Goal: Information Seeking & Learning: Learn about a topic

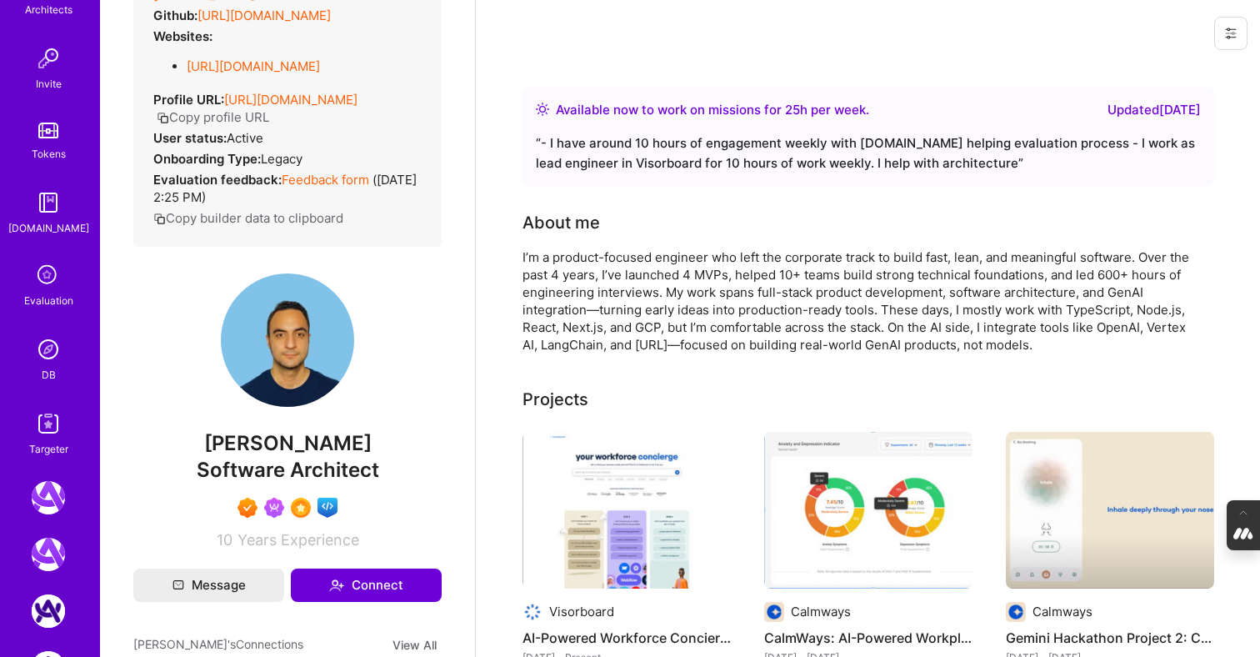
scroll to position [523, 0]
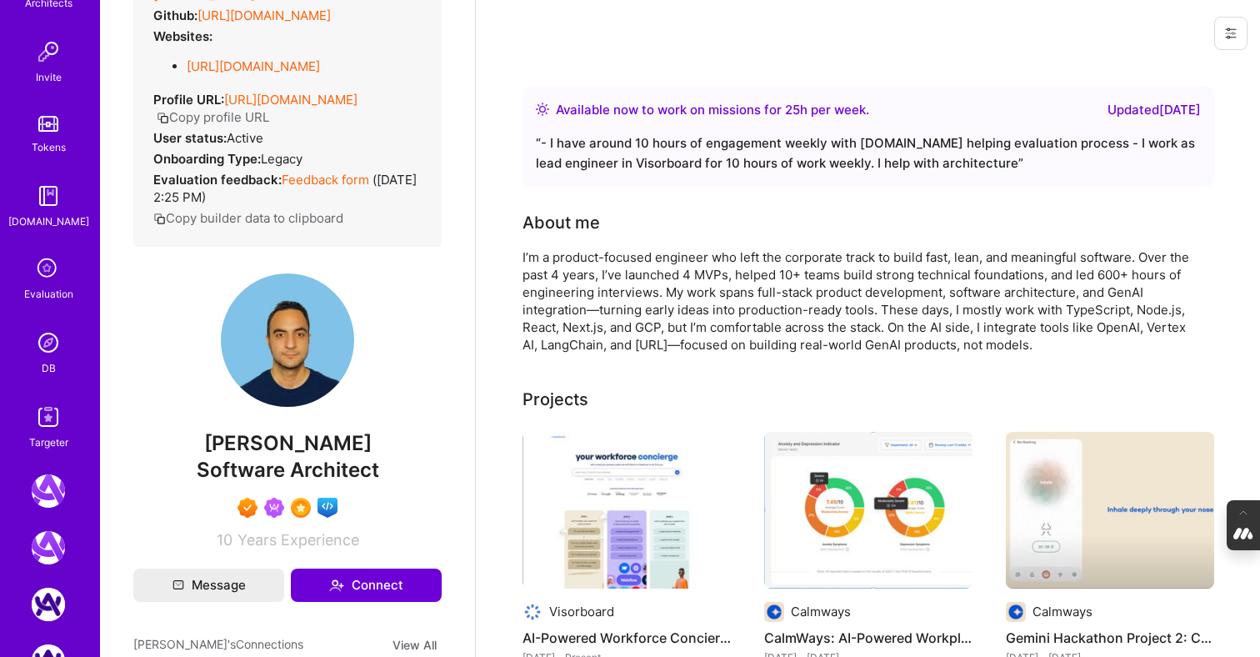
click at [53, 272] on icon at bounding box center [48, 269] width 32 height 32
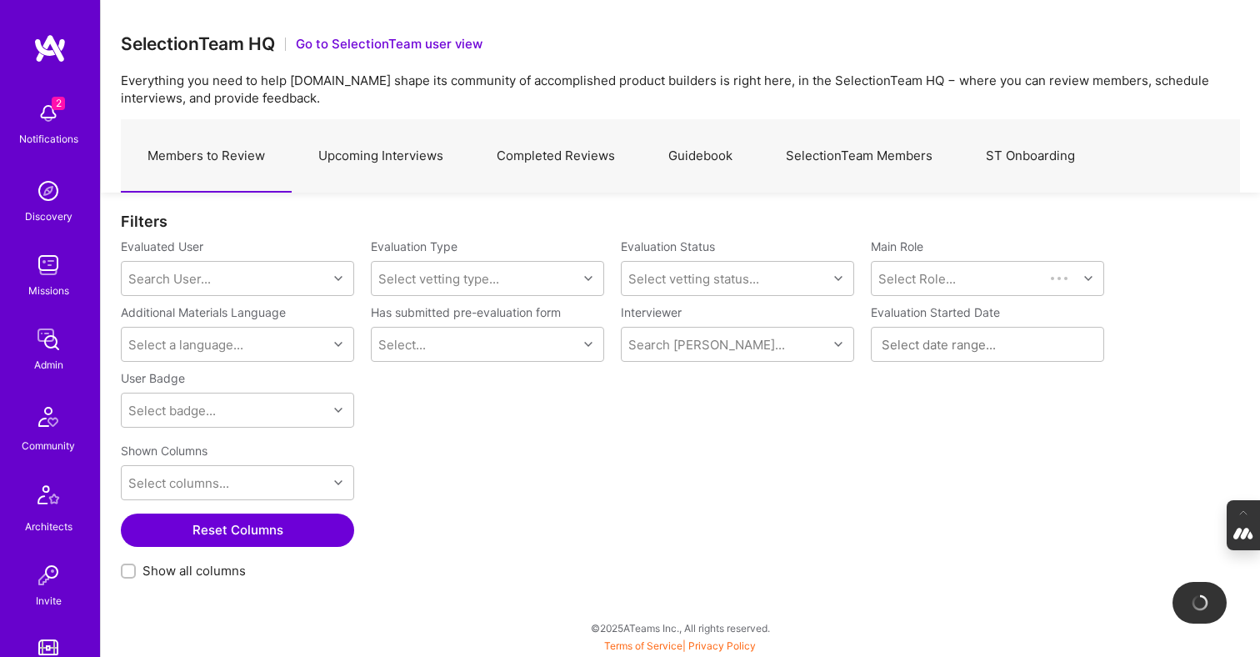
click at [577, 170] on link "Completed Reviews" at bounding box center [556, 156] width 172 height 72
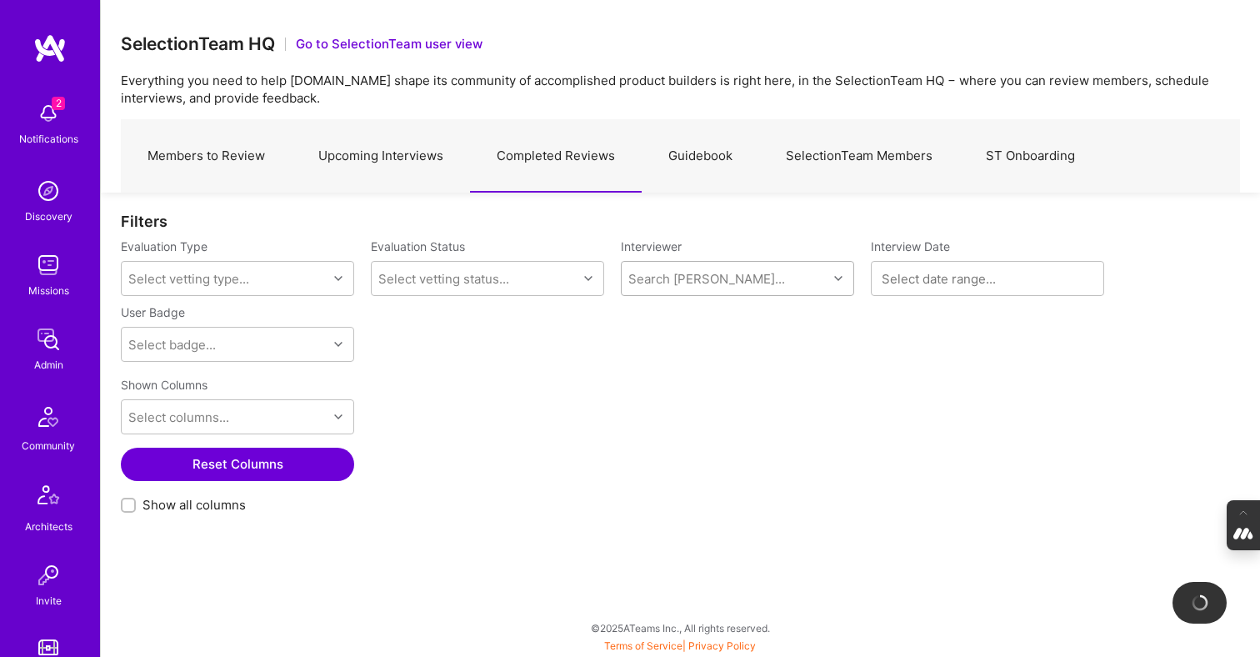
click at [710, 267] on div "Search Vetter..." at bounding box center [725, 278] width 206 height 33
type input "pedro"
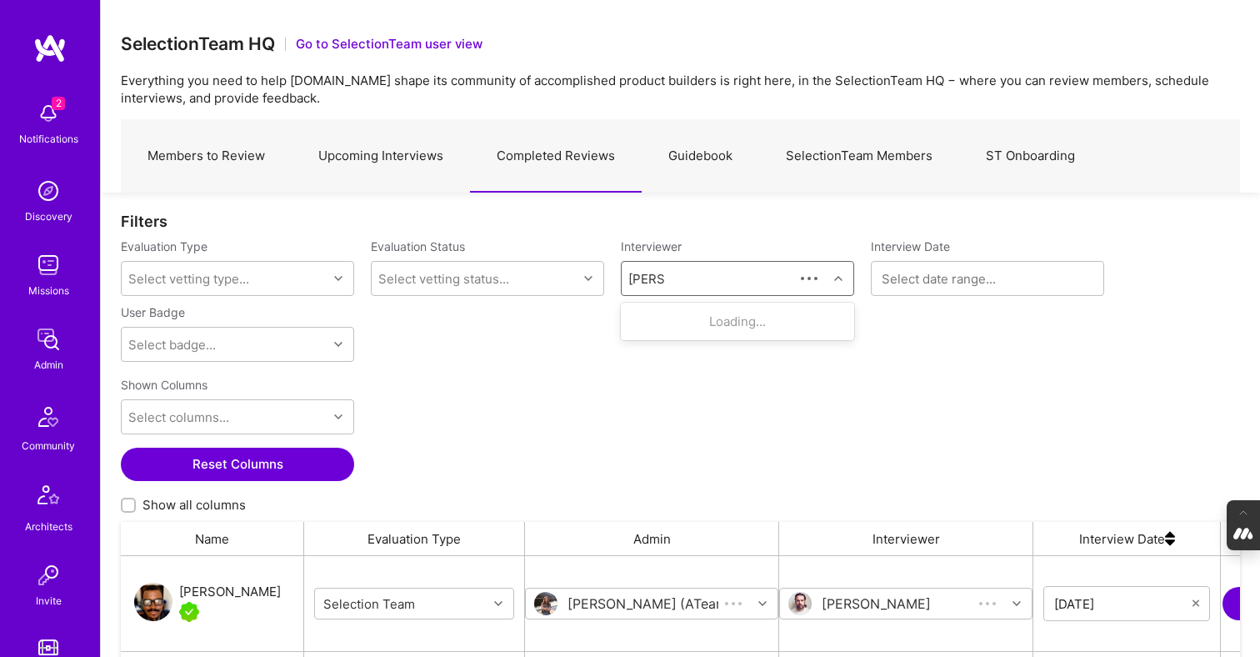
scroll to position [482, 1119]
click at [737, 340] on div "Internal Technical" at bounding box center [728, 338] width 109 height 17
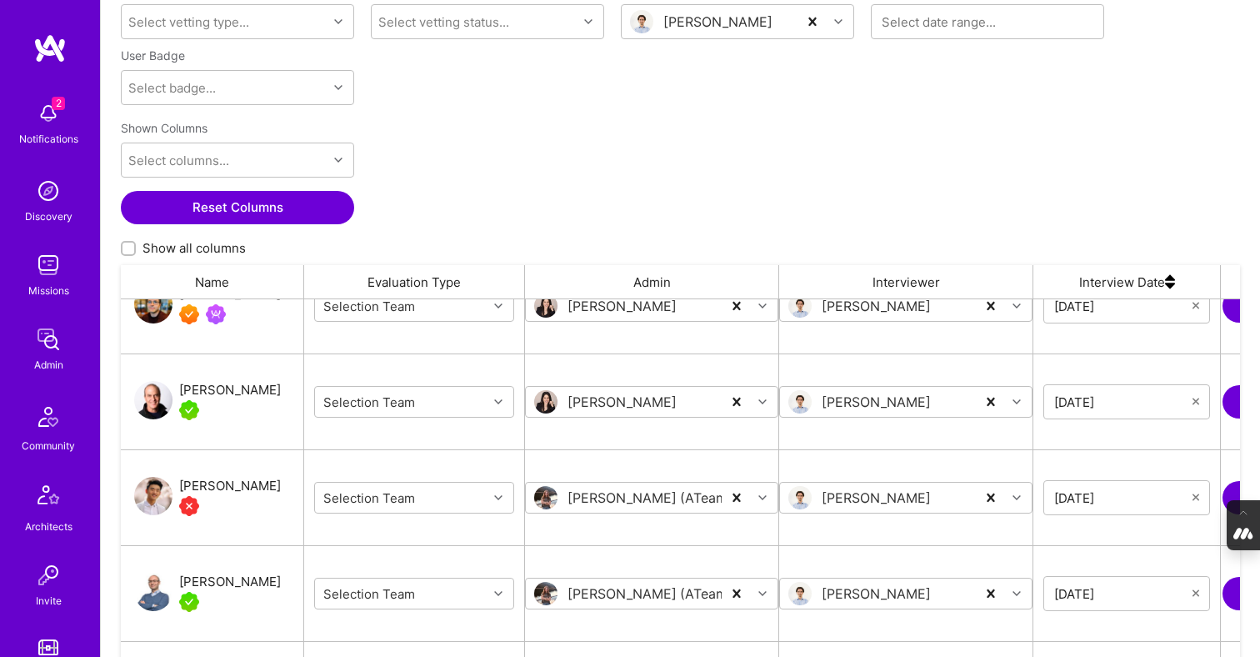
scroll to position [1384, 0]
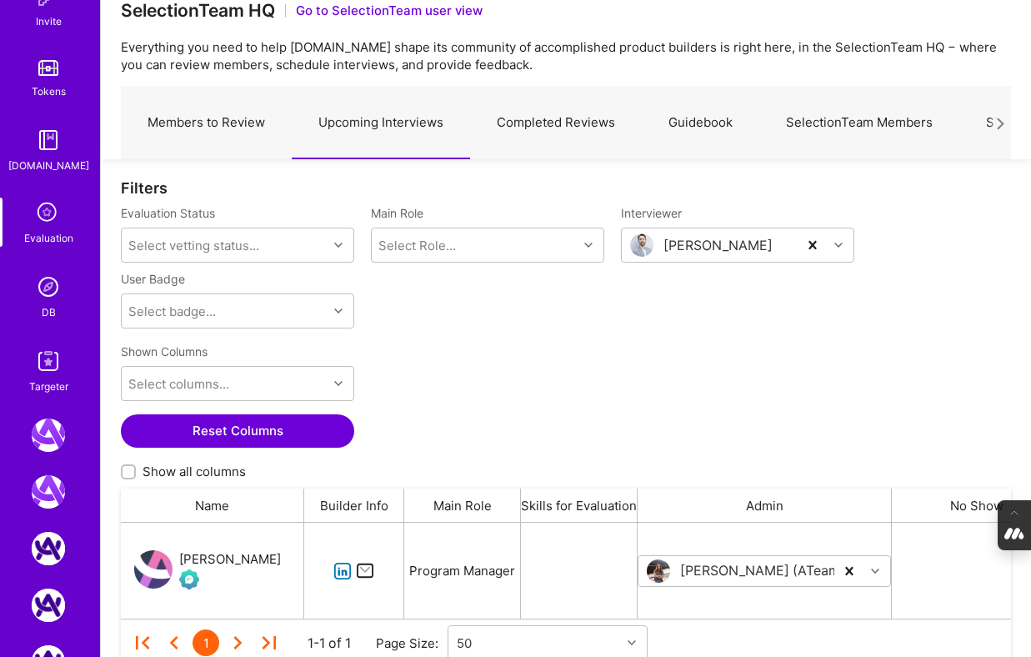
scroll to position [690, 0]
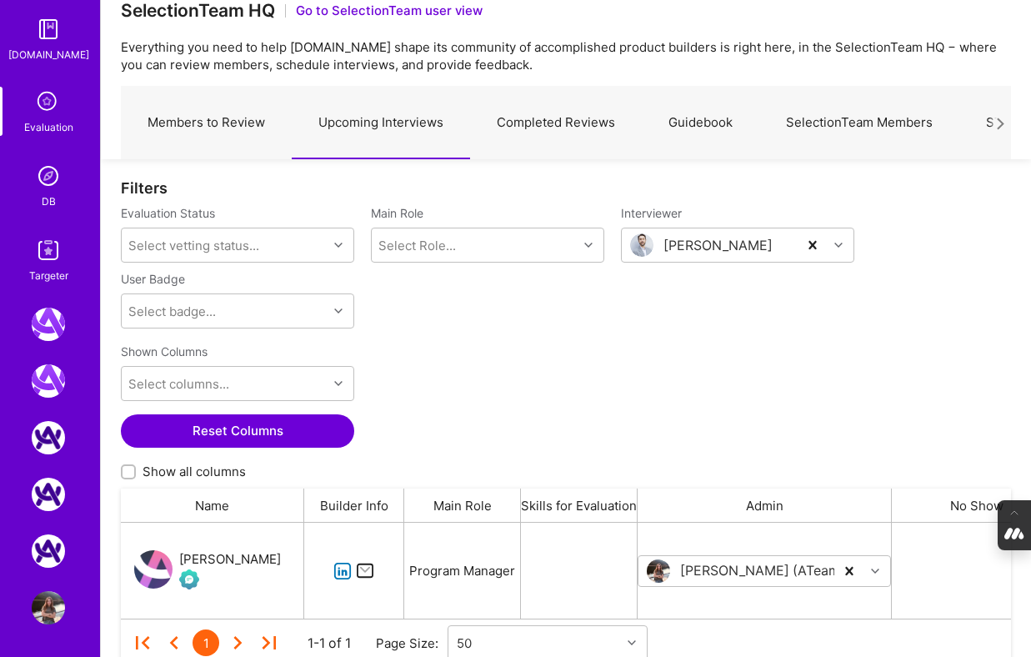
click at [53, 182] on img at bounding box center [48, 175] width 33 height 33
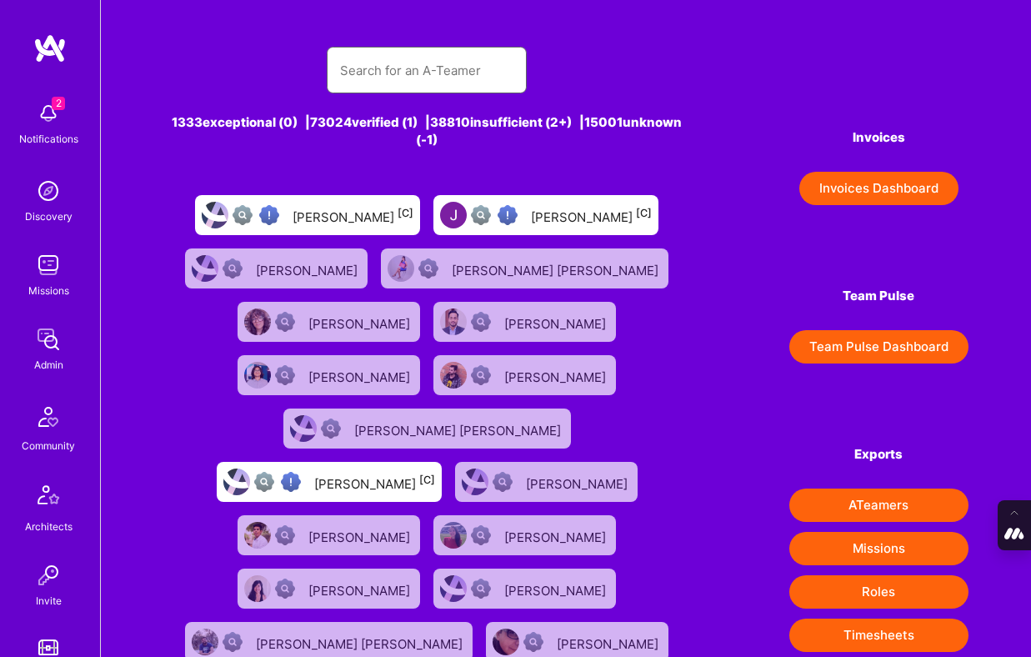
click at [377, 70] on input "text" at bounding box center [426, 70] width 173 height 42
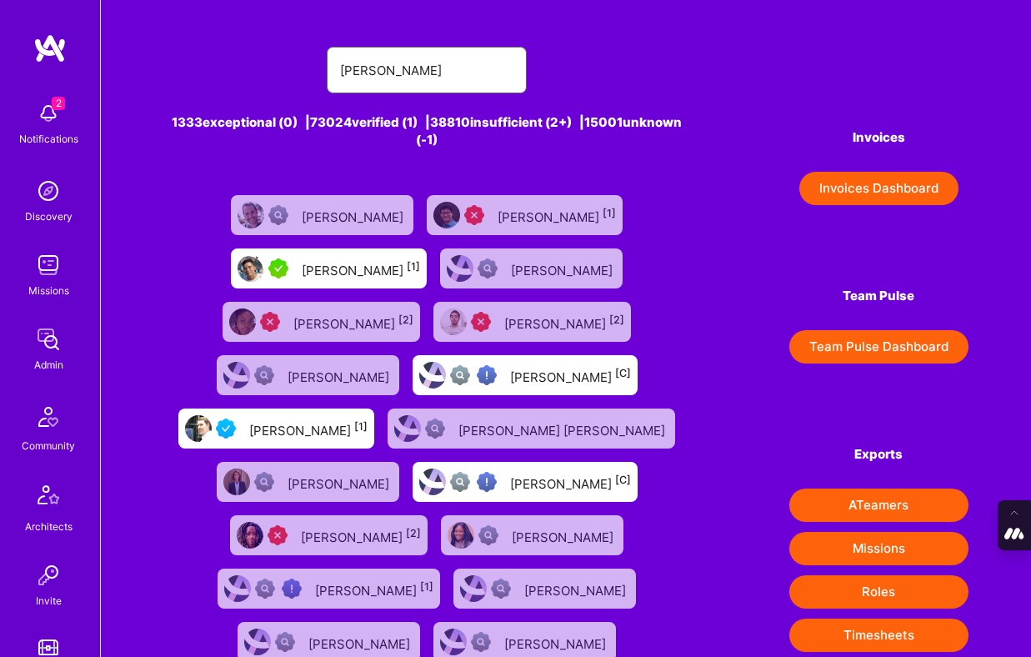
type input "[PERSON_NAME]"
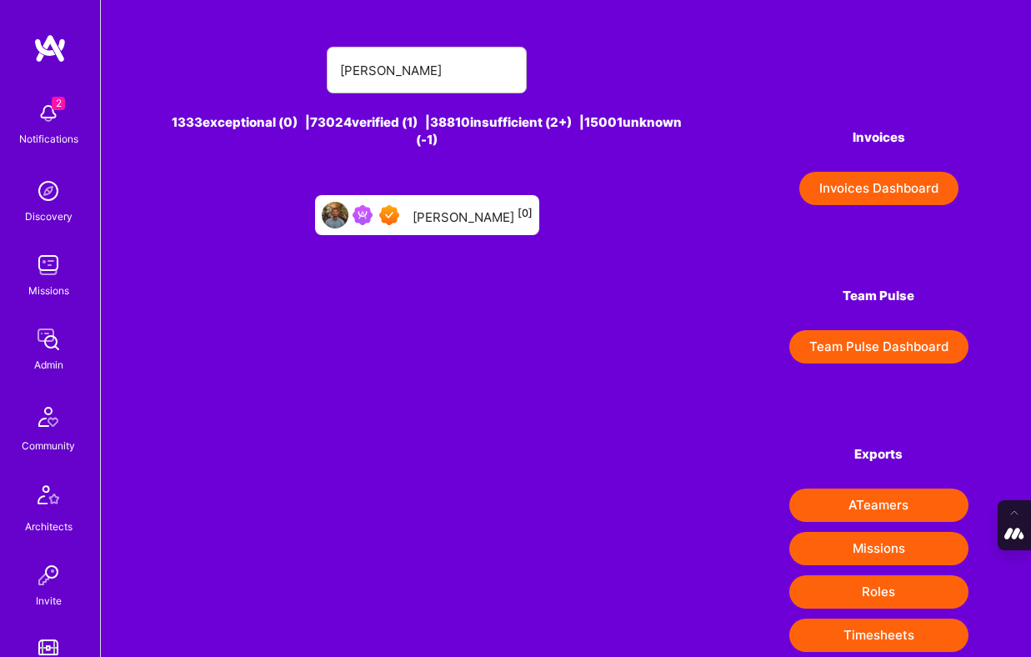
click at [432, 217] on div "[PERSON_NAME] [0]" at bounding box center [472, 215] width 120 height 22
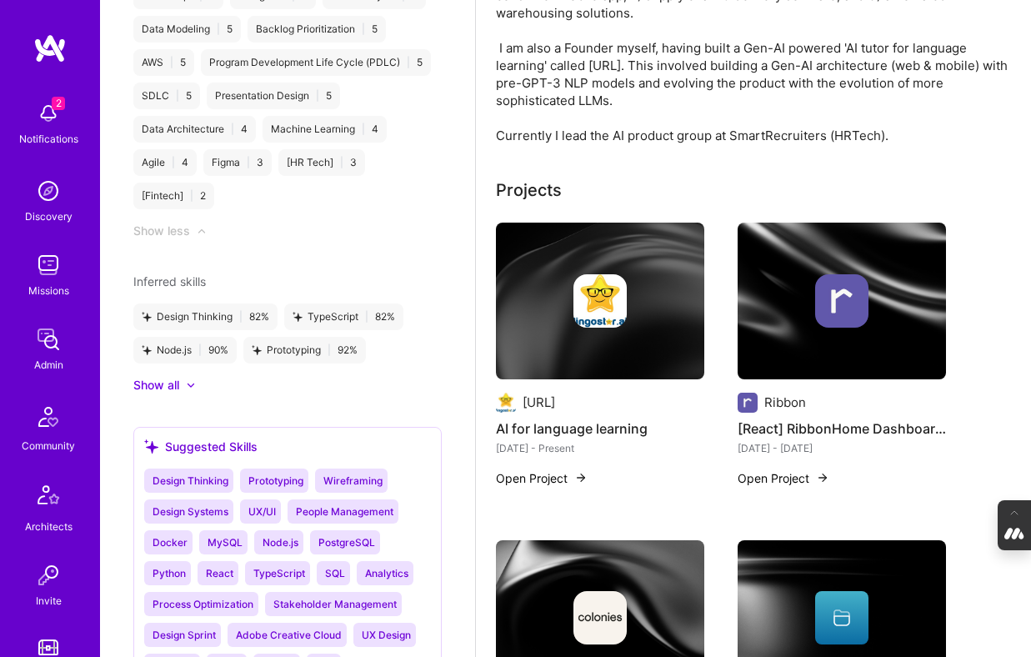
scroll to position [397, 0]
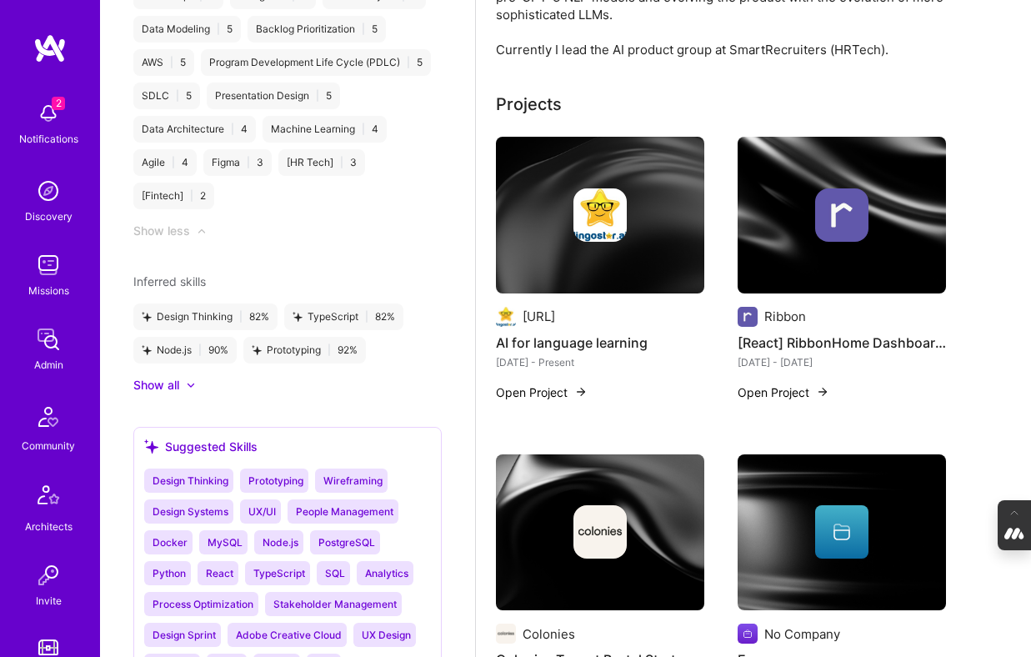
click at [561, 218] on div at bounding box center [600, 214] width 208 height 53
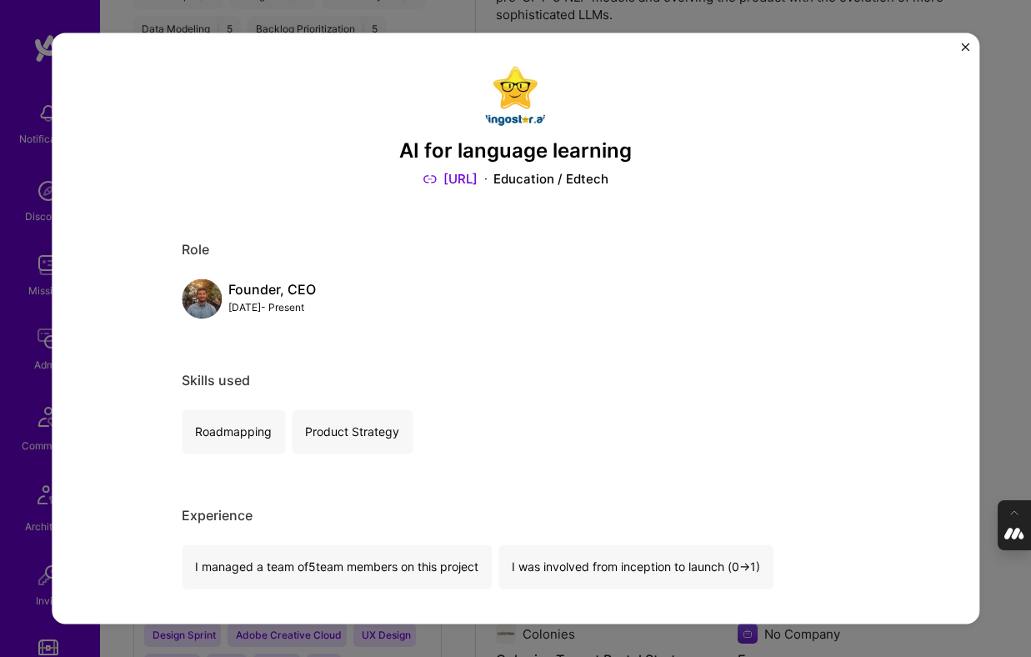
click at [1006, 175] on div "AI for language learning [URL] Education / Edtech Role Founder, CEO [DATE] - Pr…" at bounding box center [515, 328] width 1031 height 657
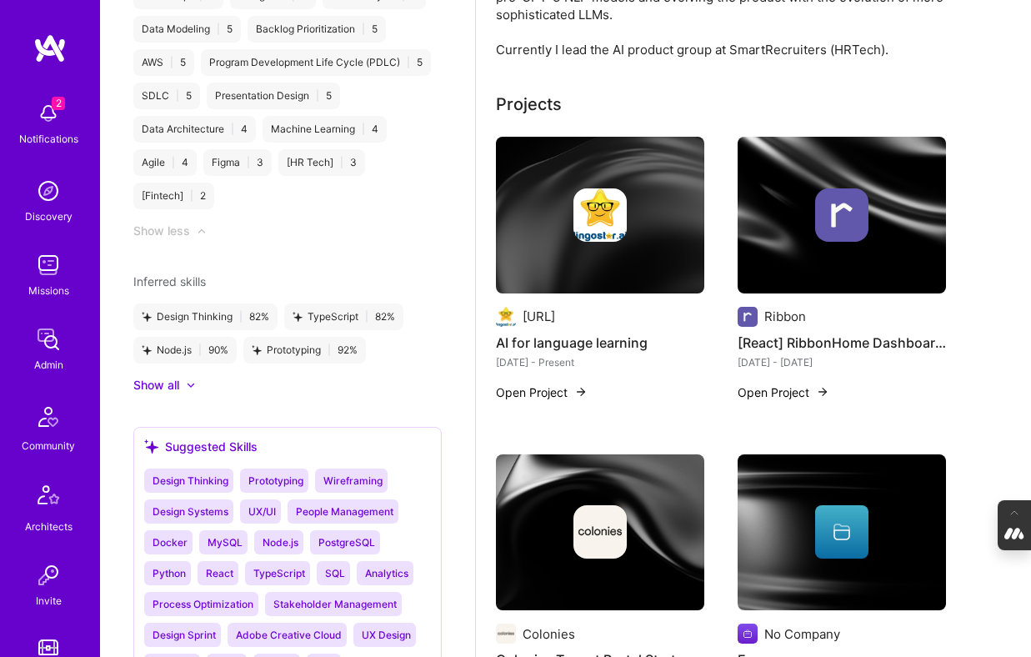
click at [772, 220] on div at bounding box center [841, 214] width 208 height 53
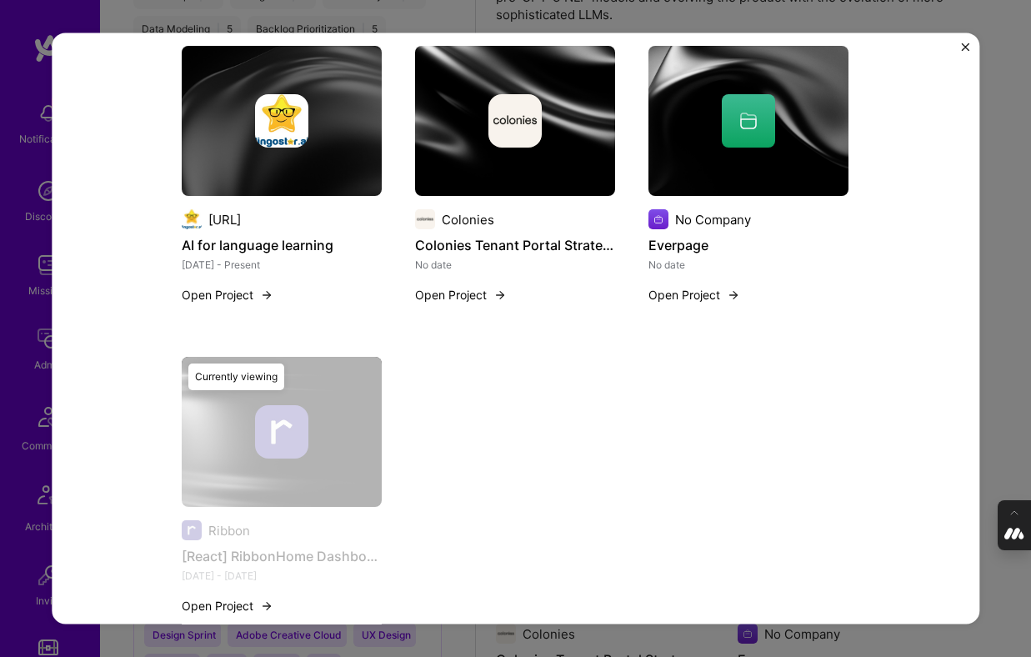
scroll to position [1274, 0]
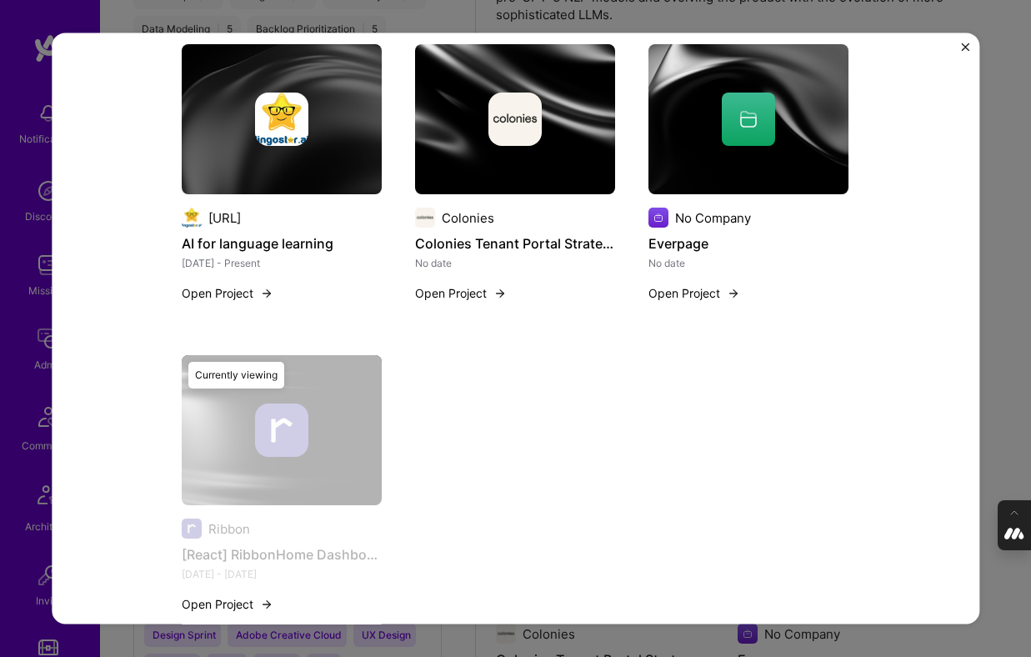
click at [1011, 251] on div "[React] RibbonHome Dashboard redesign Ribbon Real Estate, Construction & Archit…" at bounding box center [515, 328] width 1031 height 657
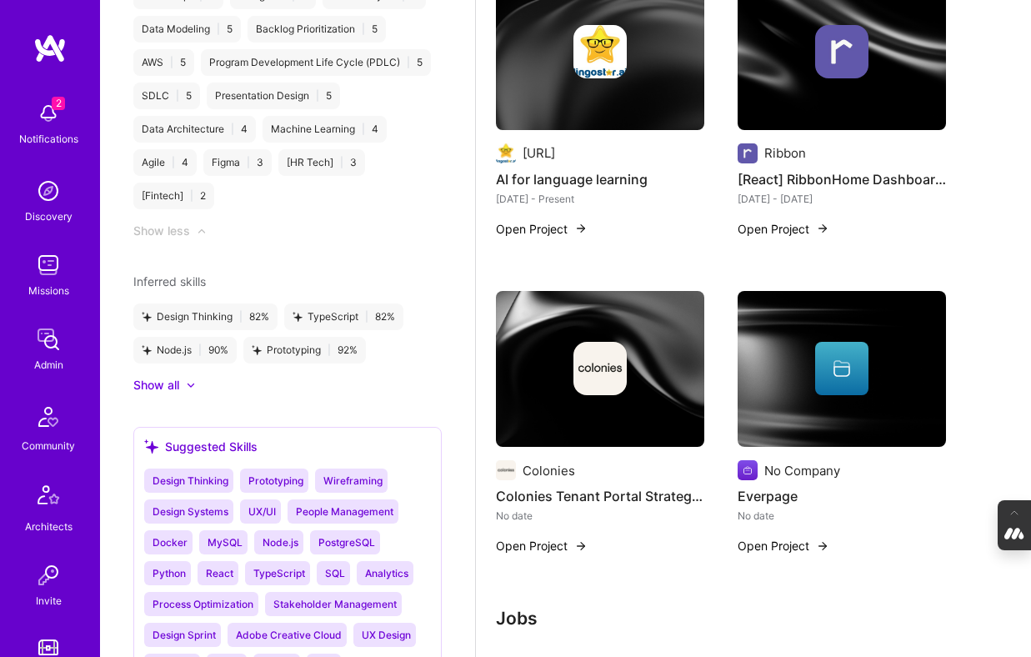
scroll to position [569, 0]
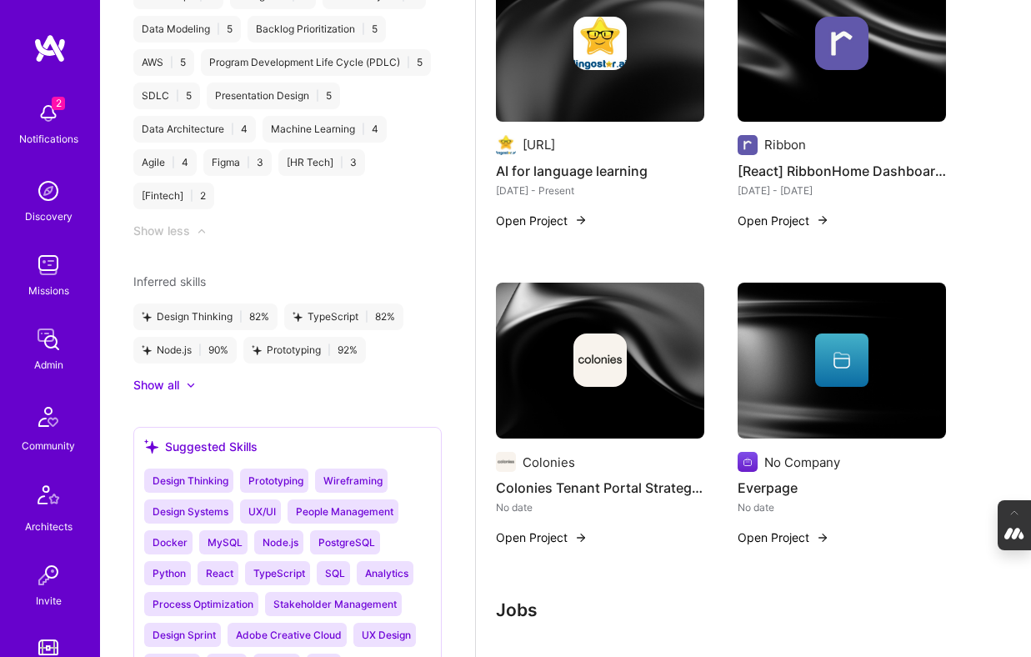
click at [627, 366] on div at bounding box center [600, 359] width 208 height 53
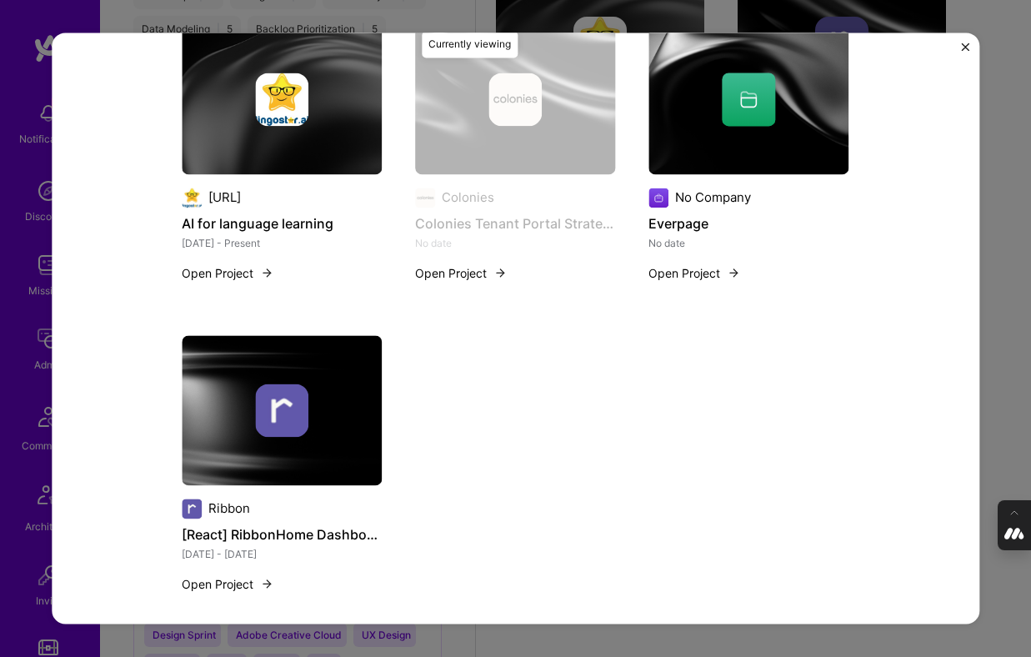
scroll to position [517, 0]
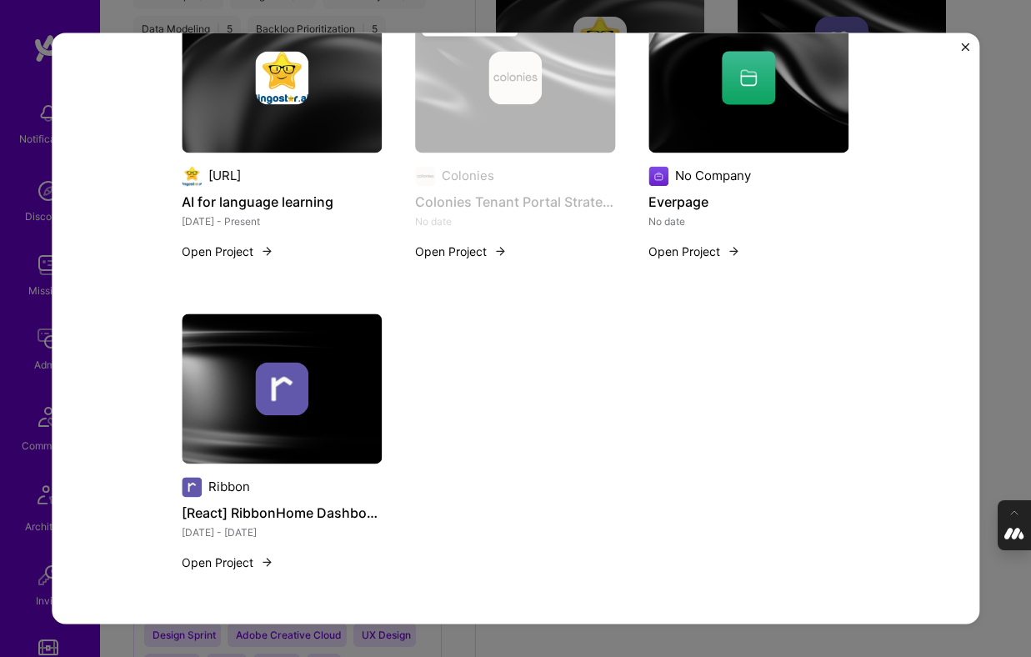
click at [995, 284] on div "Colonies Tenant Portal Strategy & Redesign Colonies Worked an [DOMAIN_NAME] pro…" at bounding box center [515, 328] width 1031 height 657
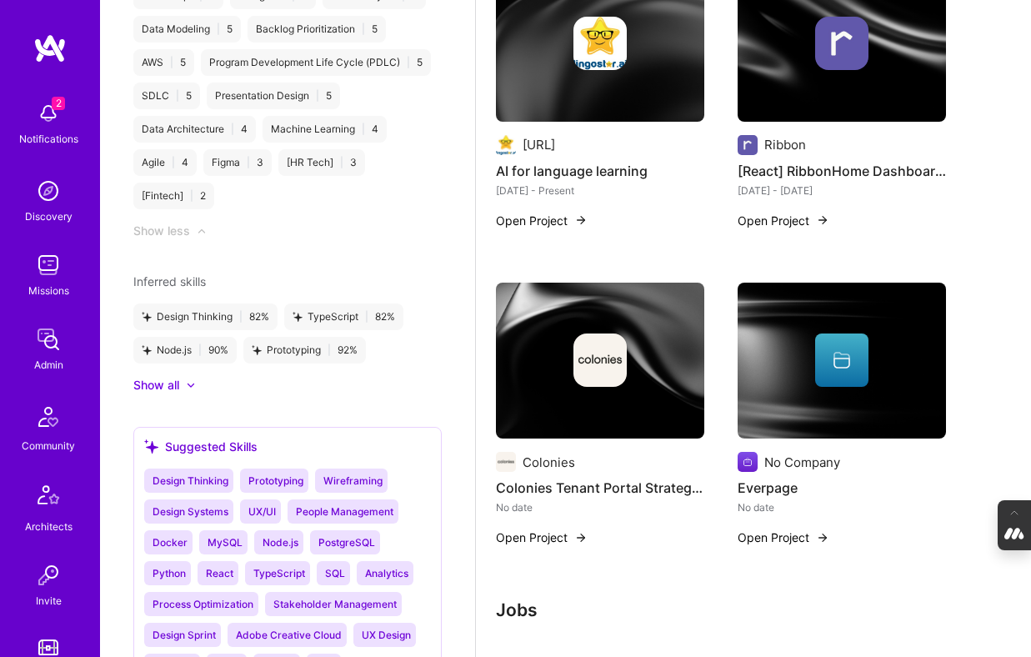
click at [786, 385] on img at bounding box center [841, 360] width 208 height 157
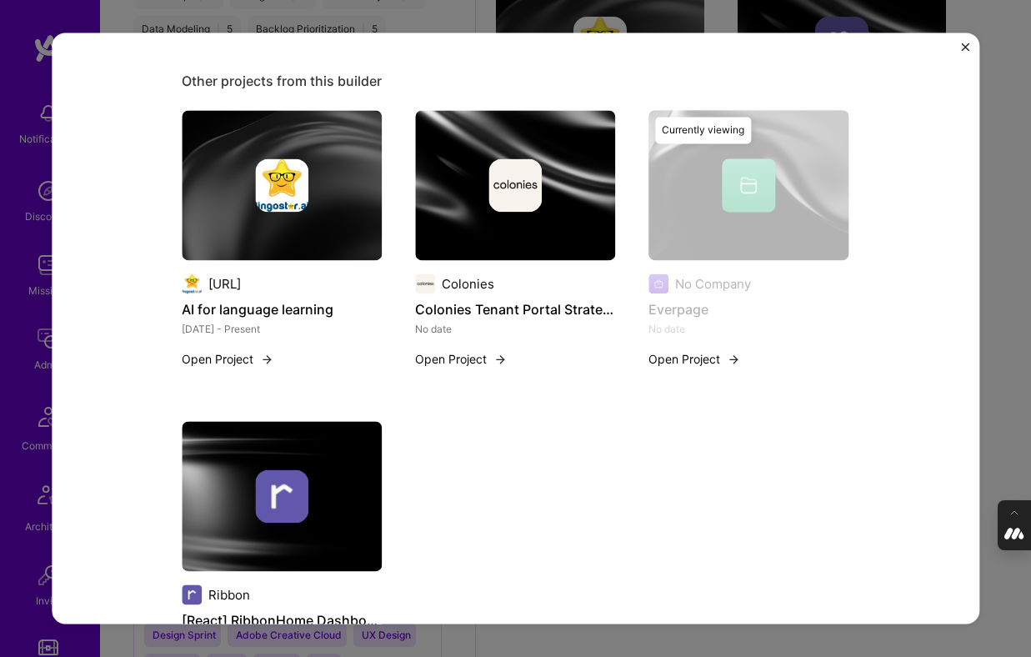
scroll to position [432, 0]
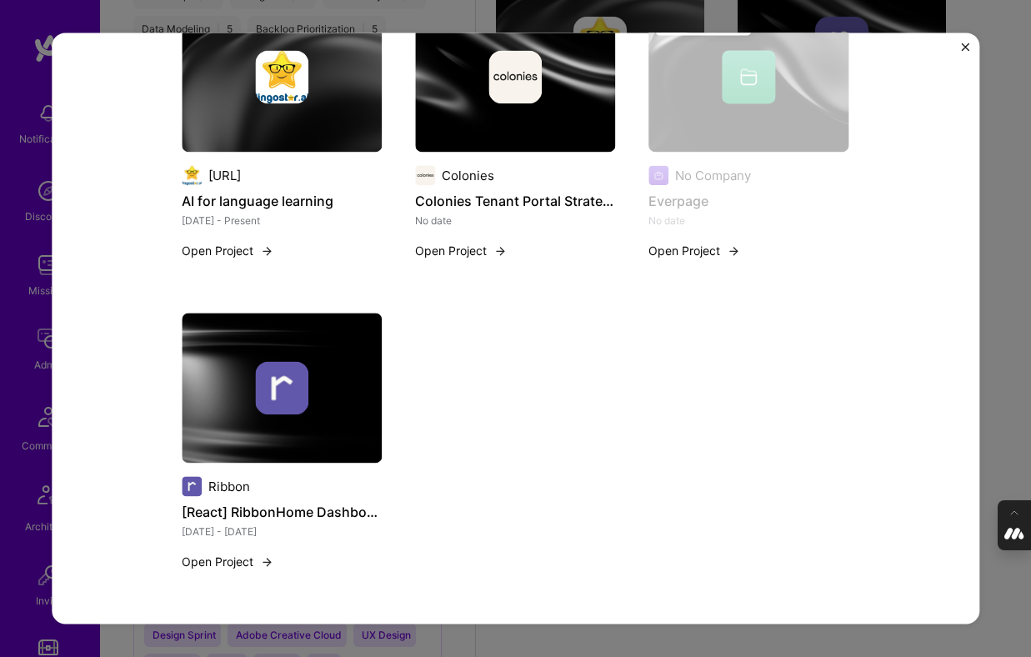
click at [995, 297] on div "Everpage Built a Gen-AI powered social media app to lead to deeper connections …" at bounding box center [515, 328] width 1031 height 657
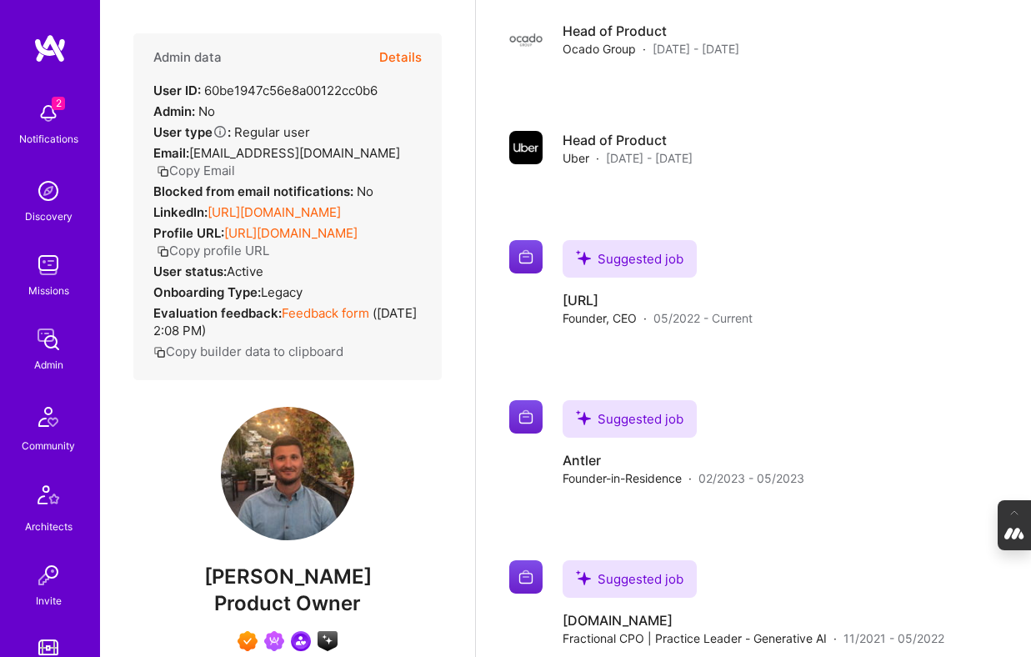
click at [399, 57] on button "Details" at bounding box center [400, 57] width 42 height 48
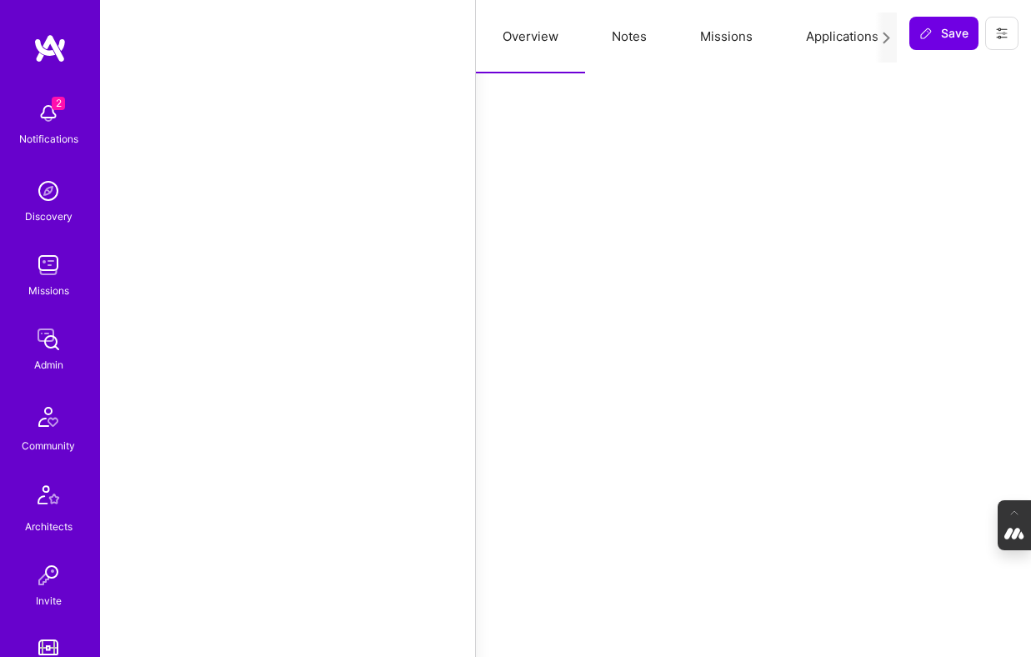
click at [622, 41] on button "Notes" at bounding box center [629, 36] width 88 height 73
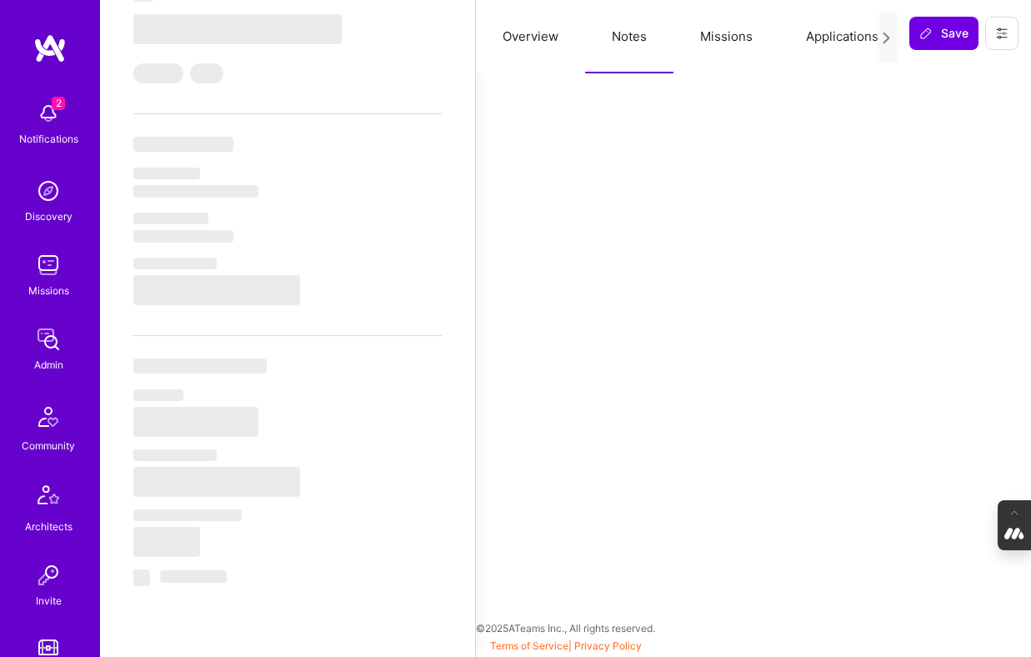
scroll to position [529, 0]
select select "Right Now"
select select "7"
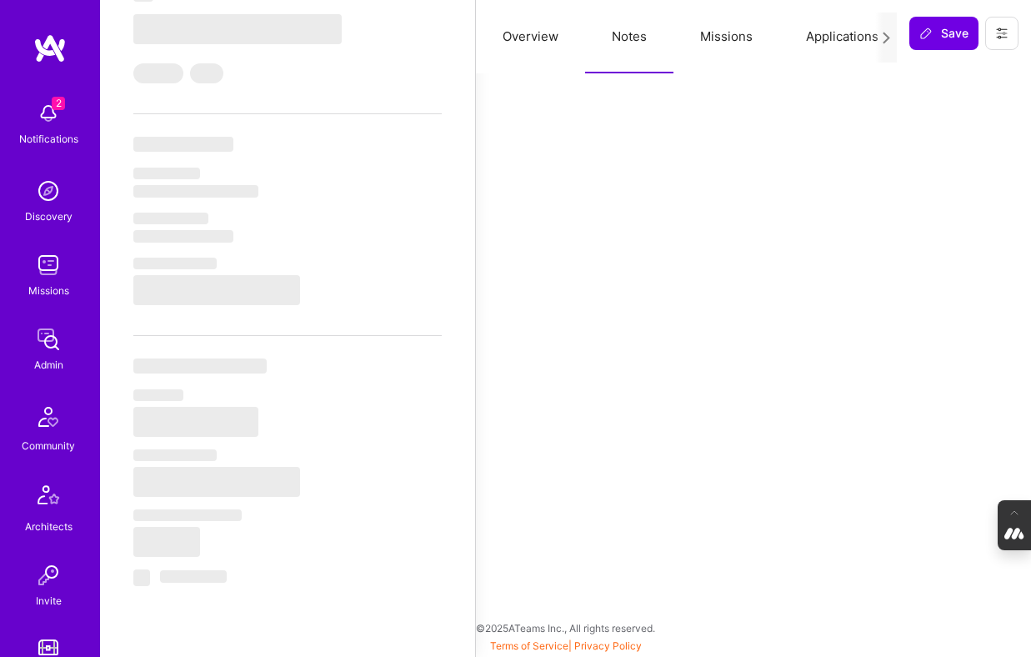
select select "7"
select select "US"
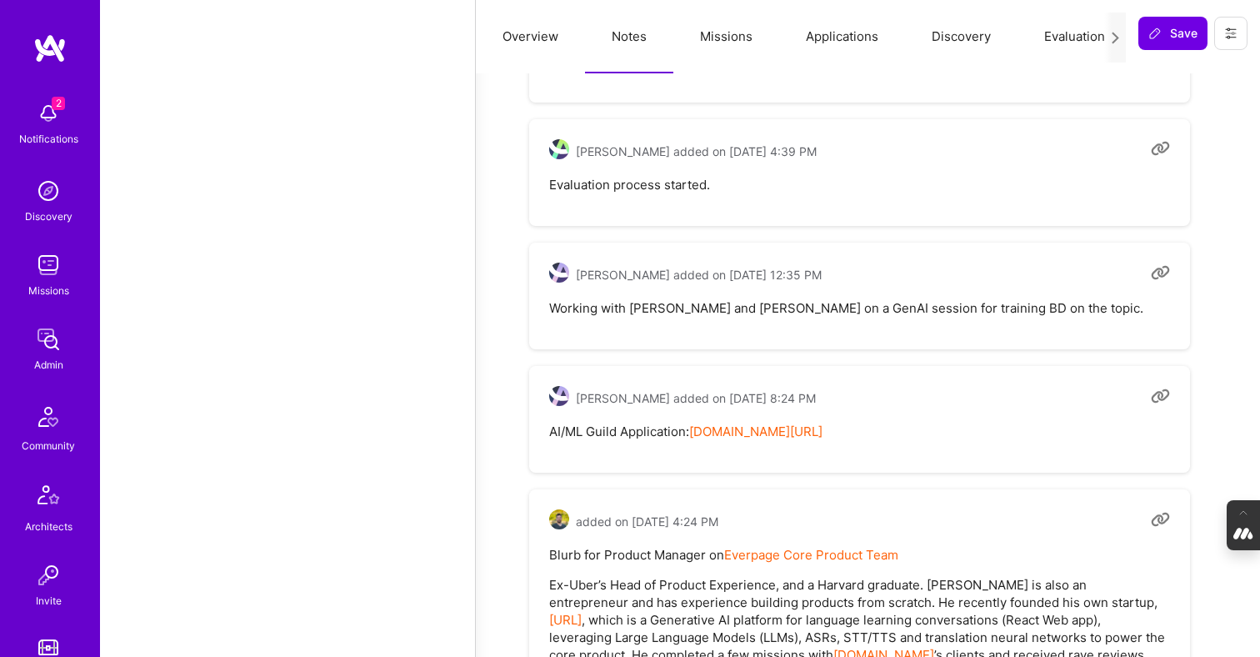
scroll to position [2001, 0]
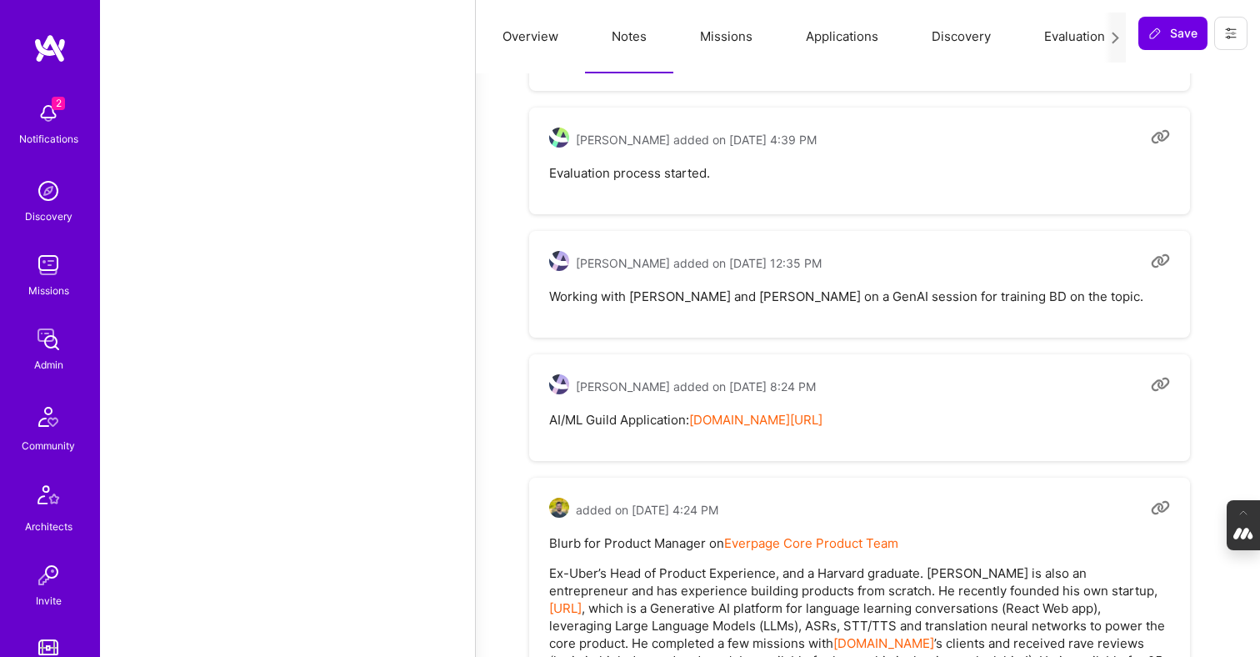
click at [784, 412] on link "notion.so/ateams/AI-ML-Members-Applications-baa33a5240a24592a165b697fa4c5ccd" at bounding box center [755, 420] width 133 height 16
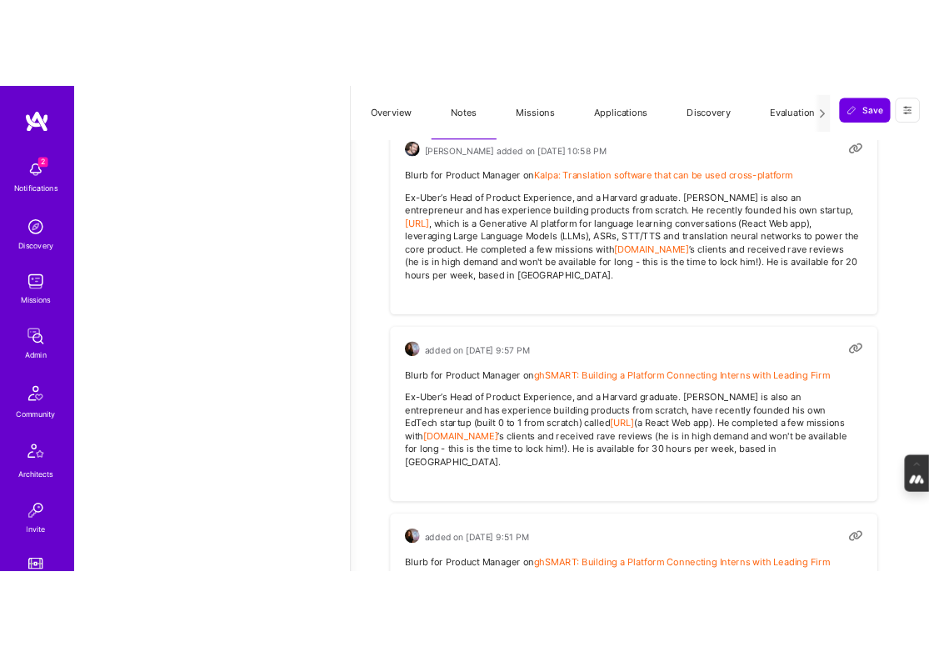
scroll to position [3425, 0]
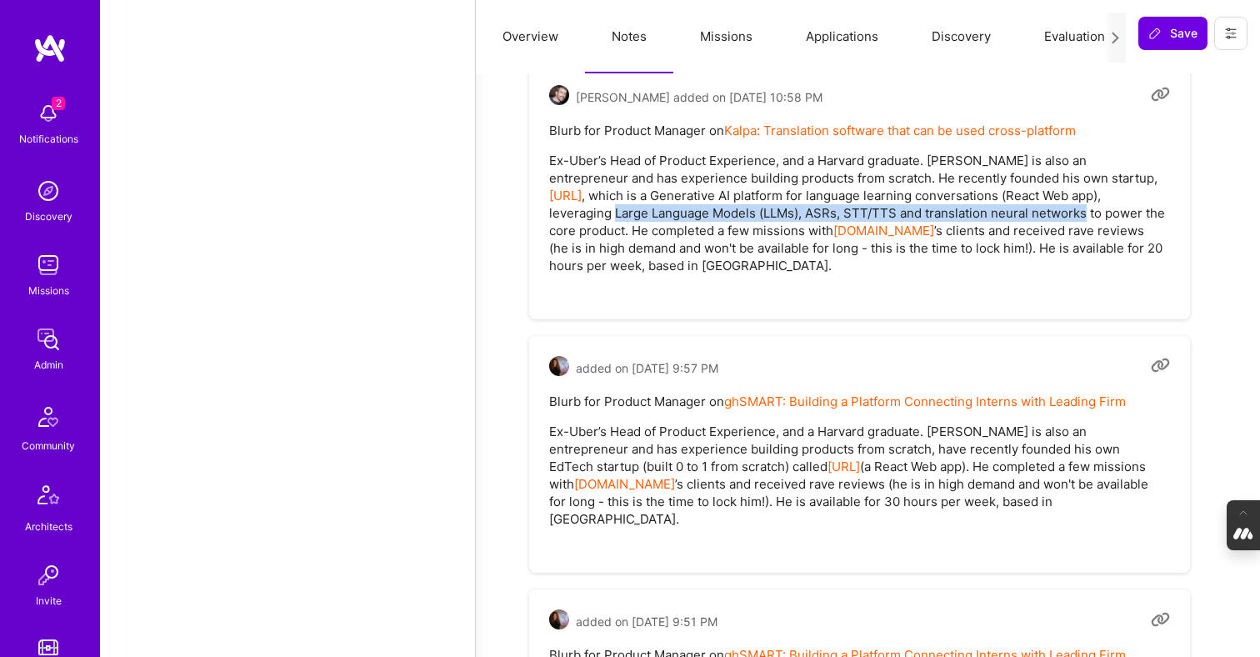
drag, startPoint x: 1094, startPoint y: 157, endPoint x: 982, endPoint y: 176, distance: 113.1
click at [982, 177] on p "Ex-Uber’s Head of Product Experience, and a Harvard graduate. Anthony is also a…" at bounding box center [859, 213] width 621 height 122
copy p "Large Language Models (LLMs), ASRs, STT/TTS and translation neural networks"
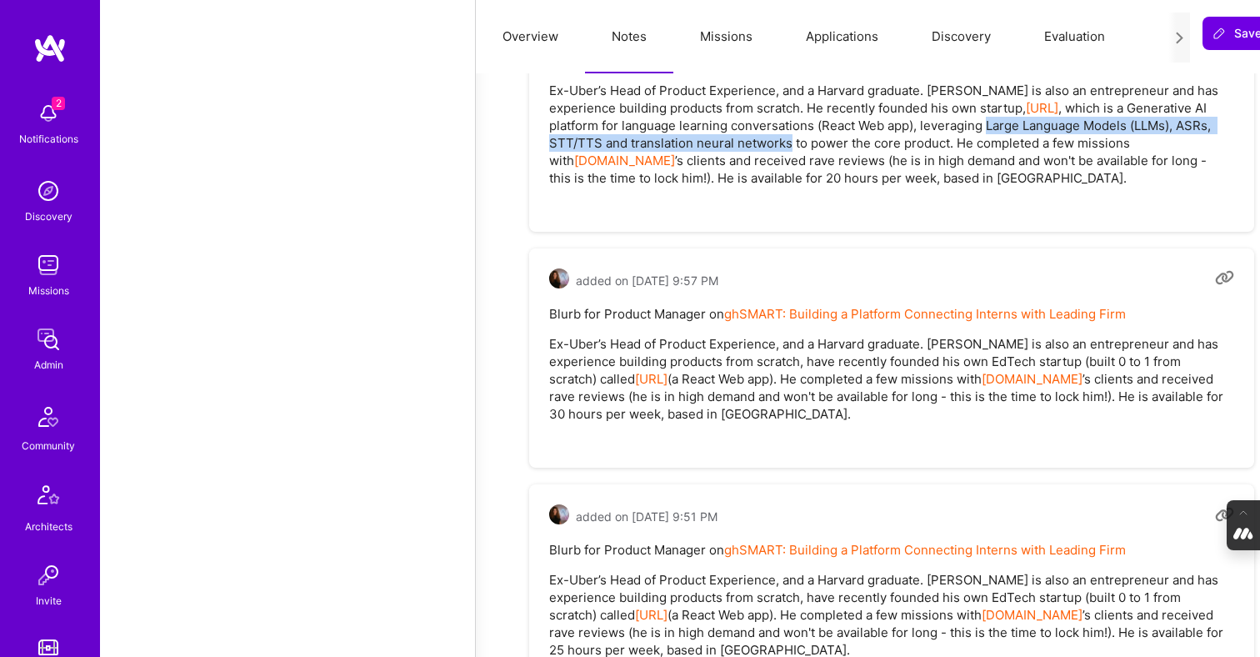
type textarea "x"
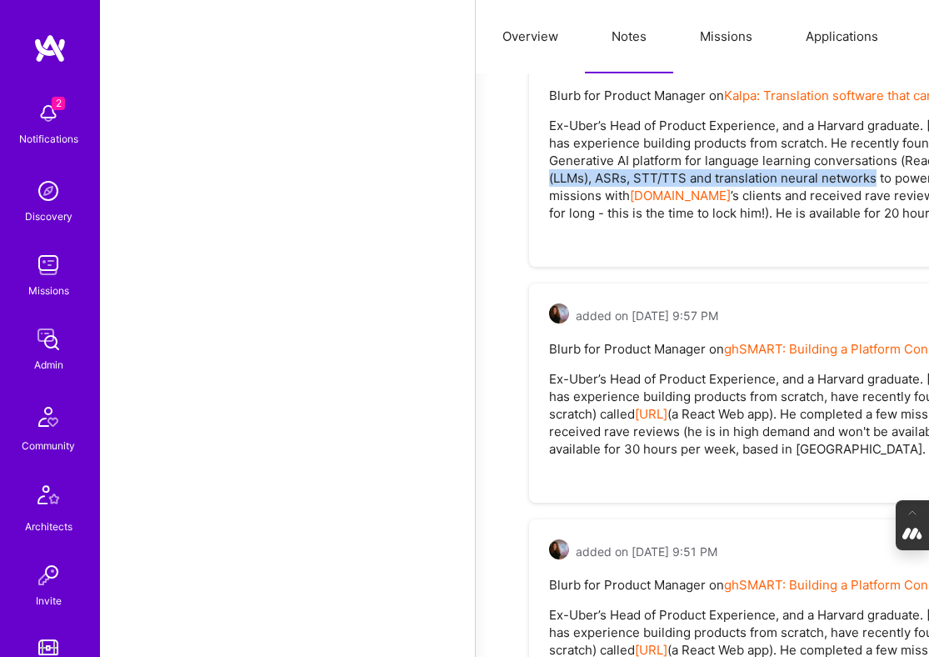
scroll to position [690, 0]
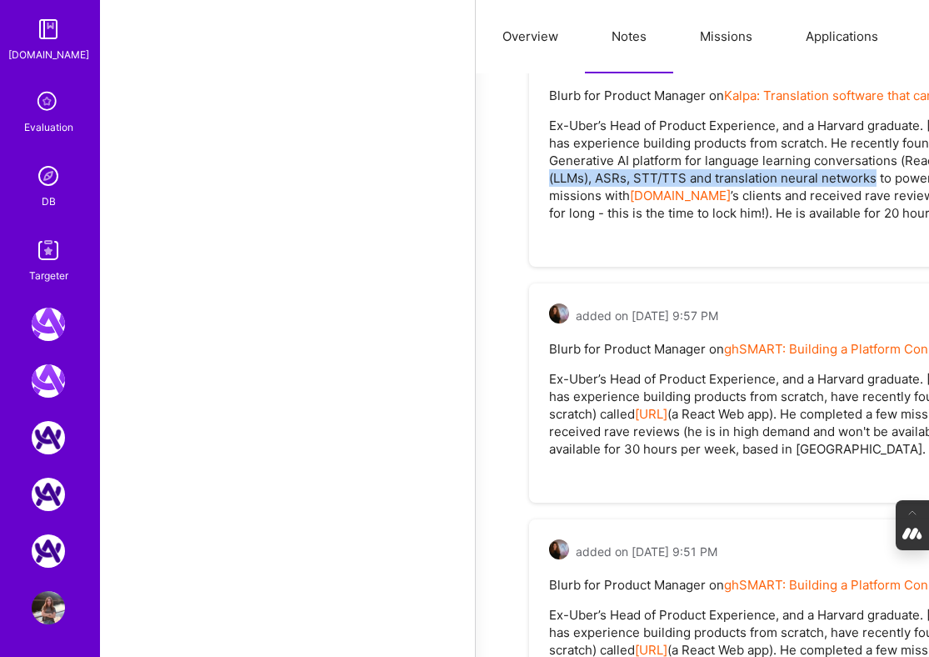
click at [41, 179] on img at bounding box center [48, 175] width 33 height 33
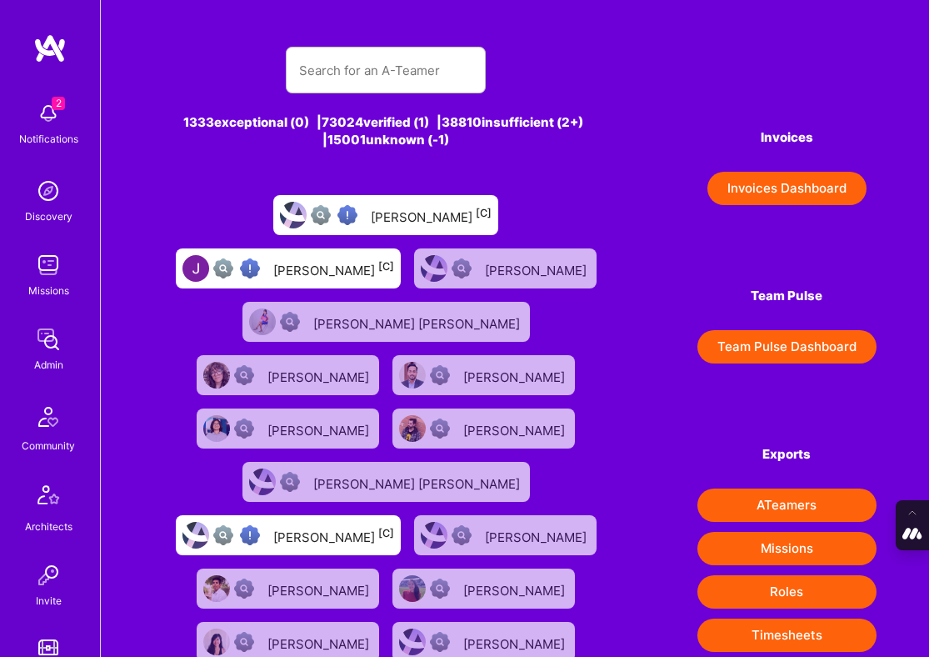
click at [286, 70] on div at bounding box center [386, 70] width 200 height 47
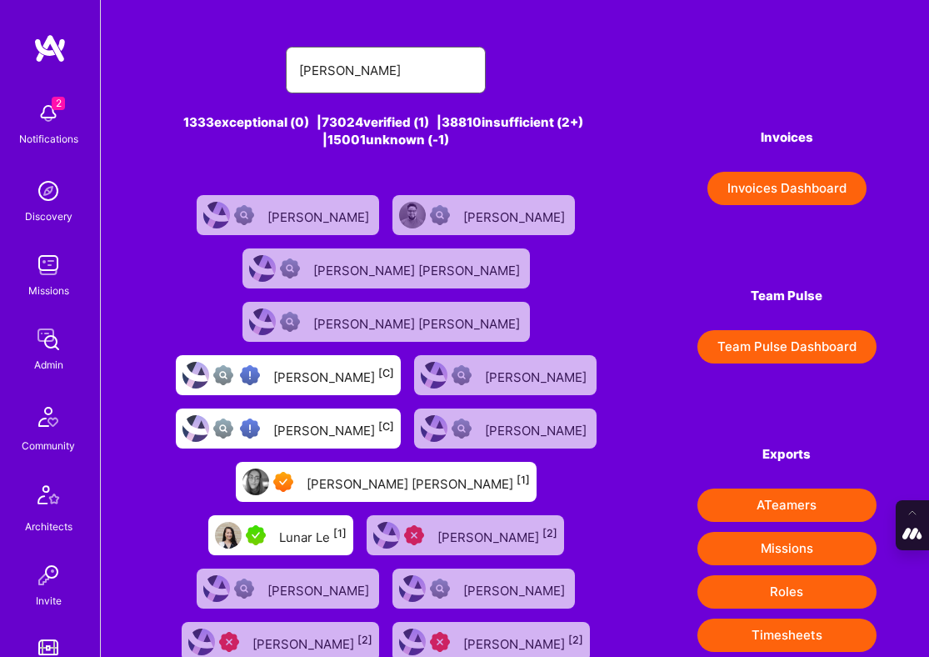
type input "Luna Nylund"
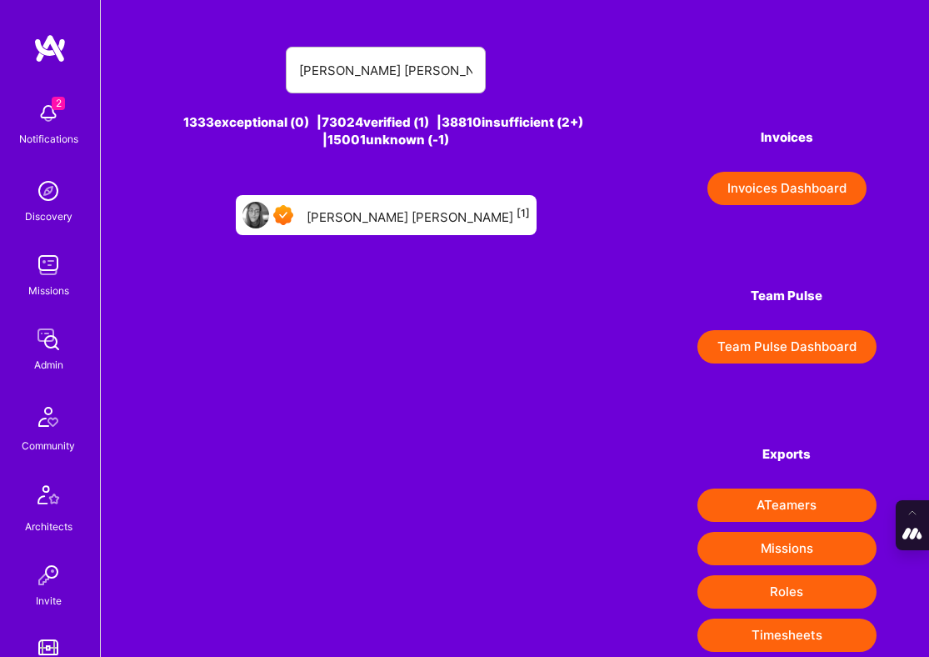
click at [392, 222] on div "Luna Nylund [1]" at bounding box center [418, 215] width 223 height 22
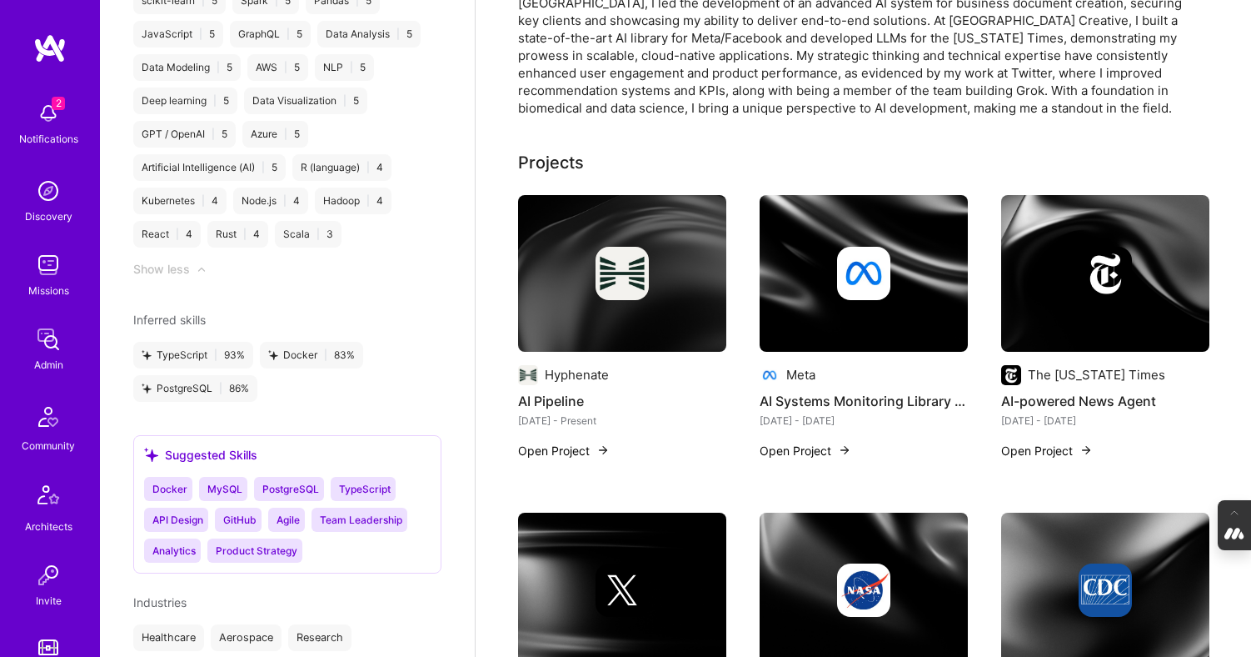
scroll to position [2324, 0]
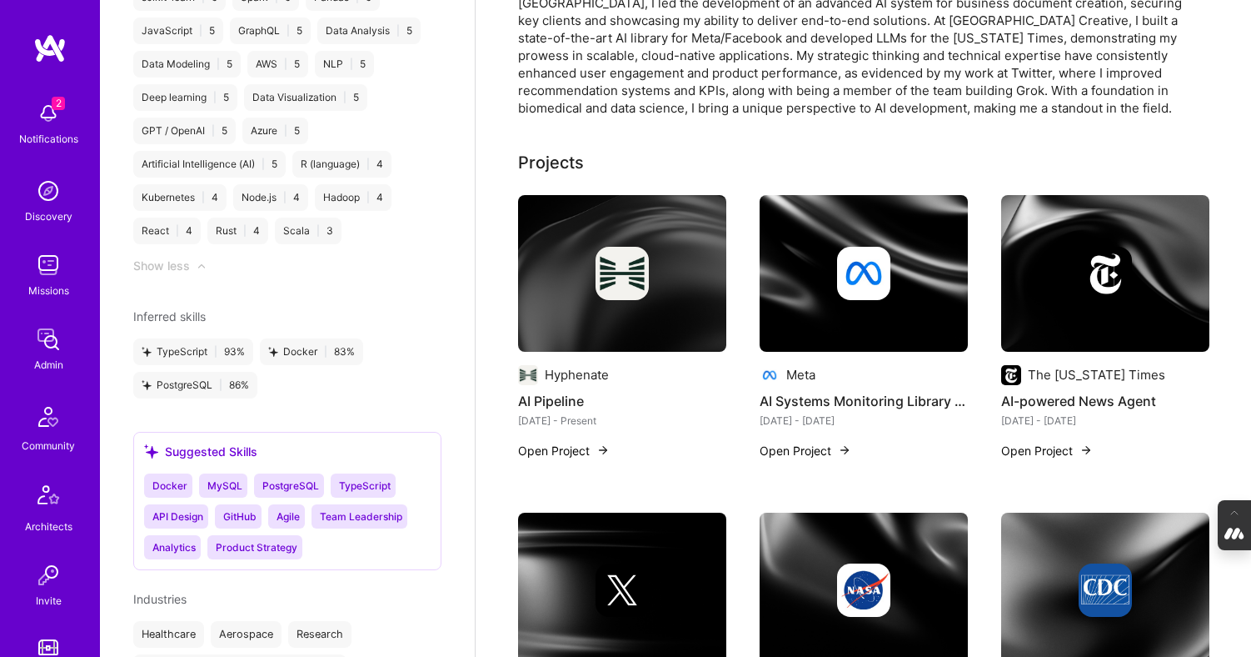
click at [599, 283] on img at bounding box center [622, 273] width 53 height 53
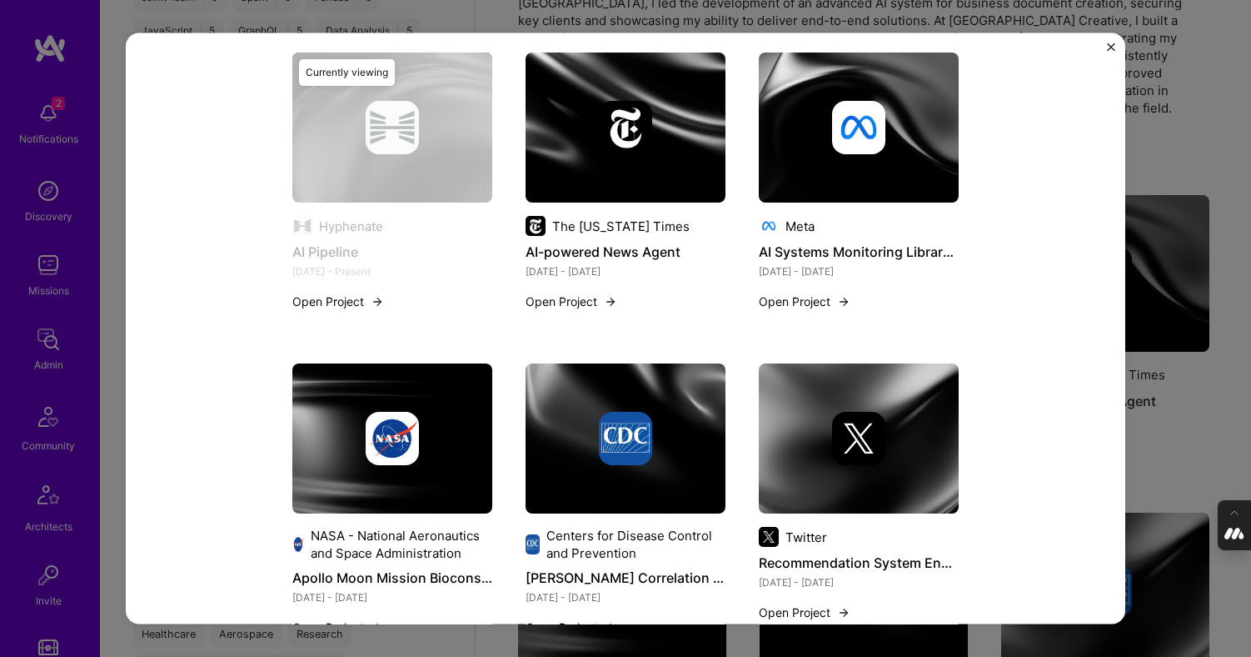
scroll to position [968, 0]
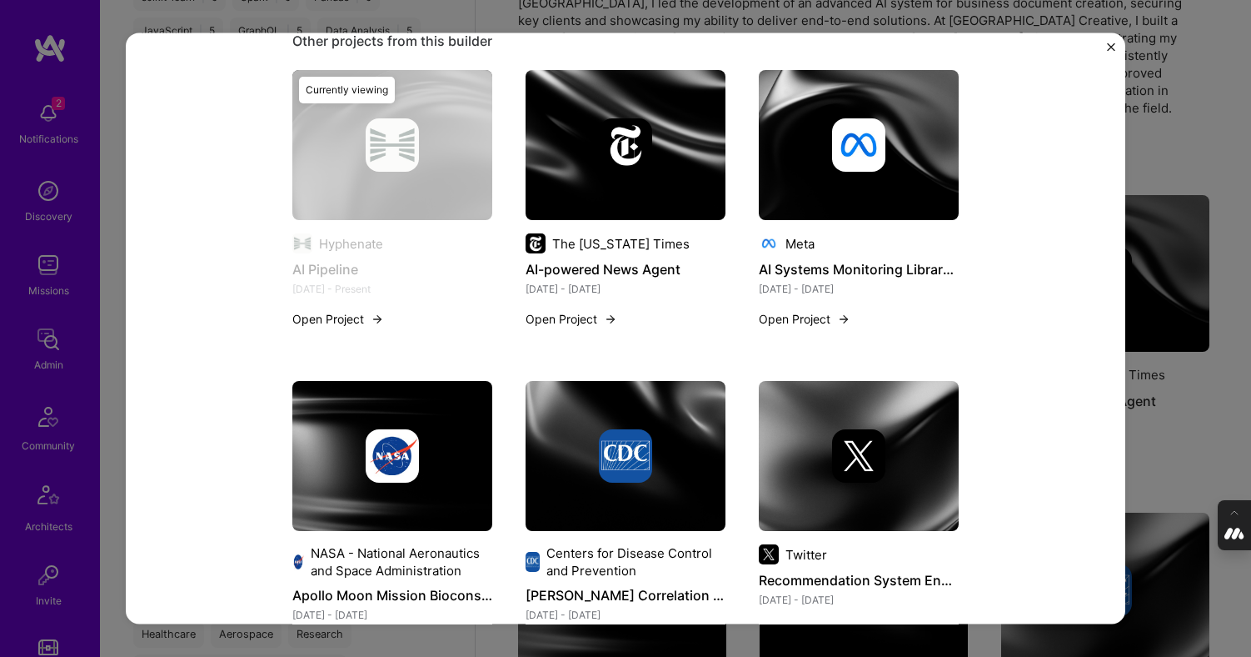
click at [592, 190] on img at bounding box center [626, 146] width 200 height 150
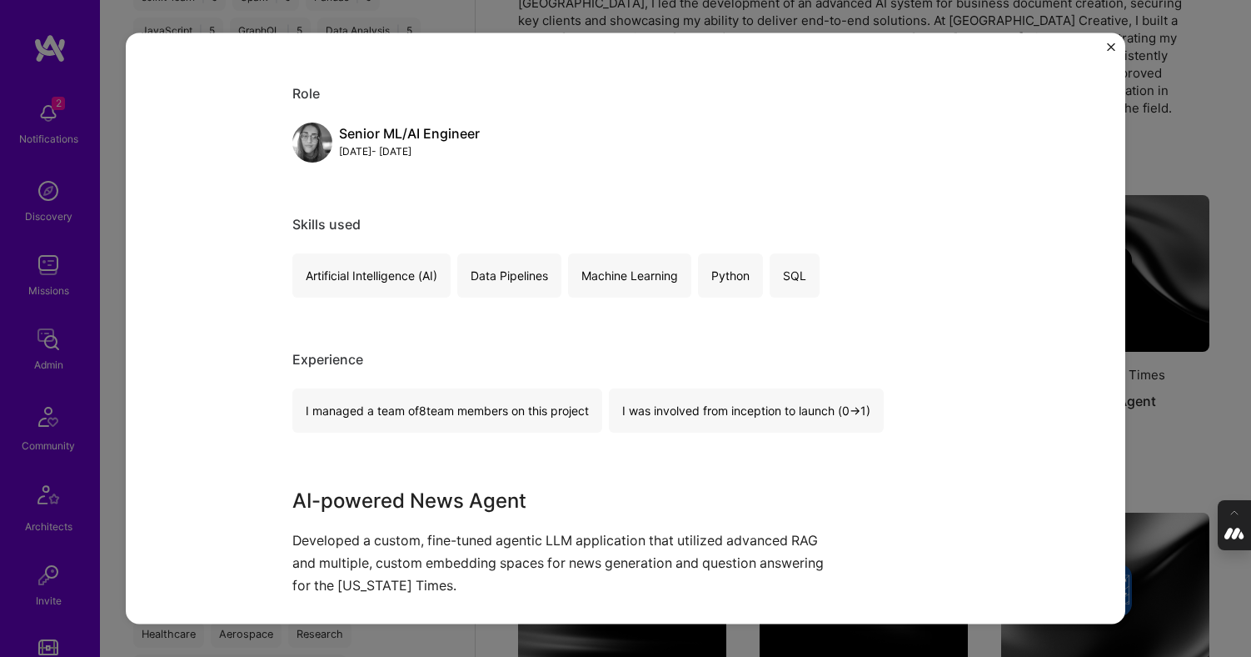
scroll to position [158, 0]
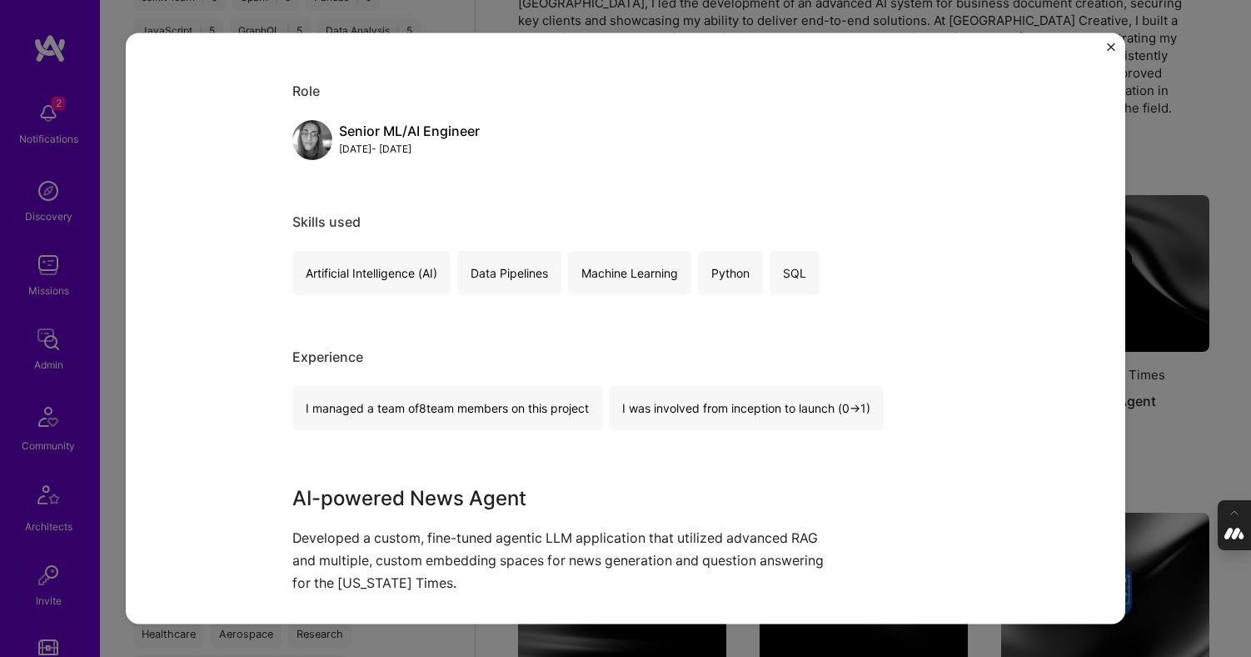
click at [1030, 155] on div "AI-powered News Agent The New York Times Artifical Intelligence / Machine Learn…" at bounding box center [625, 328] width 1251 height 657
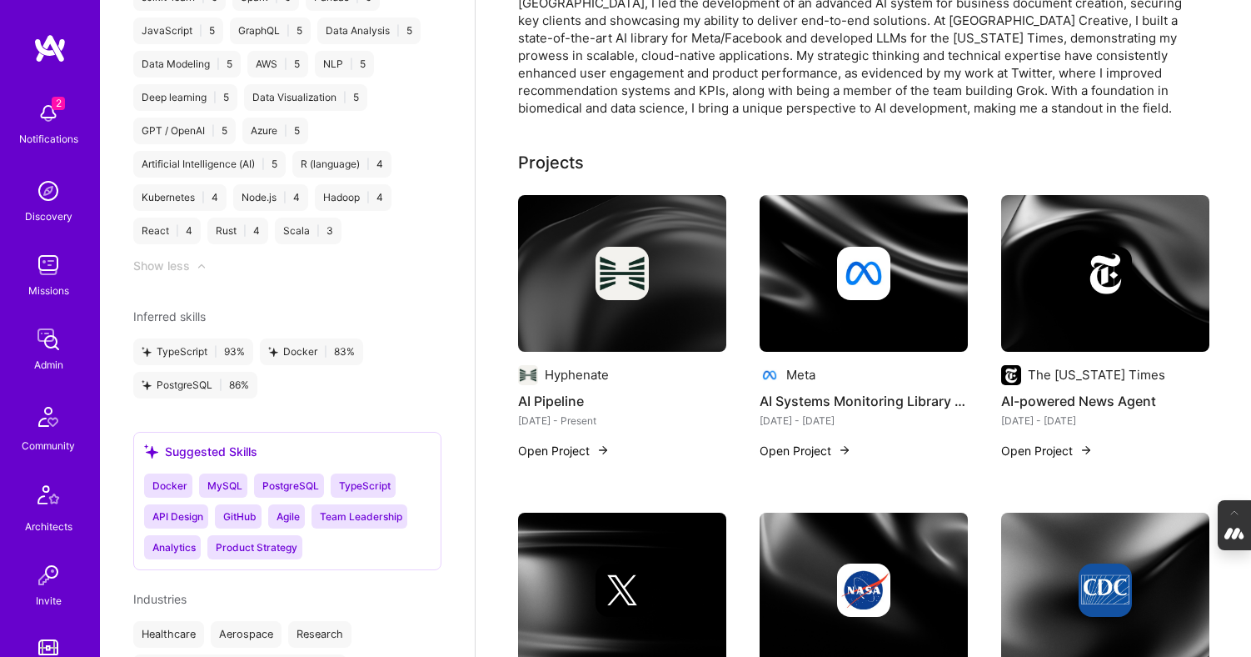
scroll to position [259, 0]
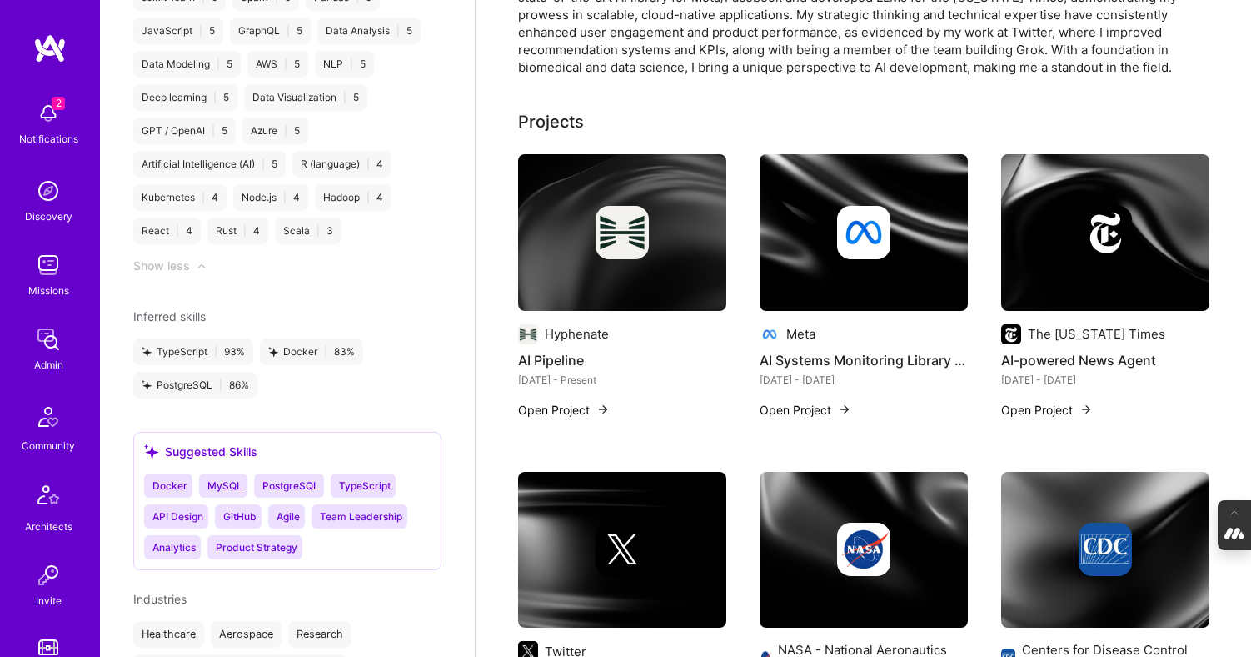
click at [828, 248] on div at bounding box center [864, 232] width 208 height 53
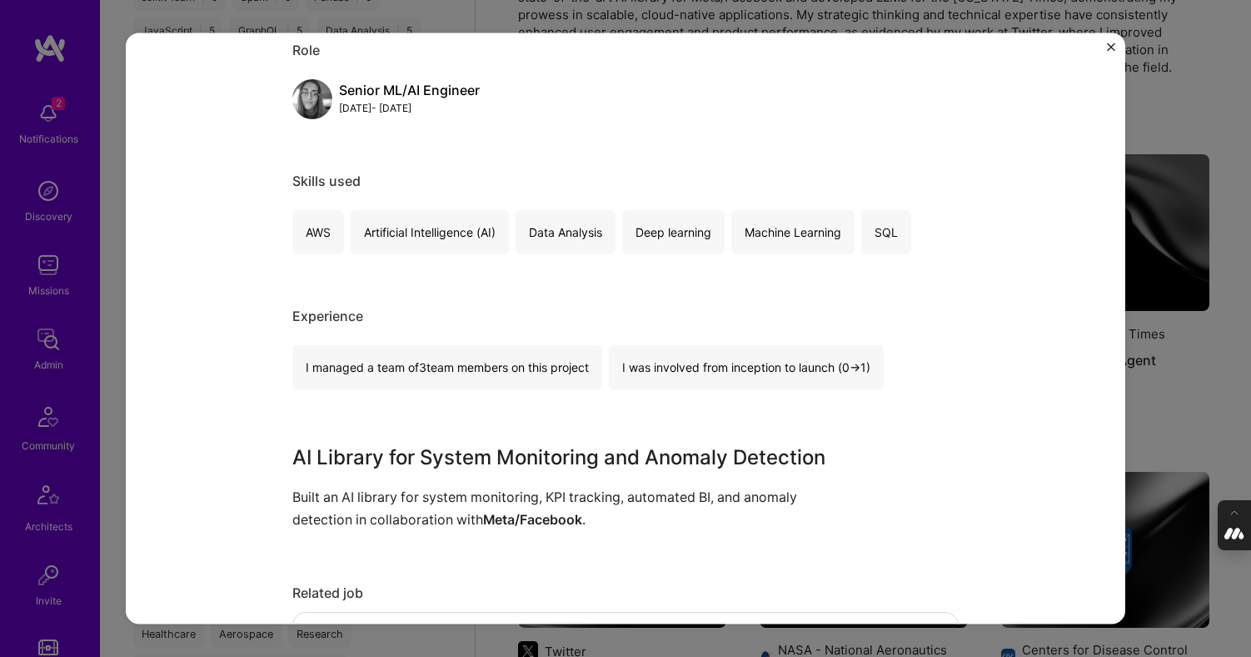
scroll to position [210, 0]
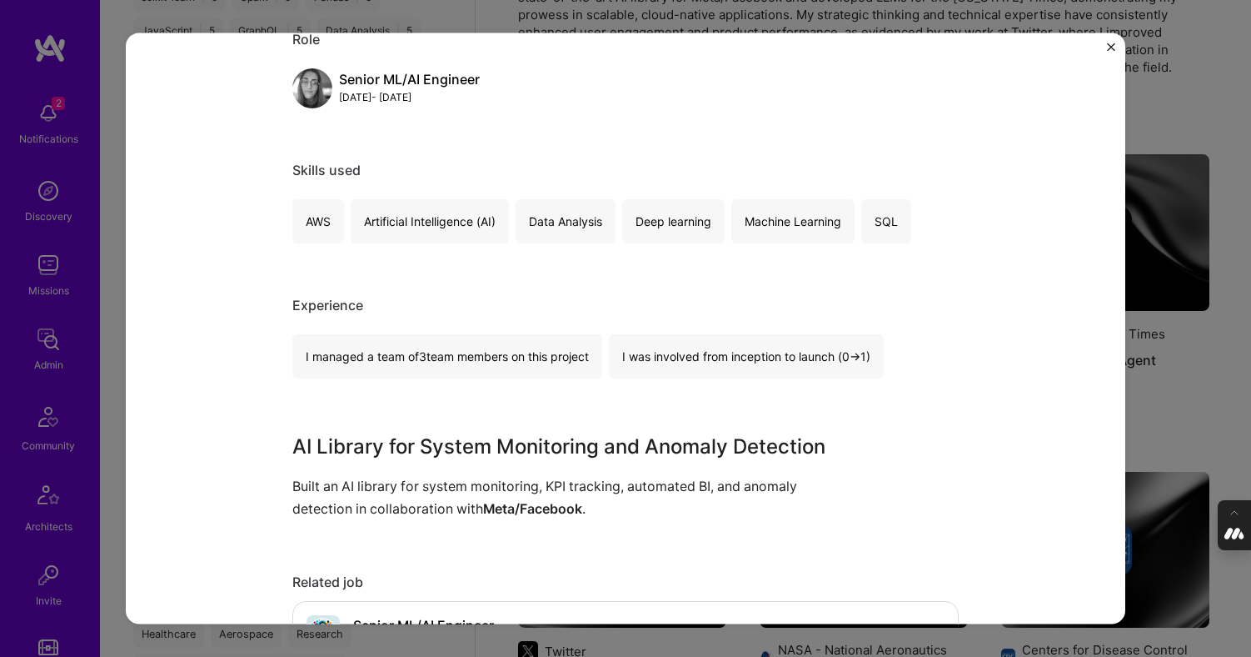
click at [1030, 113] on div "AI Systems Monitoring Library Development Meta Artifical Intelligence / Machine…" at bounding box center [625, 328] width 1251 height 657
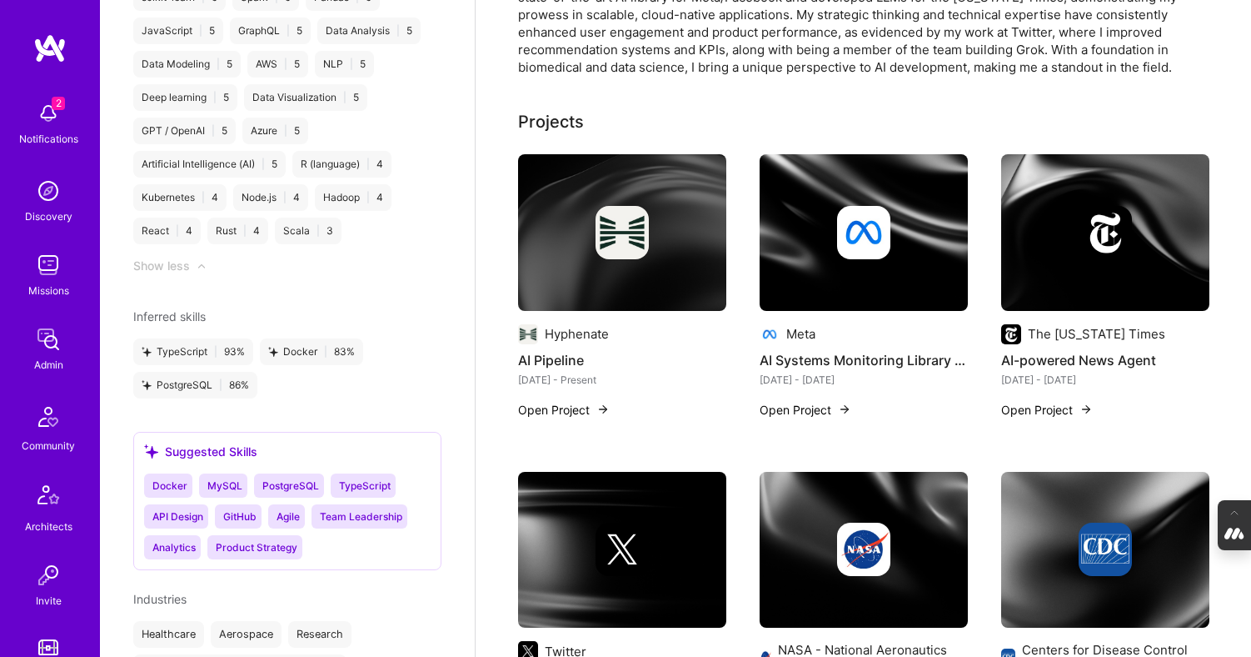
click at [1030, 199] on img at bounding box center [1106, 232] width 208 height 157
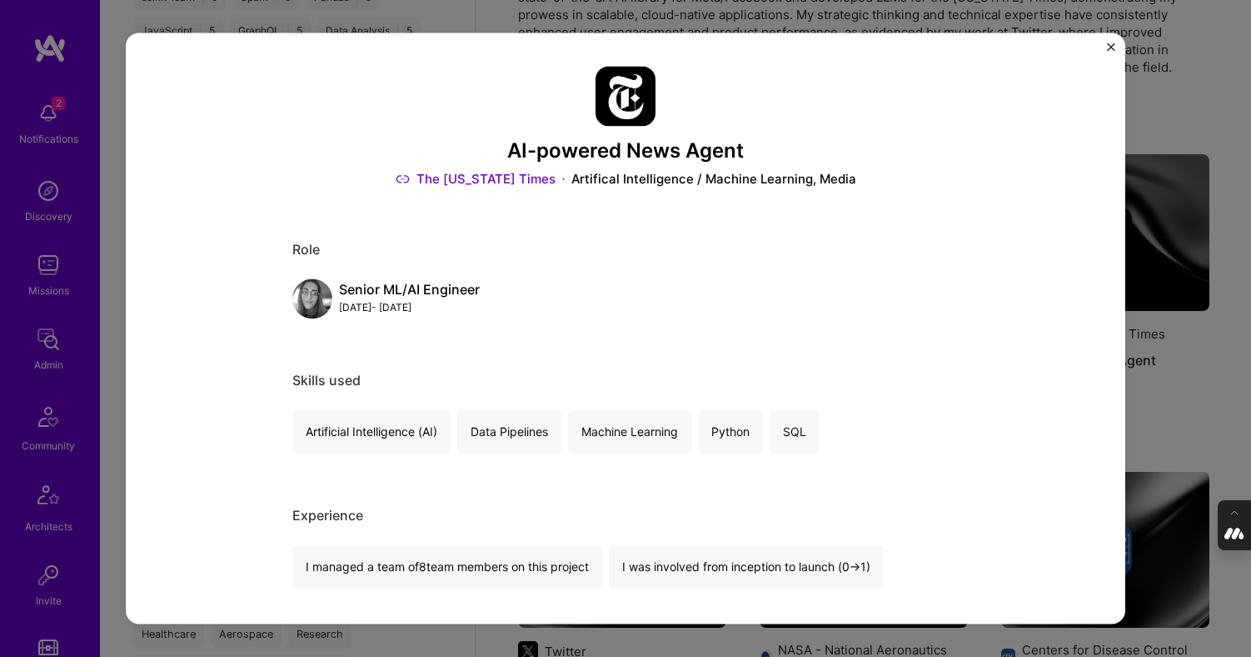
click at [1030, 137] on div "AI-powered News Agent The New York Times Artifical Intelligence / Machine Learn…" at bounding box center [625, 328] width 1251 height 657
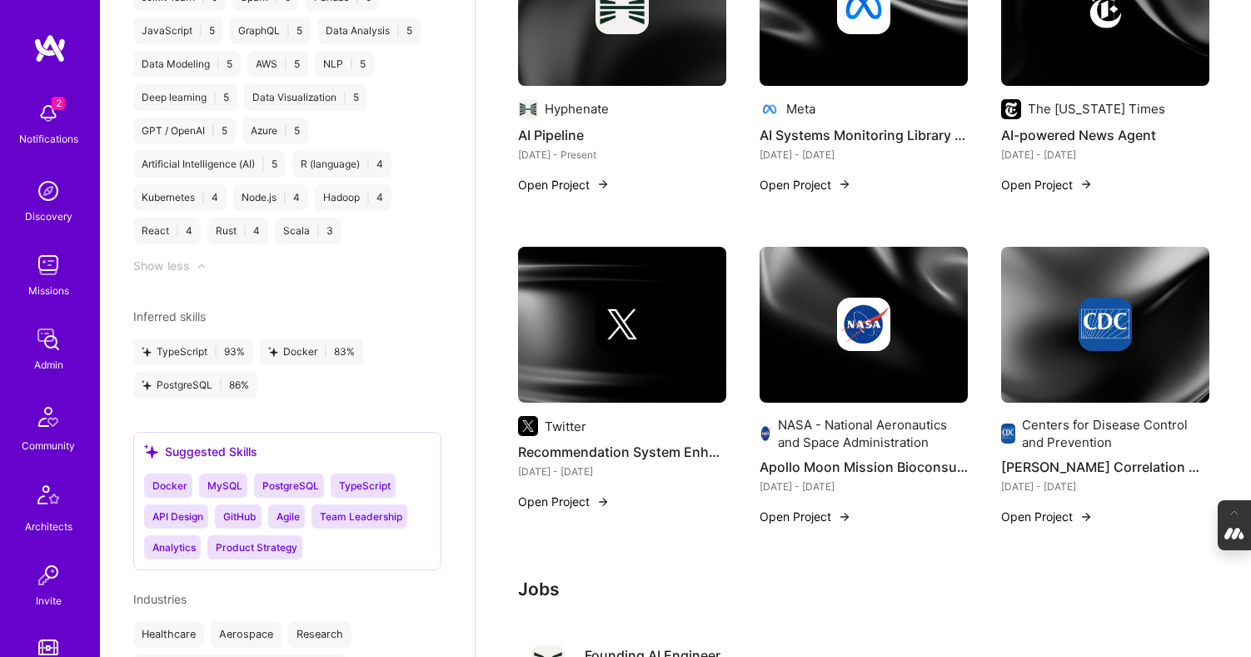
scroll to position [519, 0]
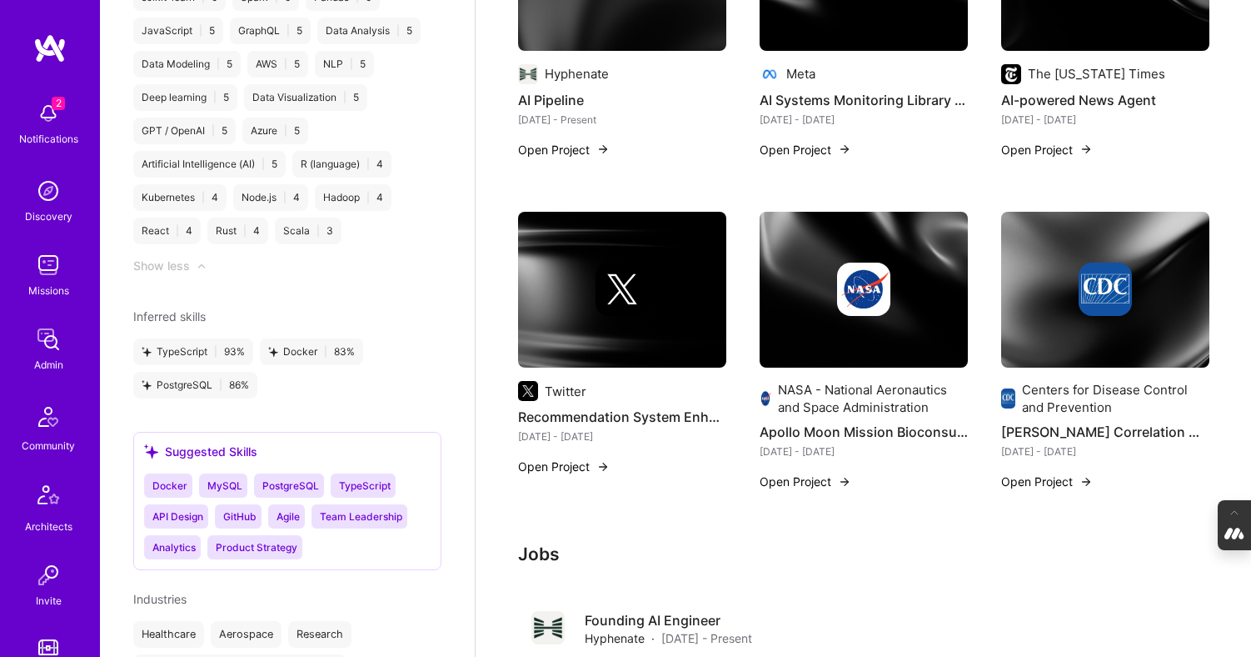
click at [585, 292] on div at bounding box center [622, 288] width 208 height 53
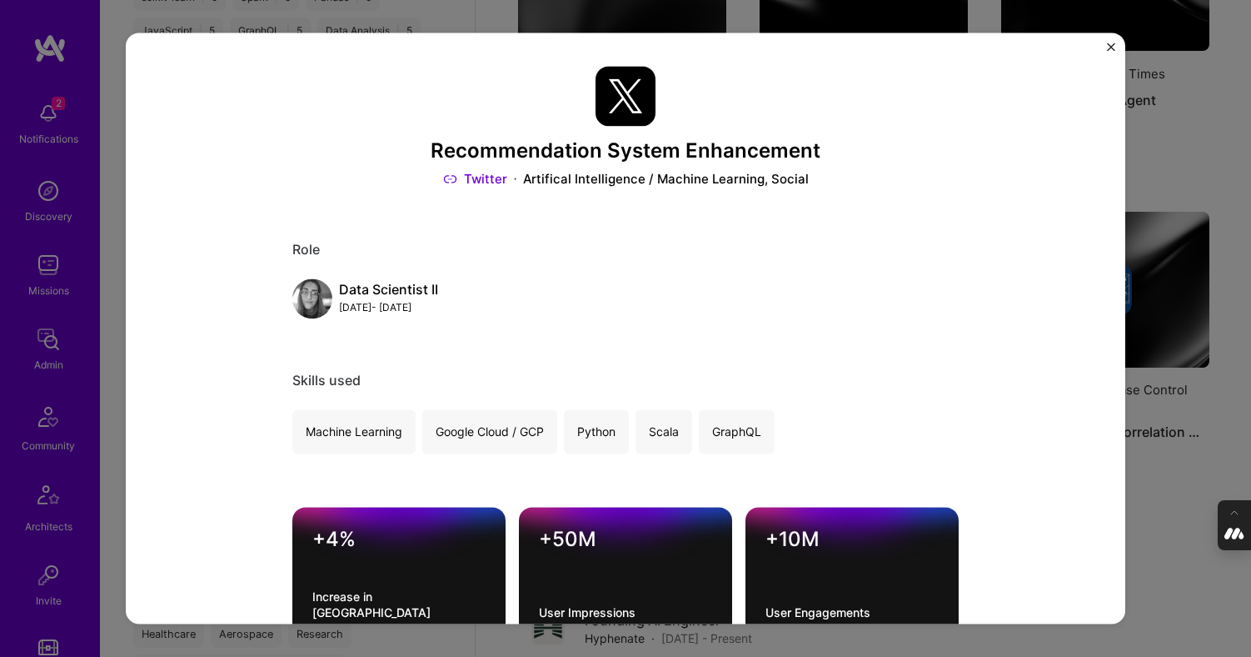
click at [1030, 120] on div "Recommendation System Enhancement Twitter Artifical Intelligence / Machine Lear…" at bounding box center [625, 328] width 1251 height 657
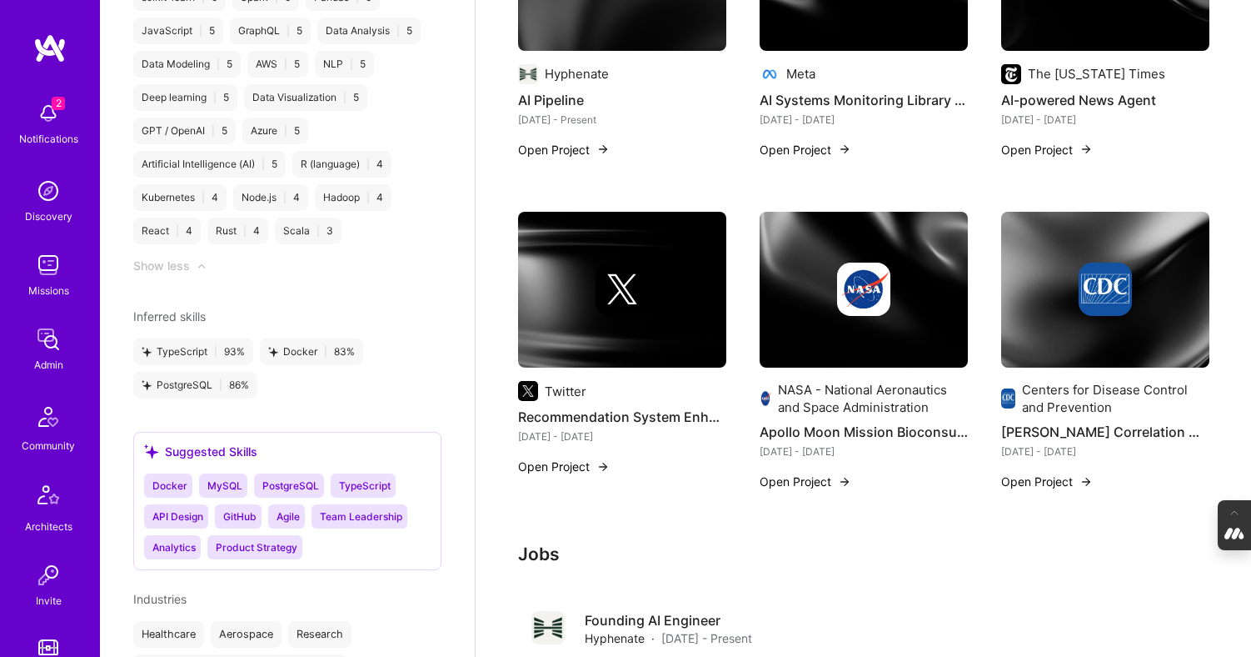
click at [884, 279] on img at bounding box center [863, 288] width 53 height 53
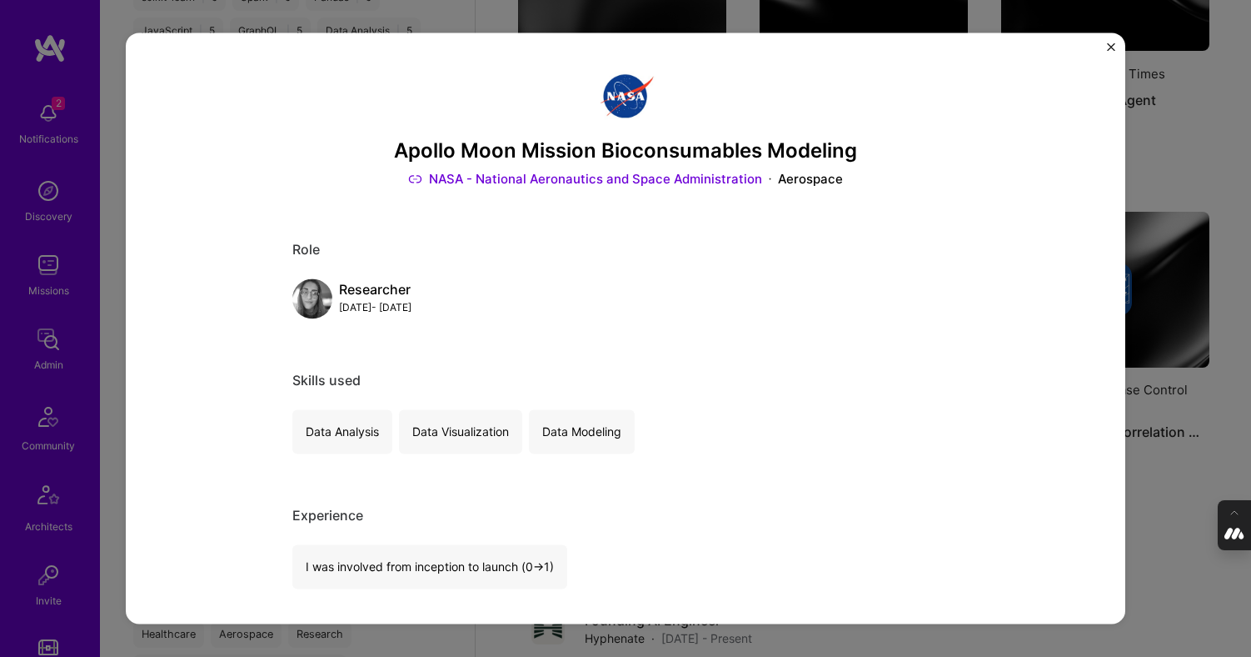
click at [1030, 234] on div "Apollo Moon Mission Bioconsumables Modeling NASA - National Aeronautics and Spa…" at bounding box center [625, 328] width 1251 height 657
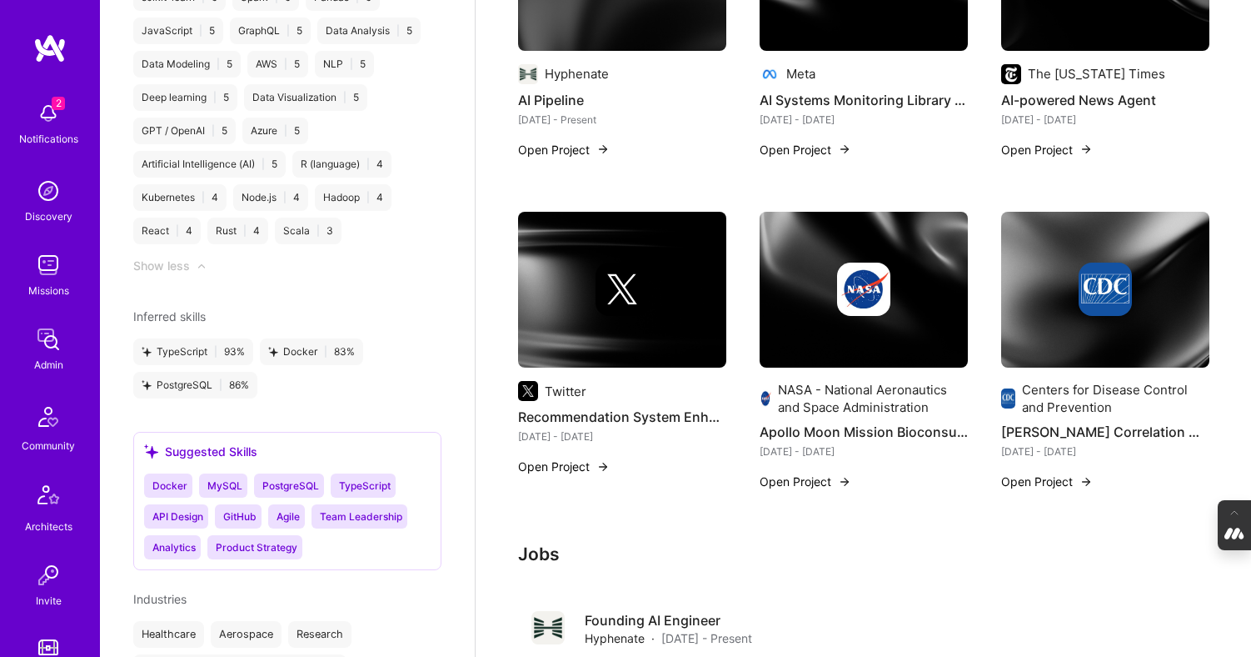
click at [825, 317] on img at bounding box center [864, 290] width 208 height 157
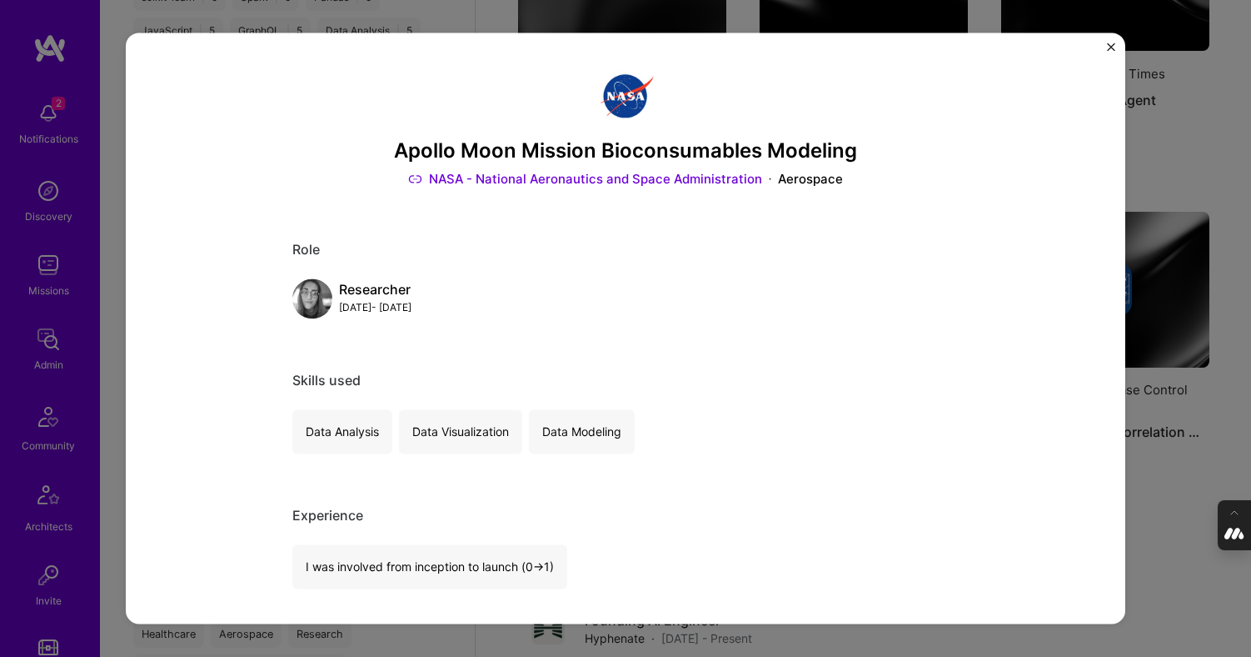
click at [1030, 319] on div "Apollo Moon Mission Bioconsumables Modeling NASA - National Aeronautics and Spa…" at bounding box center [625, 328] width 1251 height 657
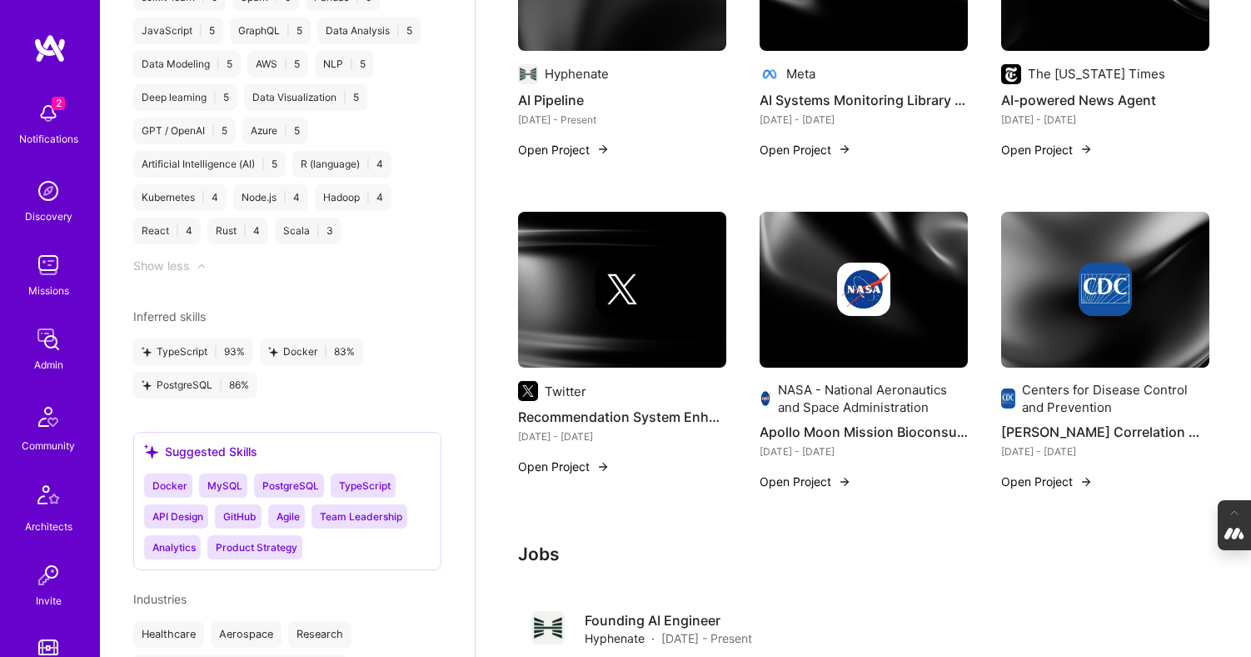
click at [1030, 323] on img at bounding box center [1106, 290] width 208 height 157
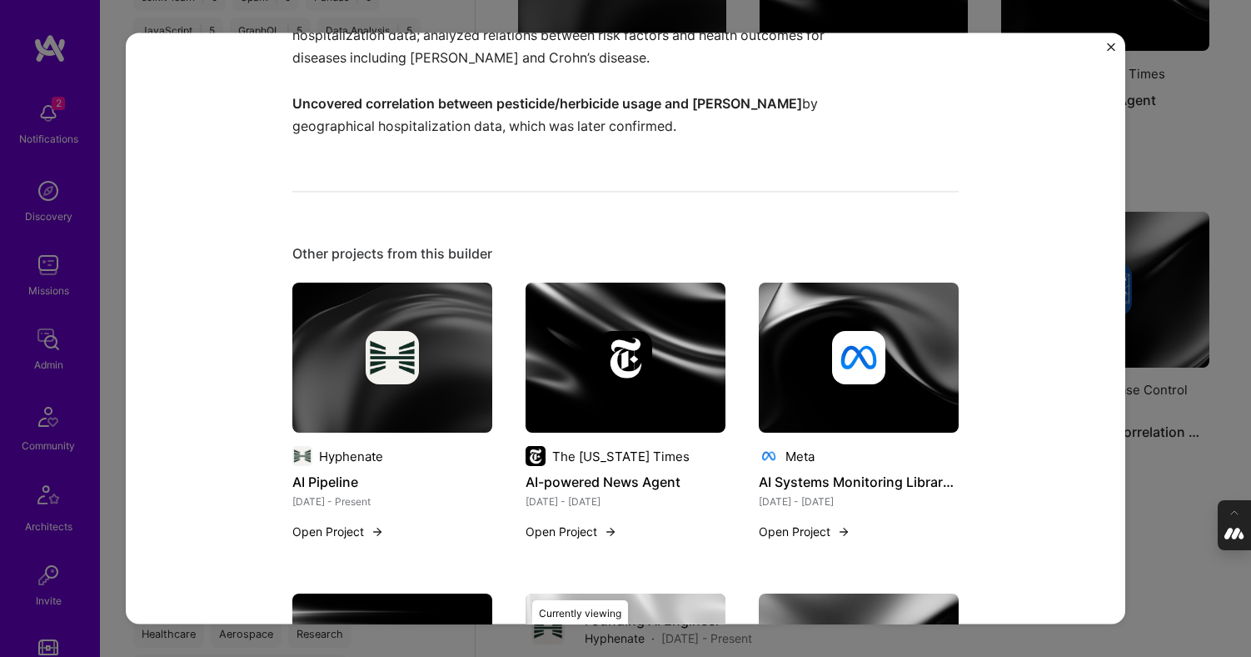
scroll to position [557, 0]
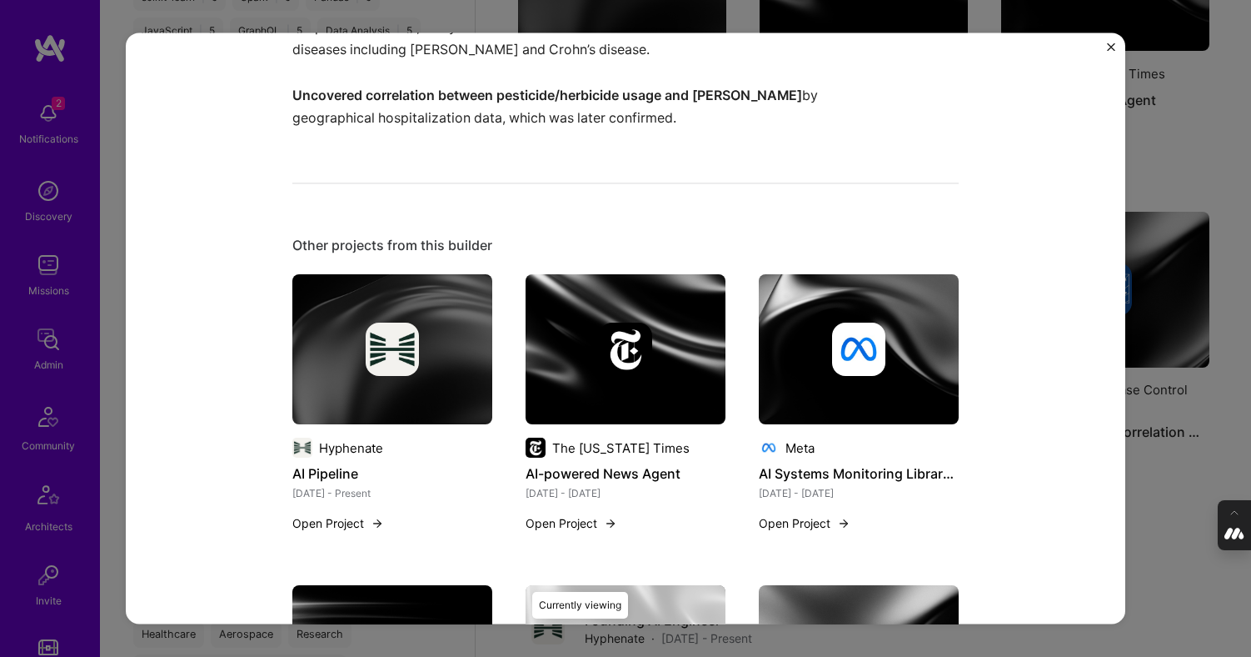
click at [1030, 435] on div "Parkinson's Correlation with Herbicide Use Centers for Disease Control and Prev…" at bounding box center [625, 328] width 1251 height 657
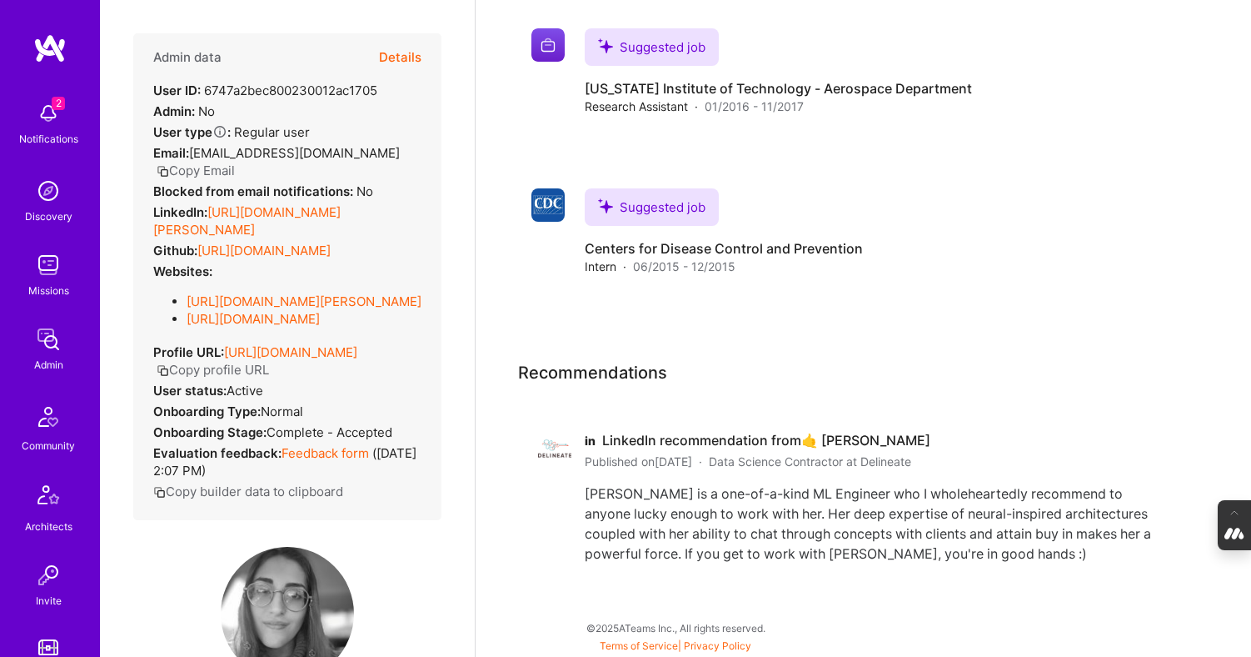
click at [391, 52] on button "Details" at bounding box center [400, 57] width 42 height 48
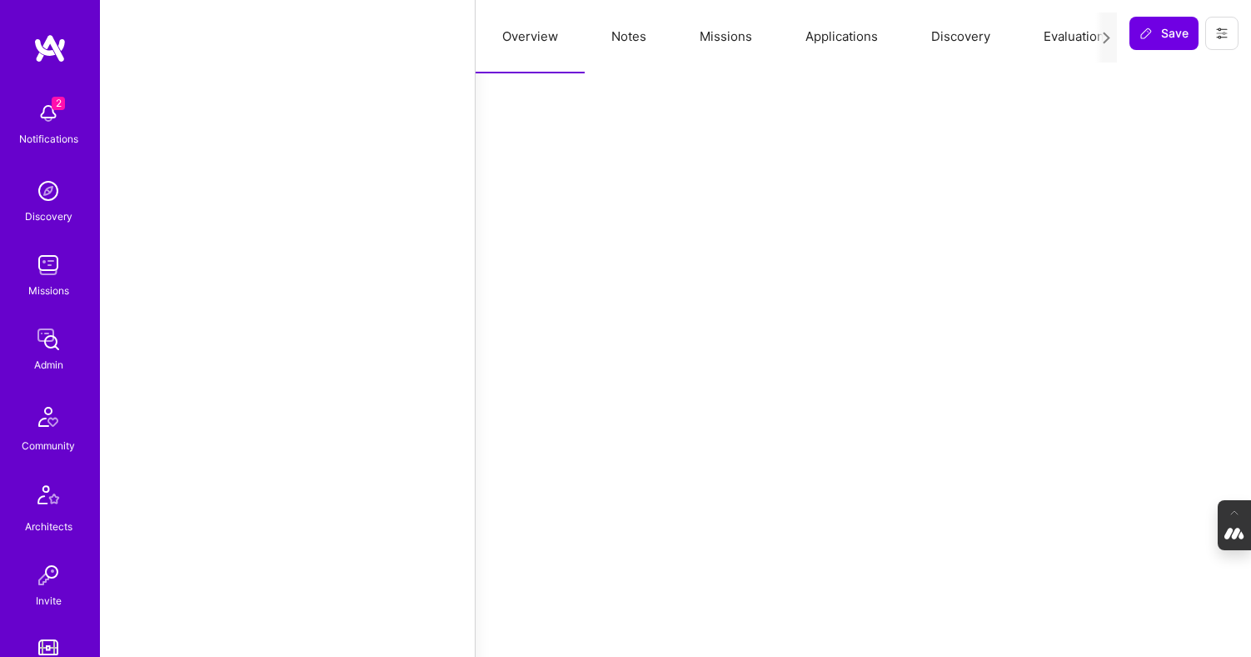
scroll to position [2963, 0]
click at [623, 34] on button "Notes" at bounding box center [629, 36] width 88 height 73
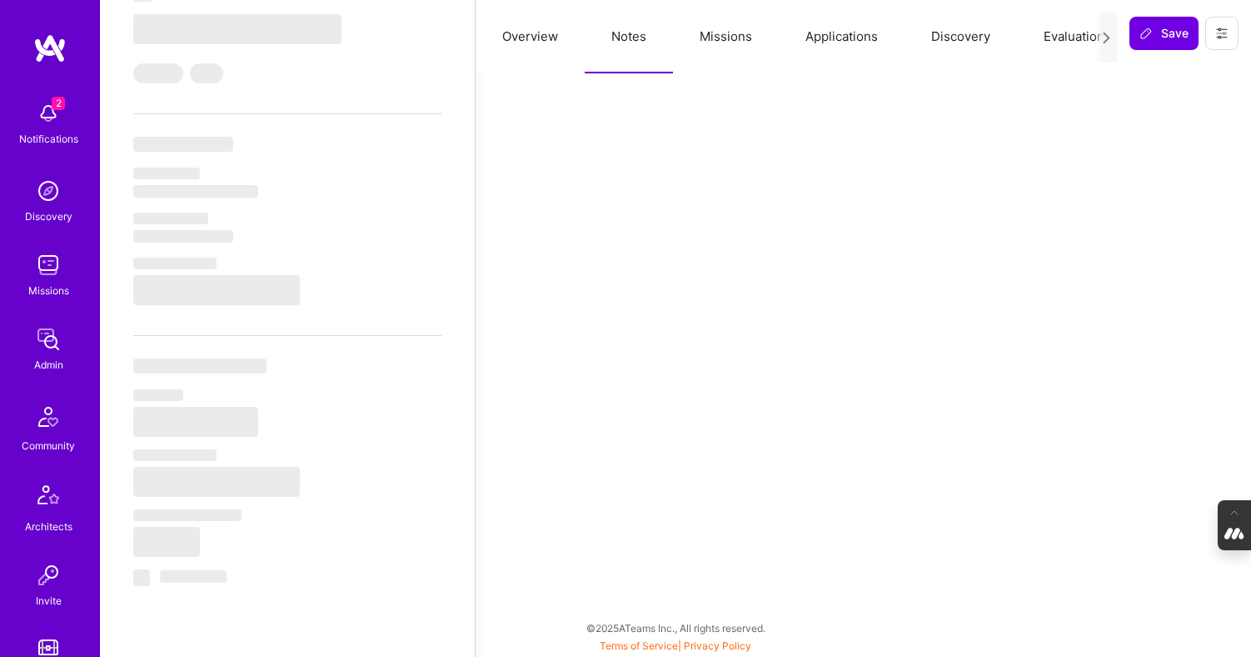
type textarea "x"
select select "Right Now"
select select "7"
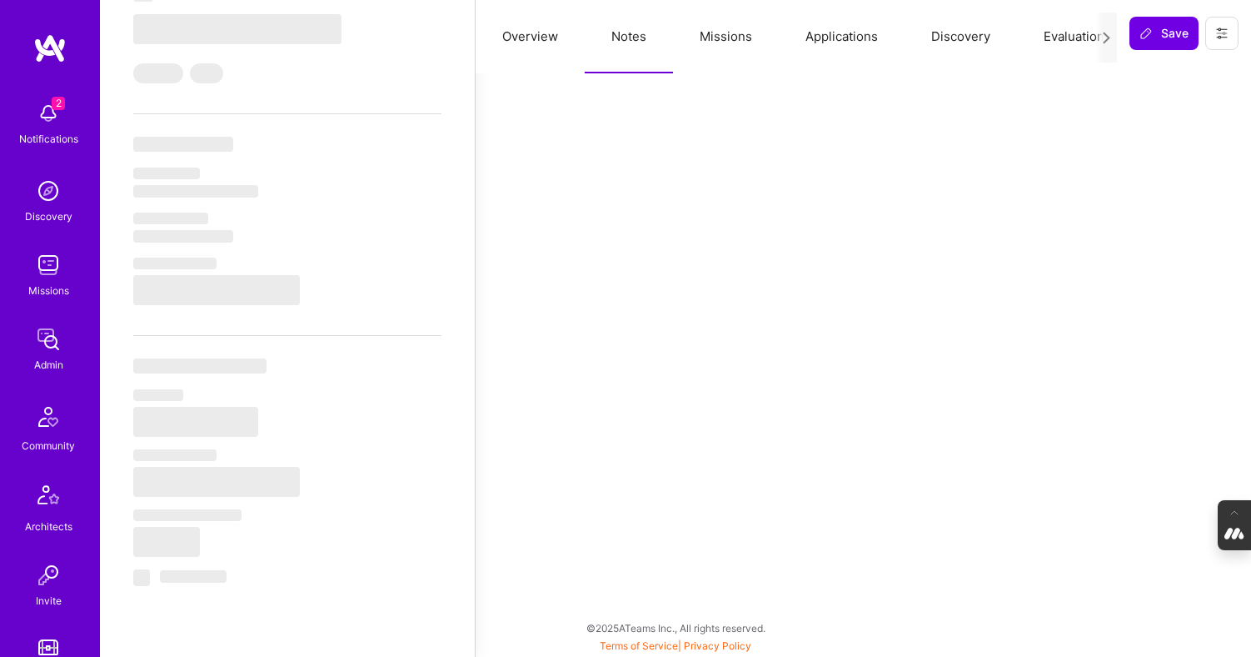
select select "7"
select select "US"
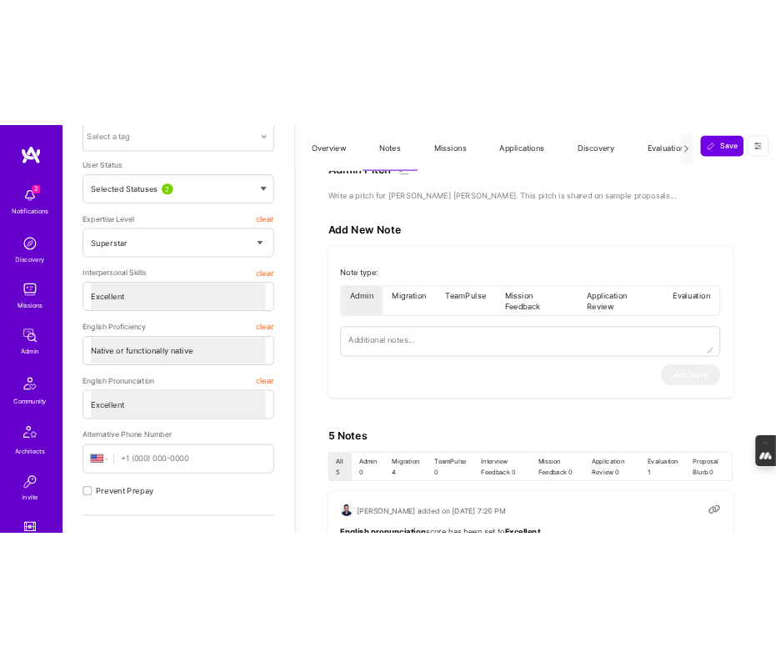
scroll to position [0, 0]
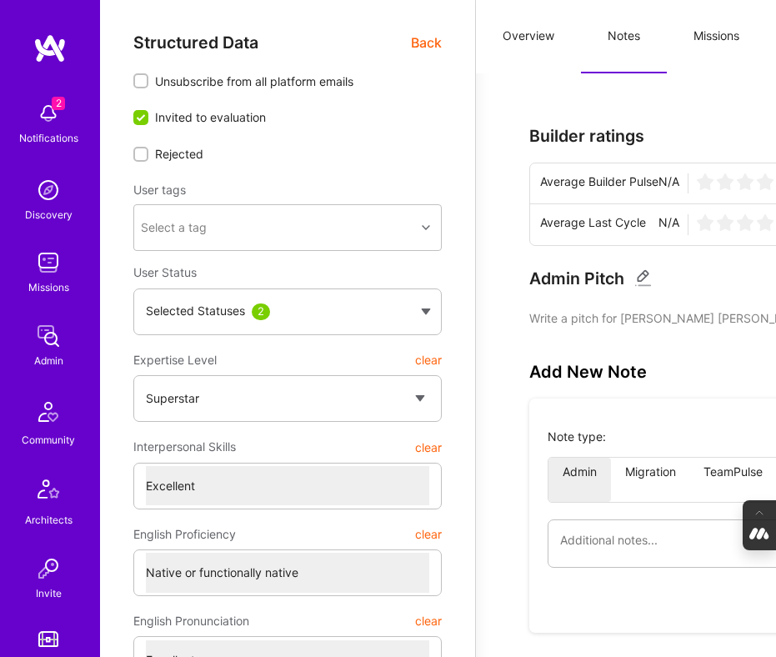
click at [429, 44] on span "Back" at bounding box center [426, 43] width 31 height 20
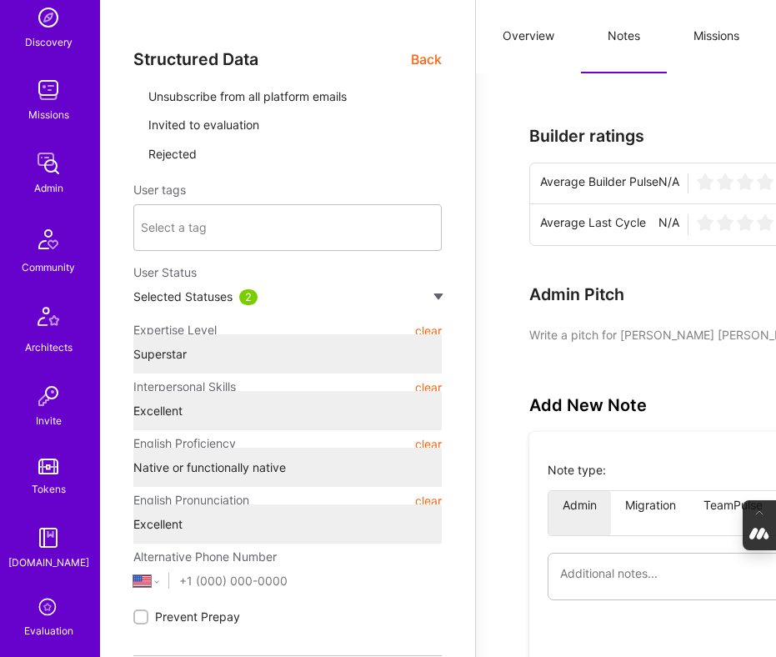
type textarea "x"
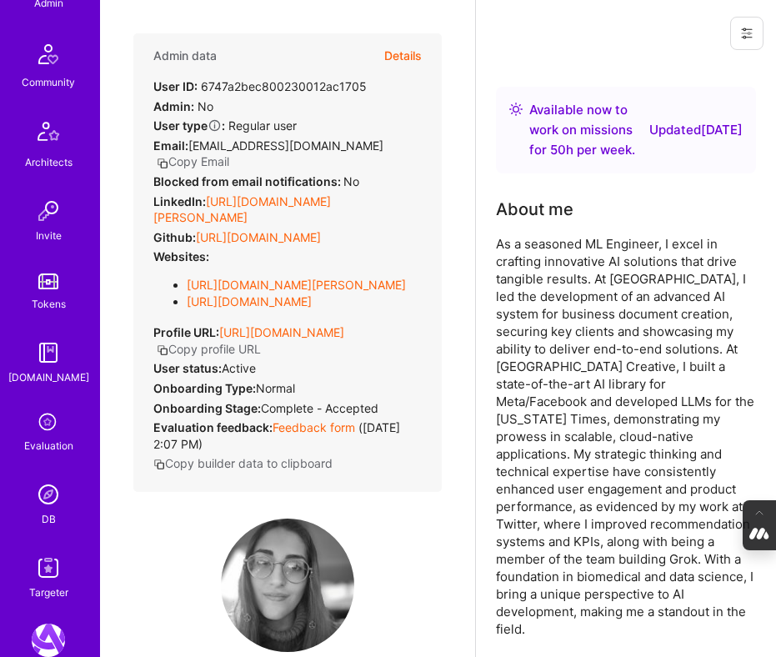
scroll to position [368, 0]
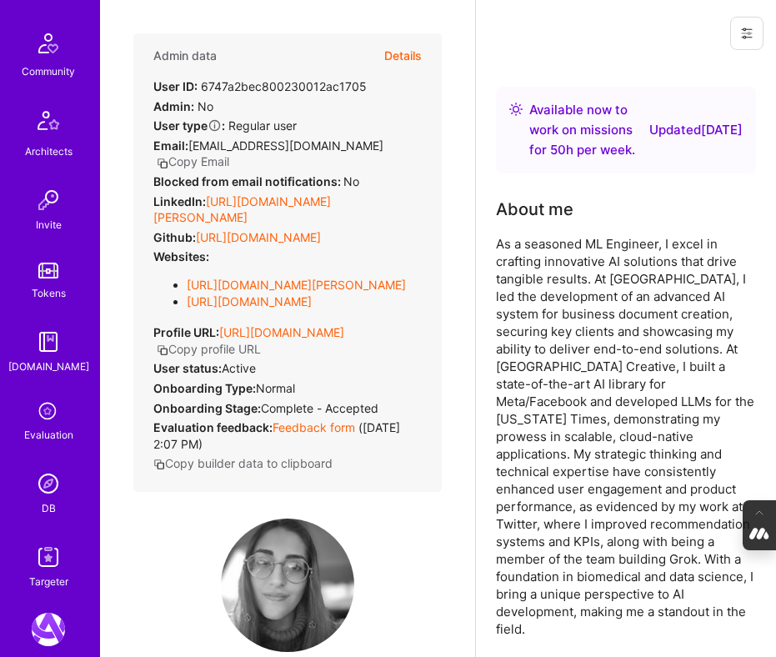
click at [55, 481] on img at bounding box center [48, 483] width 33 height 33
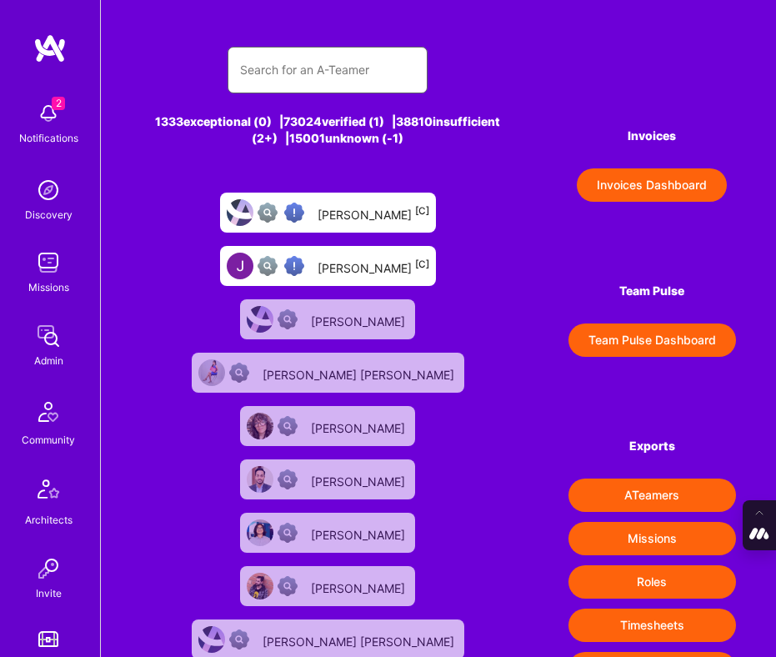
click at [323, 76] on input "text" at bounding box center [327, 70] width 175 height 40
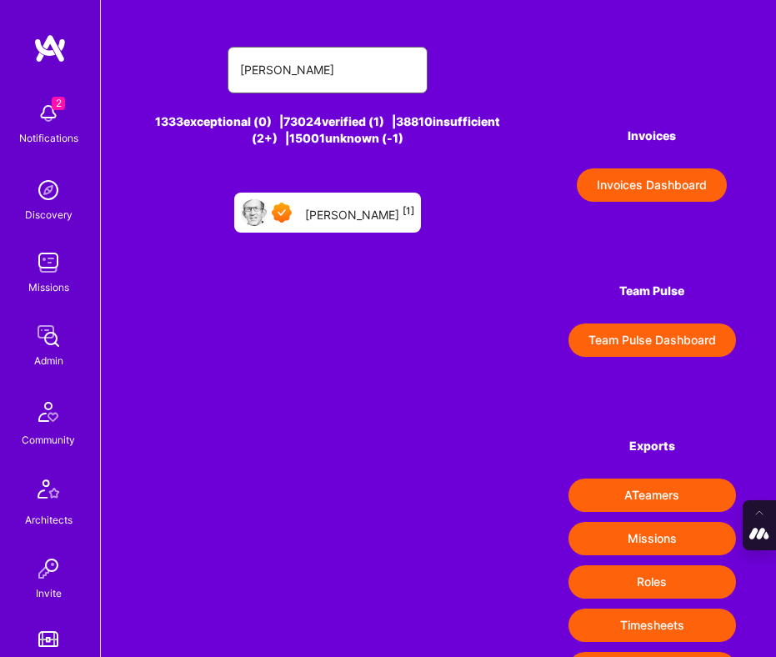
type input "paul hill"
click at [350, 217] on div "Paul Hill [1]" at bounding box center [359, 212] width 109 height 19
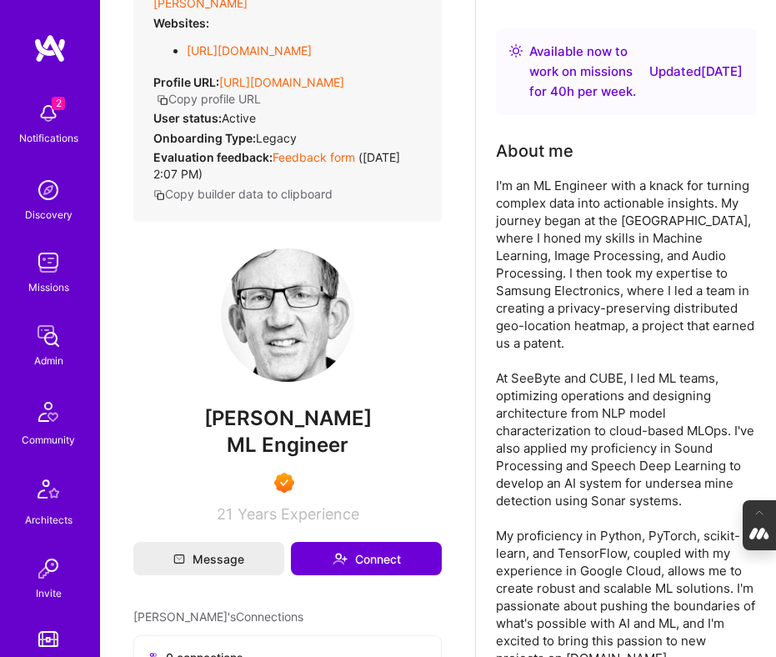
scroll to position [86, 0]
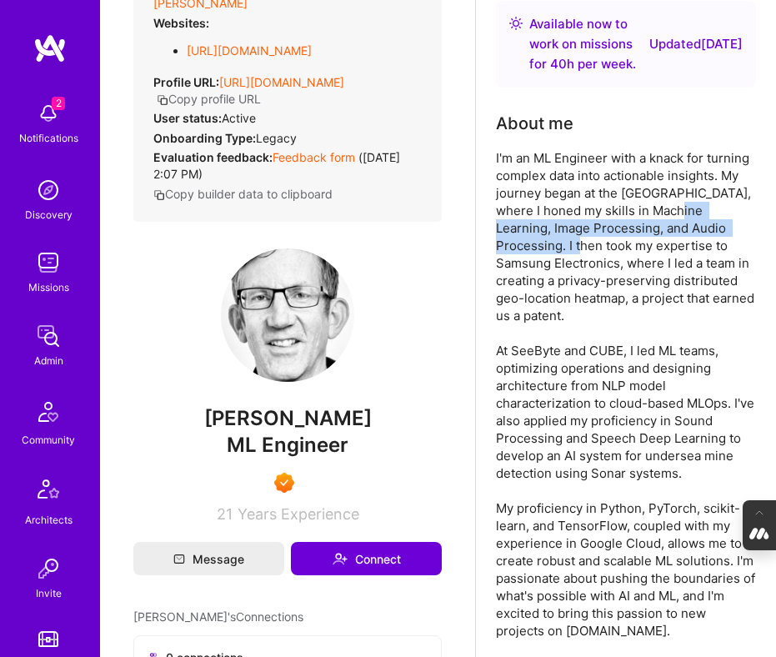
drag, startPoint x: 652, startPoint y: 211, endPoint x: 564, endPoint y: 244, distance: 94.4
click at [564, 244] on div "I'm an ML Engineer with a knack for turning complex data into actionable insigh…" at bounding box center [626, 394] width 260 height 490
copy div "Machine Learning, Image Processing, and Audio Processing."
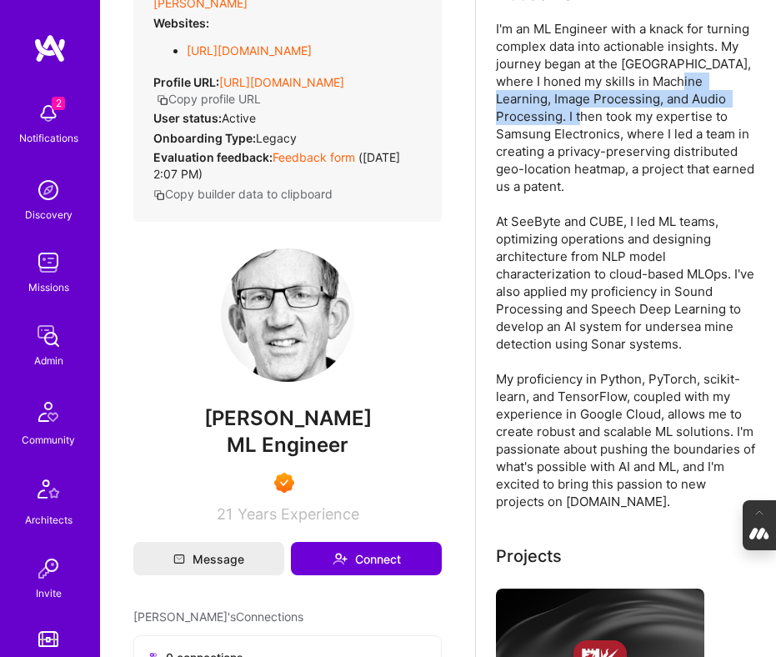
scroll to position [217, 0]
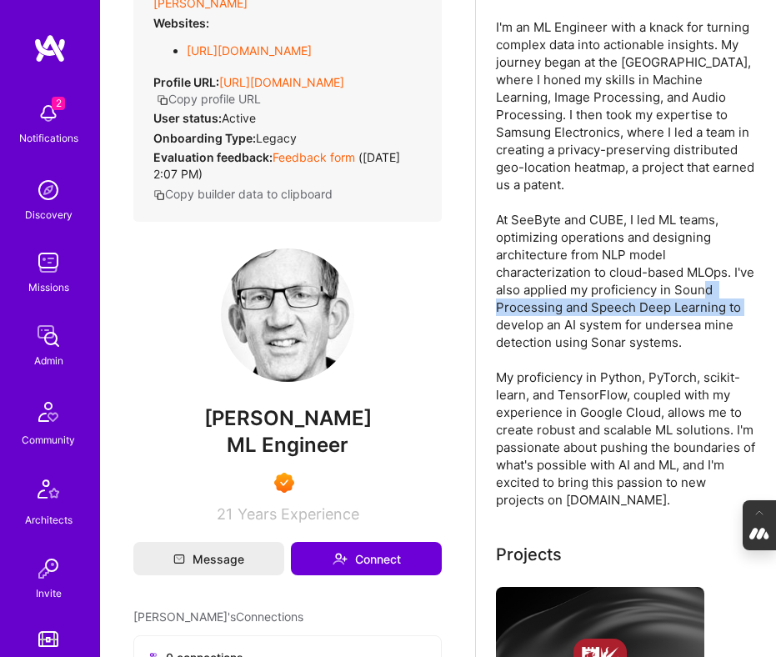
drag, startPoint x: 698, startPoint y: 289, endPoint x: 725, endPoint y: 307, distance: 32.4
click at [725, 307] on div "I'm an ML Engineer with a knack for turning complex data into actionable insigh…" at bounding box center [626, 263] width 260 height 490
copy div "Sound Processing and Speech Deep Learning"
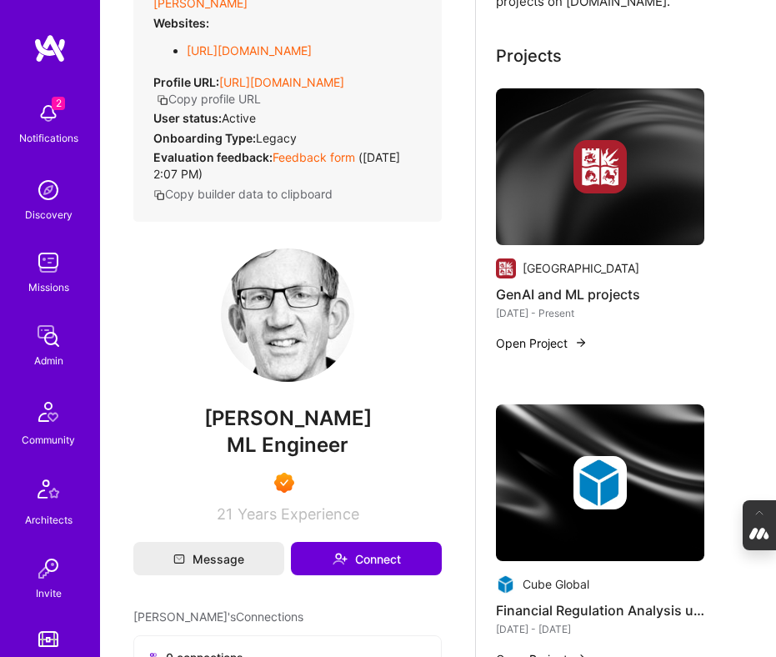
scroll to position [747, 0]
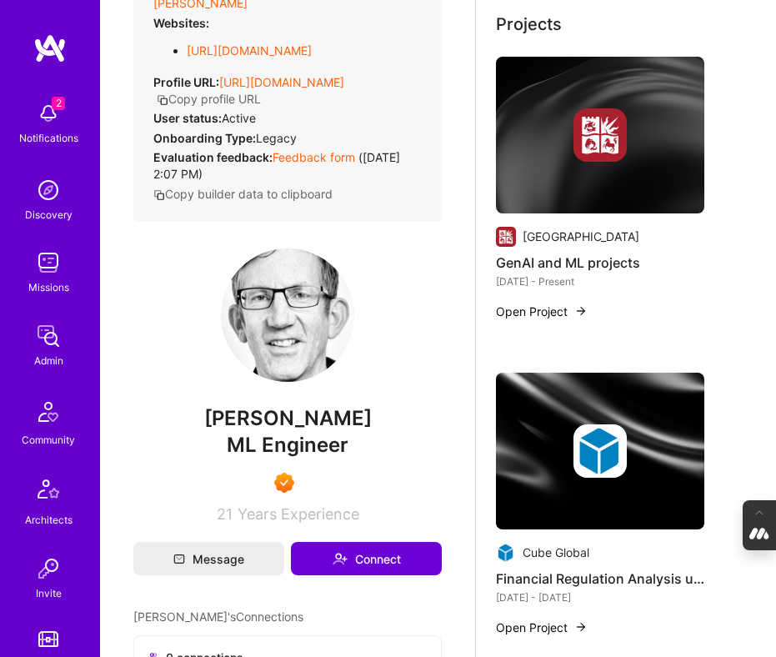
click at [560, 175] on img at bounding box center [600, 135] width 208 height 157
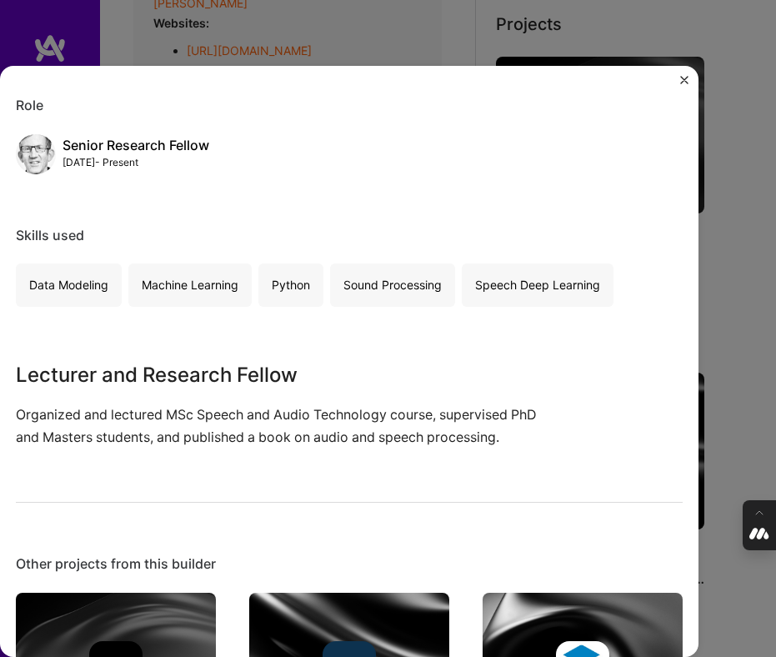
scroll to position [177, 0]
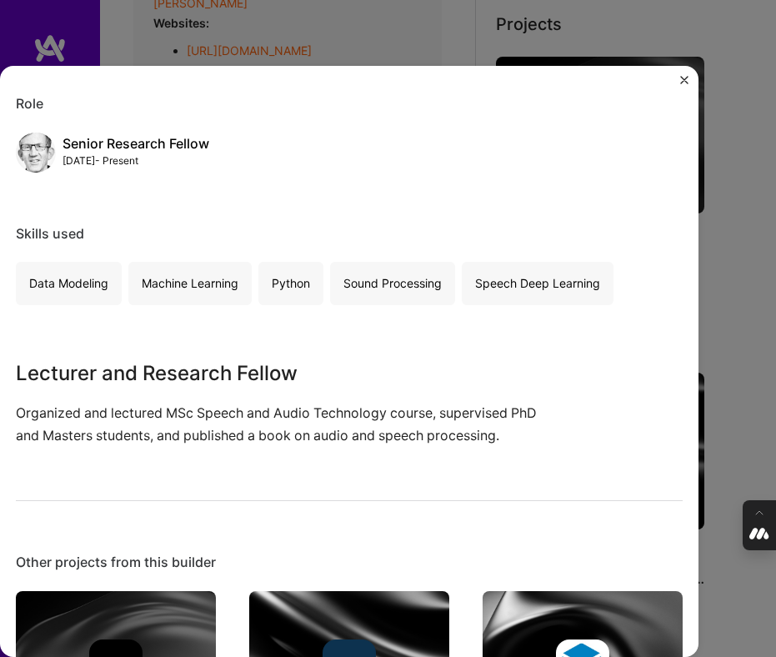
click at [722, 294] on div "GenAI and ML projects University of Bristol Higher Education, Research Role Sen…" at bounding box center [388, 328] width 776 height 657
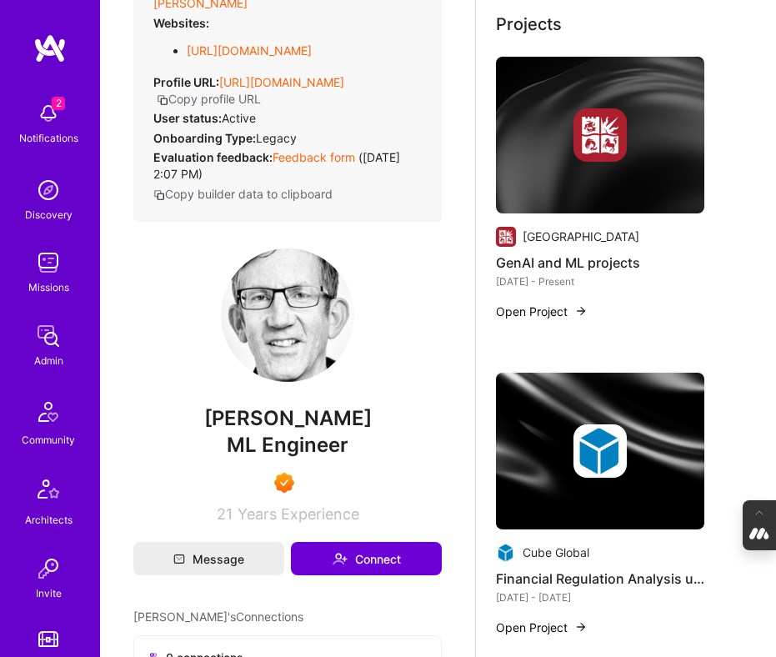
click at [559, 432] on div at bounding box center [600, 450] width 208 height 53
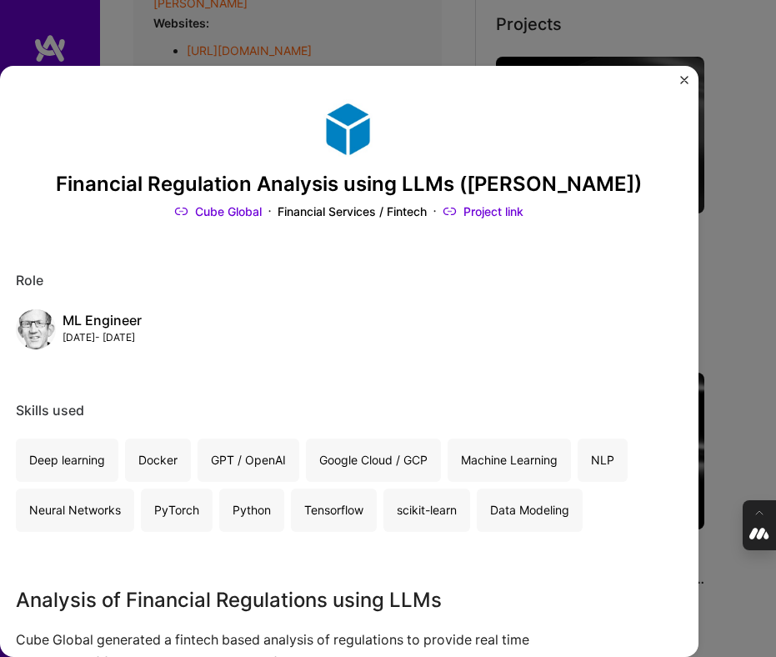
click at [725, 246] on div "Financial Regulation Analysis using LLMs (BERT) Cube Global Financial Services …" at bounding box center [388, 328] width 776 height 657
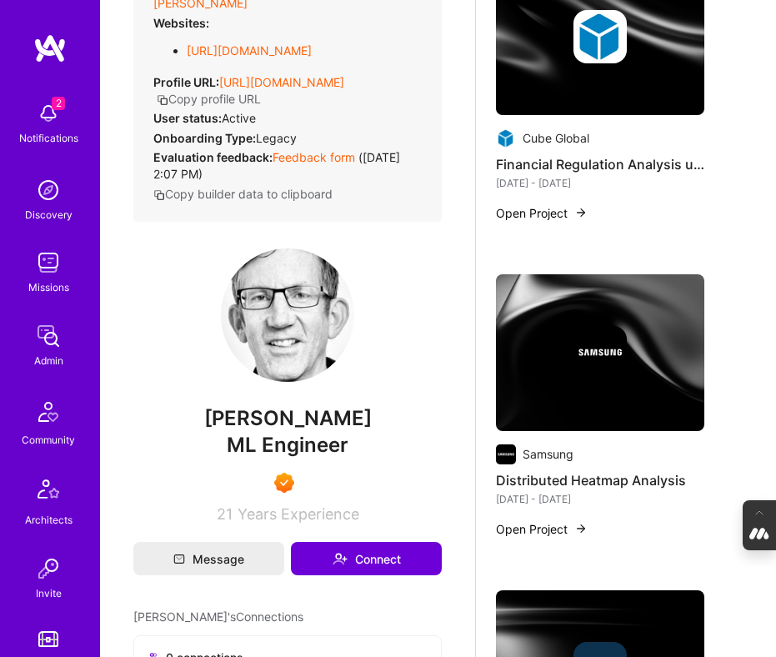
scroll to position [1193, 0]
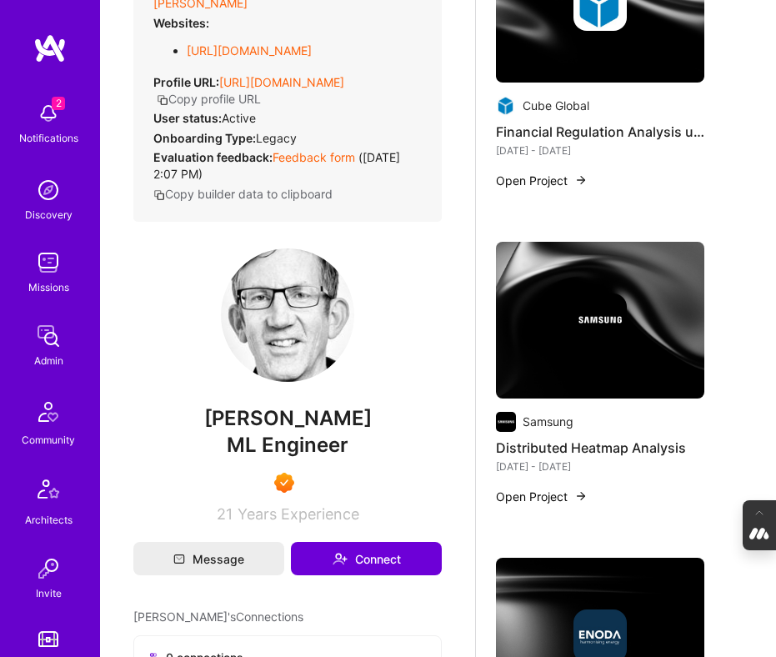
click at [546, 337] on div at bounding box center [600, 319] width 208 height 53
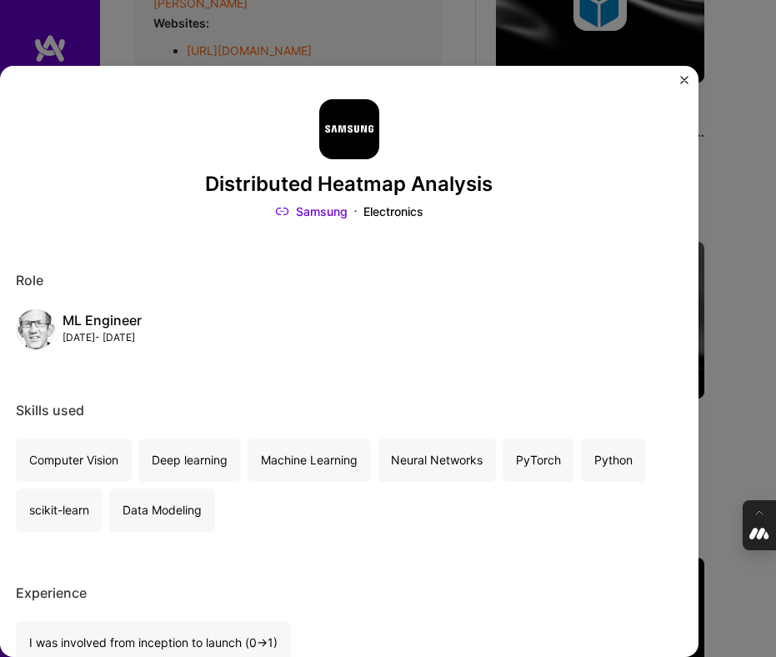
click at [751, 327] on div "Distributed Heatmap Analysis Samsung Electronics Role ML Engineer Nov, 2023 - F…" at bounding box center [388, 328] width 776 height 657
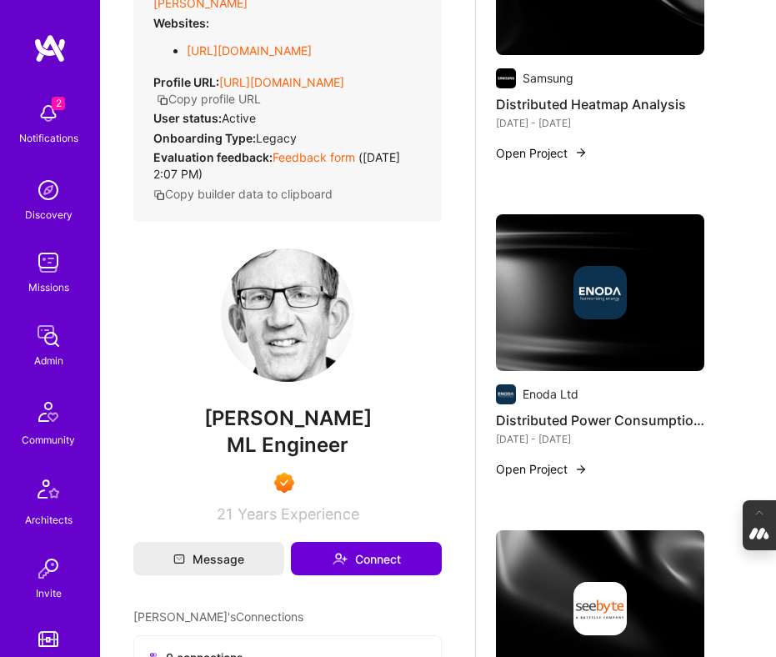
scroll to position [1542, 0]
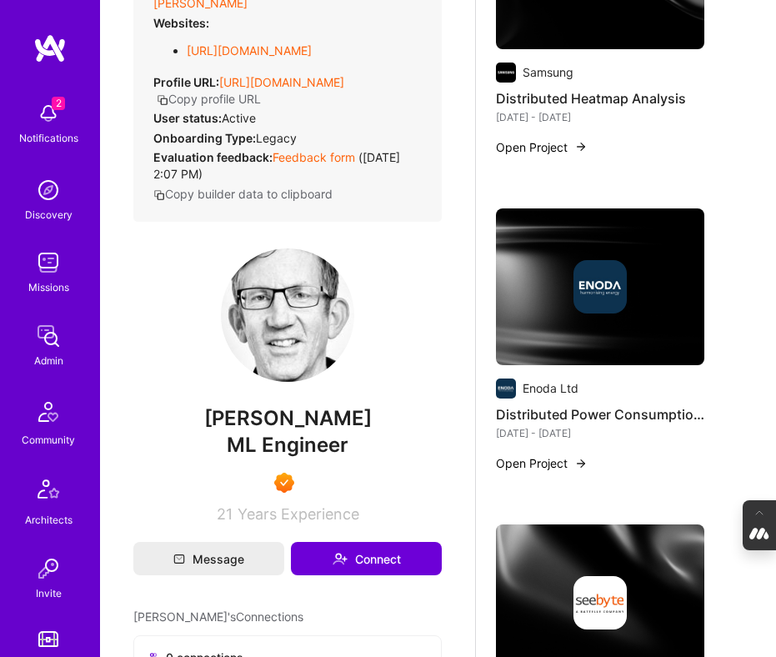
click at [563, 292] on div at bounding box center [600, 286] width 208 height 53
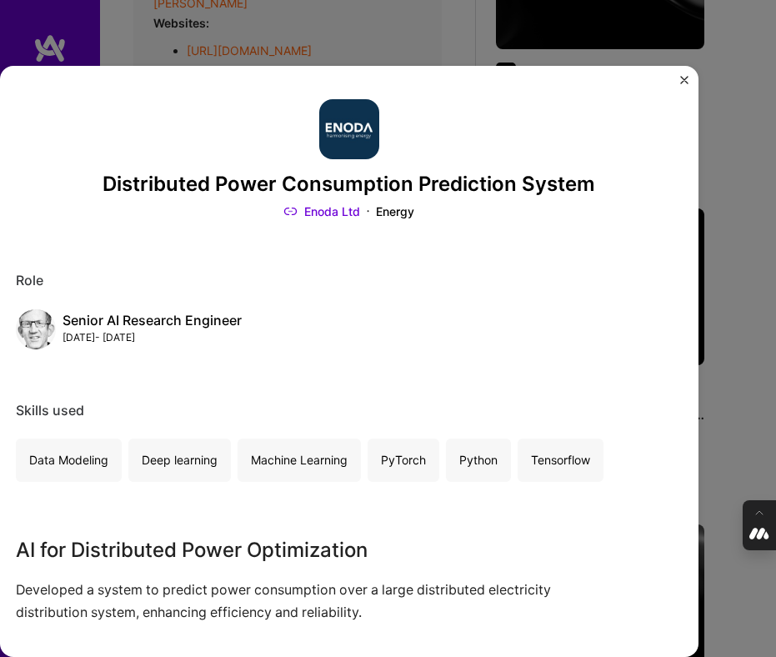
click at [742, 242] on div "Distributed Power Consumption Prediction System Enoda Ltd Energy Role Senior AI…" at bounding box center [388, 328] width 776 height 657
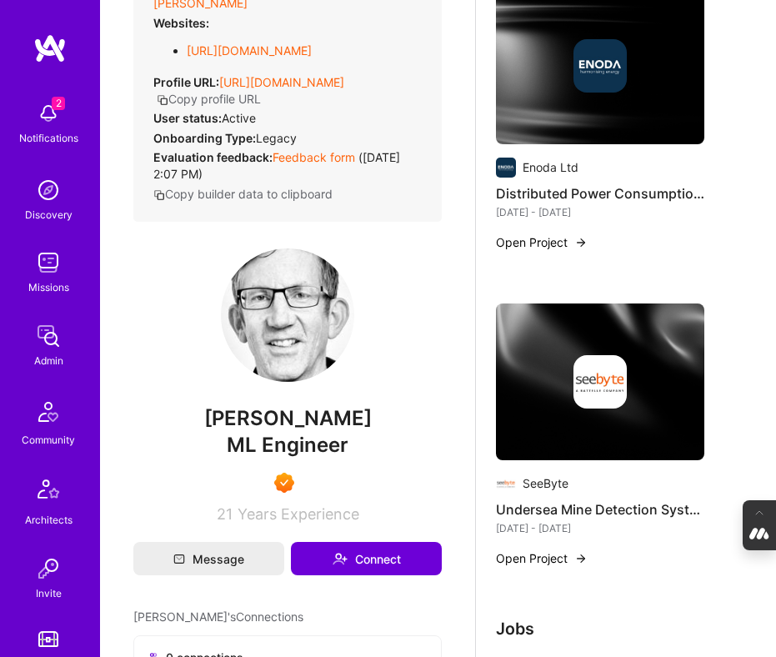
scroll to position [1776, 0]
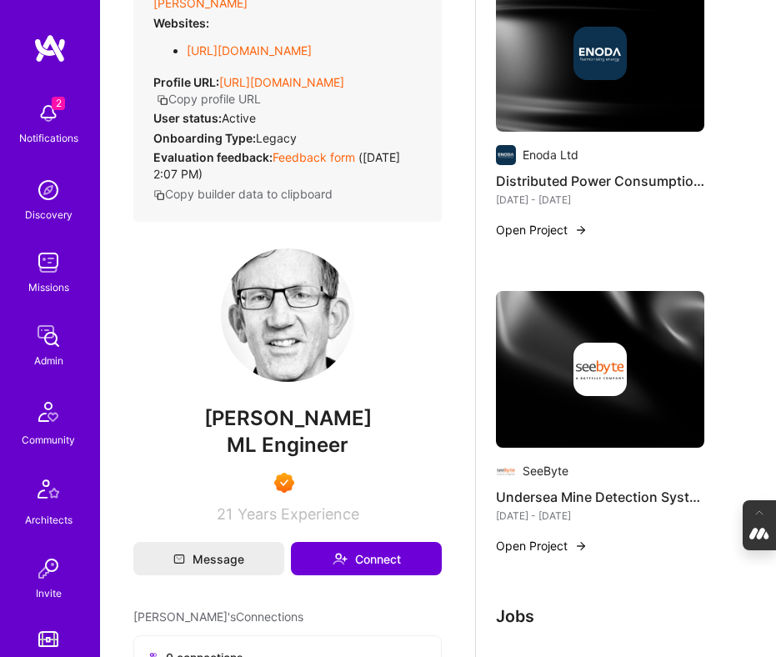
click at [584, 342] on img at bounding box center [599, 368] width 53 height 53
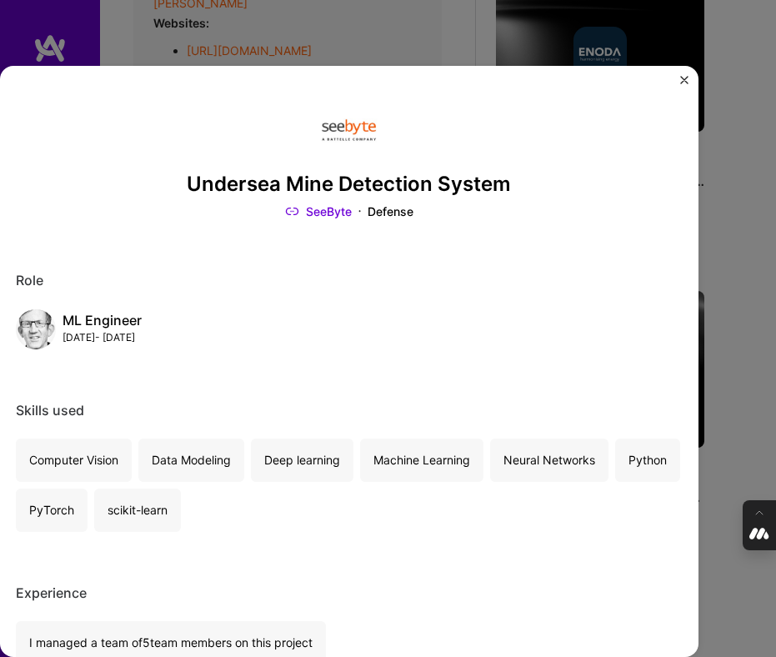
click at [730, 257] on div "Undersea Mine Detection System SeeByte Defense Role ML Engineer Jan, 2020 - Feb…" at bounding box center [388, 328] width 776 height 657
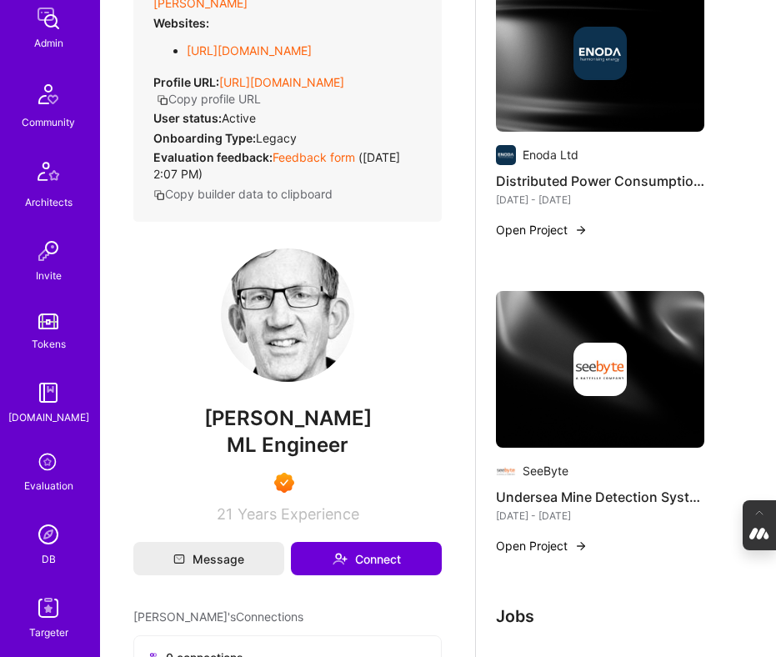
scroll to position [319, 0]
click at [48, 544] on img at bounding box center [48, 532] width 33 height 33
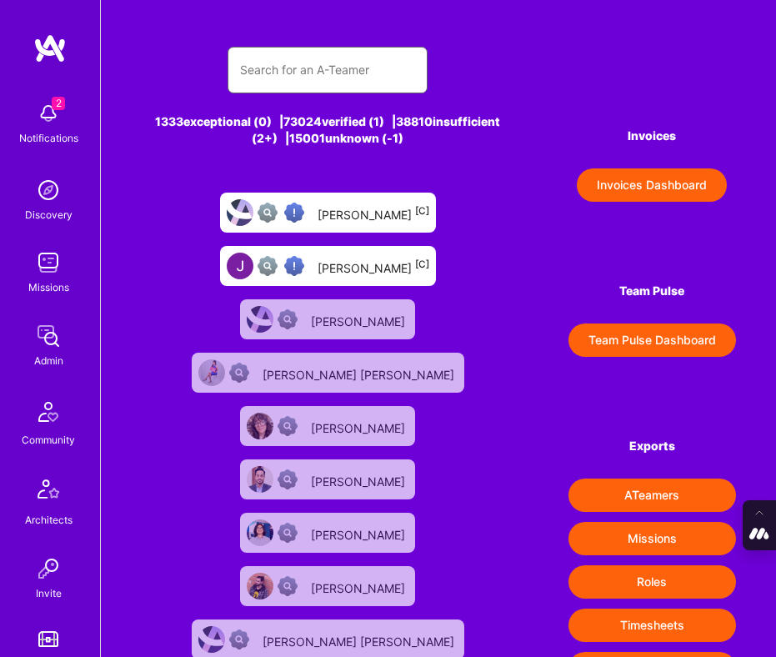
click at [308, 73] on input "text" at bounding box center [327, 70] width 175 height 40
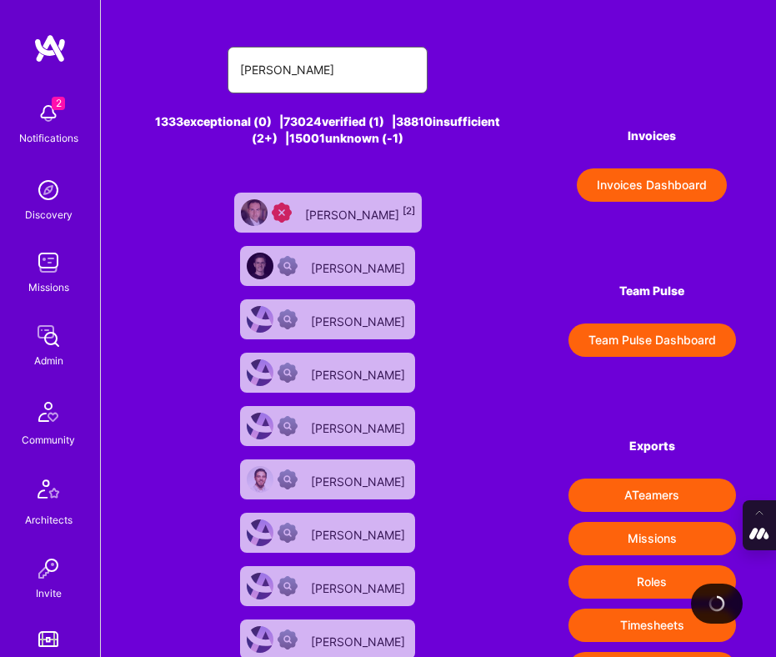
type input "theodorevanrooy@gmail.com"
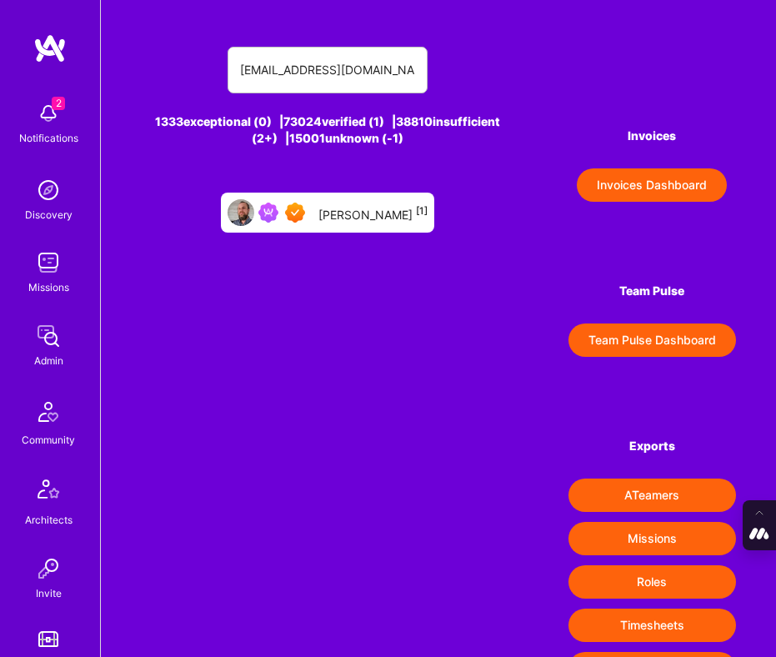
click at [336, 213] on div "Theodore Van Rooy [1]" at bounding box center [372, 212] width 109 height 19
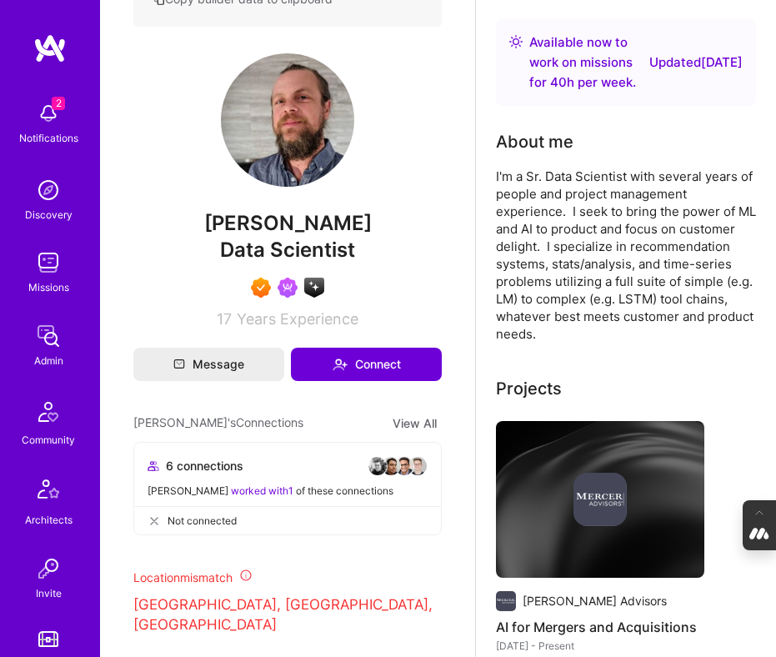
scroll to position [72, 0]
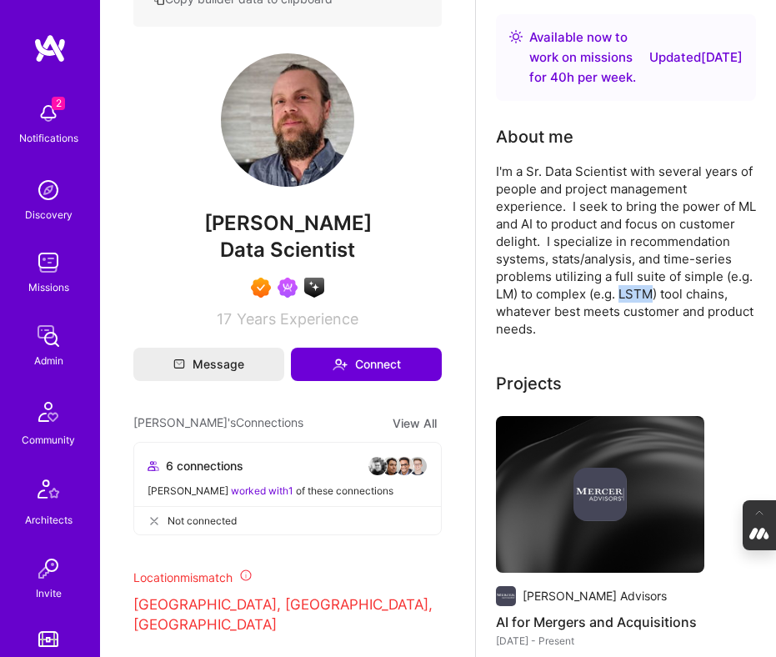
drag, startPoint x: 619, startPoint y: 293, endPoint x: 655, endPoint y: 295, distance: 35.9
click at [655, 295] on div "I'm a Sr. Data Scientist with several years of people and project management ex…" at bounding box center [626, 249] width 260 height 175
copy div "LSTM"
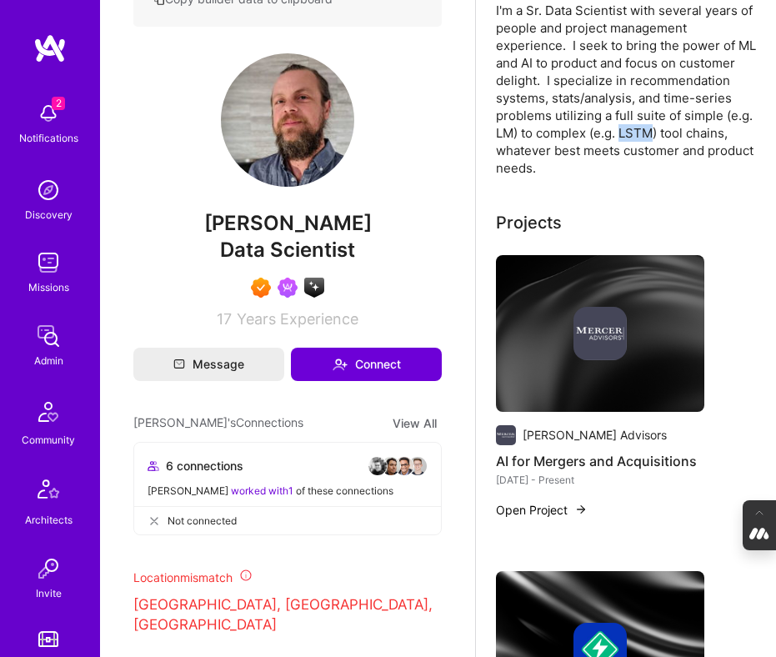
scroll to position [237, 0]
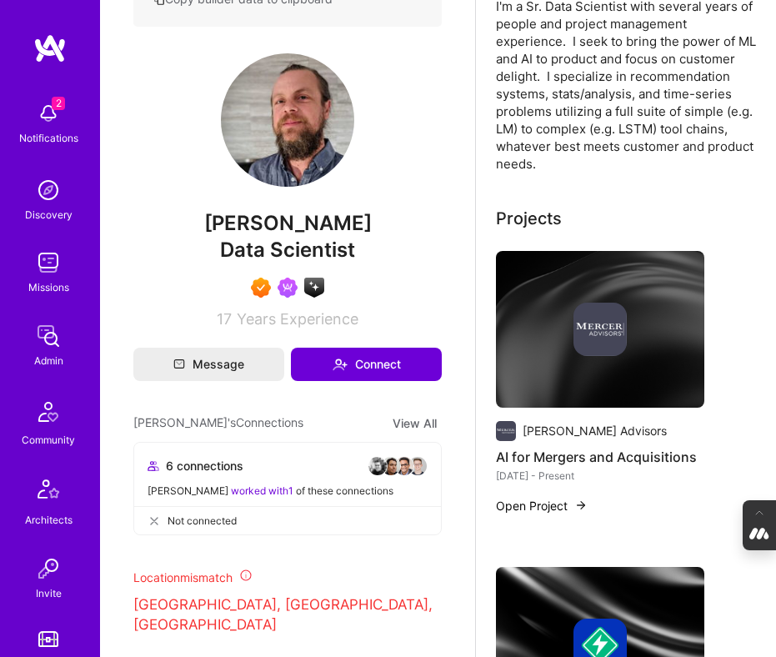
click at [561, 307] on div at bounding box center [600, 328] width 208 height 53
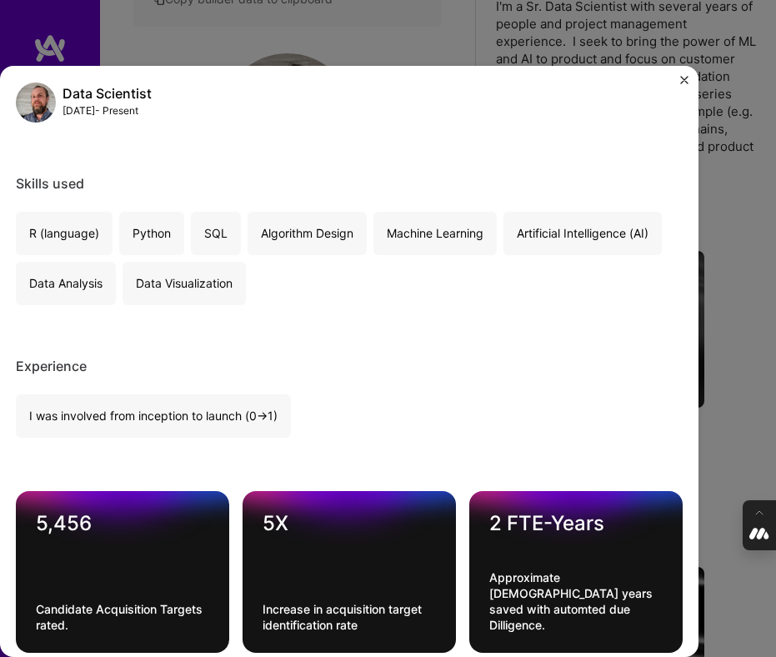
scroll to position [227, 0]
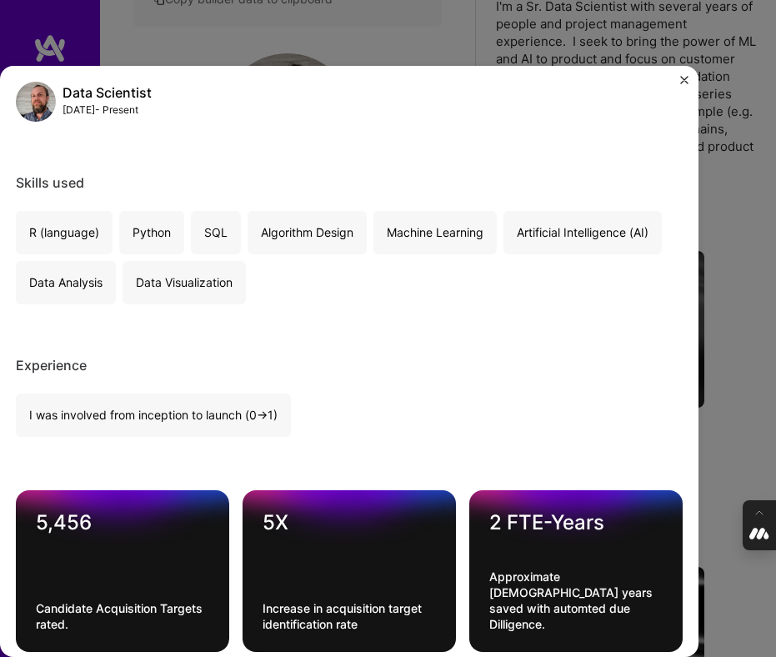
click at [771, 322] on div "AI for Mergers and Acquisitions Mercer Advisors Financial Services / Fintech Pr…" at bounding box center [388, 328] width 776 height 657
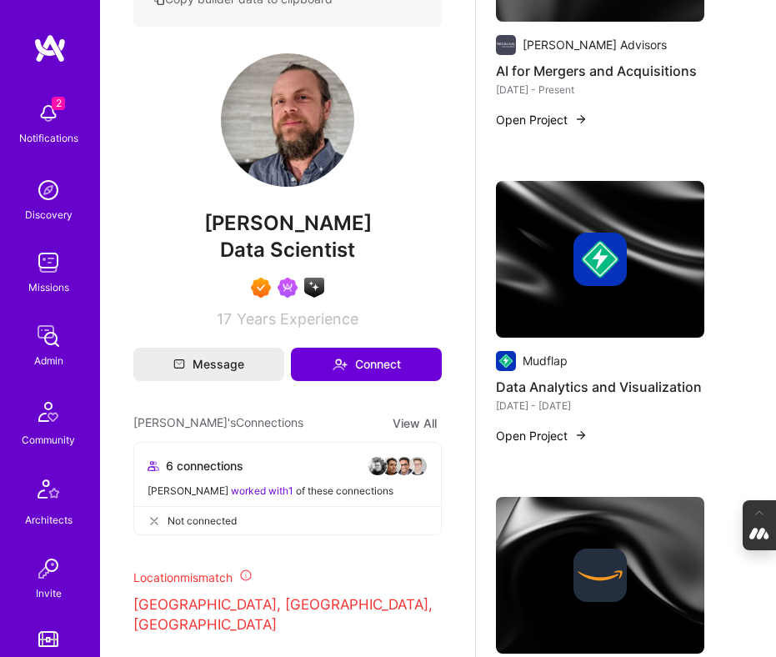
scroll to position [631, 0]
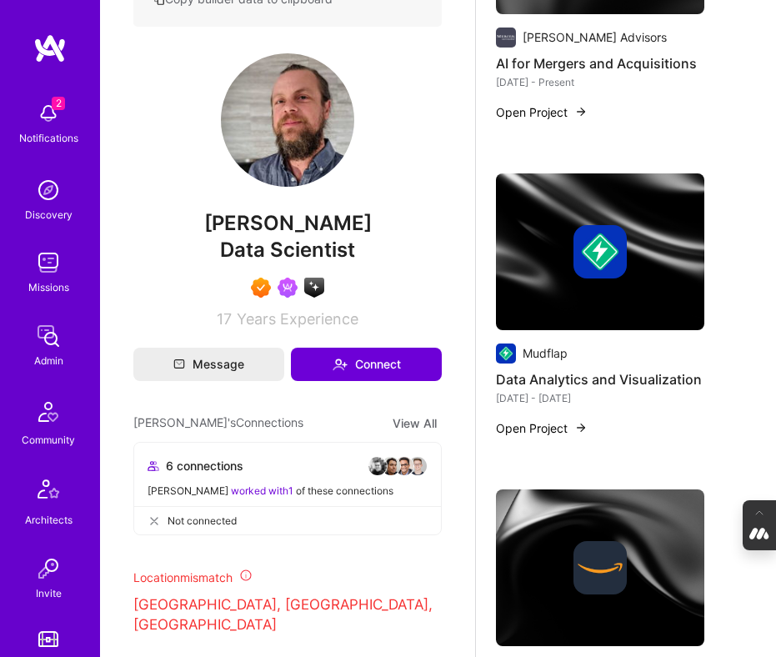
click at [606, 265] on img at bounding box center [599, 251] width 53 height 53
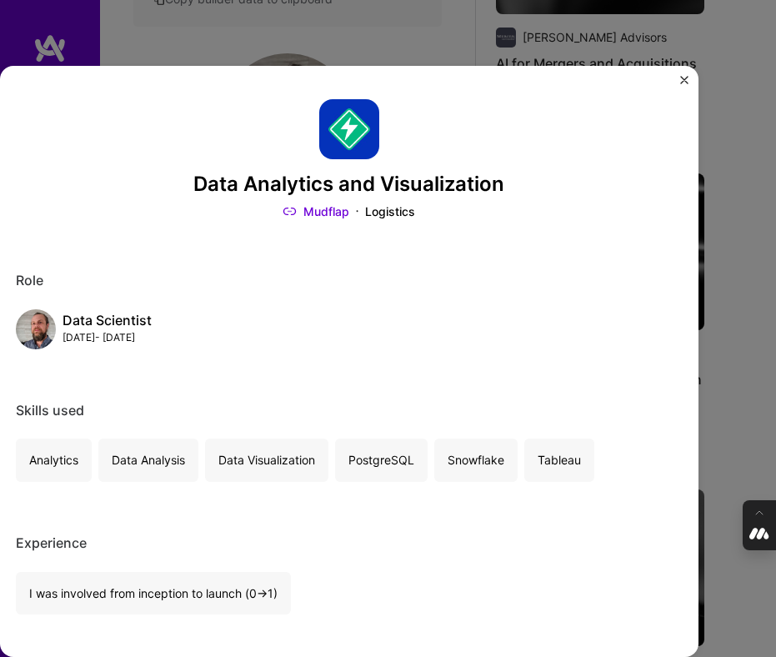
click at [742, 339] on div "Data Analytics and Visualization Mudflap Logistics Role Data Scientist Oct, 202…" at bounding box center [388, 328] width 776 height 657
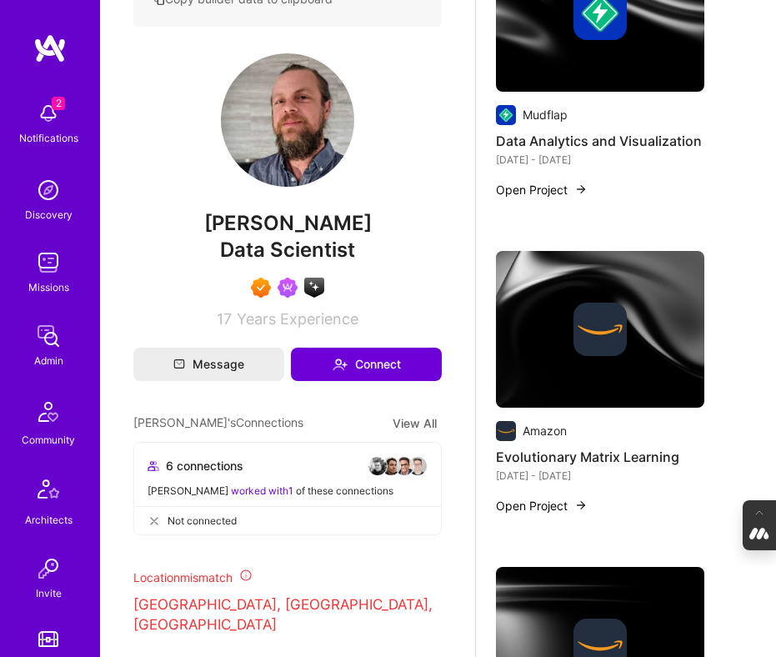
scroll to position [891, 0]
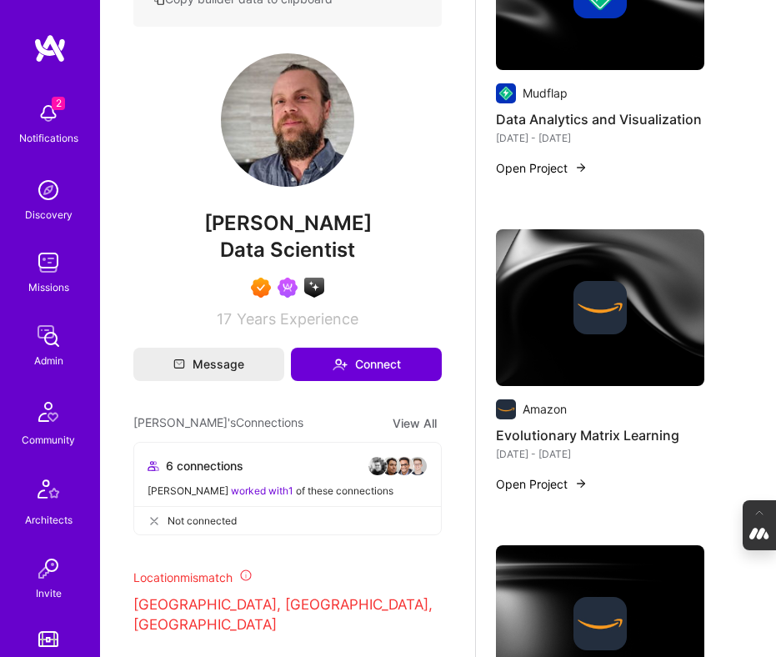
click at [581, 329] on img at bounding box center [599, 307] width 53 height 53
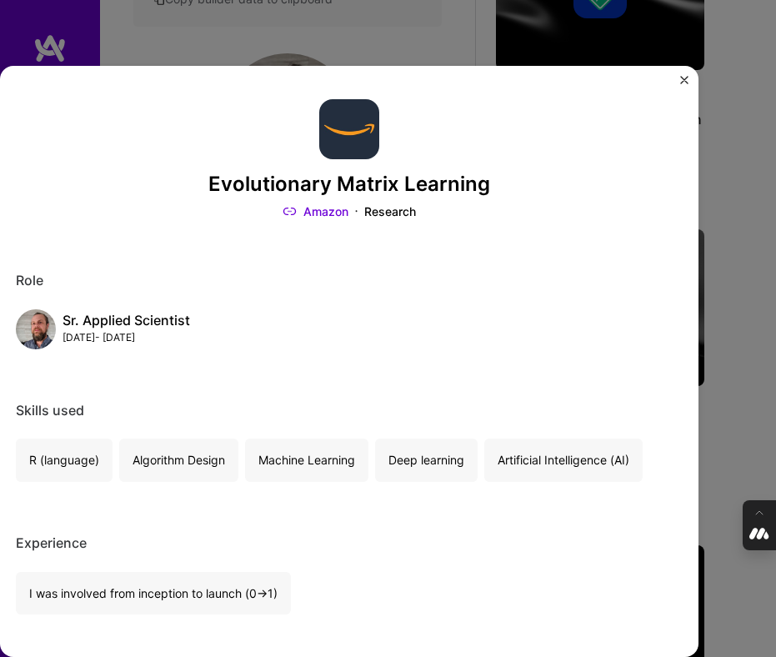
click at [739, 213] on div "Evolutionary Matrix Learning Amazon Research Role Sr. Applied Scientist Jan, 20…" at bounding box center [388, 328] width 776 height 657
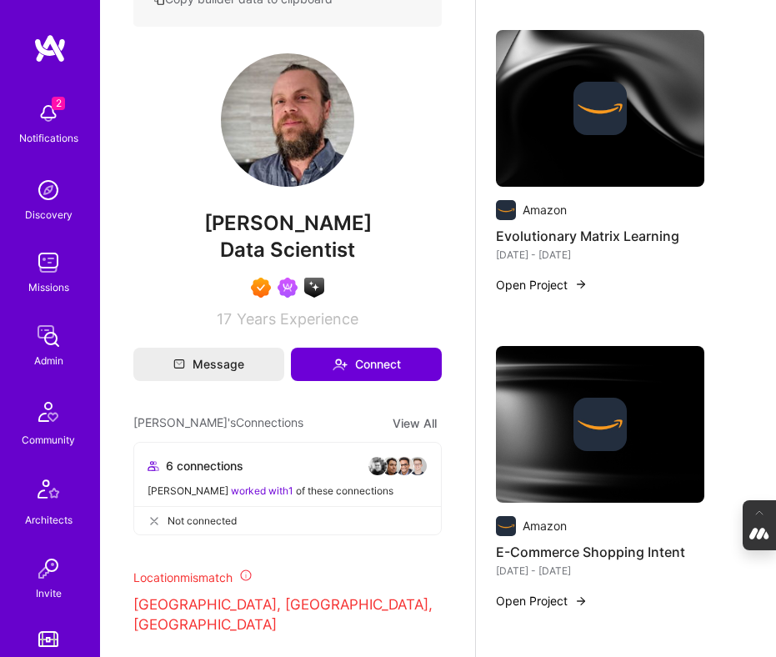
scroll to position [1094, 0]
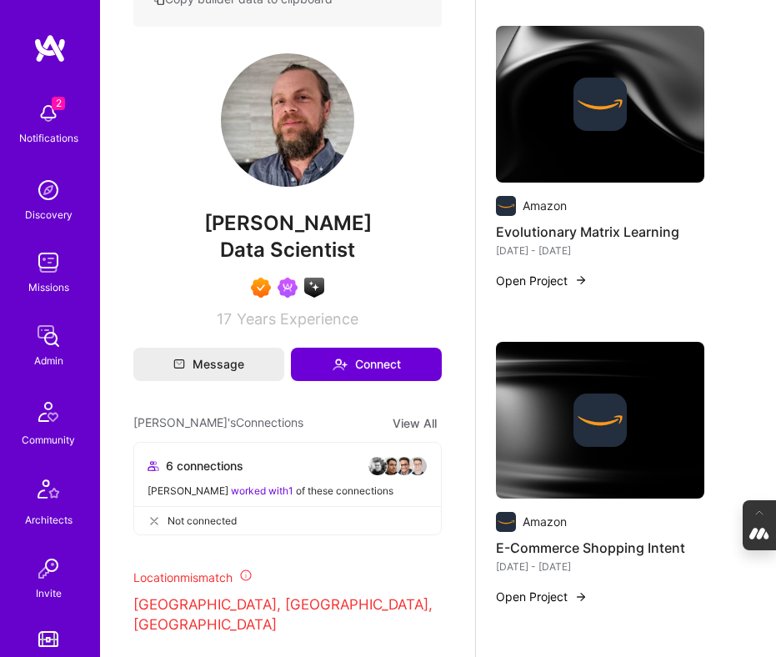
click at [621, 387] on img at bounding box center [600, 420] width 208 height 157
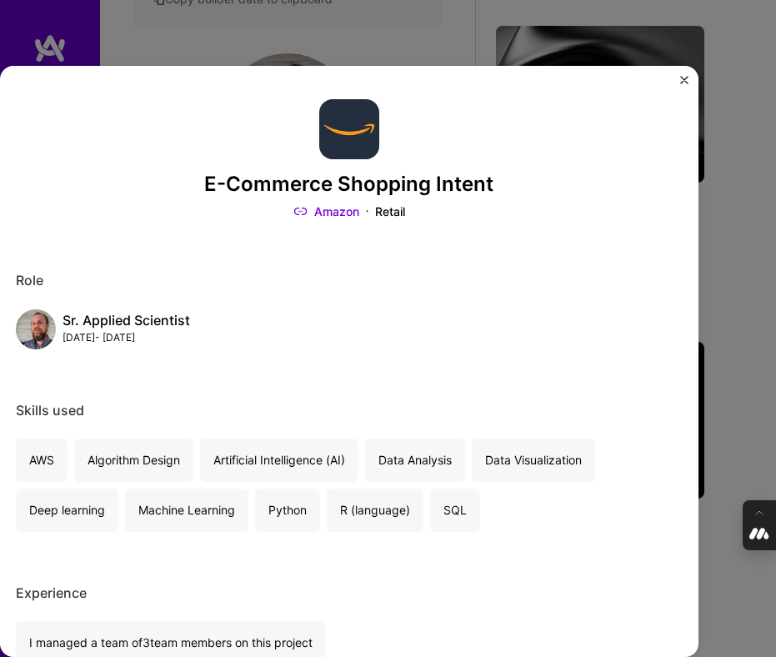
click at [726, 389] on div "E-Commerce Shopping Intent Amazon Retail Role Sr. Applied Scientist Aug, 2017 -…" at bounding box center [388, 328] width 776 height 657
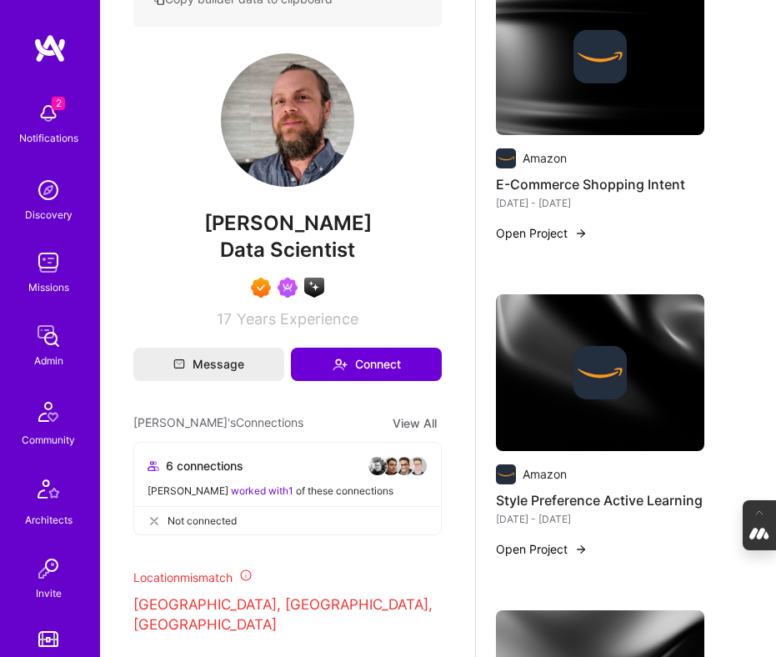
scroll to position [1466, 0]
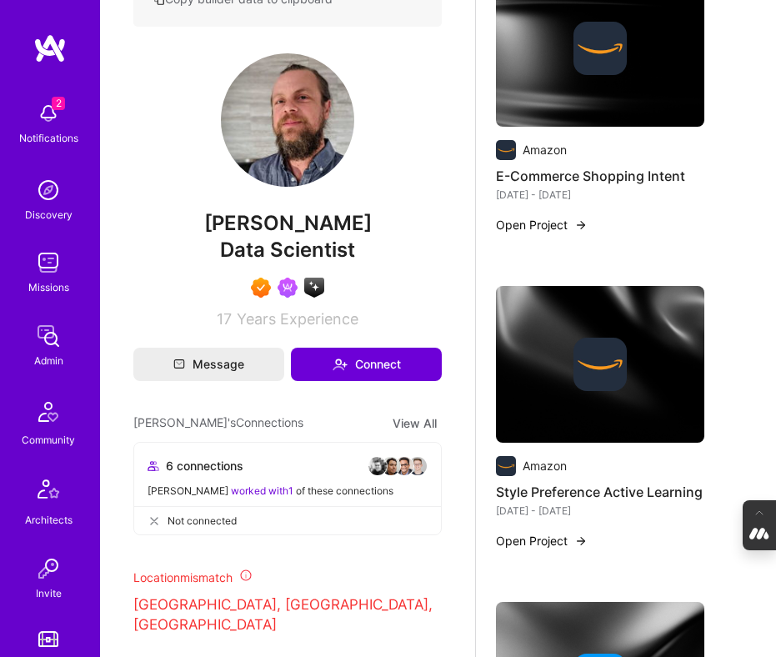
click at [601, 362] on img at bounding box center [599, 363] width 53 height 53
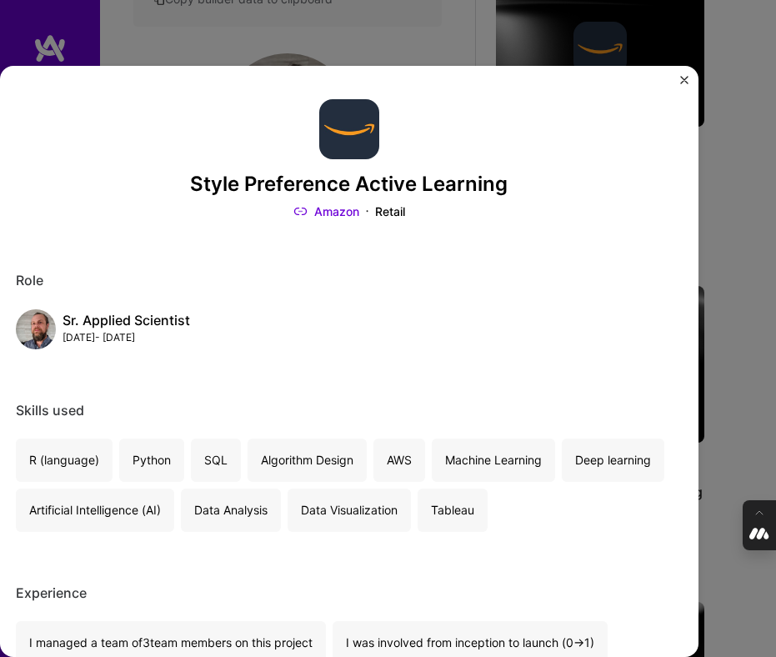
click at [747, 337] on div "Style Preference Active Learning Amazon Retail Role Sr. Applied Scientist Apr, …" at bounding box center [388, 328] width 776 height 657
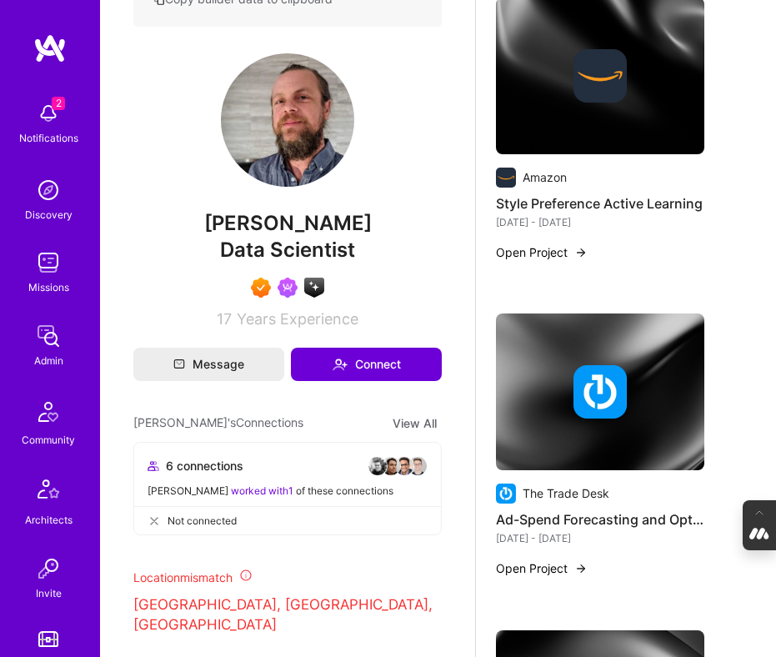
scroll to position [1788, 0]
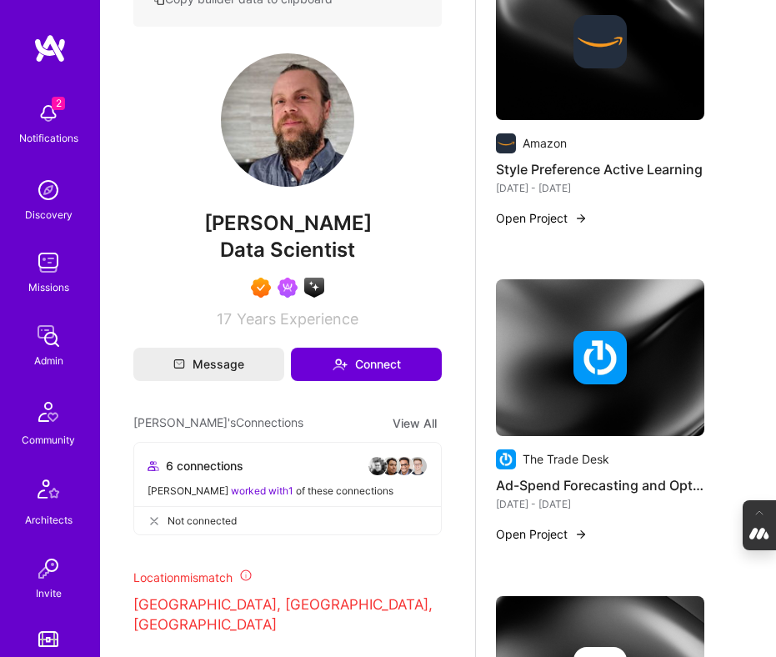
click at [571, 360] on div at bounding box center [600, 357] width 208 height 53
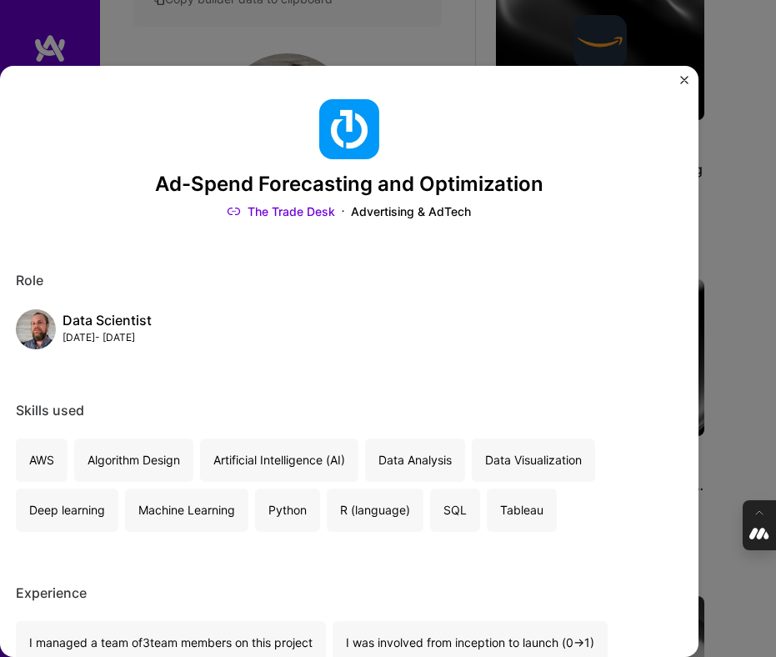
click at [719, 343] on div "Ad-Spend Forecasting and Optimization The Trade Desk Advertising & AdTech Role …" at bounding box center [388, 328] width 776 height 657
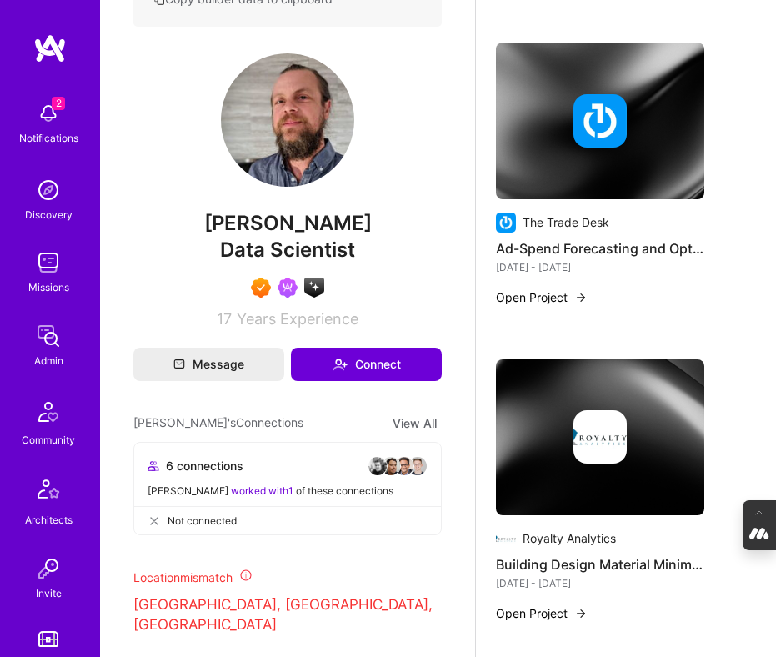
scroll to position [2032, 0]
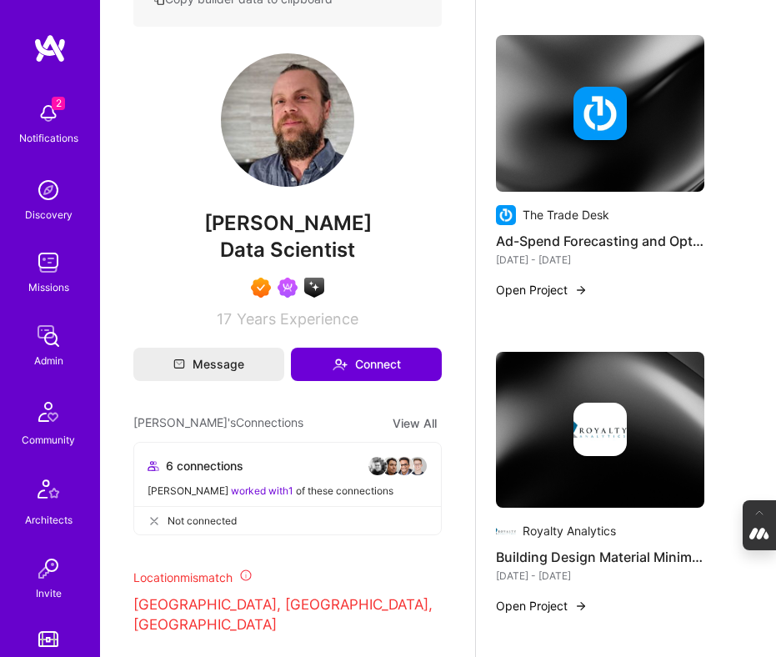
click at [580, 421] on img at bounding box center [599, 428] width 53 height 53
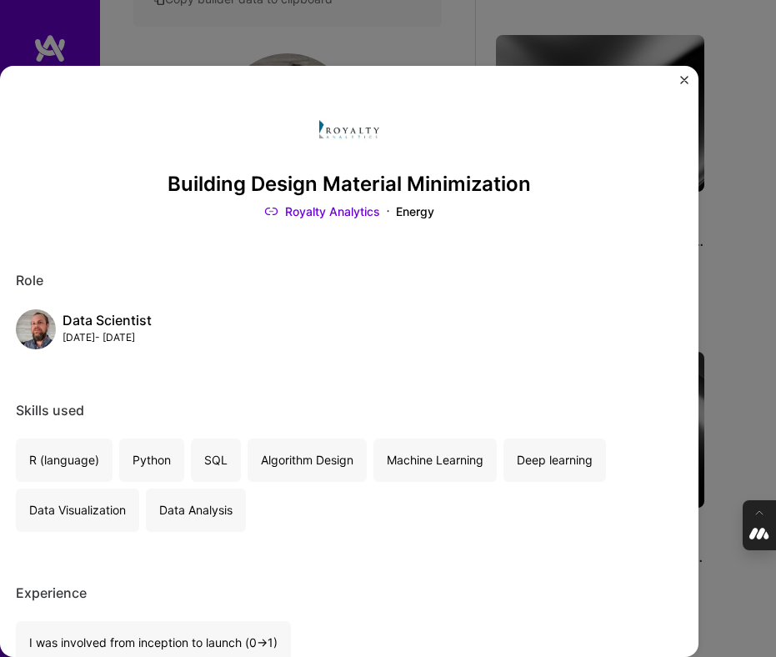
click at [726, 362] on div "Building Design Material Minimization Royalty Analytics Energy Role Data Scient…" at bounding box center [388, 328] width 776 height 657
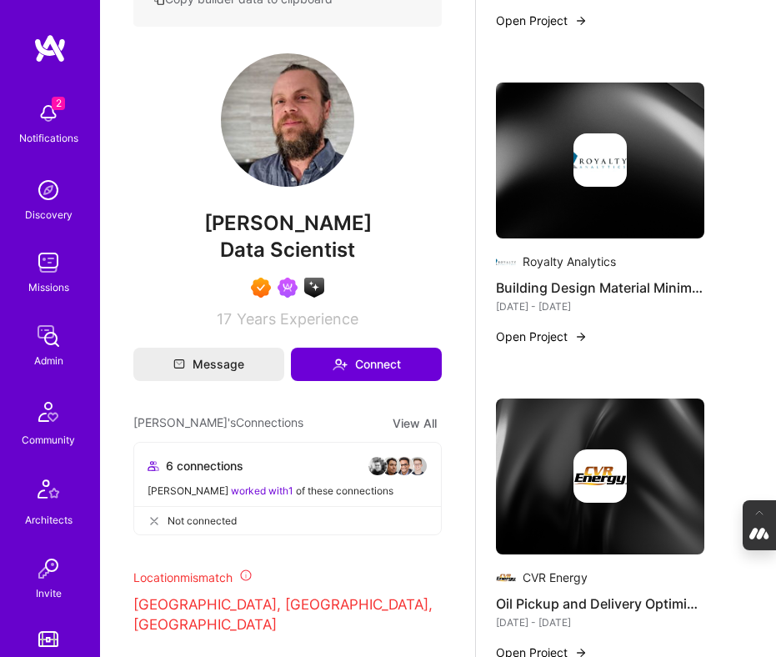
scroll to position [2312, 0]
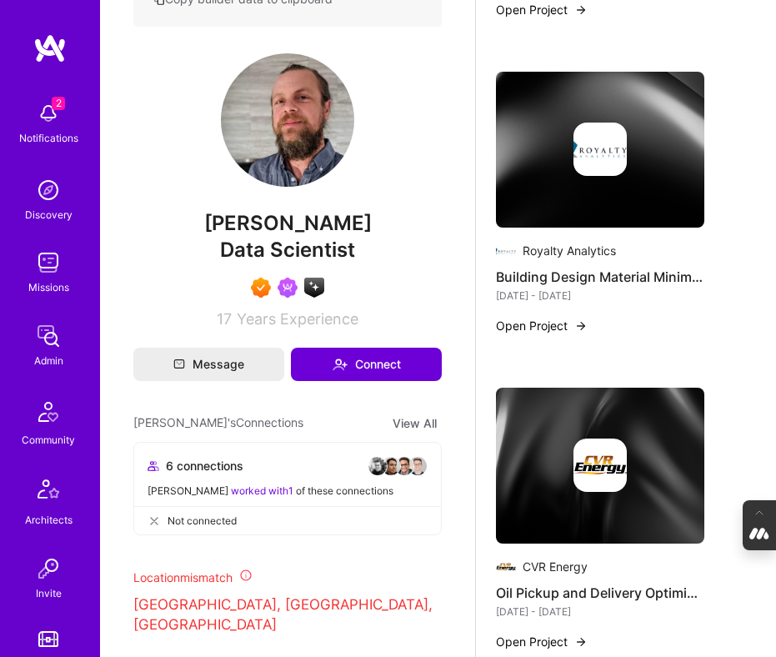
click at [585, 440] on img at bounding box center [599, 464] width 53 height 53
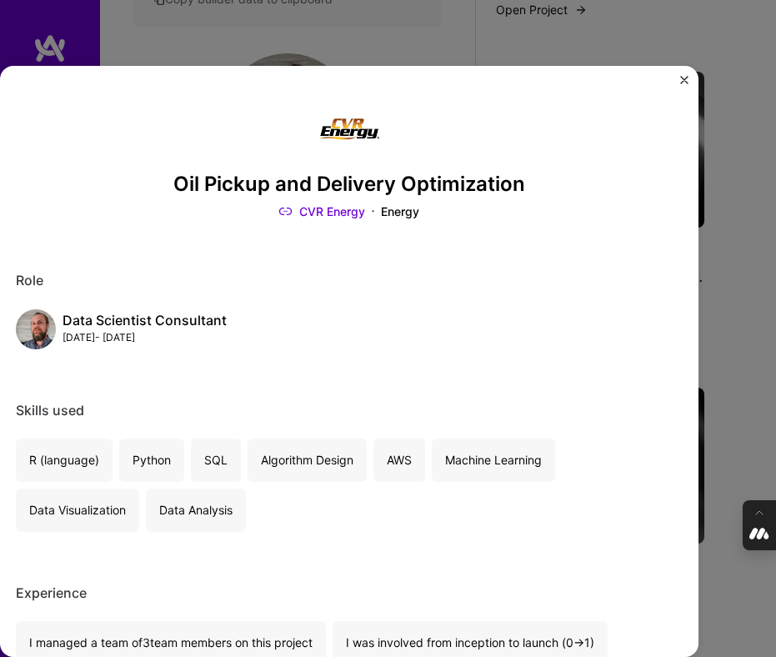
click at [742, 392] on div "Oil Pickup and Delivery Optimization CVR Energy Energy Role Data Scientist Cons…" at bounding box center [388, 328] width 776 height 657
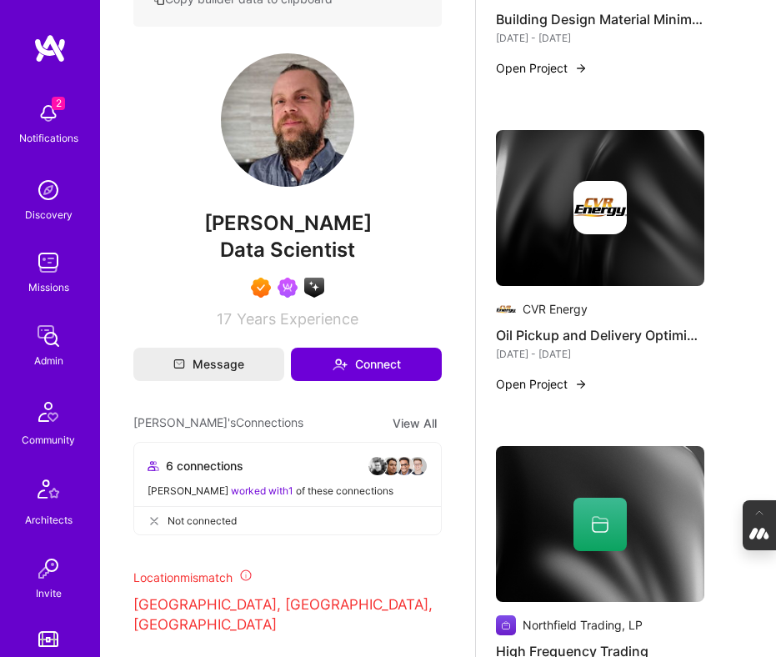
scroll to position [2578, 0]
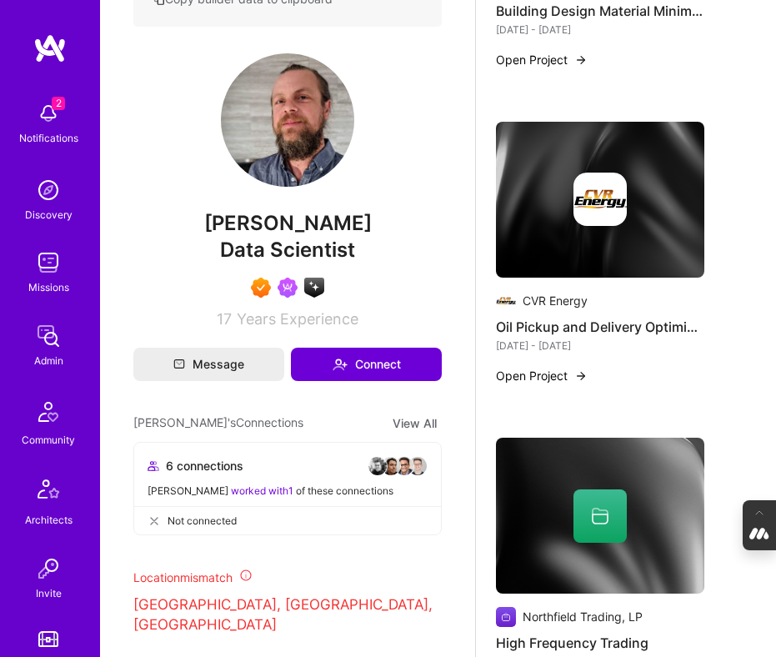
click at [583, 482] on img at bounding box center [600, 515] width 208 height 157
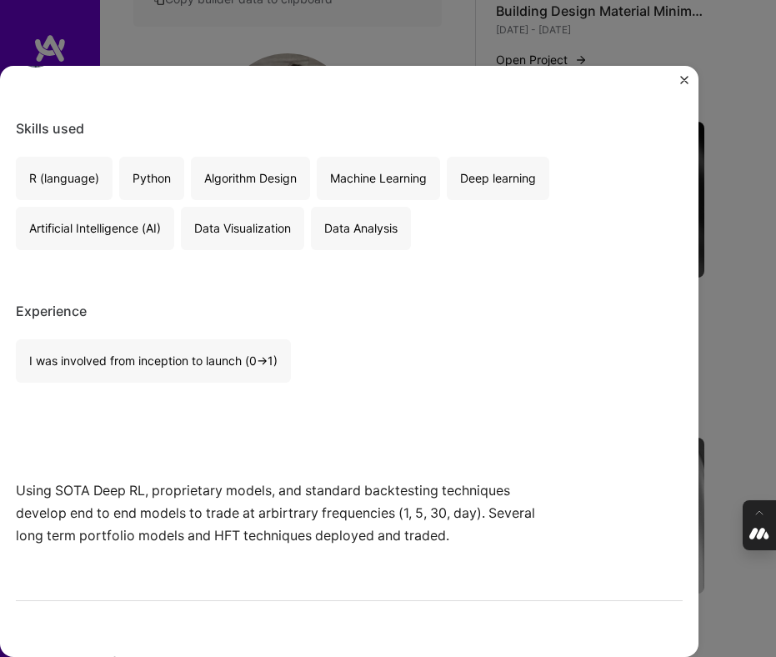
scroll to position [285, 0]
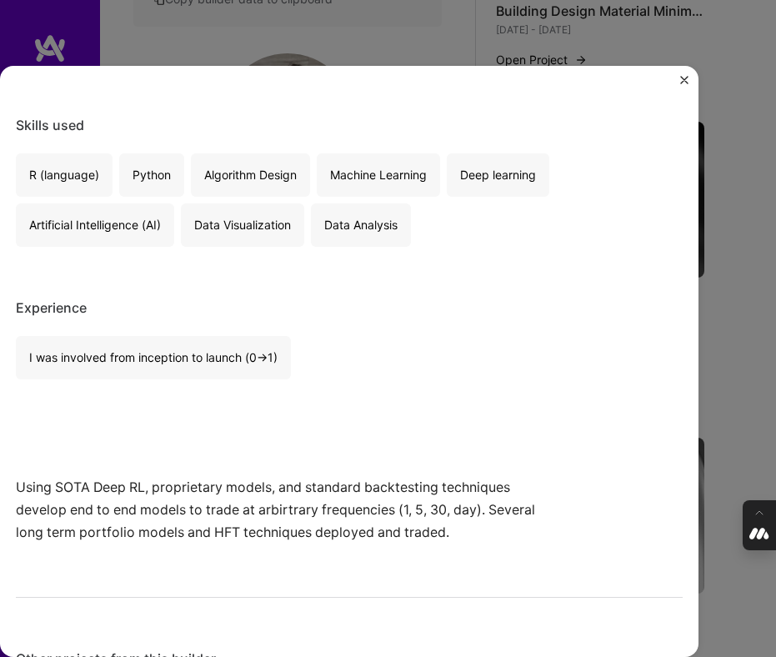
click at [686, 82] on img "Close" at bounding box center [684, 80] width 8 height 8
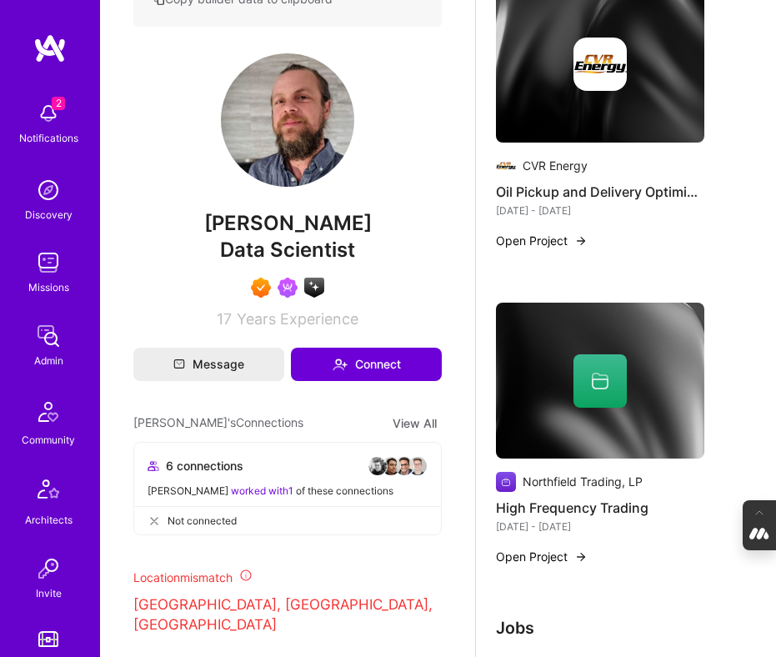
scroll to position [2739, 0]
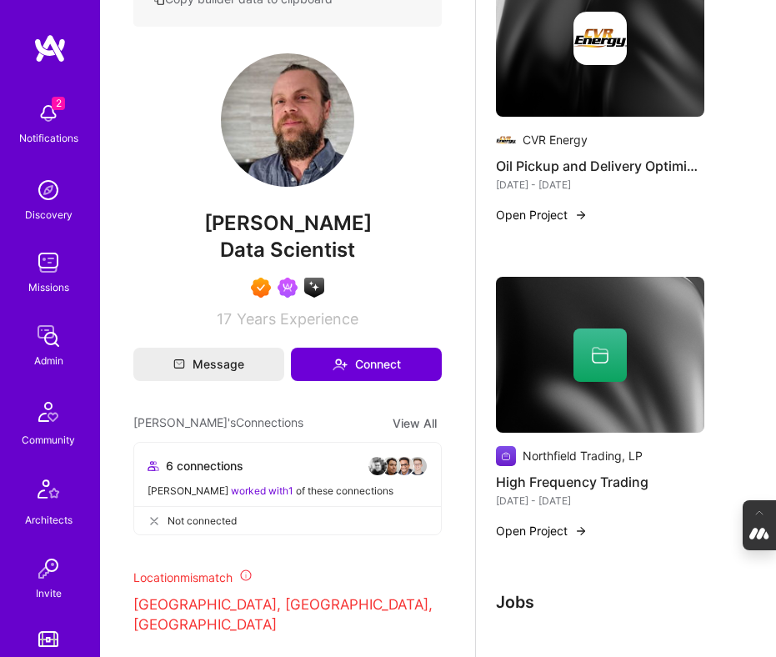
click at [595, 357] on icon at bounding box center [600, 355] width 20 height 20
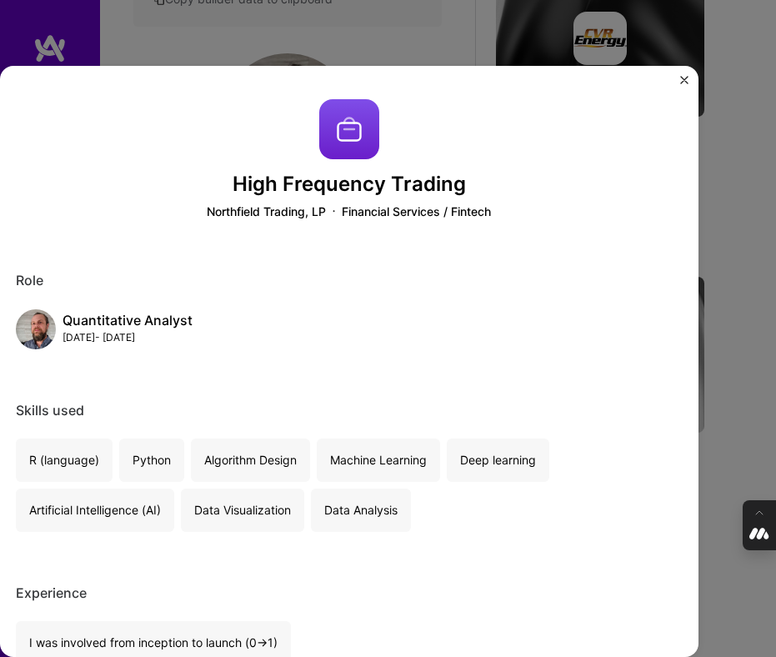
click at [747, 419] on div "High Frequency Trading Northfield Trading, LP Financial Services / Fintech Role…" at bounding box center [388, 328] width 776 height 657
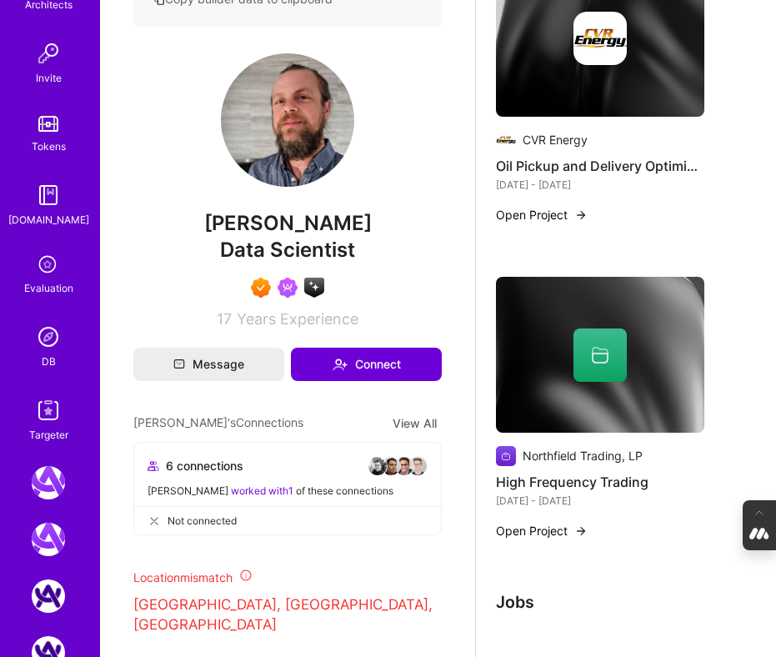
scroll to position [589, 0]
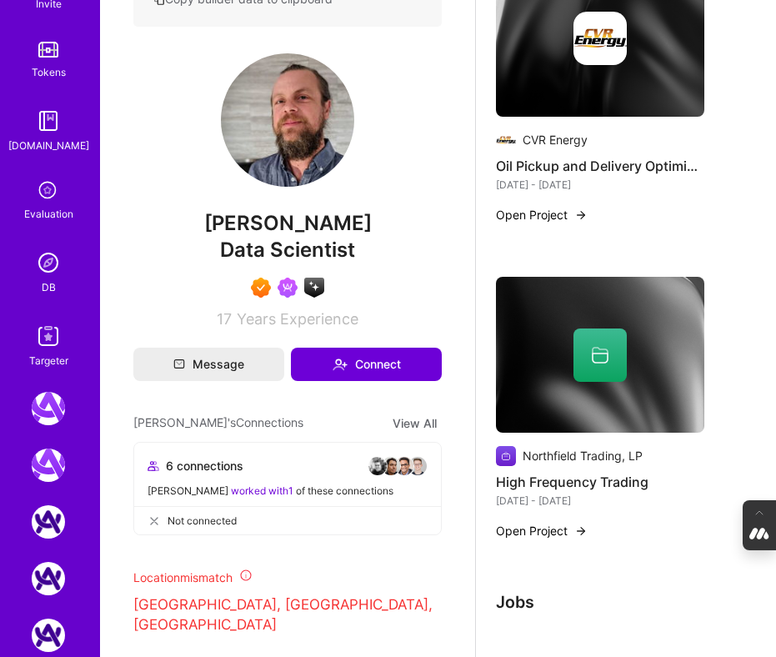
click at [49, 257] on img at bounding box center [48, 262] width 33 height 33
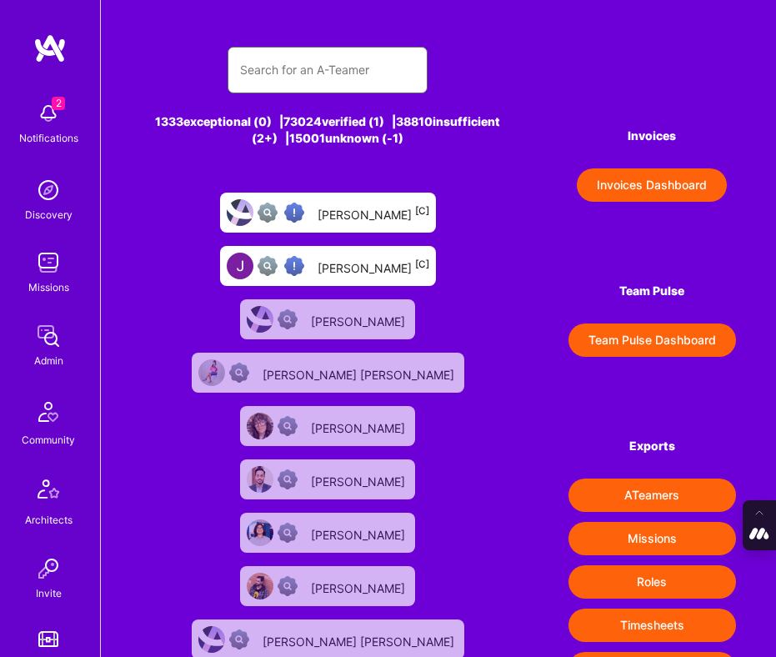
click at [281, 65] on input "text" at bounding box center [327, 70] width 175 height 40
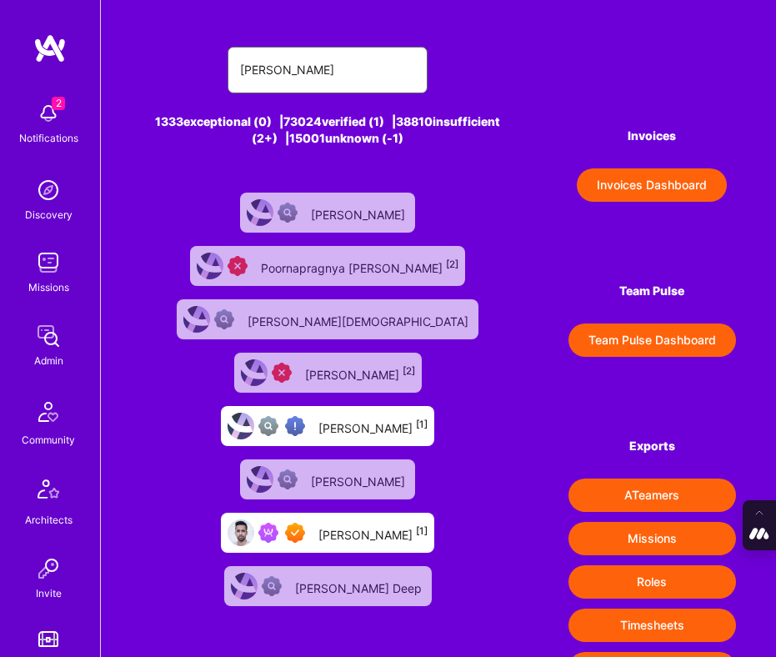
type input "Shray Bansal"
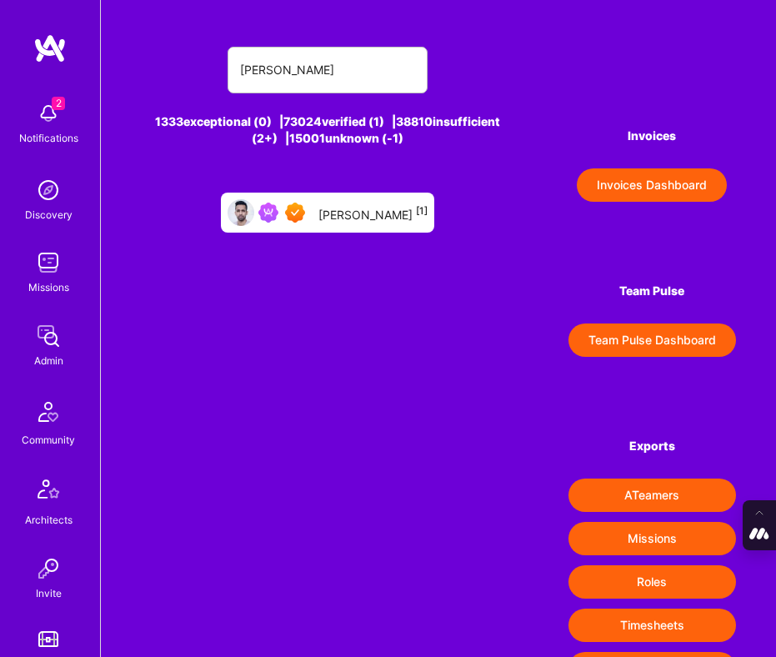
click at [342, 204] on div "Shray Bansal [1]" at bounding box center [372, 212] width 109 height 19
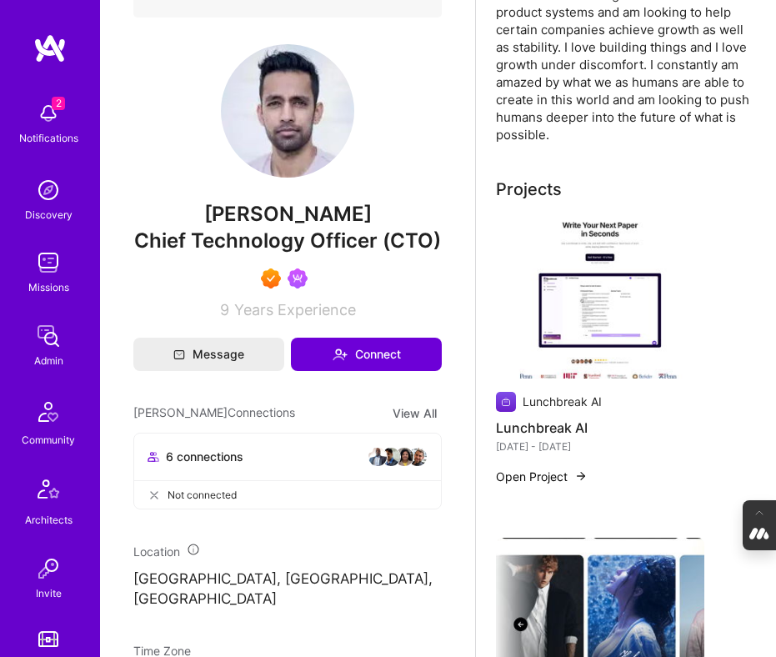
scroll to position [443, 0]
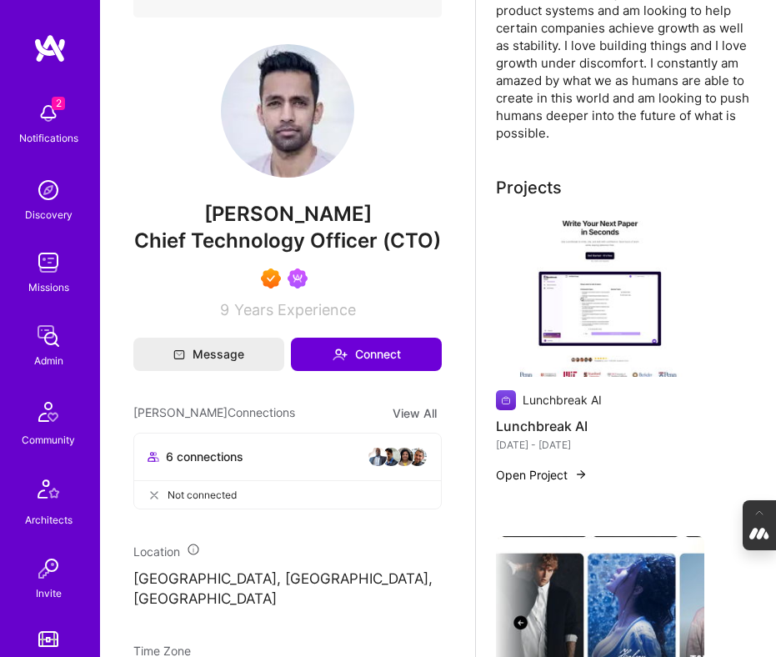
click at [602, 333] on img at bounding box center [600, 298] width 208 height 157
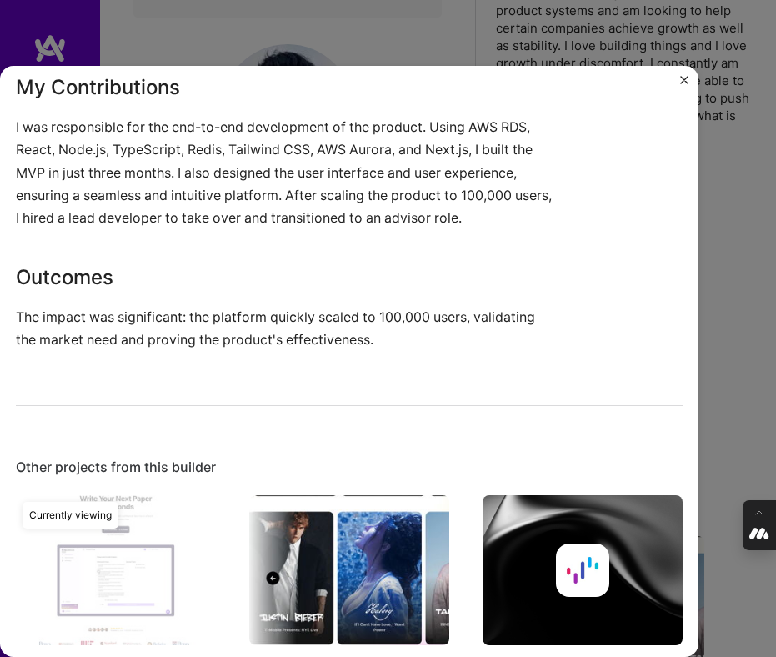
scroll to position [1511, 0]
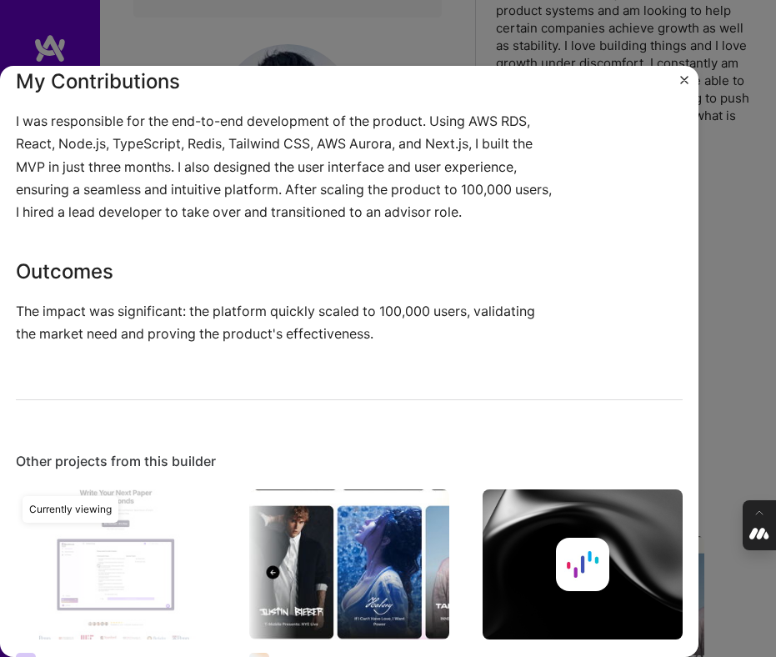
click at [757, 229] on div "Lunchbreak AI Lunchbreak AI SaaS Project link Role CTO Jan, 2024 - Jun, 2024 Sk…" at bounding box center [388, 328] width 776 height 657
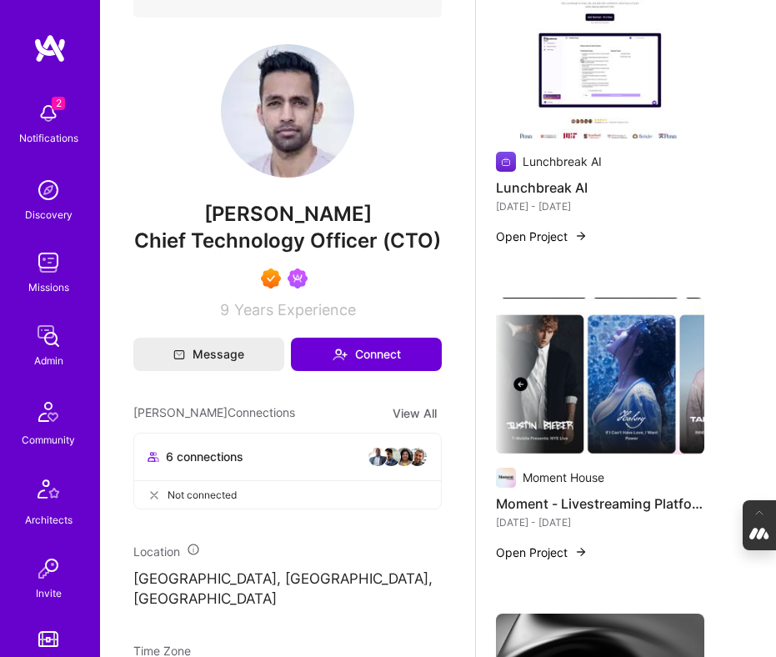
scroll to position [695, 0]
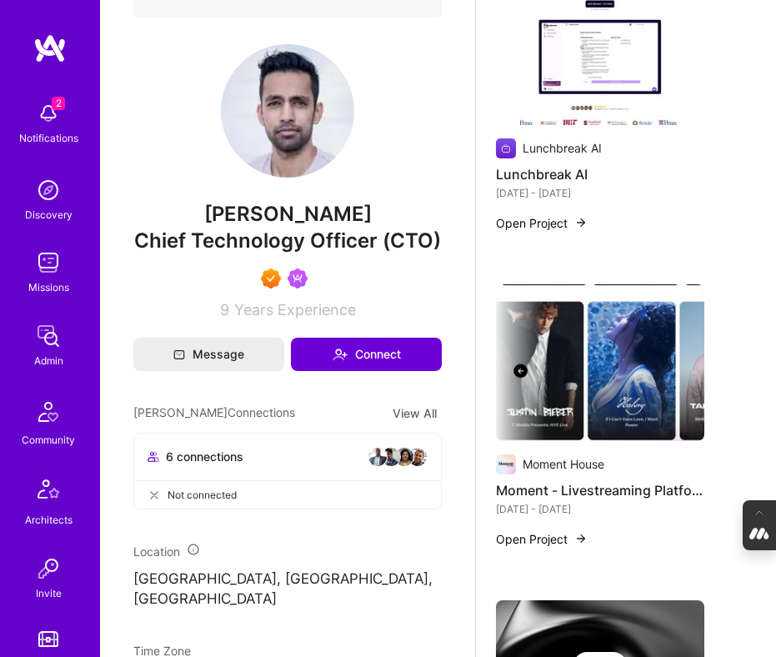
click at [595, 371] on img at bounding box center [600, 362] width 208 height 157
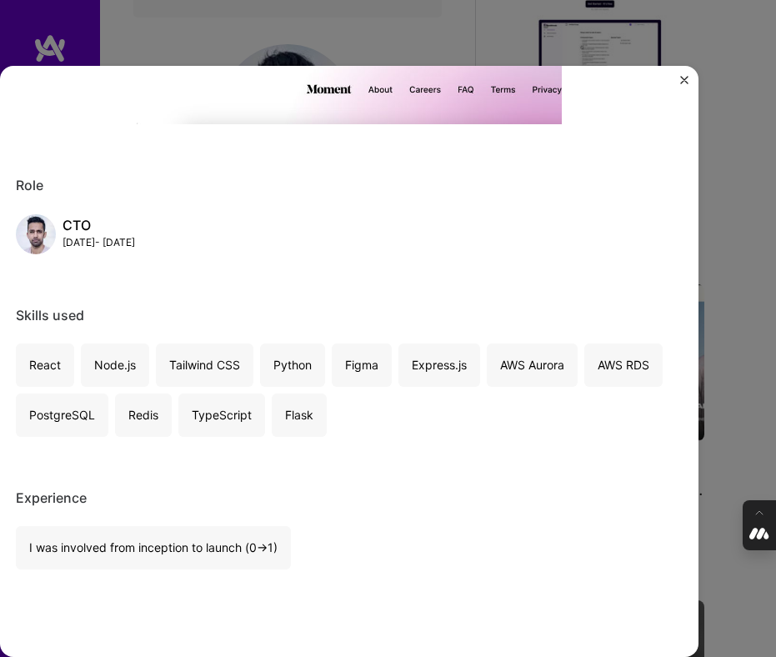
scroll to position [629, 0]
click at [756, 286] on div "Moment - Livestreaming Platform for Creators Moment House Entertainment Role CT…" at bounding box center [388, 328] width 776 height 657
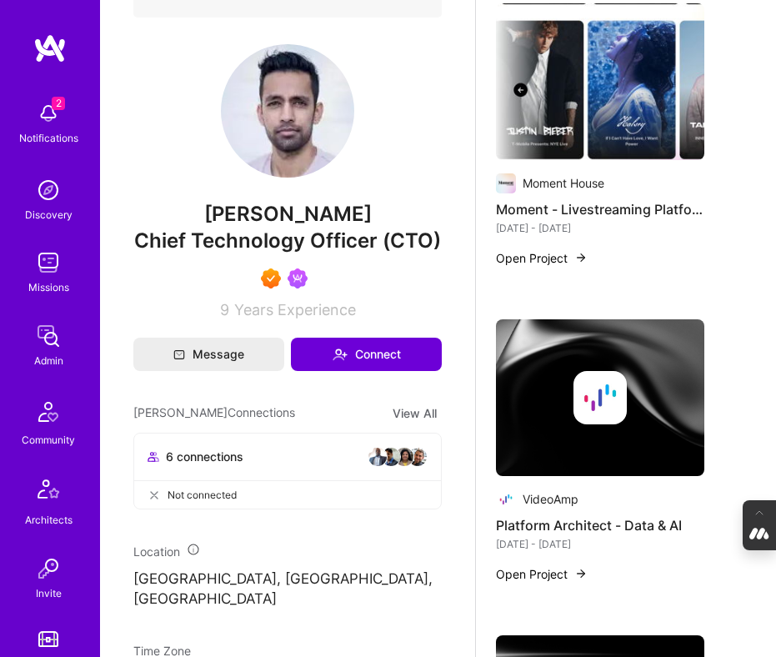
scroll to position [987, 0]
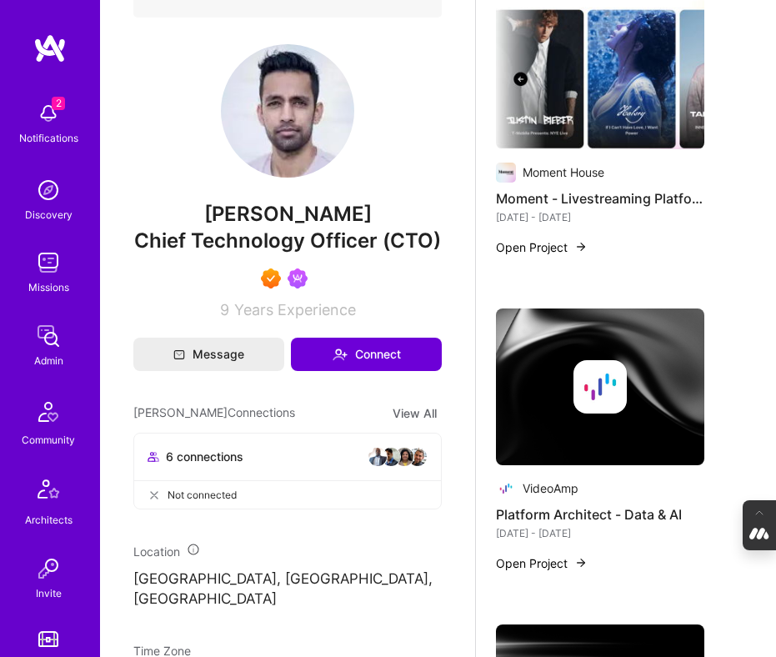
click at [622, 368] on img at bounding box center [600, 386] width 208 height 157
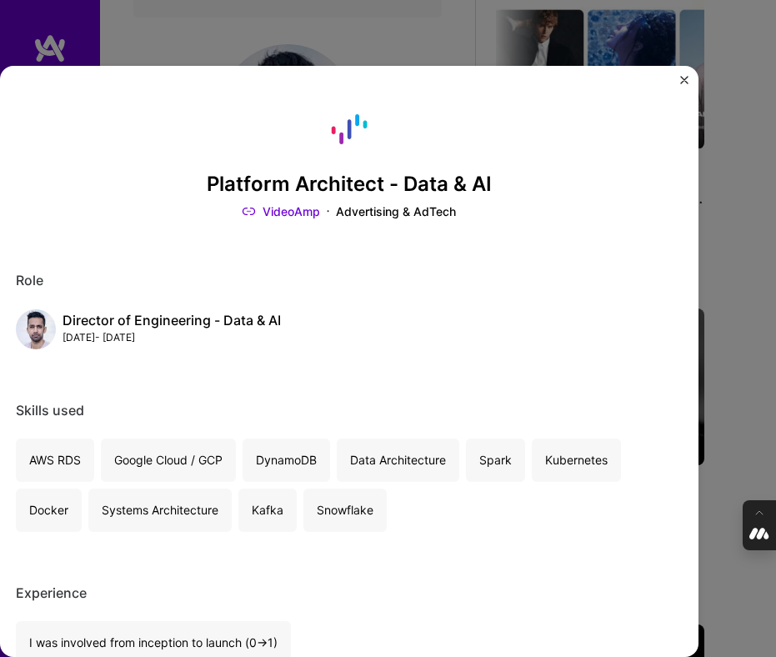
click at [738, 292] on div "Platform Architect - Data & AI VideoAmp Advertising & AdTech Role Director of E…" at bounding box center [388, 328] width 776 height 657
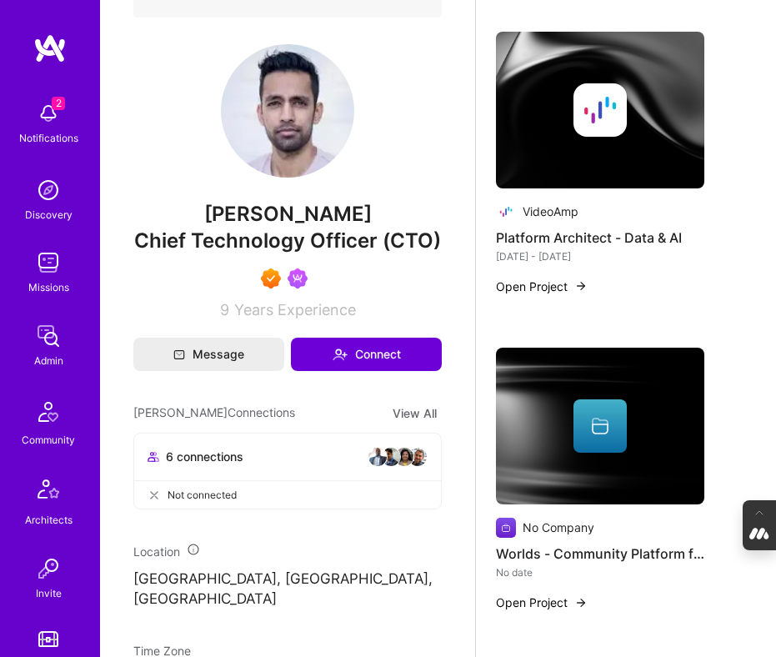
scroll to position [1286, 0]
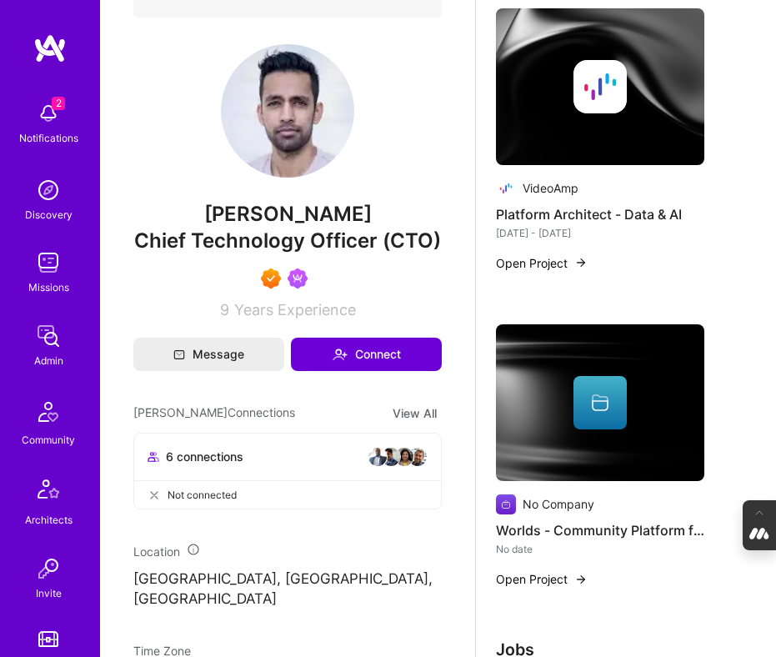
click at [584, 162] on img at bounding box center [600, 86] width 208 height 157
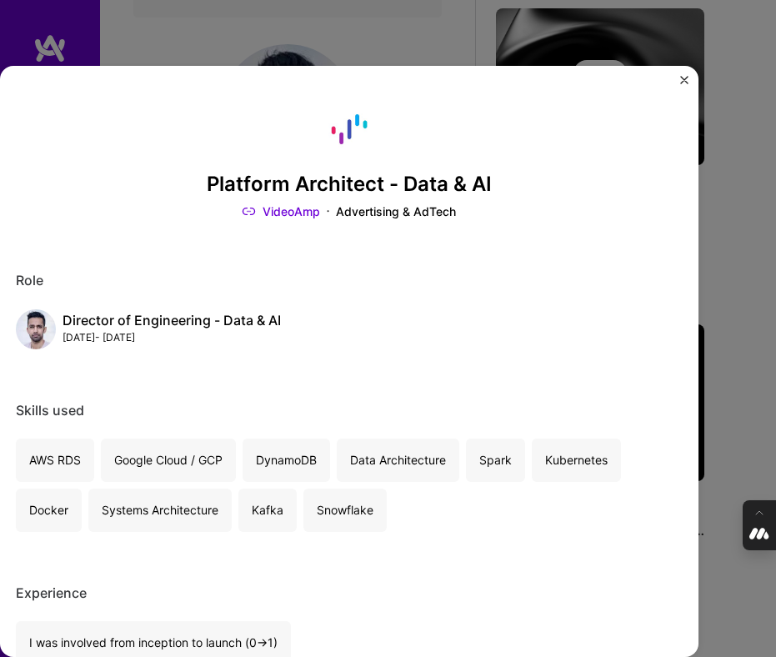
click at [703, 227] on div "Platform Architect - Data & AI VideoAmp Advertising & AdTech Role Director of E…" at bounding box center [388, 328] width 776 height 657
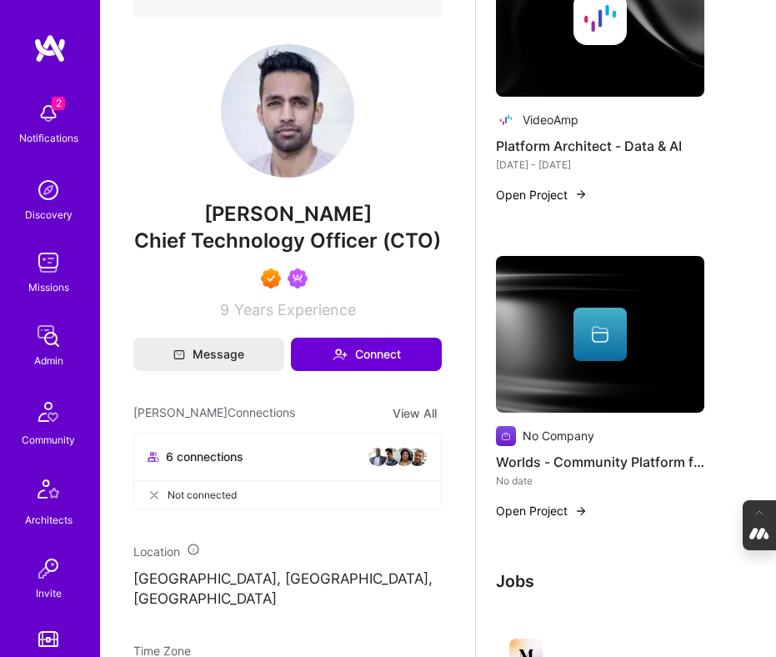
scroll to position [1353, 0]
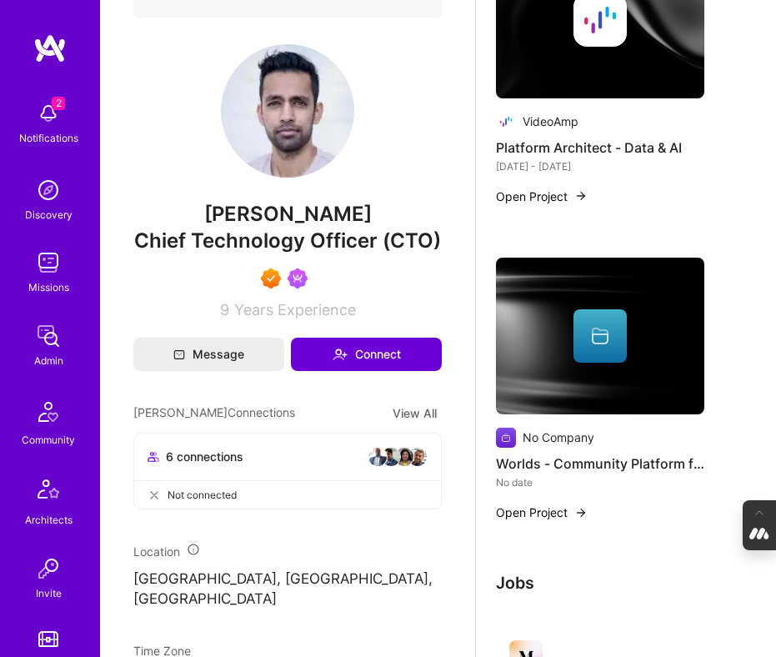
click at [643, 362] on div at bounding box center [600, 335] width 208 height 53
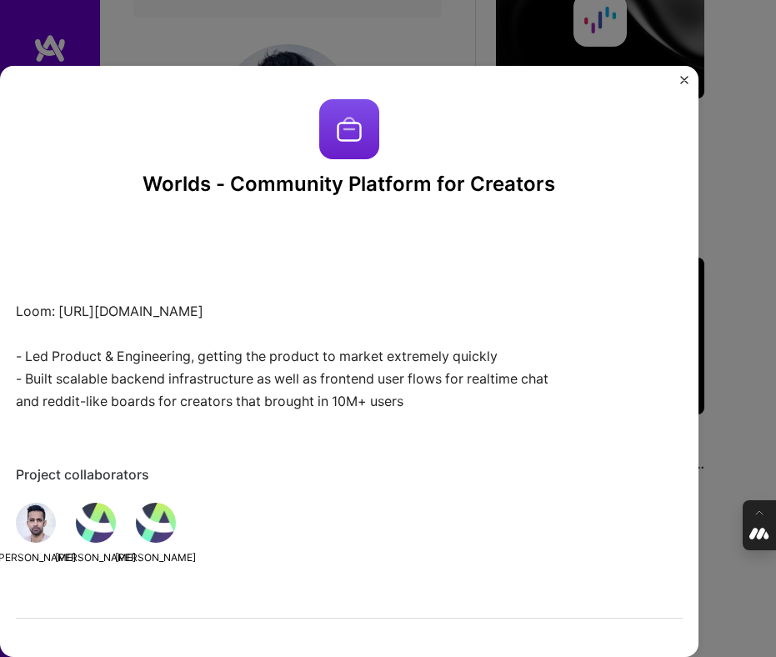
click at [727, 345] on div "Worlds - Community Platform for Creators Loom: https://www.loom.com/share/1b286…" at bounding box center [388, 328] width 776 height 657
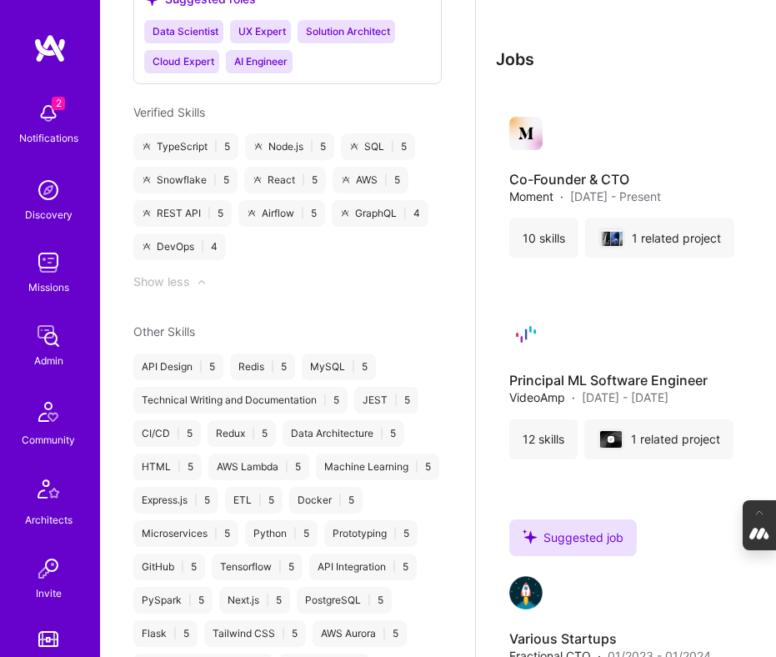
scroll to position [1612, 0]
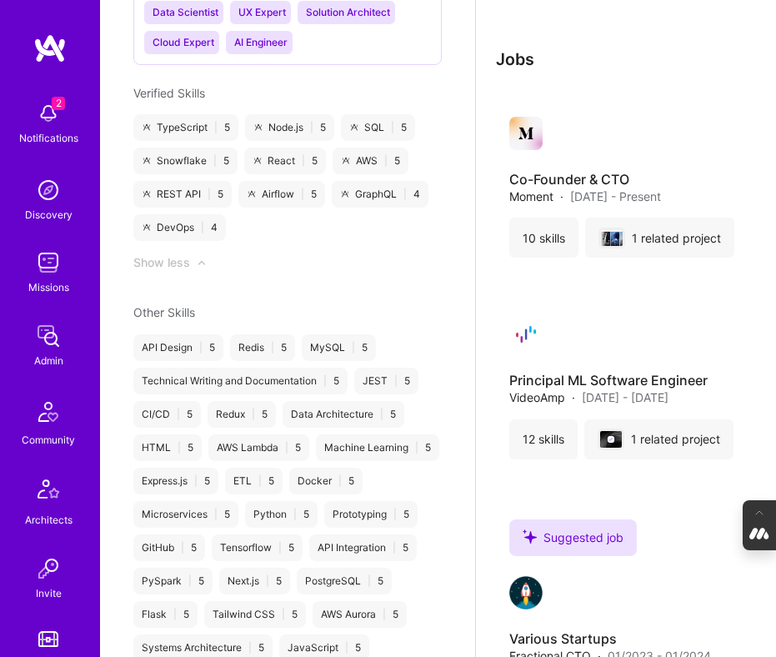
click at [396, 401] on div "Data Architecture | 5" at bounding box center [343, 414] width 122 height 27
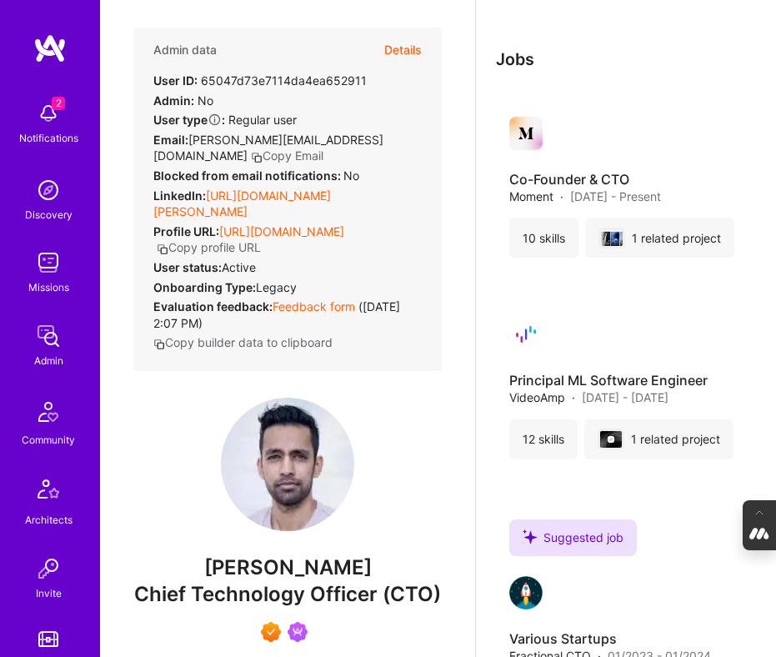
scroll to position [0, 0]
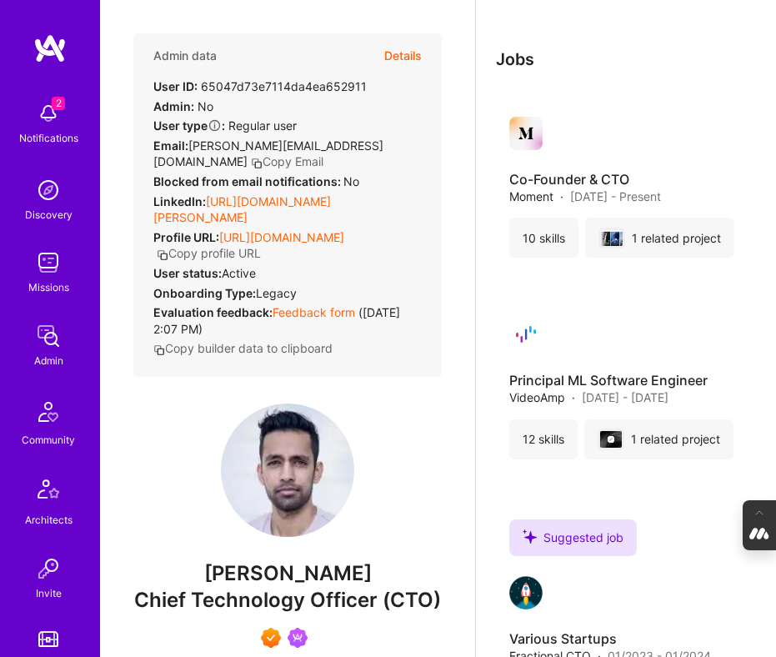
click at [403, 58] on button "Details" at bounding box center [402, 55] width 37 height 45
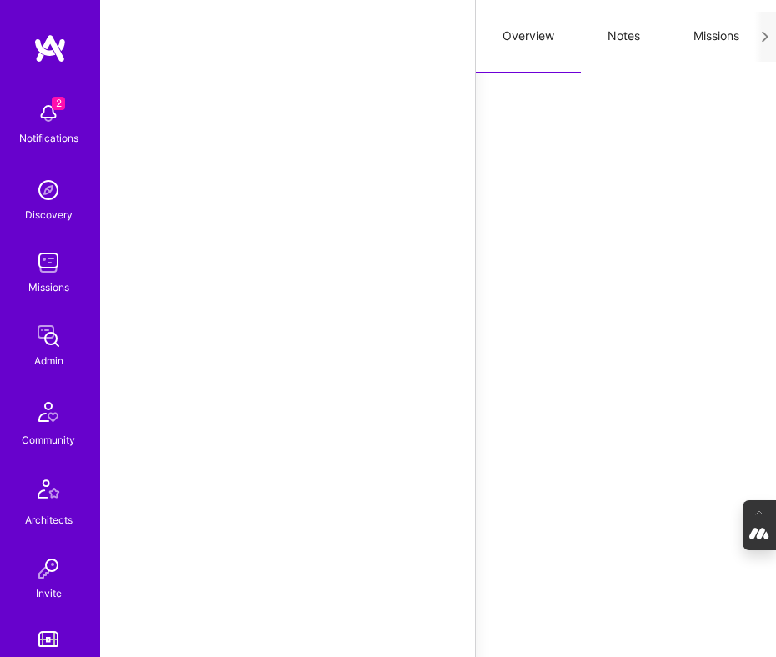
click at [635, 40] on button "Notes" at bounding box center [624, 36] width 86 height 73
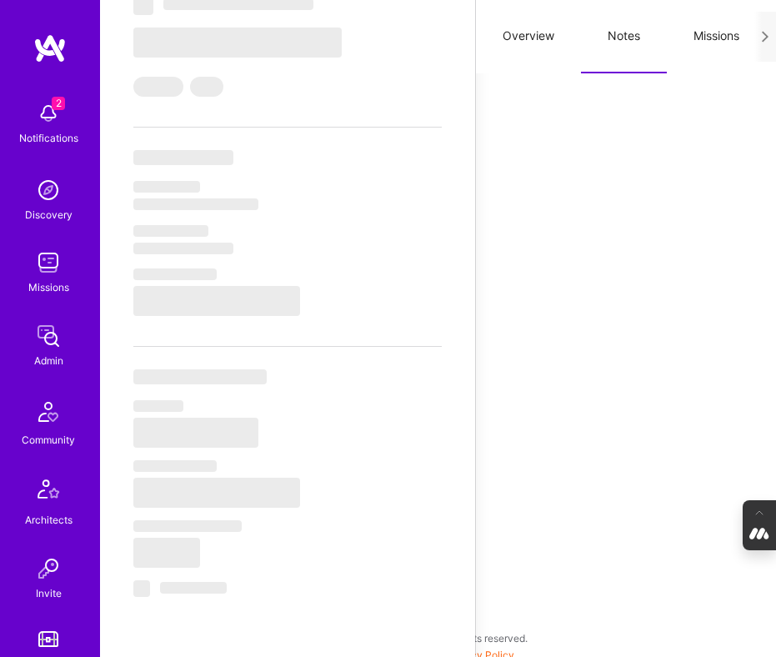
type textarea "x"
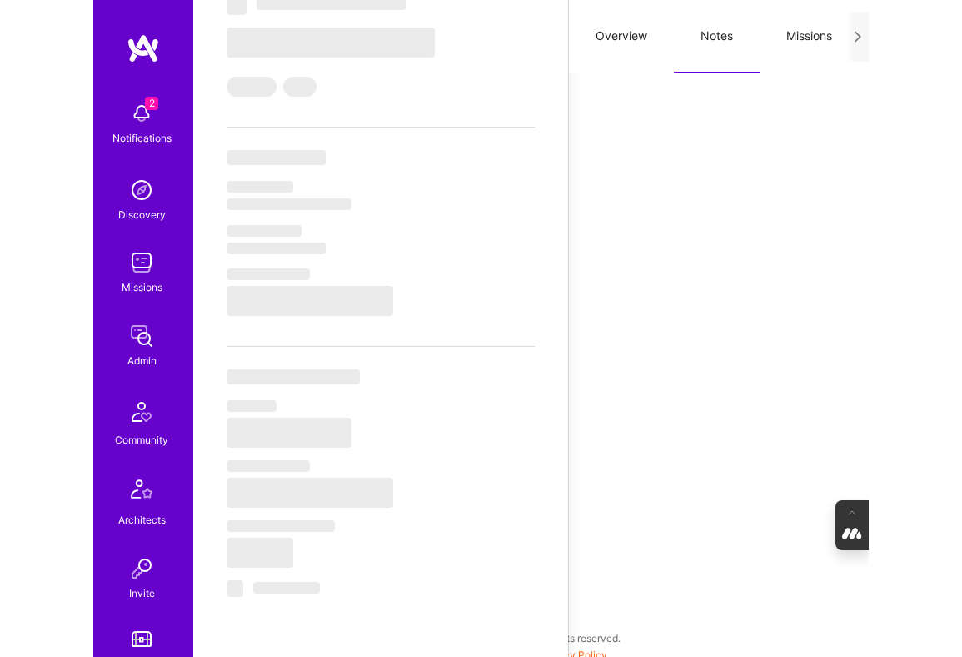
scroll to position [1876, 0]
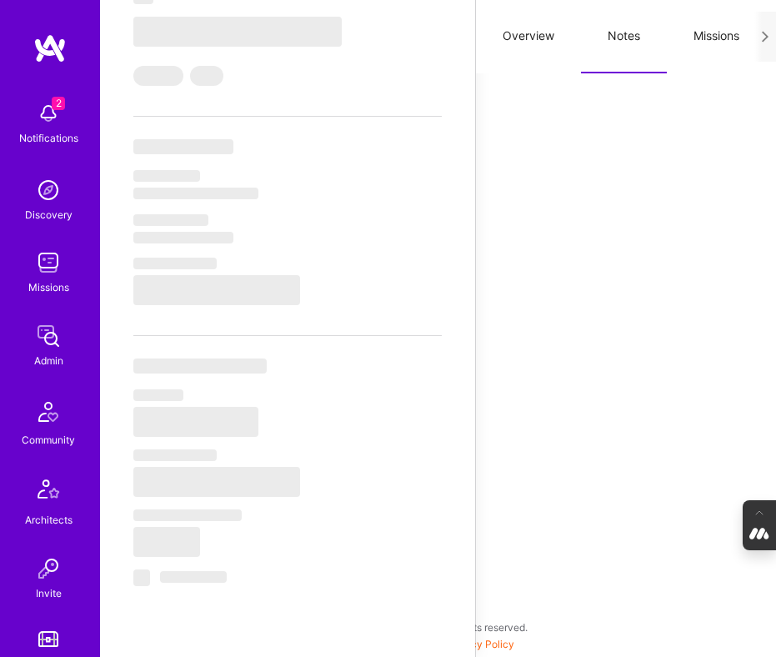
select select "Right Now"
select select "7"
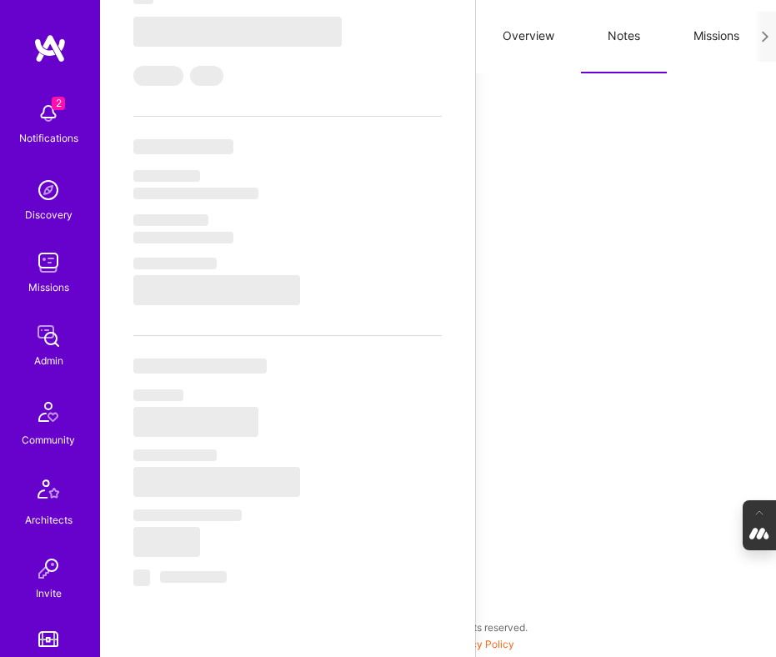
select select "US"
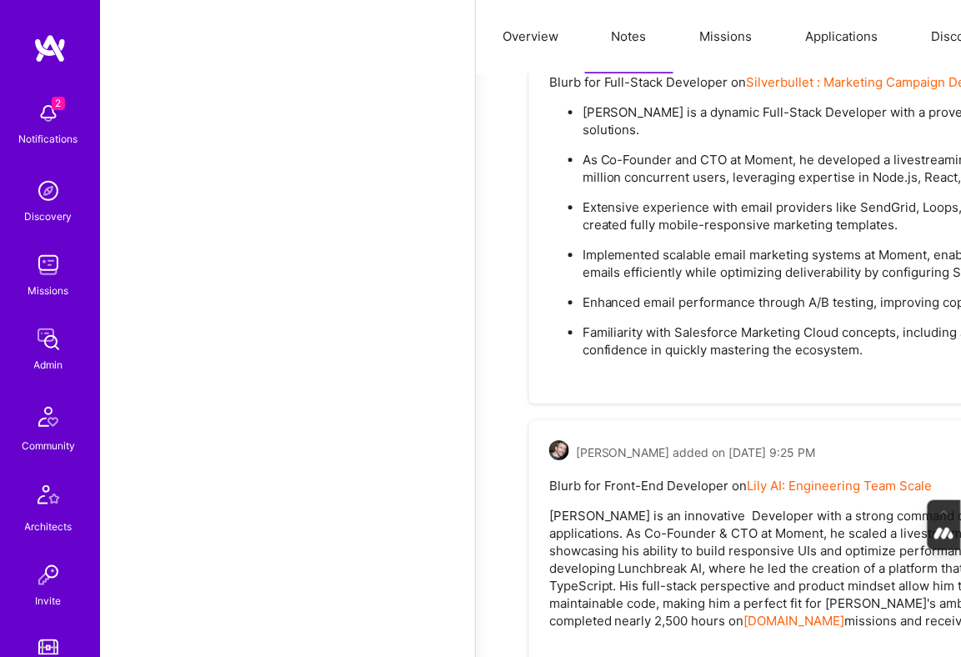
type textarea "x"
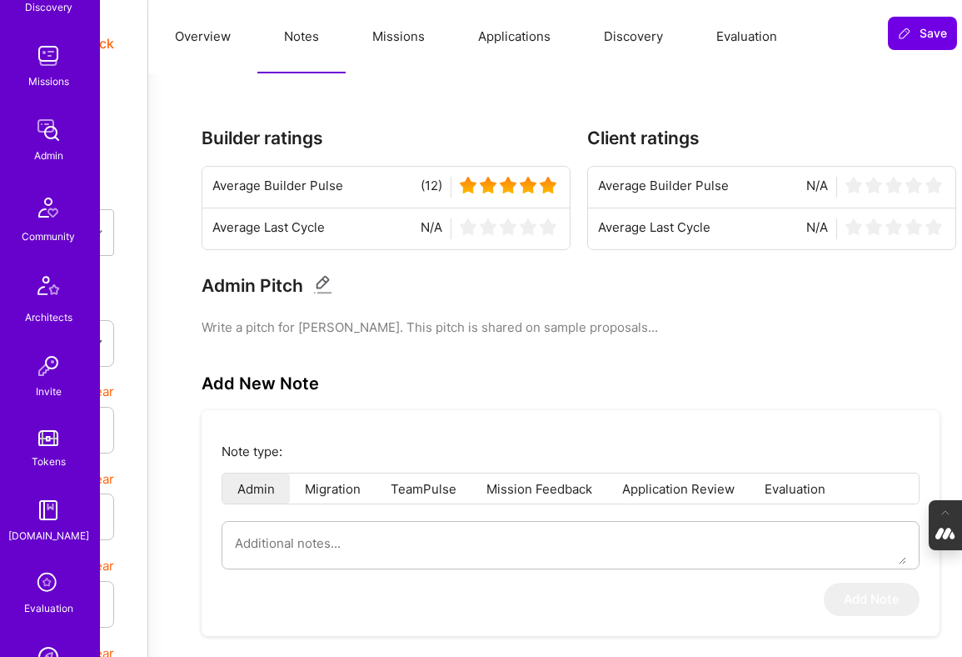
scroll to position [690, 0]
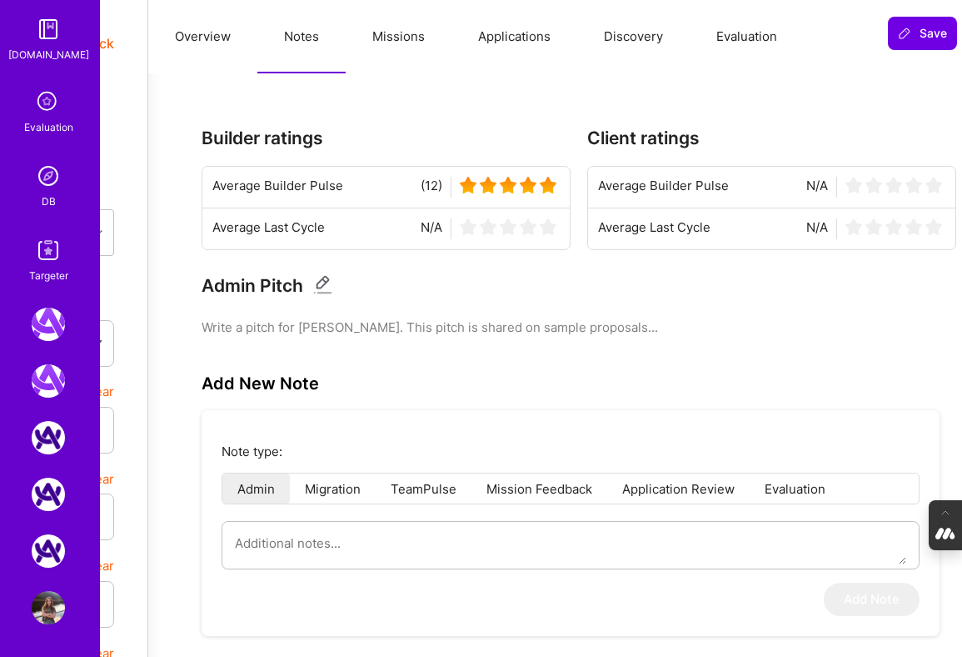
click at [42, 181] on img at bounding box center [48, 175] width 33 height 33
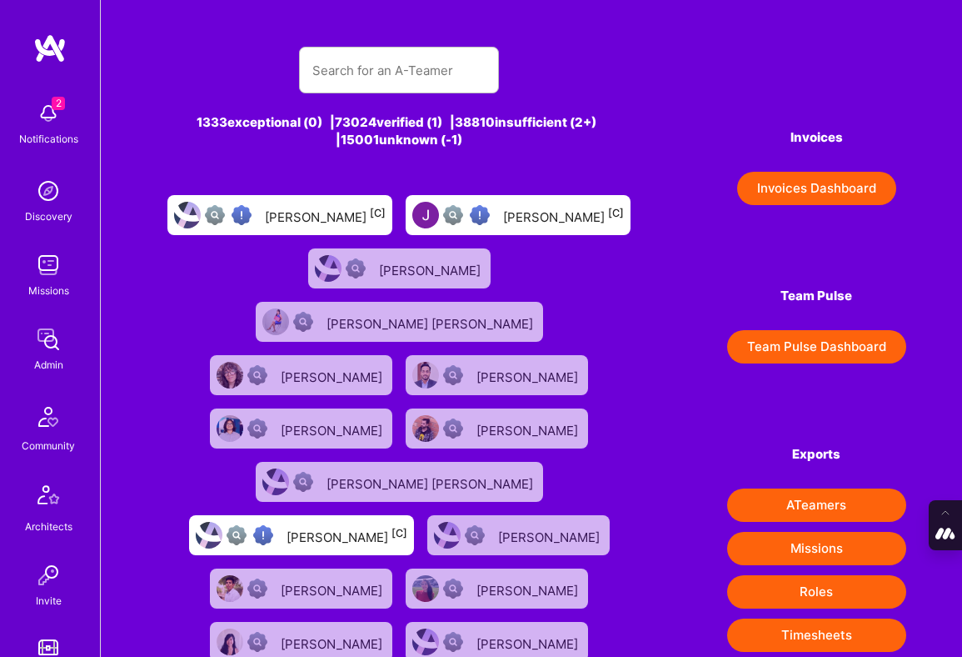
click at [345, 80] on input "text" at bounding box center [398, 70] width 173 height 42
type input "Marcin Wylot"
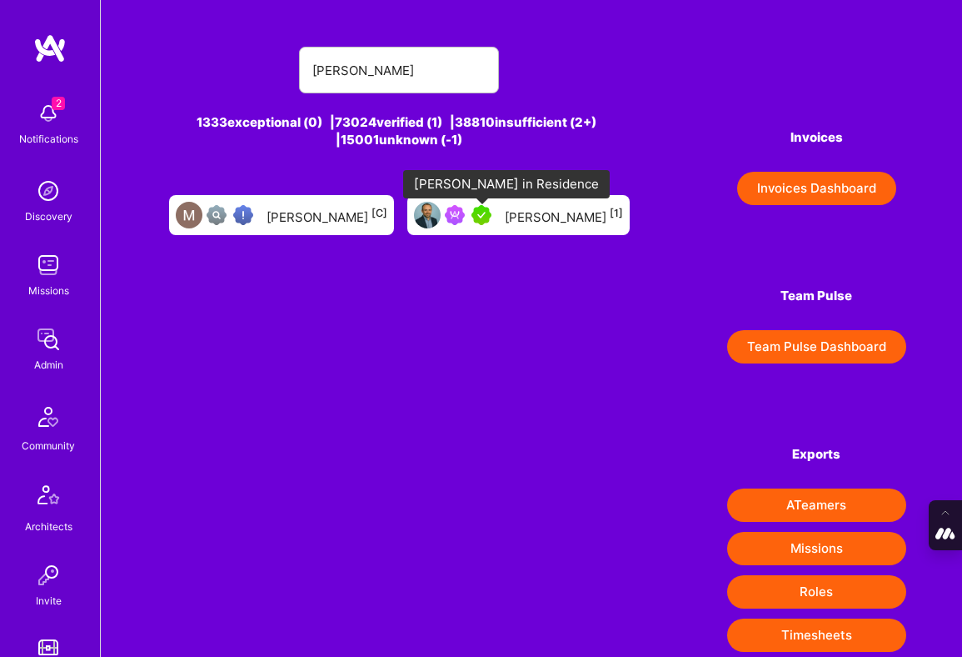
click at [486, 211] on img at bounding box center [482, 215] width 20 height 20
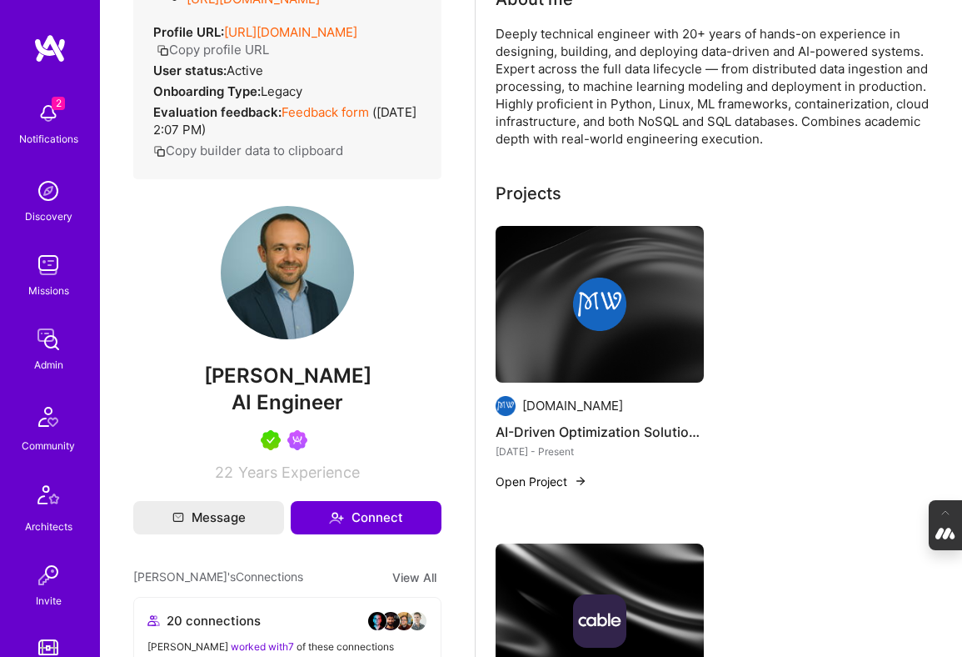
scroll to position [192, 0]
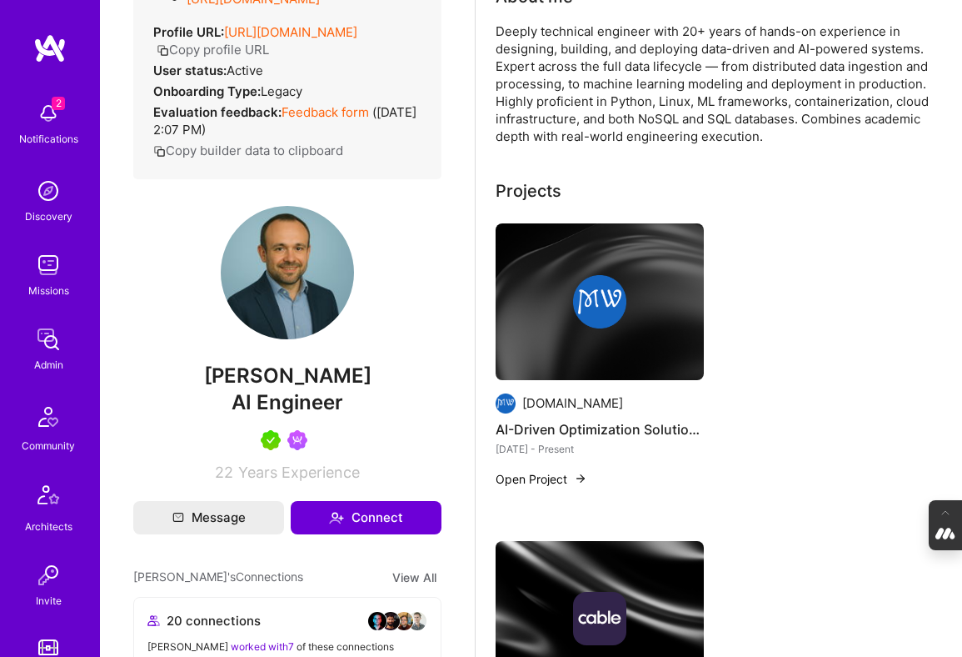
click at [628, 299] on div at bounding box center [600, 301] width 208 height 53
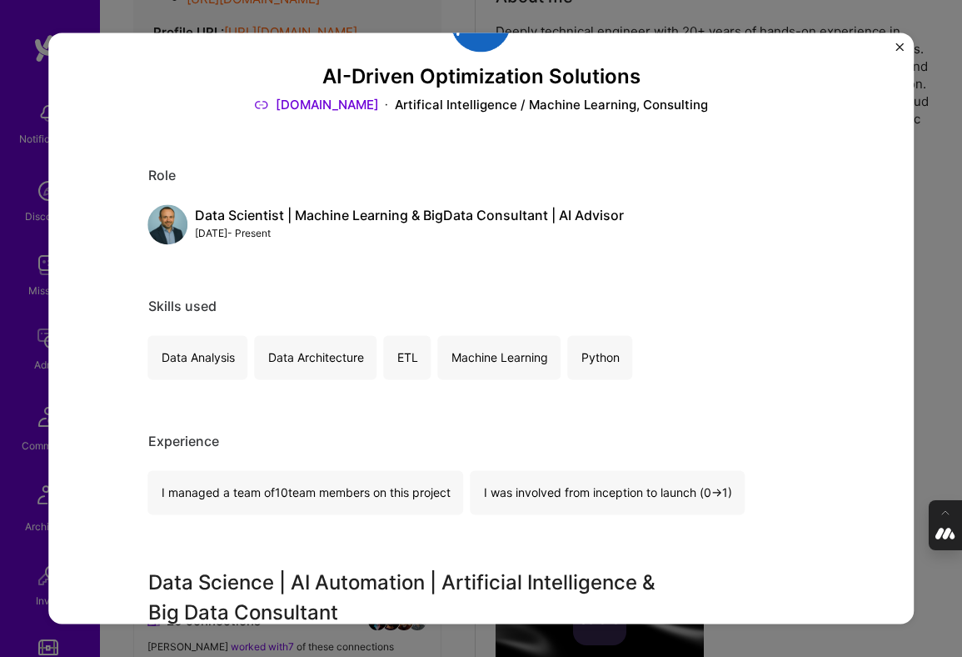
scroll to position [69, 0]
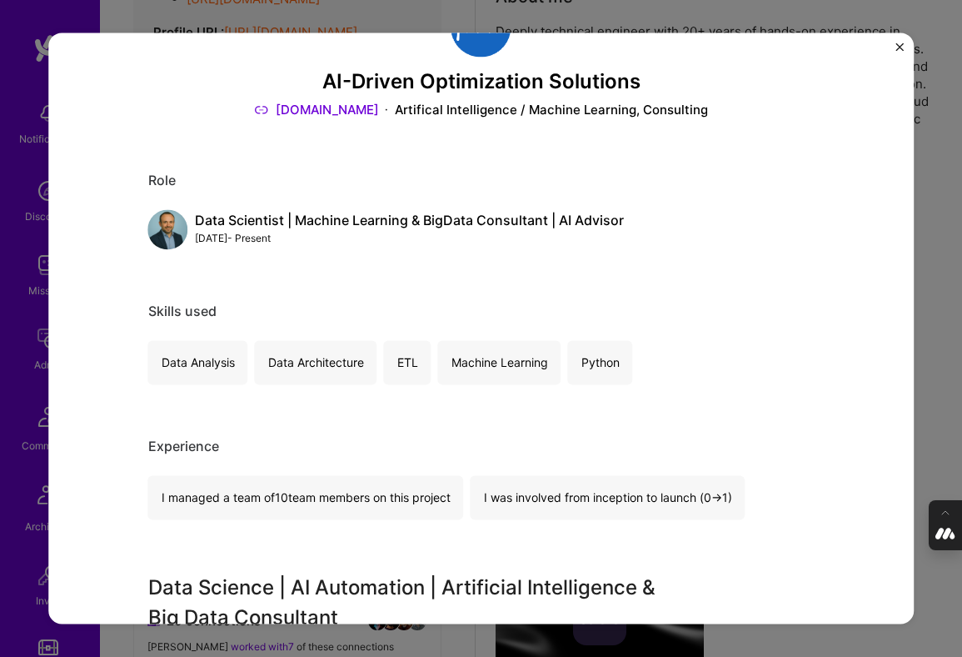
click at [933, 287] on div "AI-Driven Optimization Solutions mwylot.net Artifical Intelligence / Machine Le…" at bounding box center [481, 328] width 962 height 657
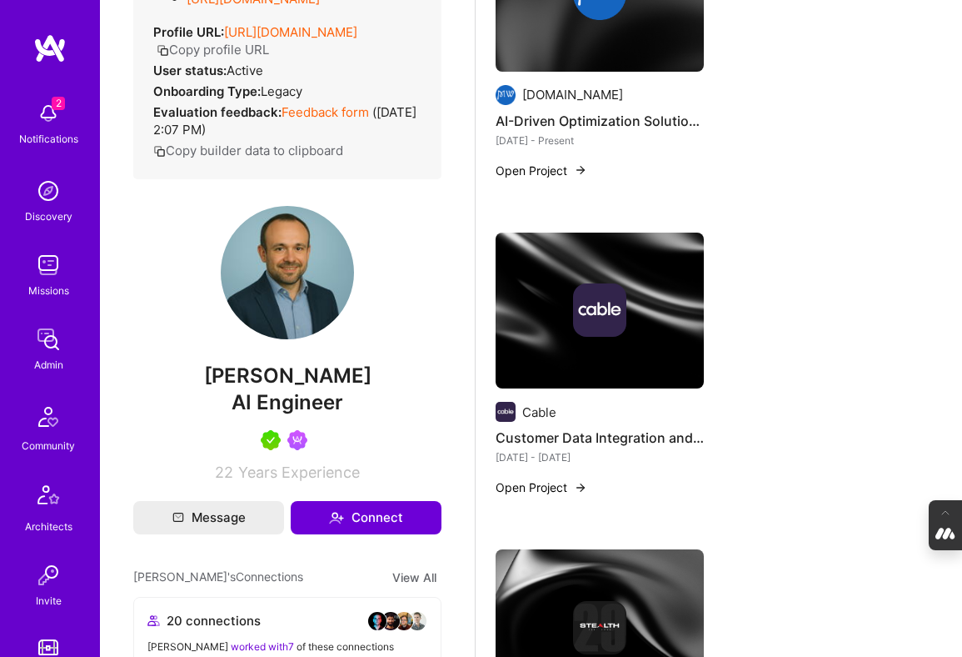
scroll to position [531, 0]
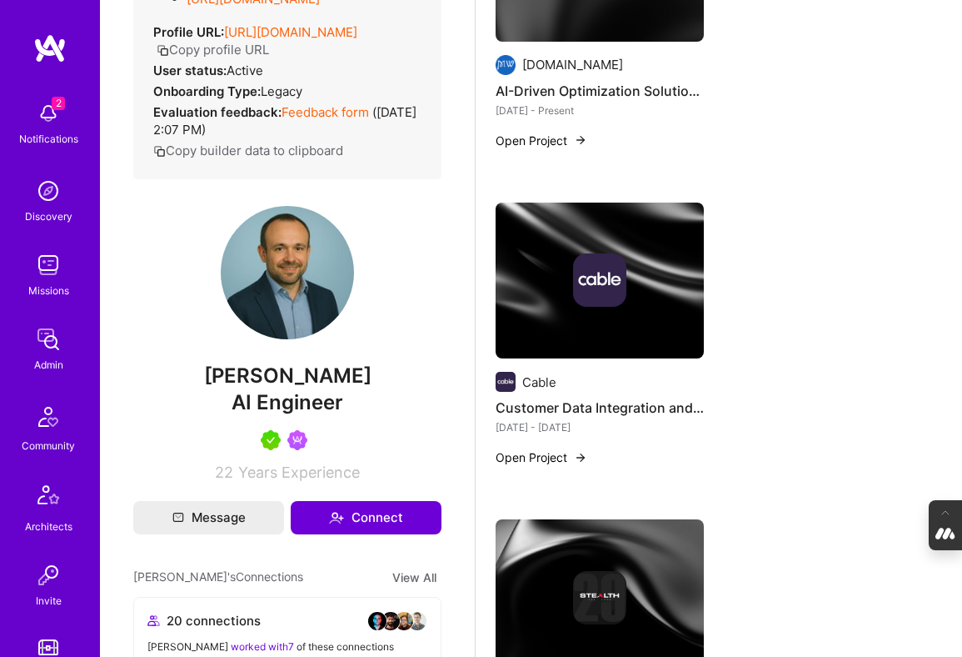
click at [620, 290] on img at bounding box center [599, 279] width 53 height 53
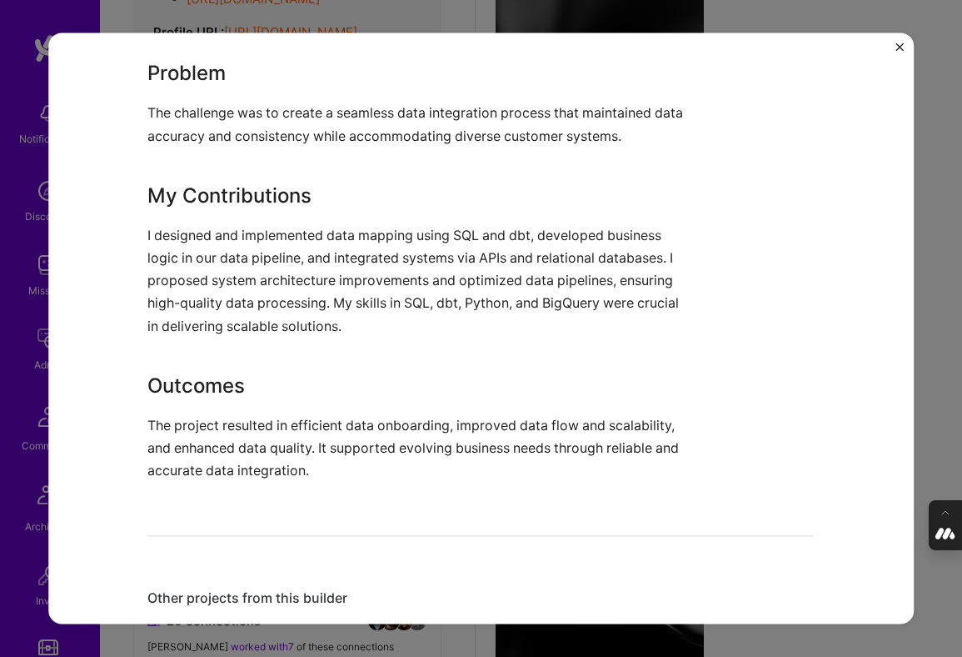
scroll to position [594, 0]
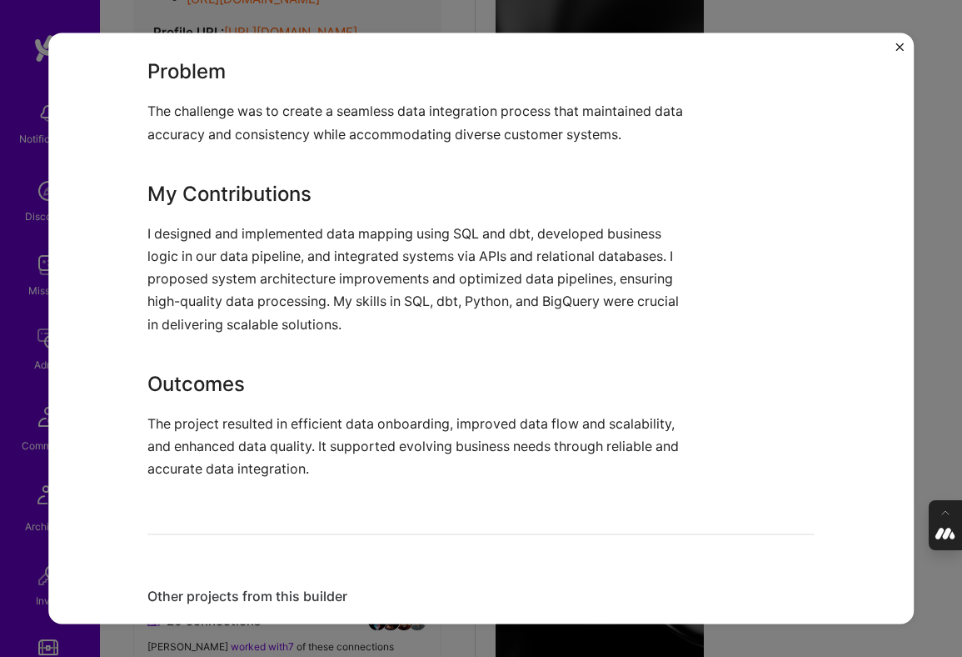
click at [922, 363] on div "Customer Data Integration and System Optimization Cable Financial Services / Fi…" at bounding box center [481, 328] width 962 height 657
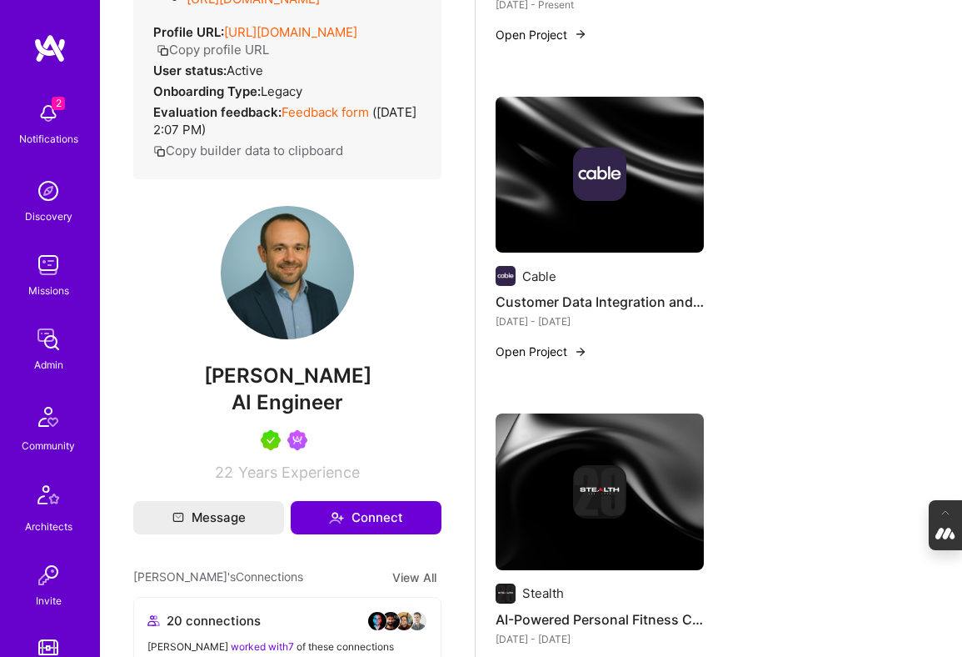
scroll to position [657, 0]
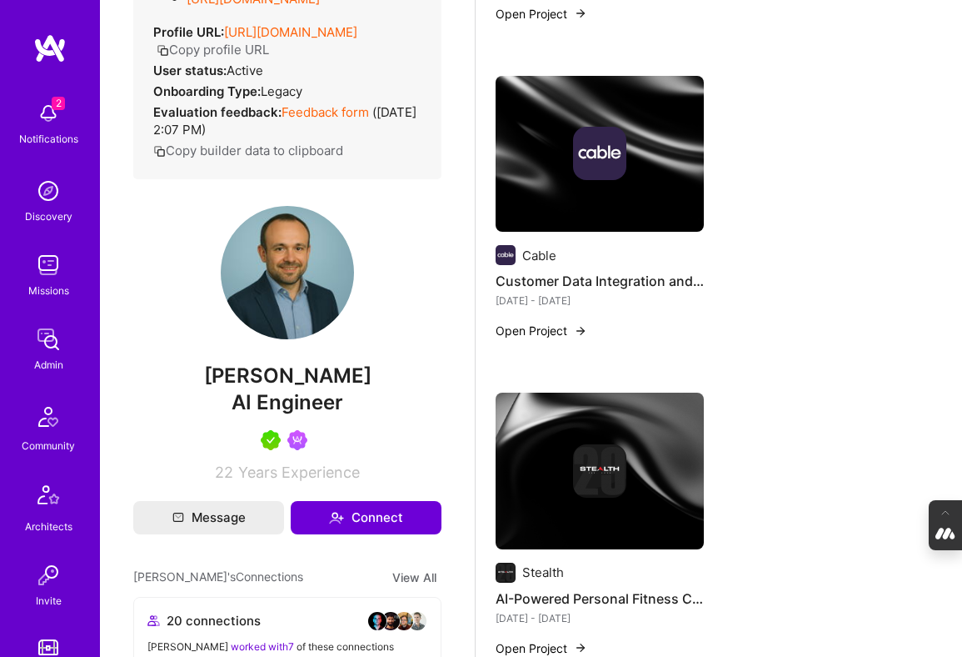
click at [612, 422] on img at bounding box center [600, 470] width 208 height 157
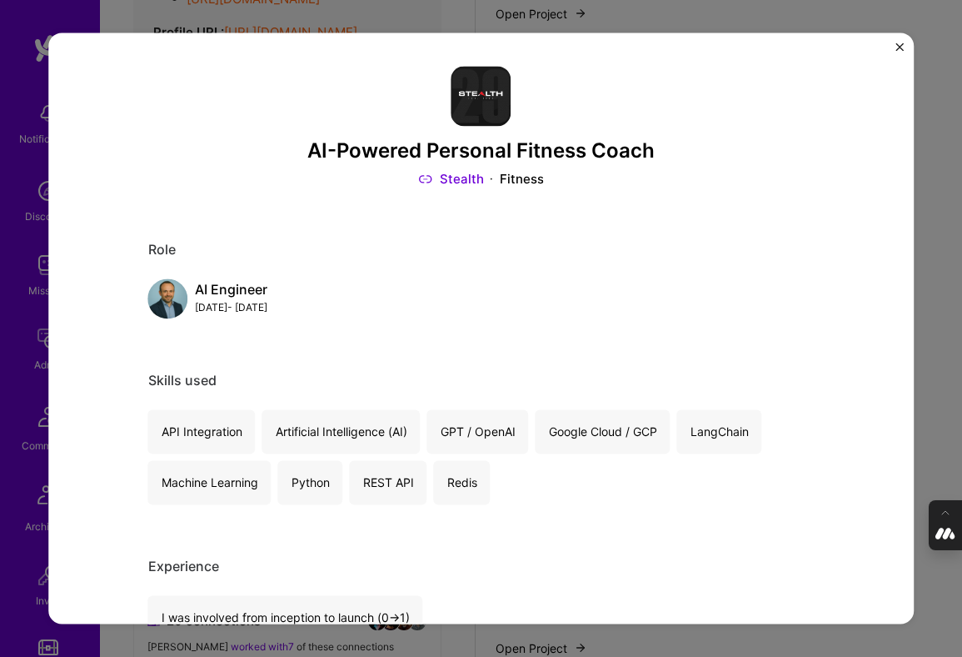
click at [927, 338] on div "AI-Powered Personal Fitness Coach Stealth Fitness Role AI Engineer Jan, 2024 - …" at bounding box center [481, 328] width 962 height 657
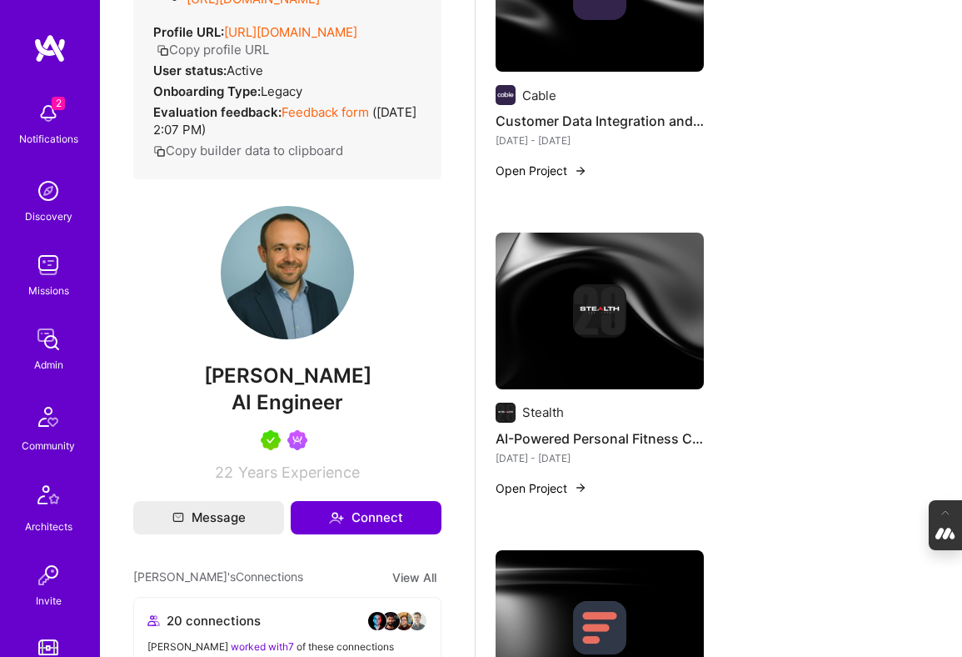
scroll to position [819, 0]
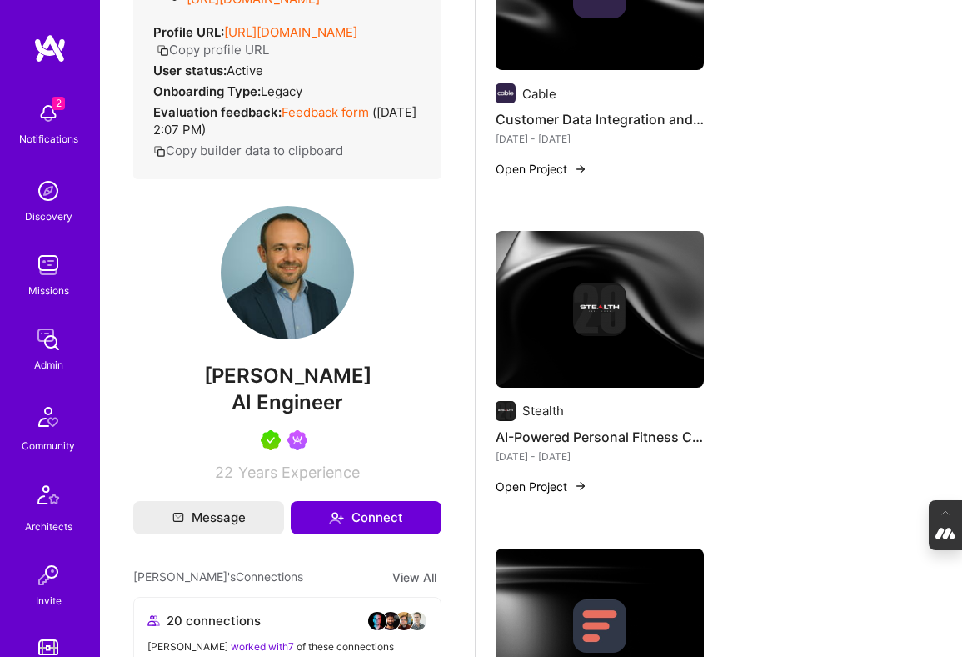
click at [635, 333] on div at bounding box center [600, 308] width 208 height 53
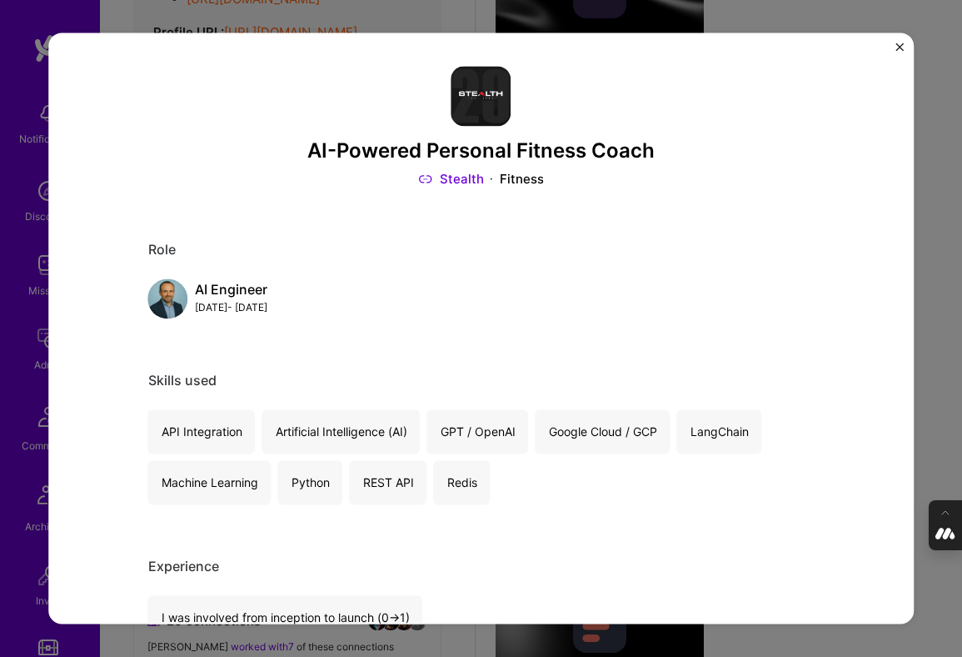
click at [939, 317] on div "AI-Powered Personal Fitness Coach Stealth Fitness Role AI Engineer Jan, 2024 - …" at bounding box center [481, 328] width 962 height 657
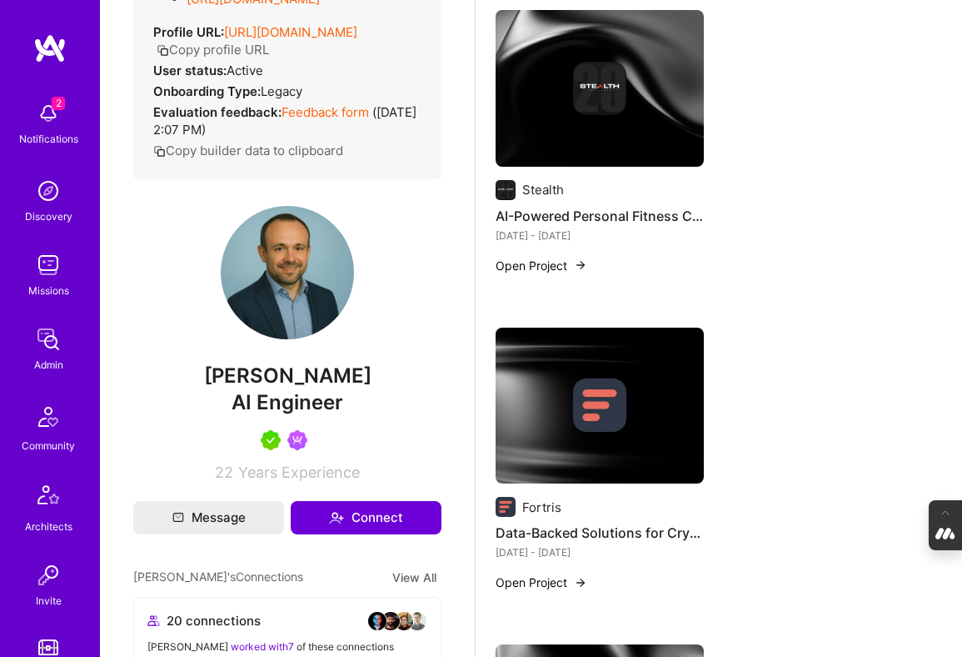
scroll to position [1055, 0]
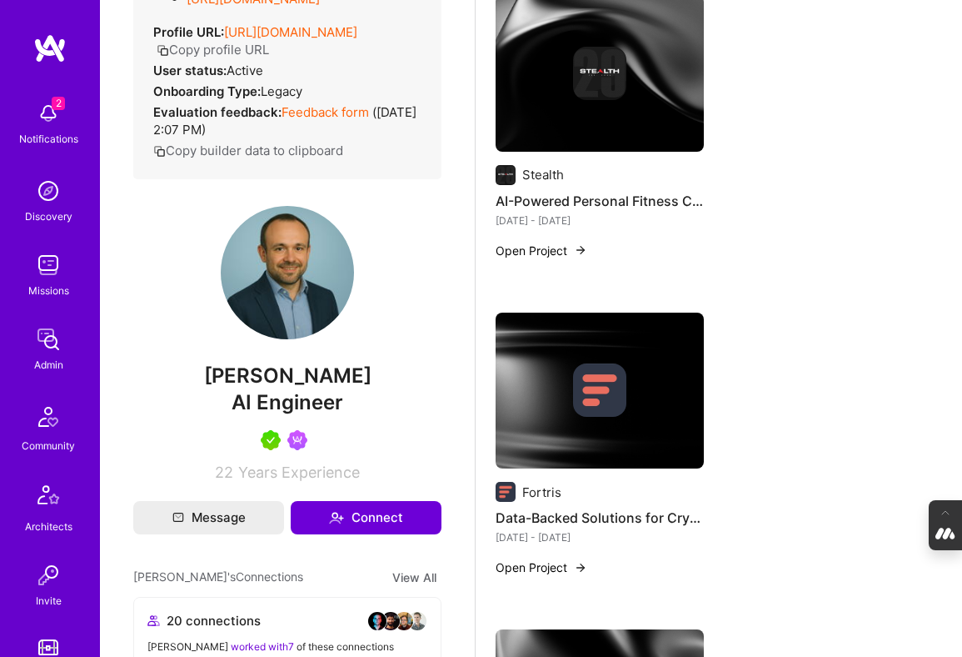
click at [604, 369] on img at bounding box center [599, 389] width 53 height 53
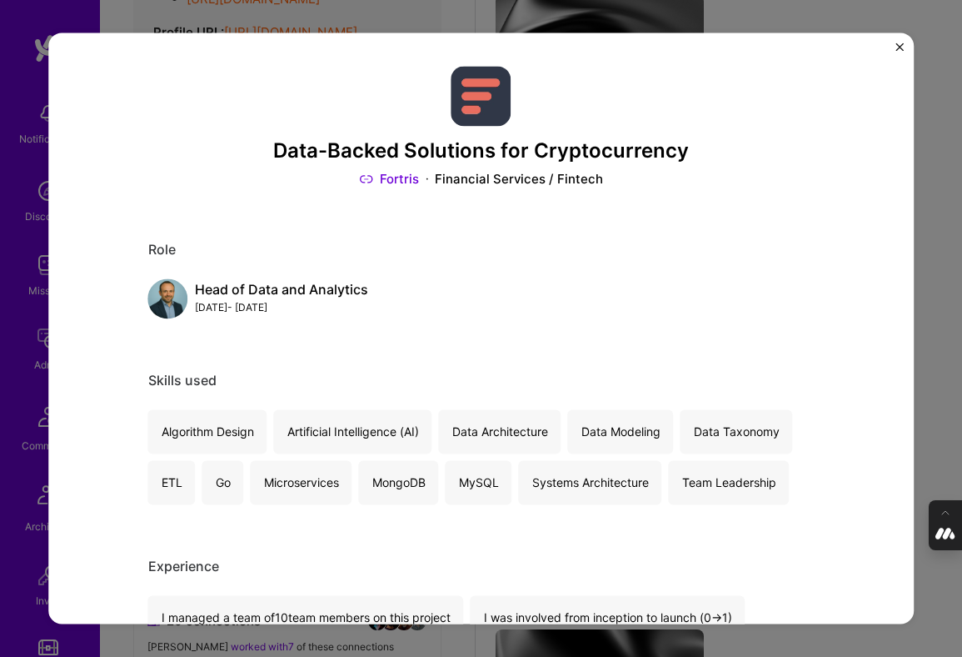
click at [920, 394] on div "Data-Backed Solutions for Cryptocurrency Fortris Financial Services / Fintech R…" at bounding box center [481, 328] width 962 height 657
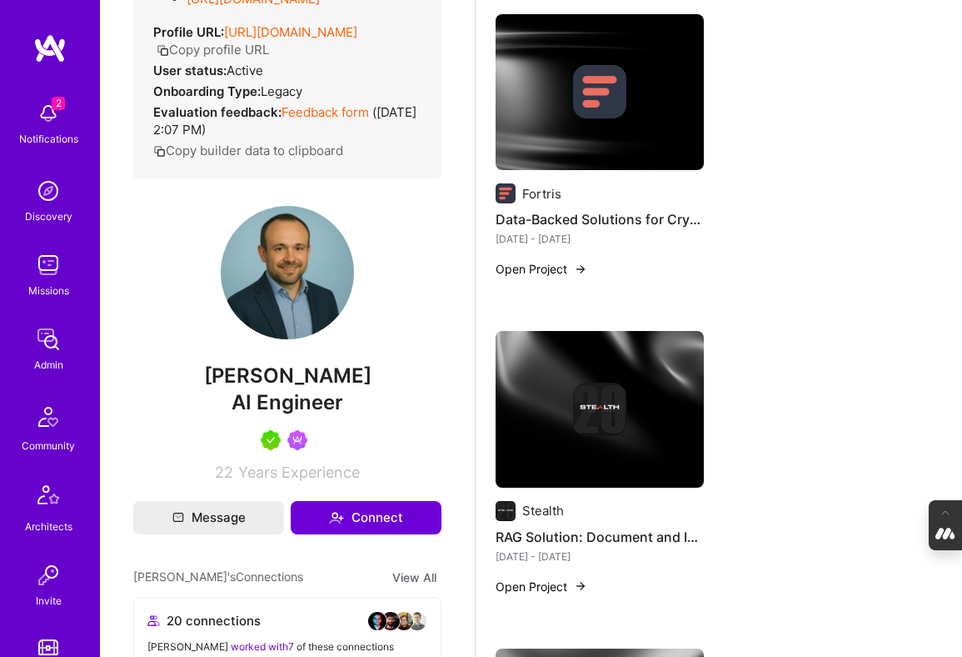
scroll to position [1403, 0]
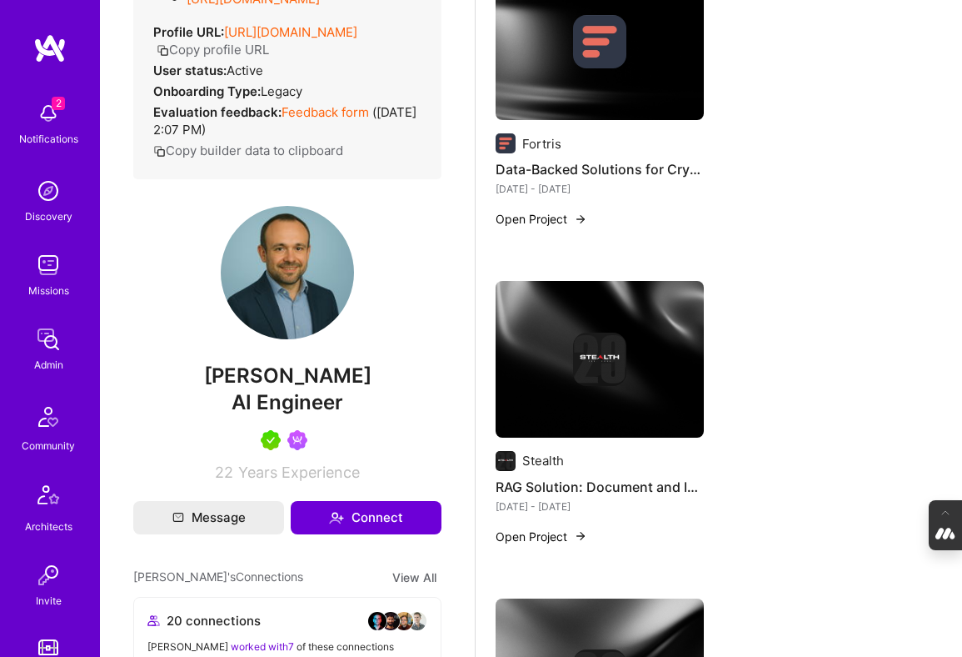
click at [597, 371] on img at bounding box center [599, 358] width 53 height 53
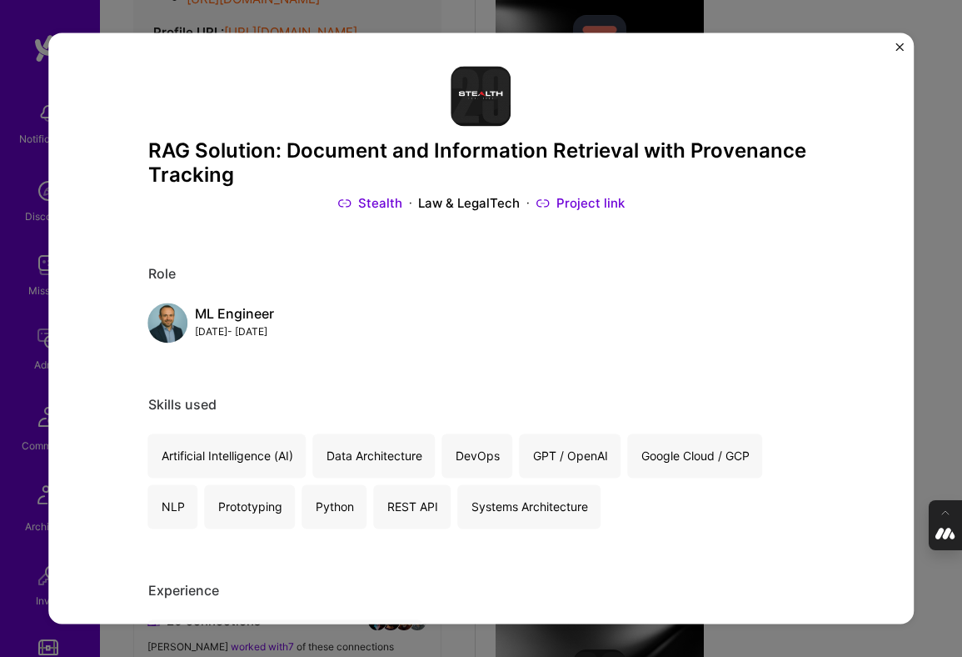
click at [924, 331] on div "RAG Solution: Document and Information Retrieval with Provenance Tracking Steal…" at bounding box center [481, 328] width 962 height 657
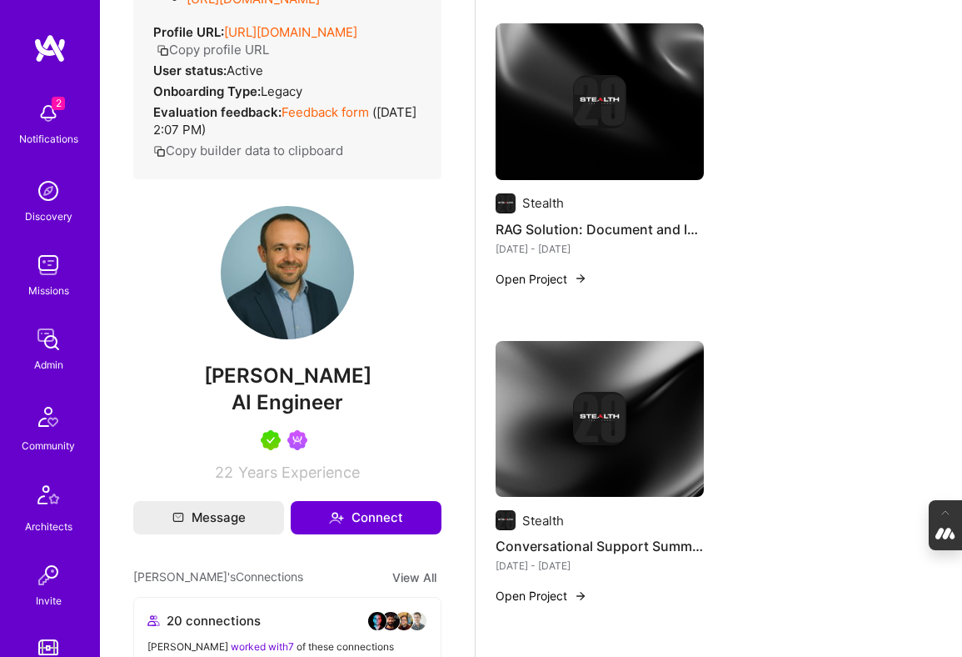
scroll to position [1677, 0]
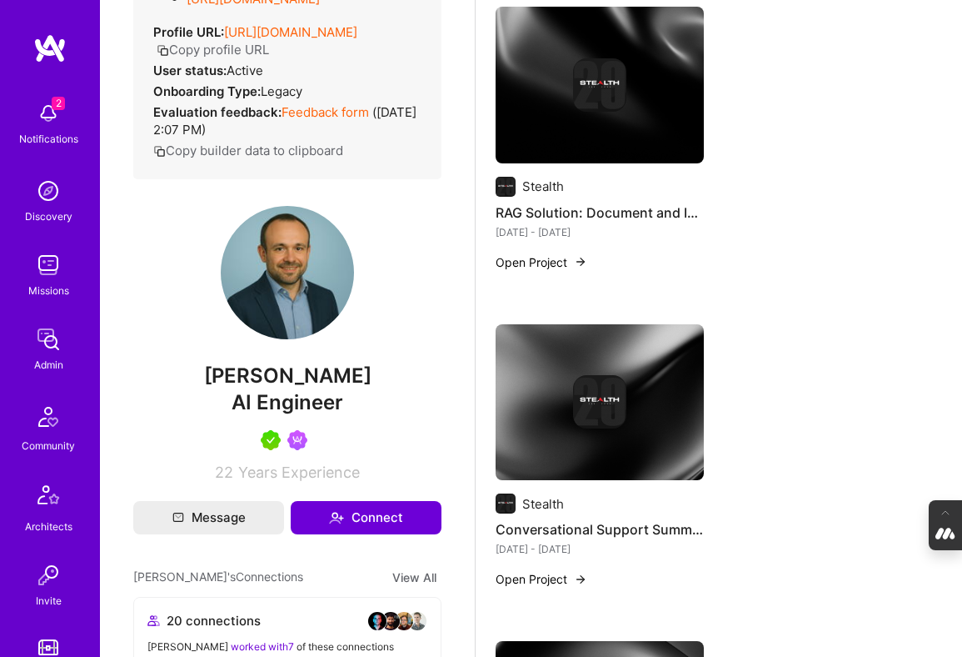
click at [638, 392] on div at bounding box center [600, 401] width 208 height 53
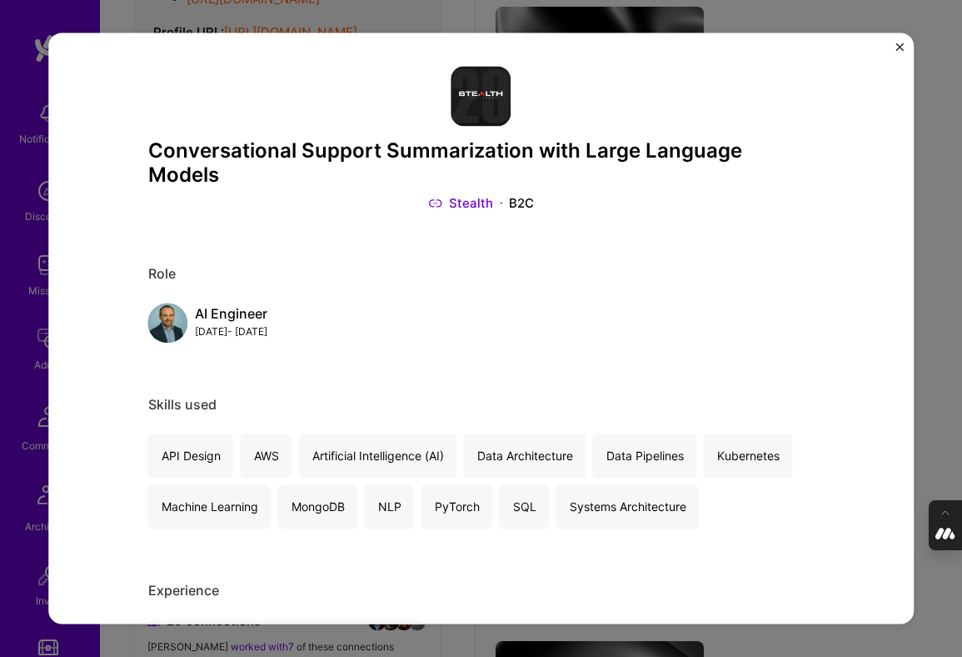
click at [930, 346] on div "Conversational Support Summarization with Large Language Models Stealth B2C Rol…" at bounding box center [481, 328] width 962 height 657
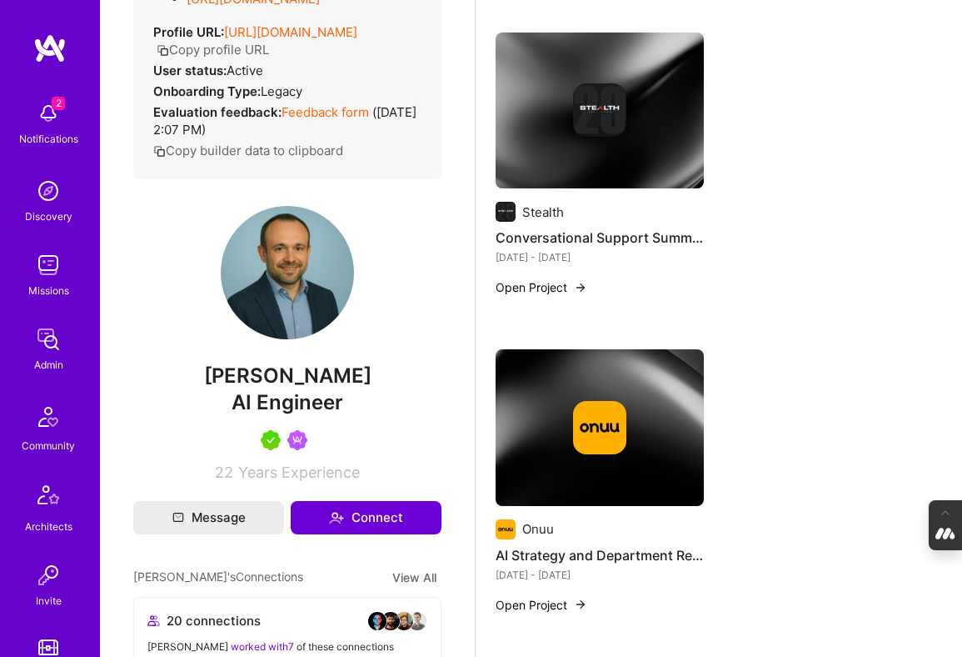
scroll to position [1991, 0]
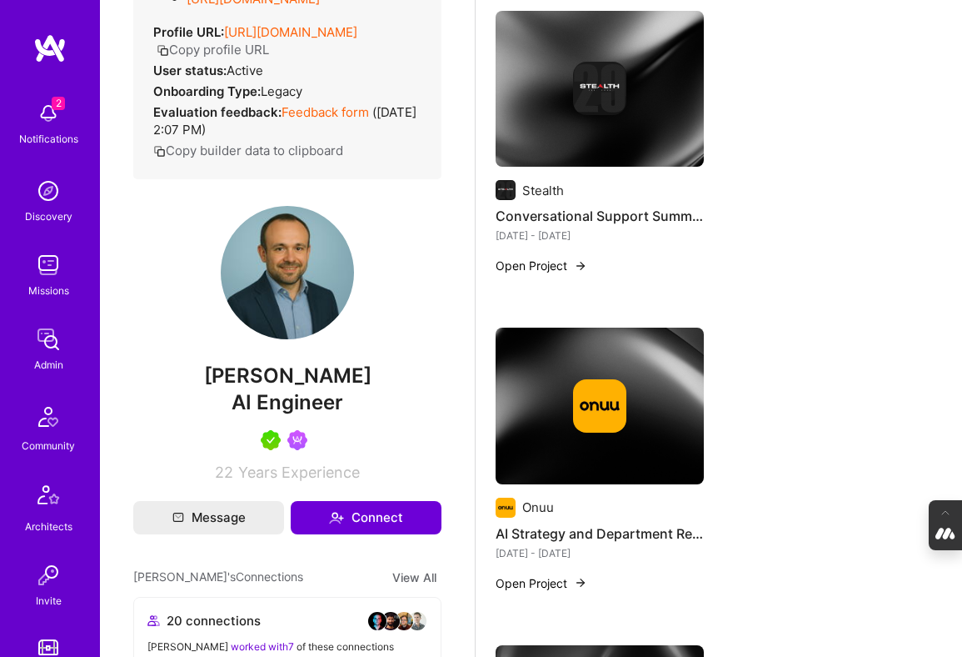
click at [606, 387] on img at bounding box center [599, 405] width 53 height 53
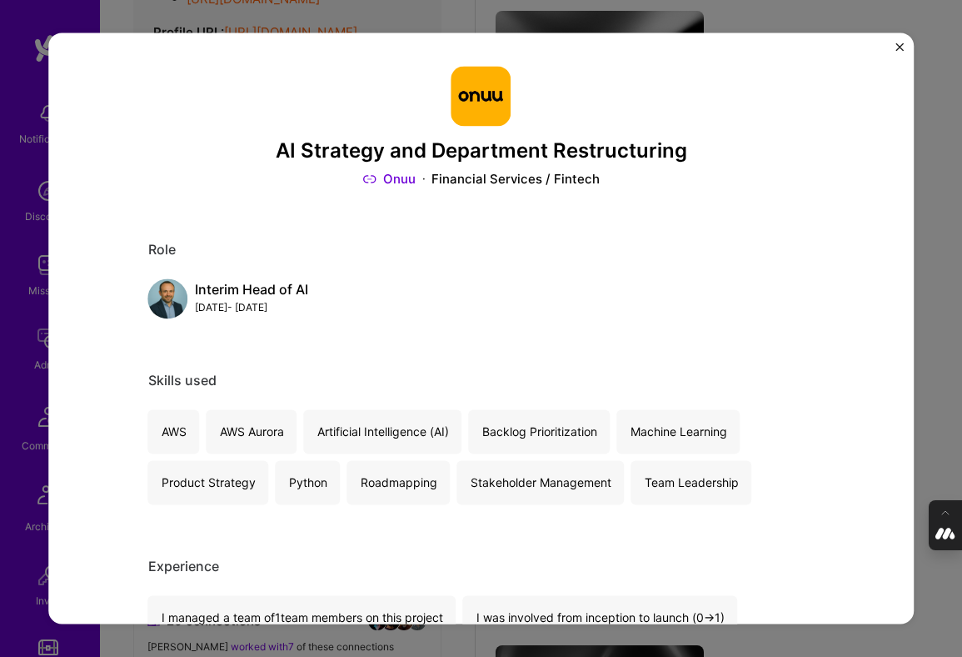
click at [941, 314] on div "AI Strategy and Department Restructuring Onuu Financial Services / Fintech Role…" at bounding box center [481, 328] width 962 height 657
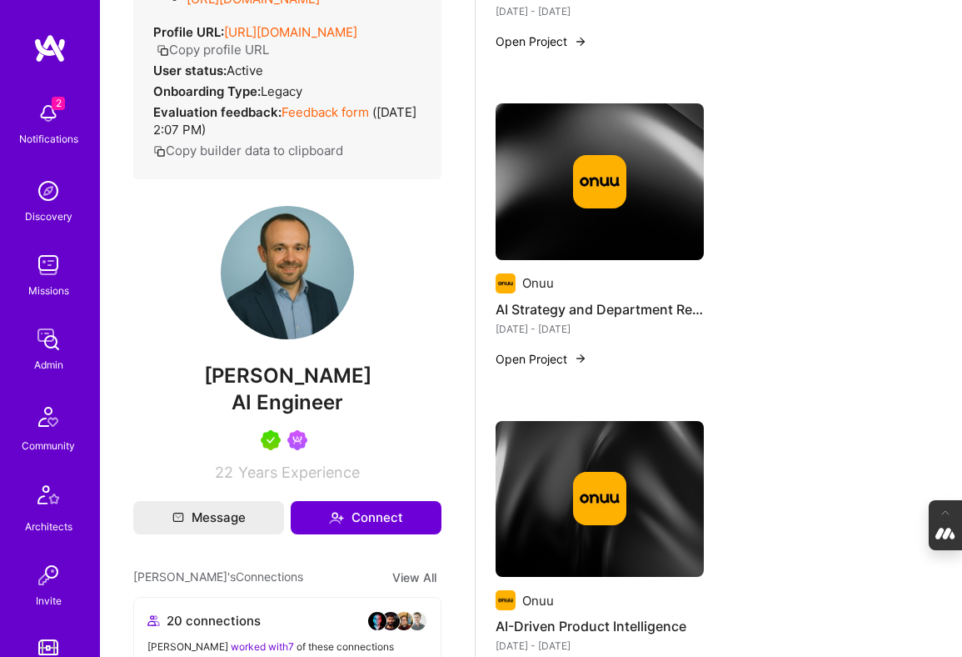
scroll to position [2359, 0]
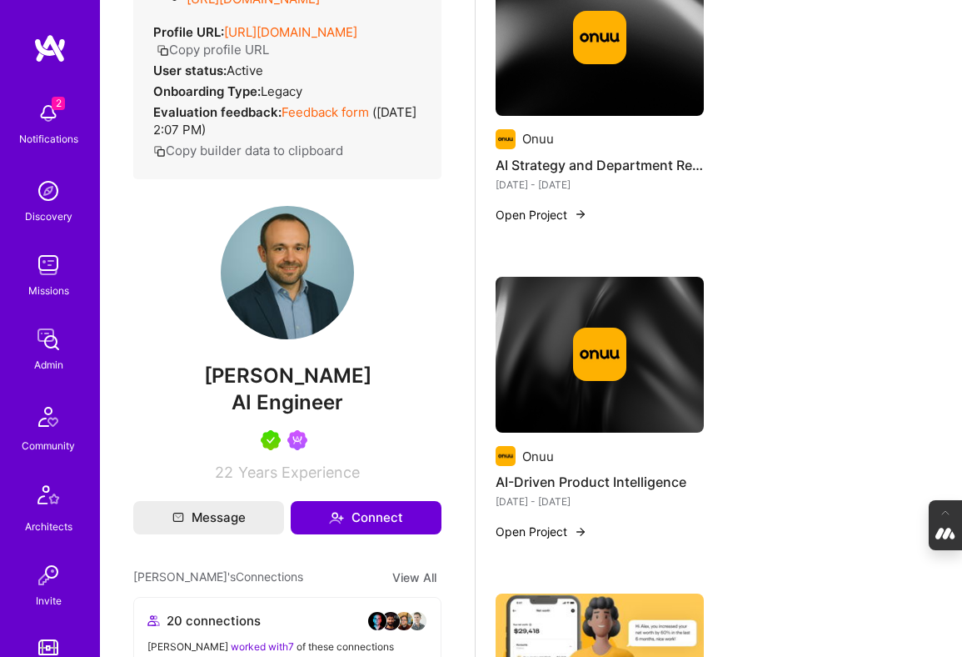
click at [639, 346] on div at bounding box center [600, 353] width 208 height 53
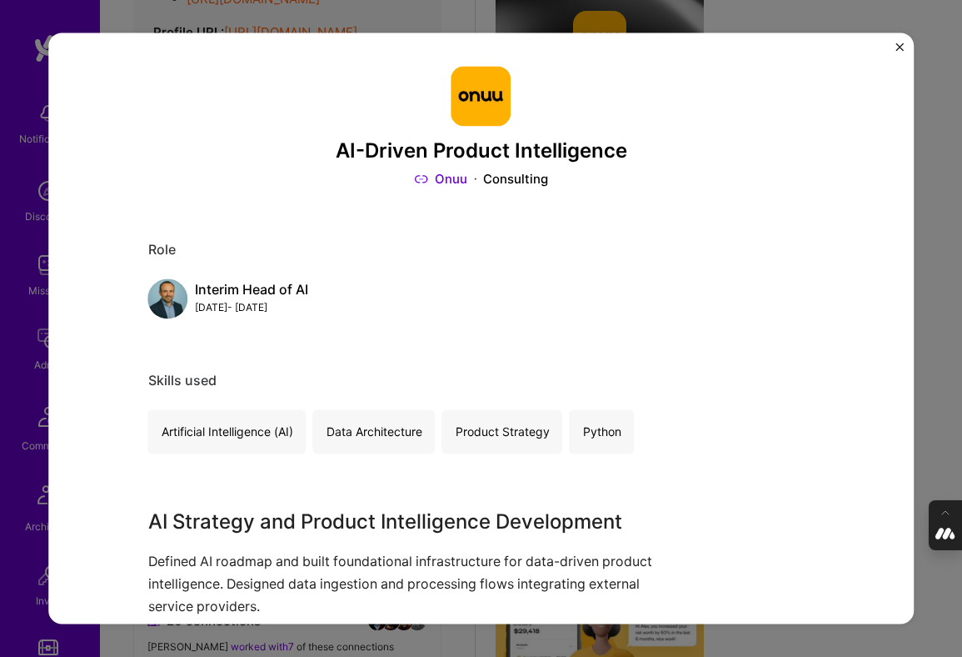
click at [956, 283] on div "AI-Driven Product Intelligence Onuu Consulting Role Interim Head of AI Sep, 202…" at bounding box center [481, 328] width 962 height 657
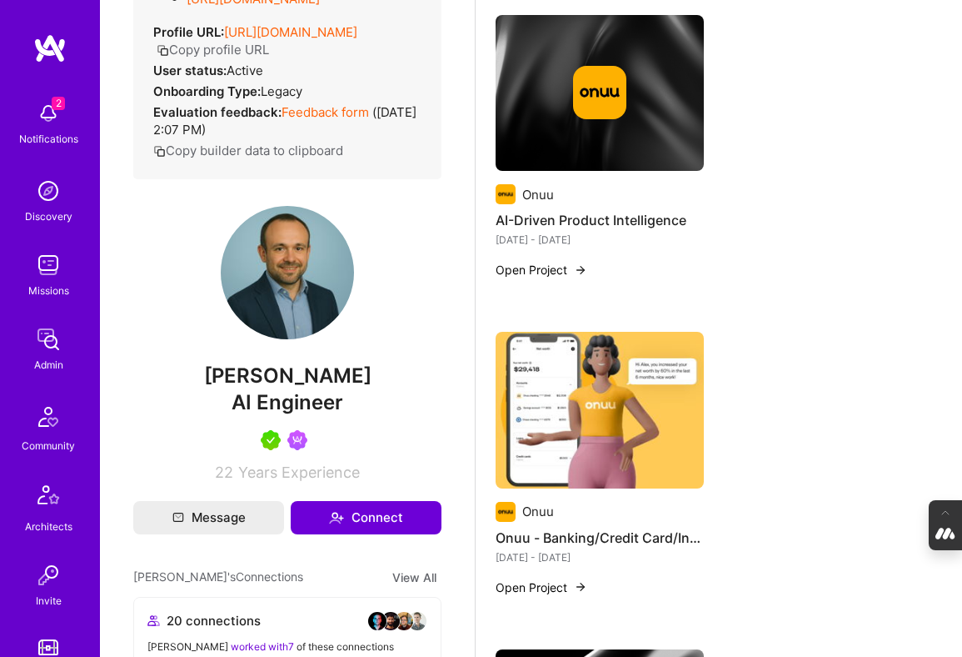
scroll to position [2680, 0]
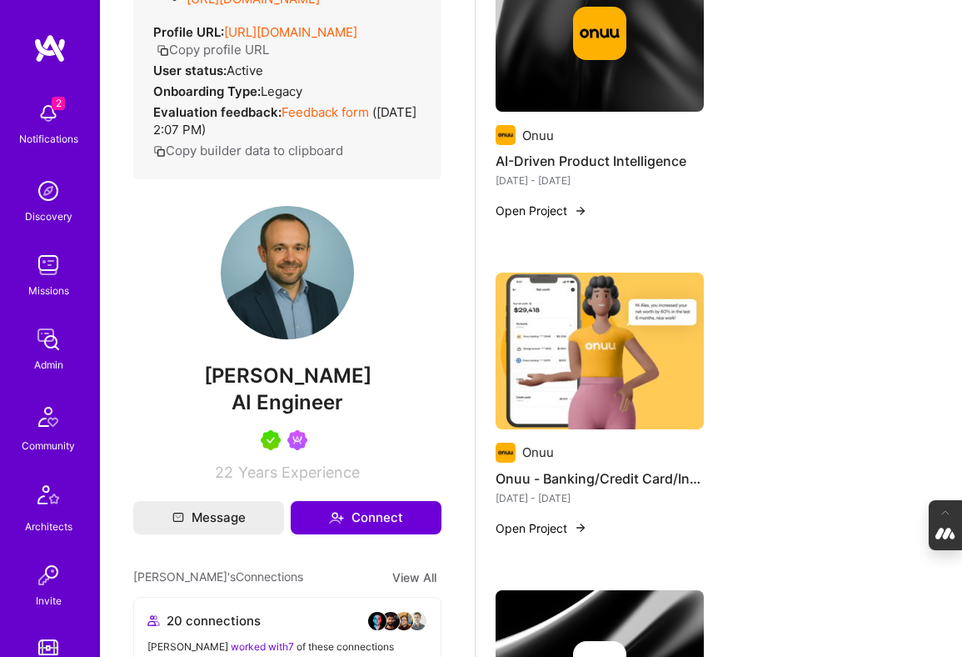
click at [604, 313] on img at bounding box center [600, 350] width 208 height 157
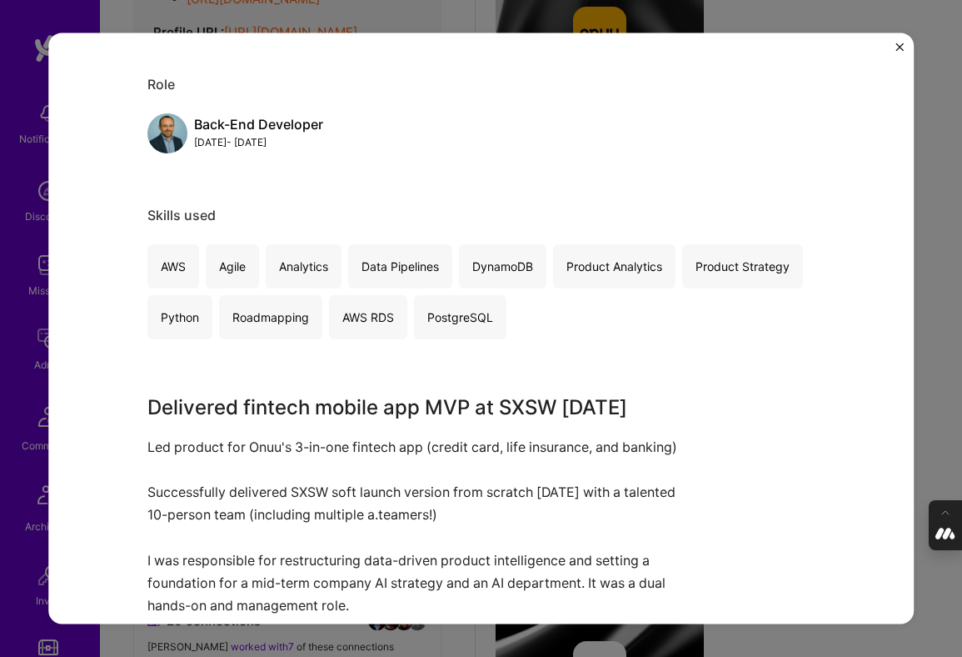
scroll to position [700, 0]
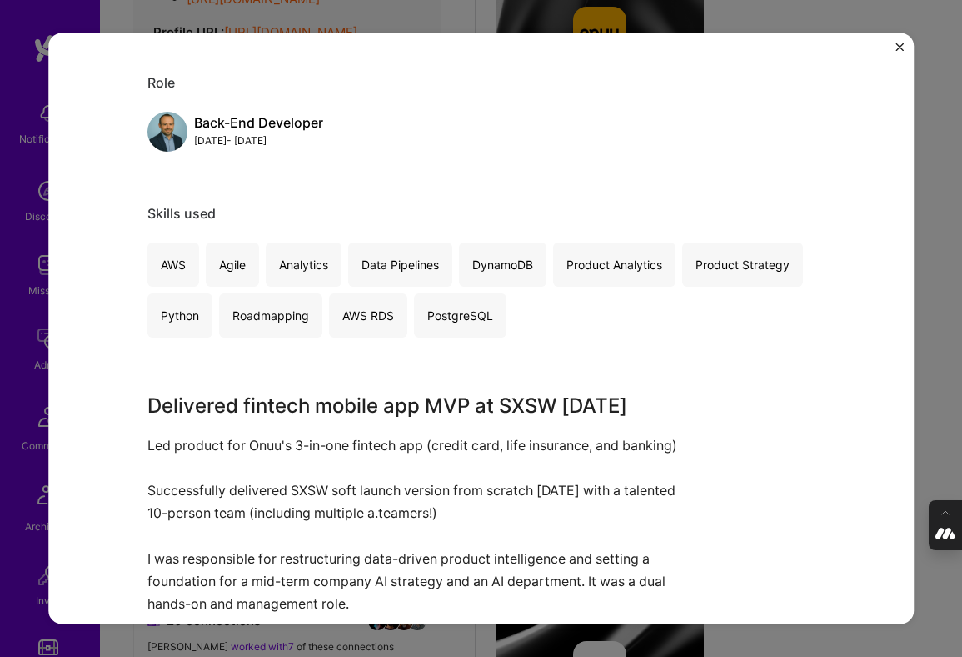
click at [936, 276] on div "Onuu - Banking/Credit Card/Insurance B2C app Onuu Financial Services / Fintech …" at bounding box center [481, 328] width 962 height 657
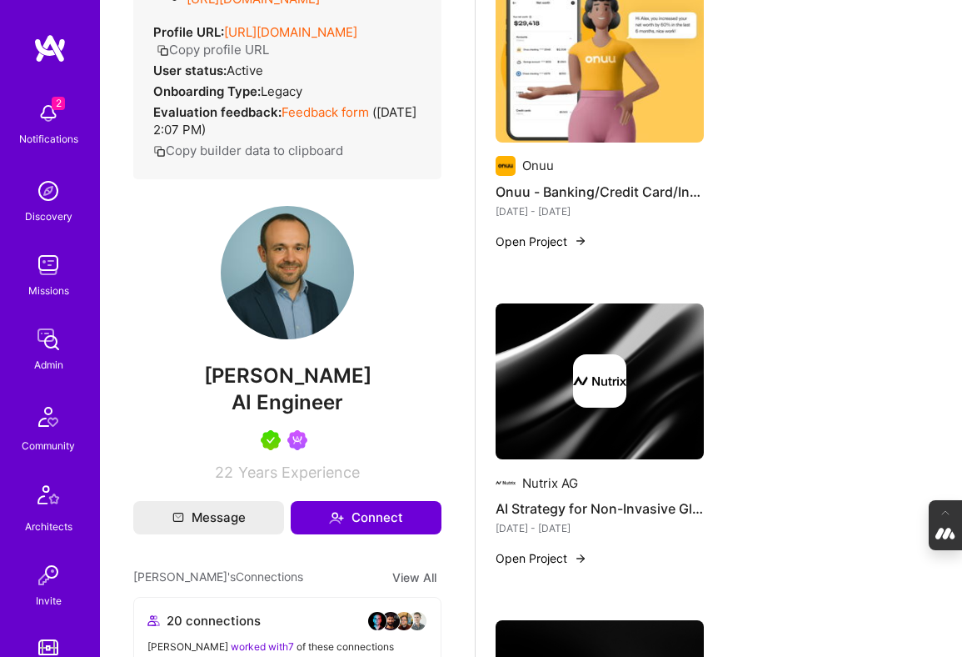
scroll to position [3119, 0]
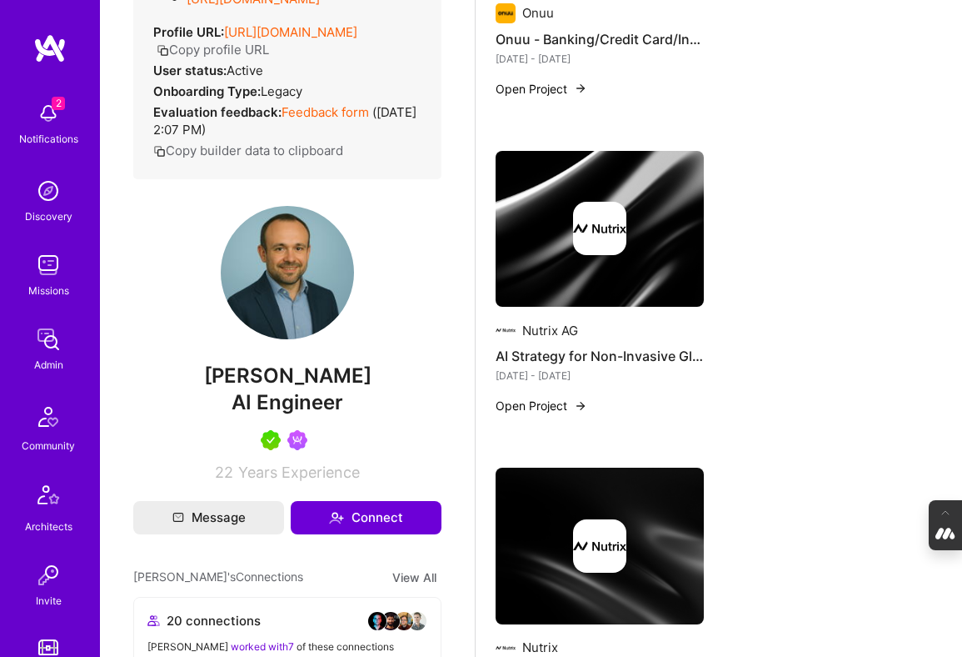
click at [624, 226] on img at bounding box center [599, 228] width 53 height 53
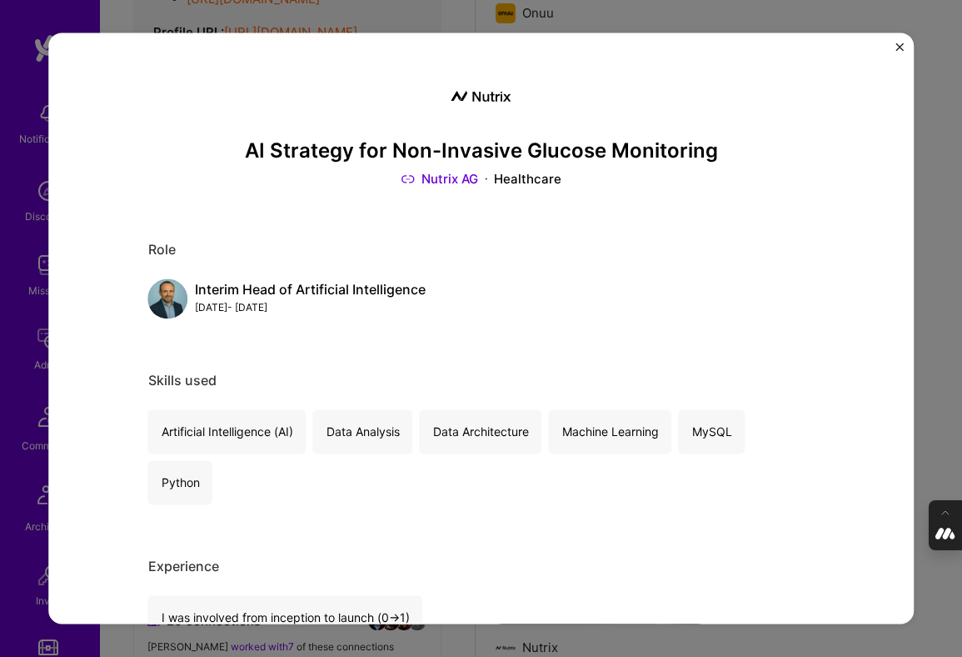
click at [939, 297] on div "AI Strategy for Non-Invasive Glucose Monitoring Nutrix AG Healthcare Role Inter…" at bounding box center [481, 328] width 962 height 657
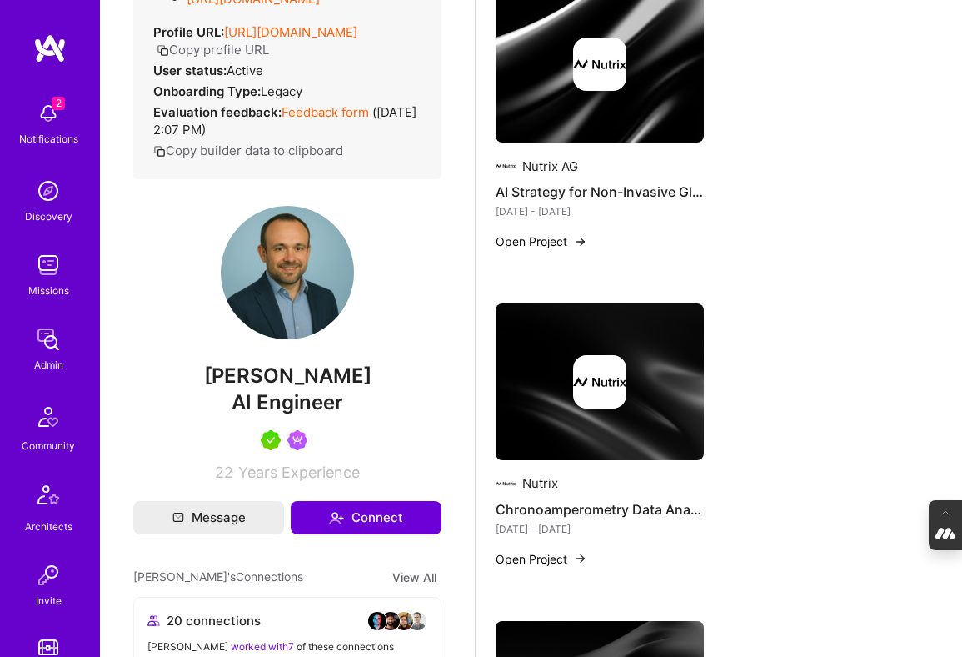
scroll to position [3336, 0]
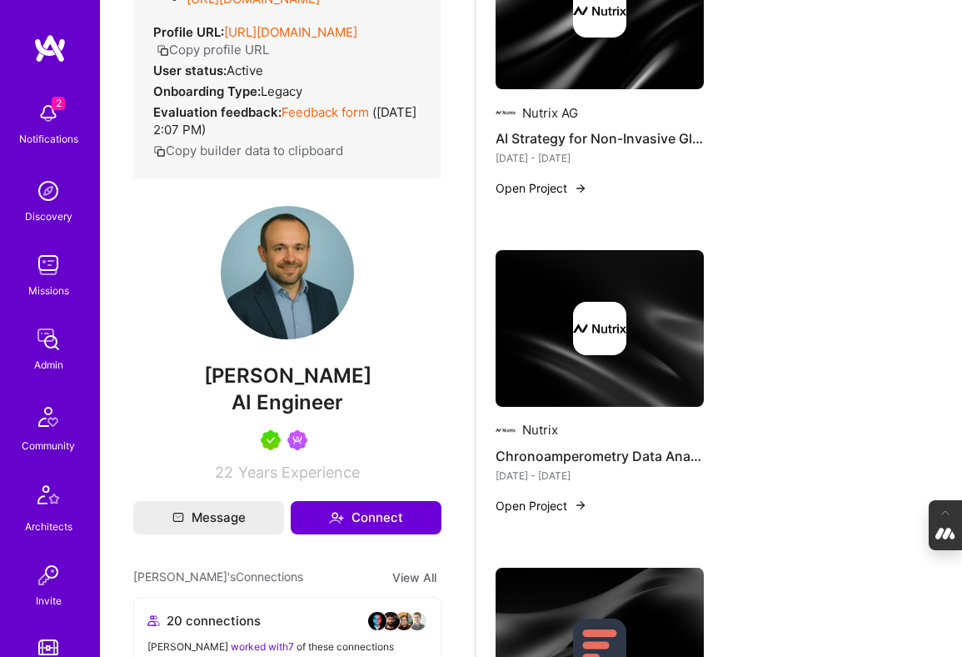
click at [601, 345] on img at bounding box center [599, 328] width 53 height 53
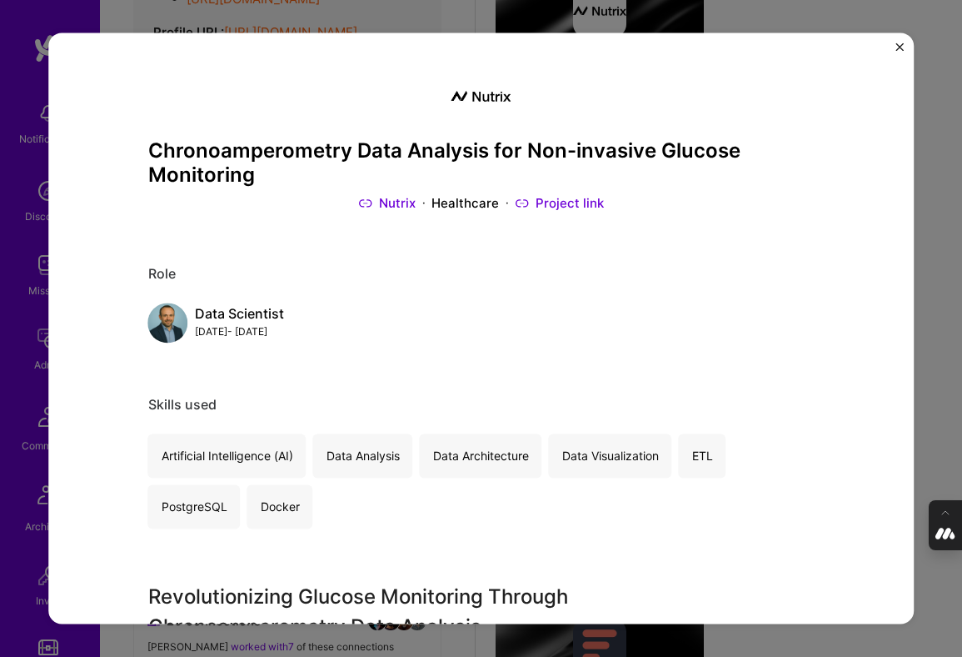
click at [926, 339] on div "Chronoamperometry Data Analysis for Non-invasive Glucose Monitoring Nutrix Heal…" at bounding box center [481, 328] width 962 height 657
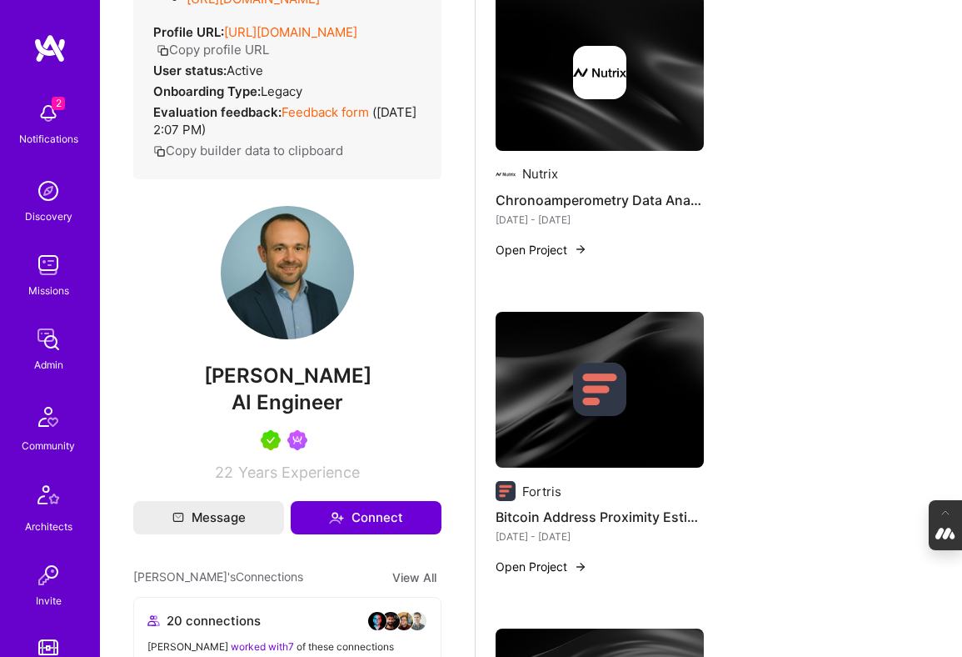
scroll to position [3618, 0]
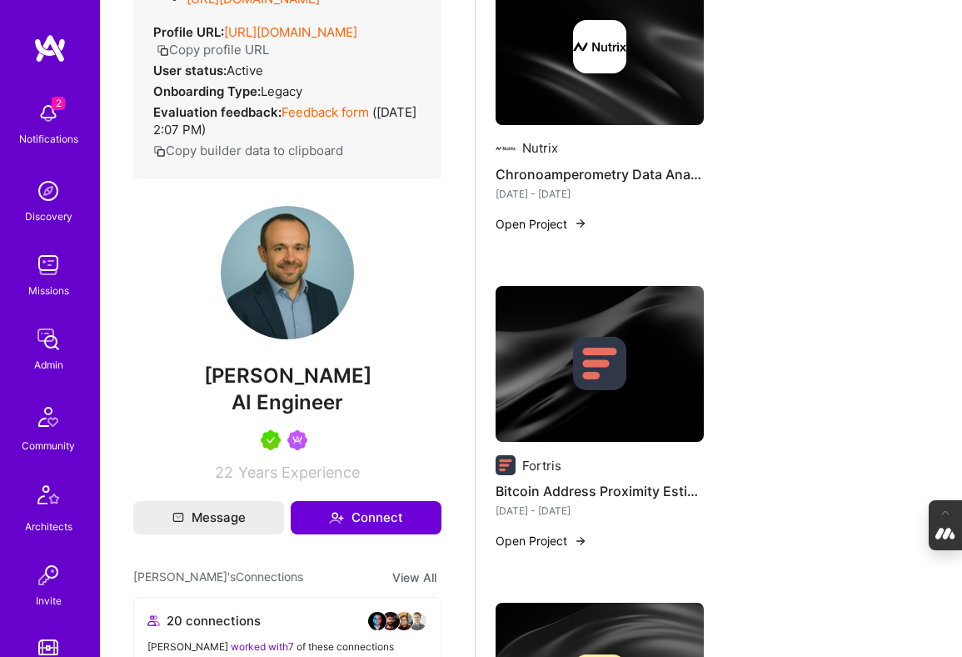
click at [599, 357] on img at bounding box center [599, 363] width 53 height 53
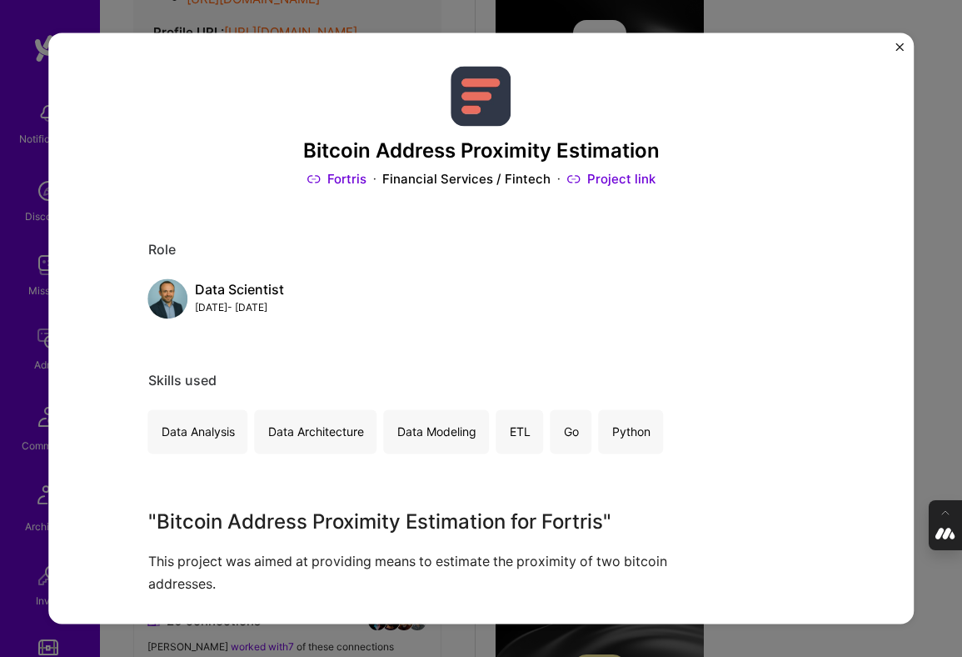
click at [930, 357] on div "Bitcoin Address Proximity Estimation Fortris Financial Services / Fintech Proje…" at bounding box center [481, 328] width 962 height 657
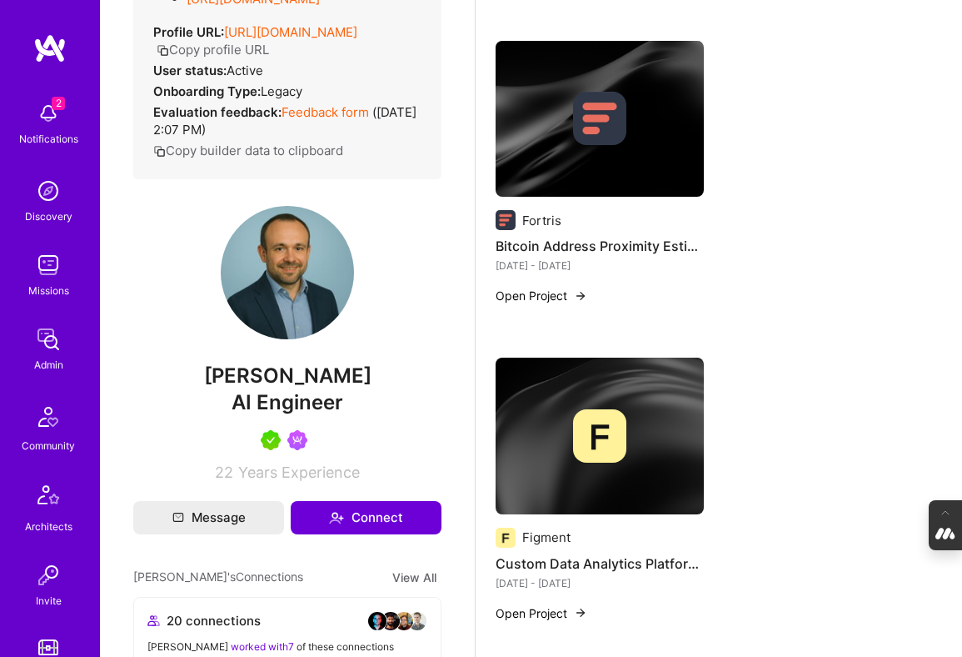
scroll to position [3941, 0]
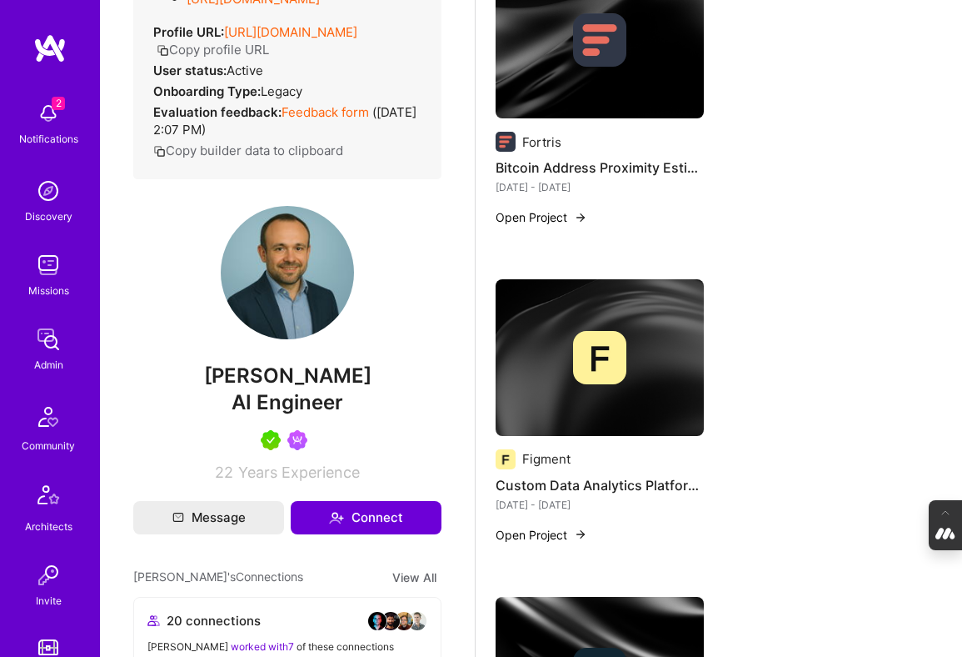
click at [658, 347] on div at bounding box center [600, 357] width 208 height 53
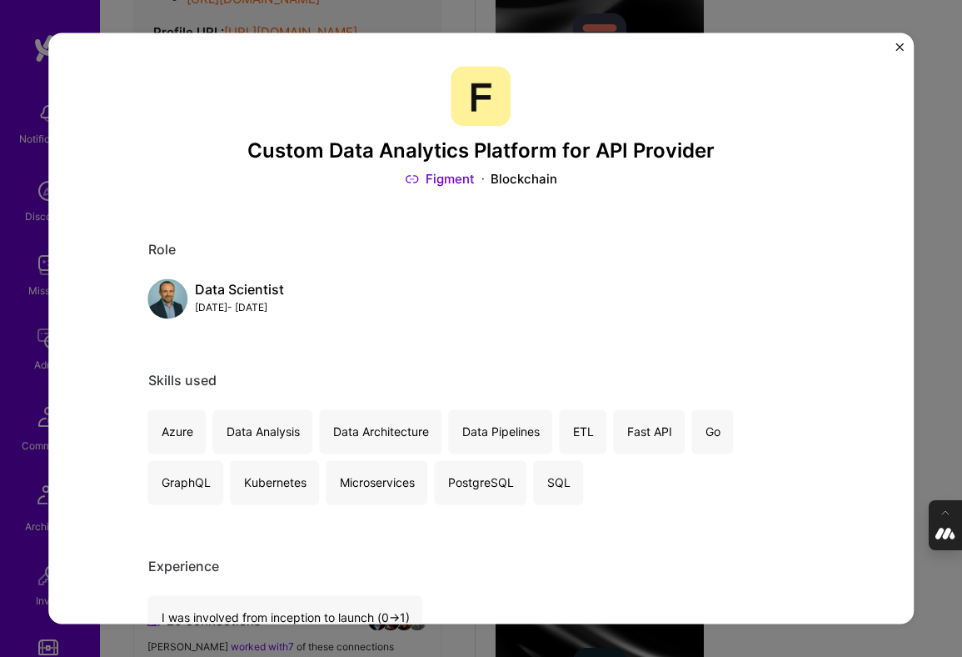
click at [927, 362] on div "Custom Data Analytics Platform for API Provider Figment Blockchain Role Data Sc…" at bounding box center [481, 328] width 962 height 657
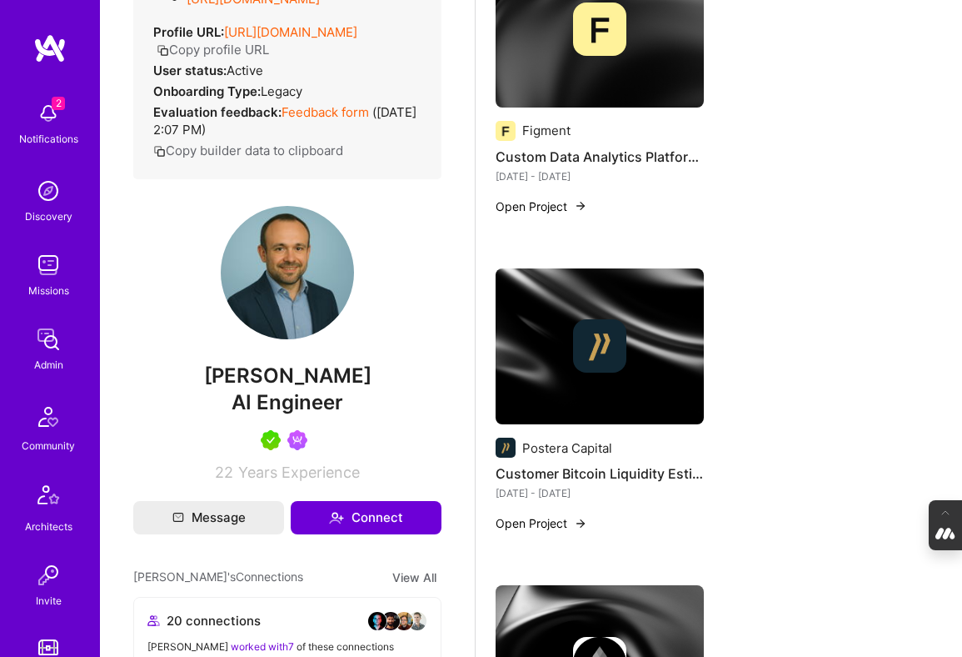
scroll to position [4276, 0]
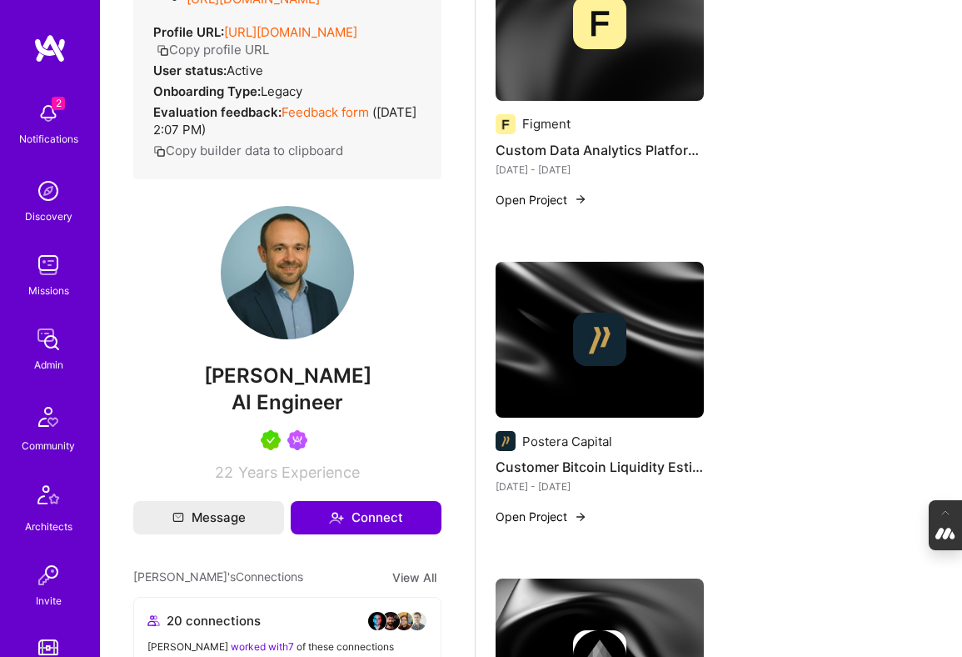
click at [590, 344] on img at bounding box center [599, 338] width 53 height 53
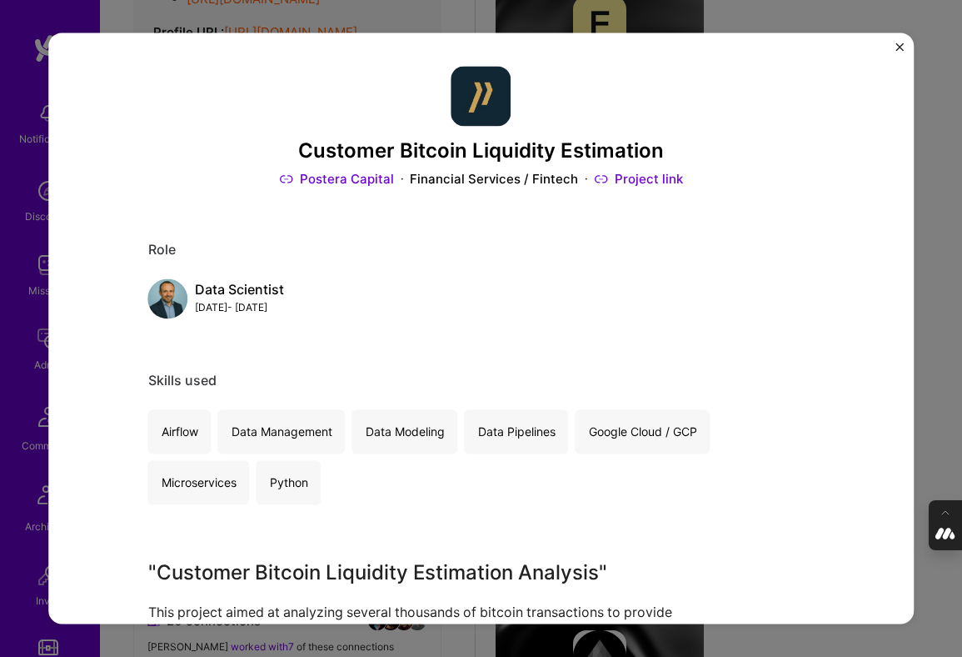
click at [924, 321] on div "Customer Bitcoin Liquidity Estimation Postera Capital Financial Services / Fint…" at bounding box center [481, 328] width 962 height 657
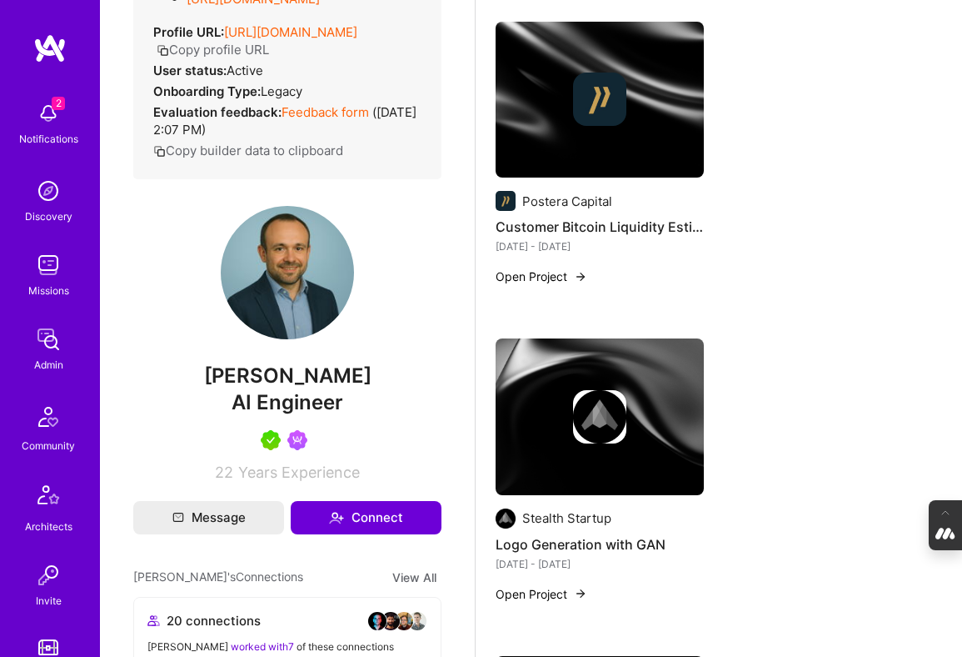
scroll to position [4519, 0]
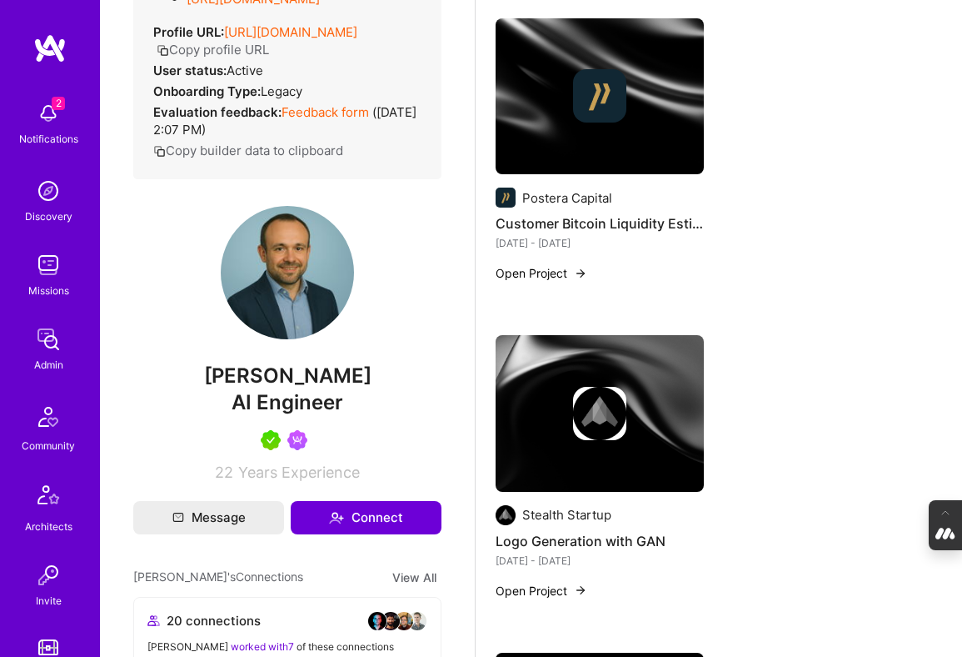
click at [626, 390] on div at bounding box center [599, 413] width 53 height 53
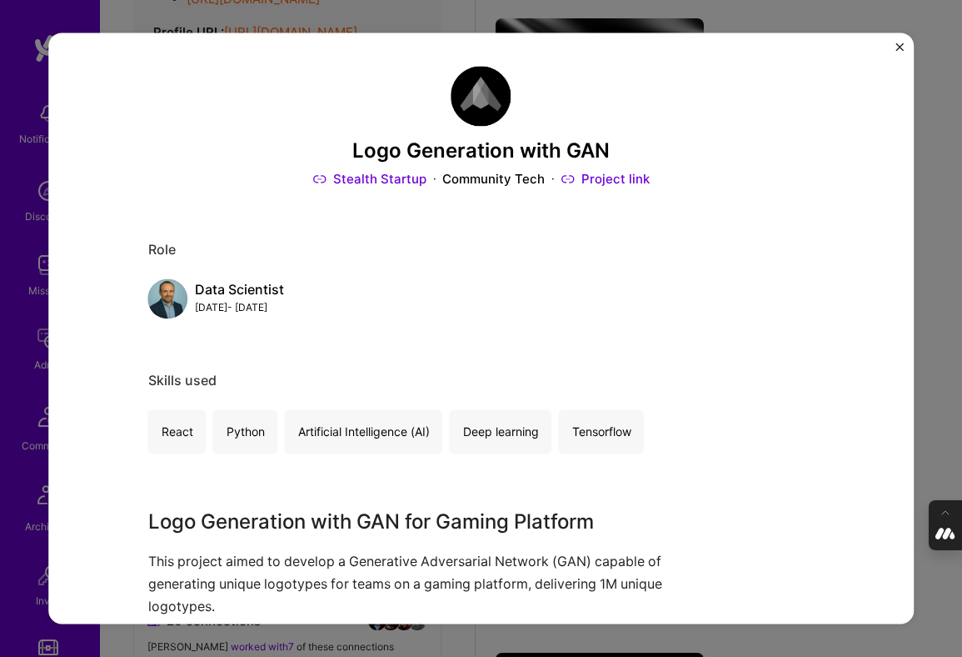
click at [939, 353] on div "Logo Generation with GAN Stealth Startup Community Tech Project link Role Data …" at bounding box center [481, 328] width 962 height 657
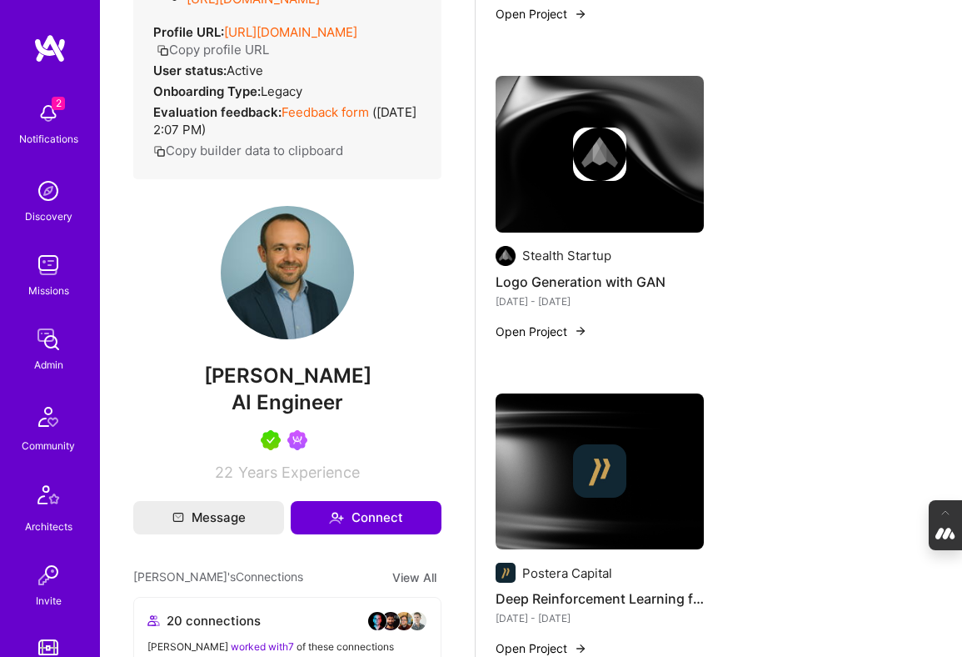
scroll to position [4813, 0]
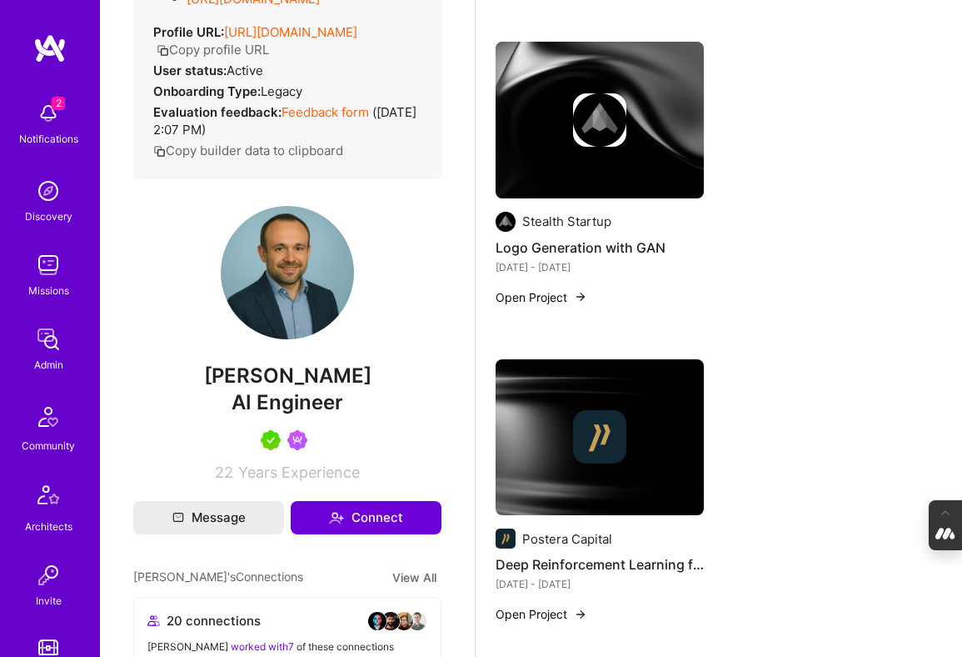
click at [520, 432] on div at bounding box center [600, 436] width 208 height 53
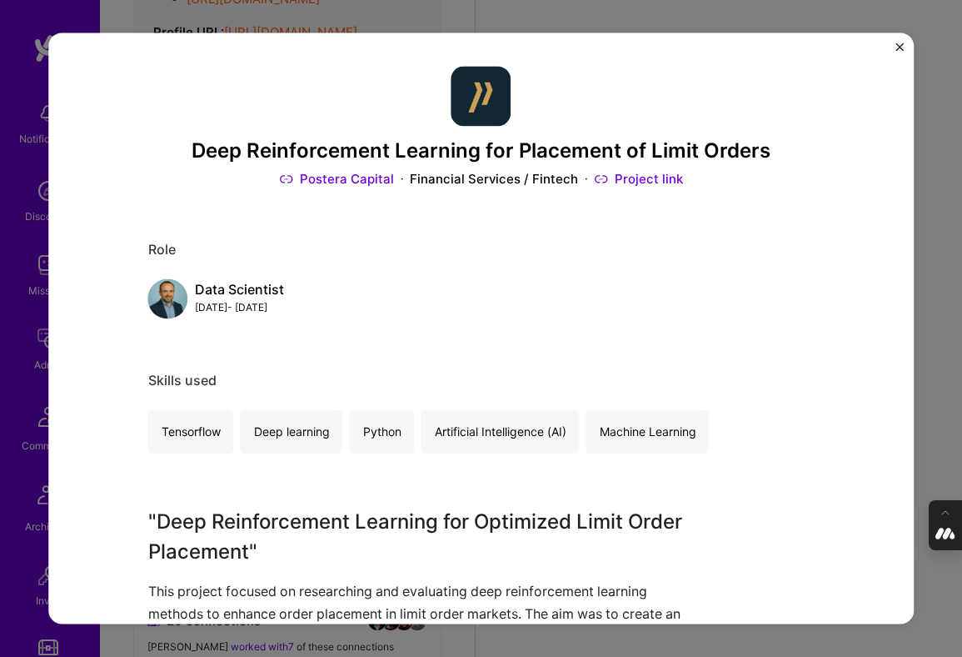
click at [943, 322] on div "Deep Reinforcement Learning for Placement of Limit Orders Postera Capital Finan…" at bounding box center [481, 328] width 962 height 657
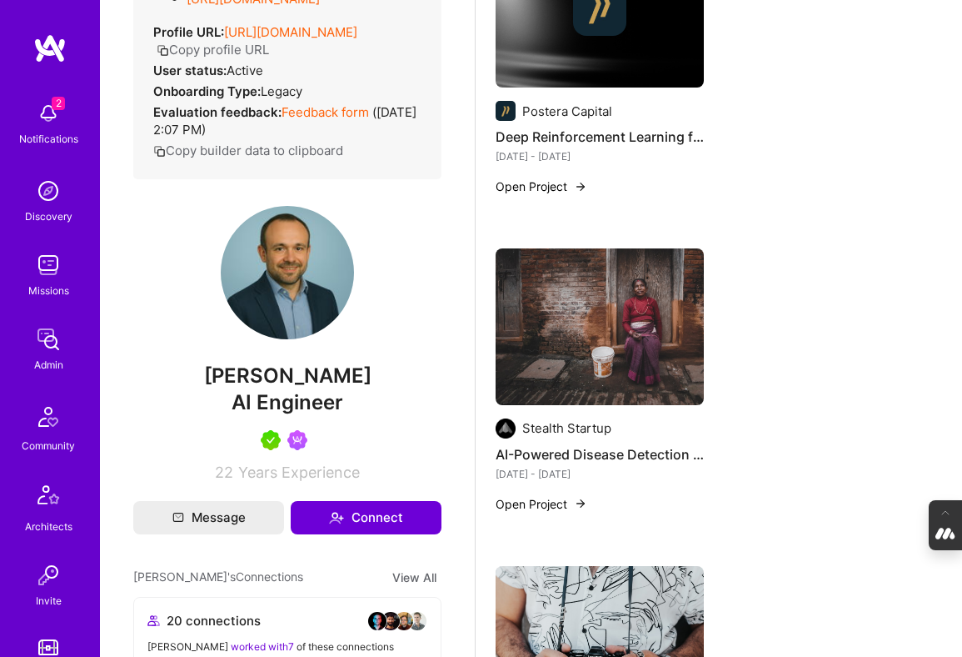
scroll to position [5274, 0]
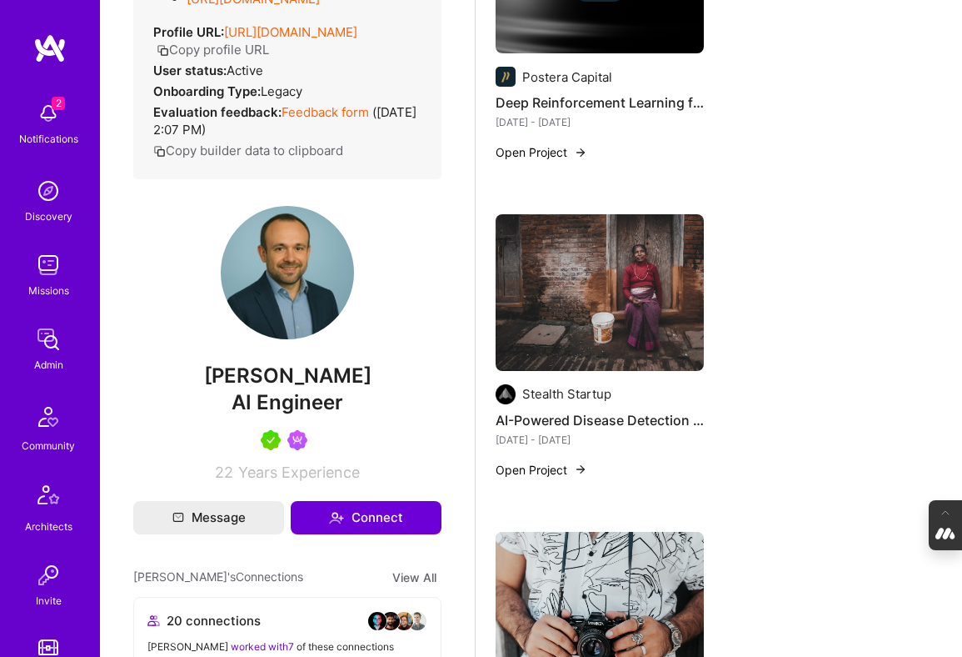
click at [615, 282] on img at bounding box center [600, 292] width 208 height 157
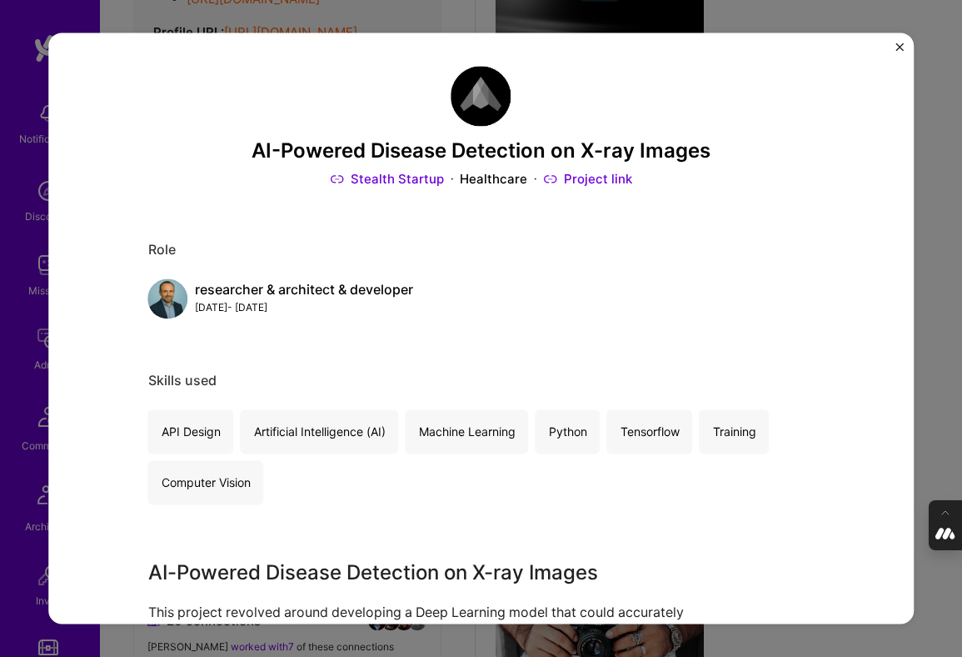
click at [936, 338] on div "AI-Powered Disease Detection on X-ray Images Stealth Startup Healthcare Project…" at bounding box center [481, 328] width 962 height 657
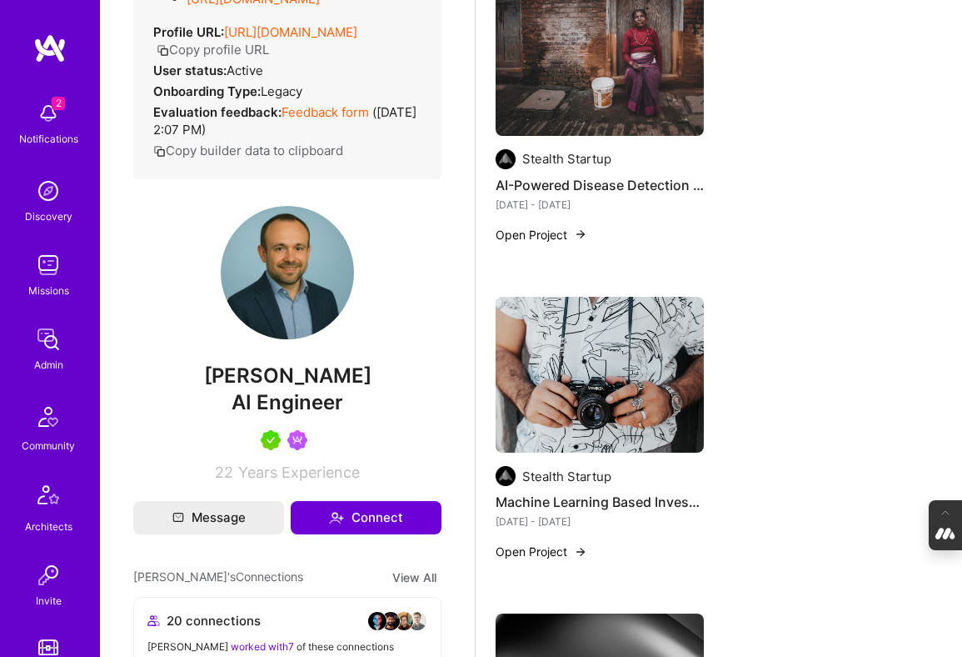
scroll to position [5518, 0]
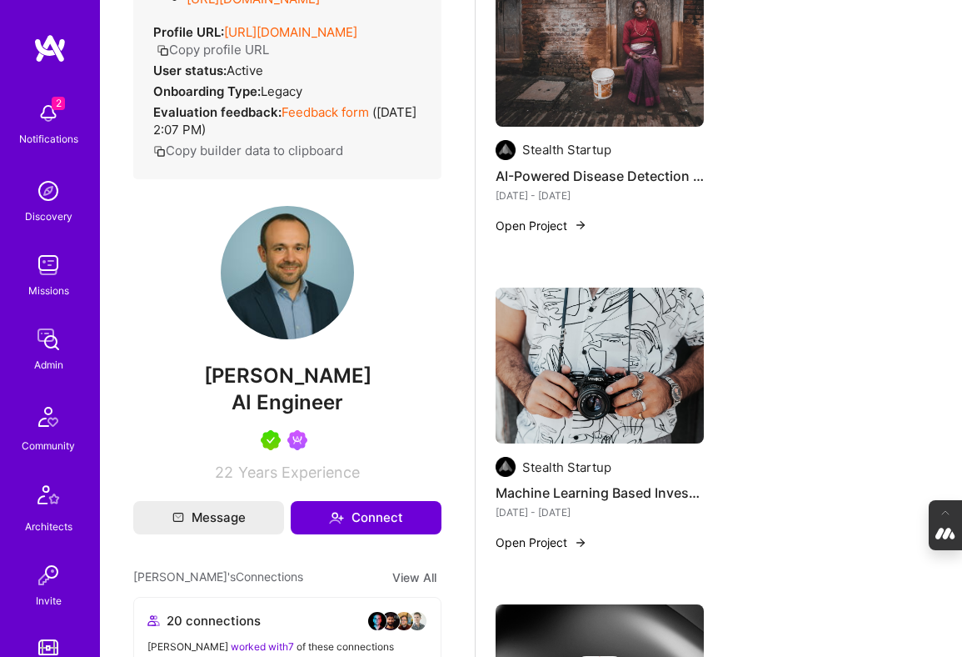
click at [599, 368] on img at bounding box center [600, 365] width 208 height 157
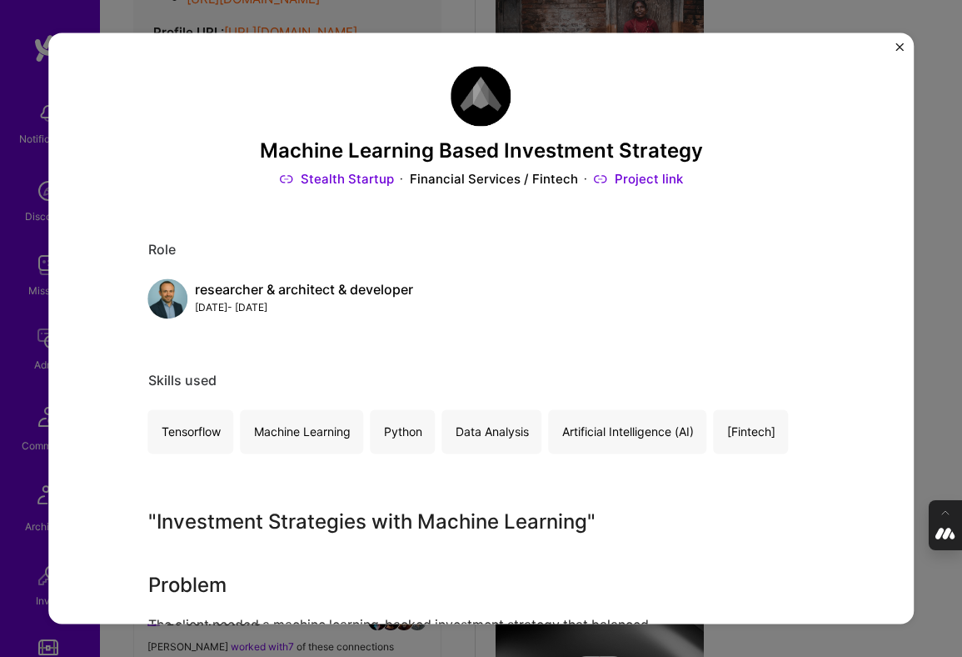
click at [939, 362] on div "Machine Learning Based Investment Strategy Stealth Startup Financial Services /…" at bounding box center [481, 328] width 962 height 657
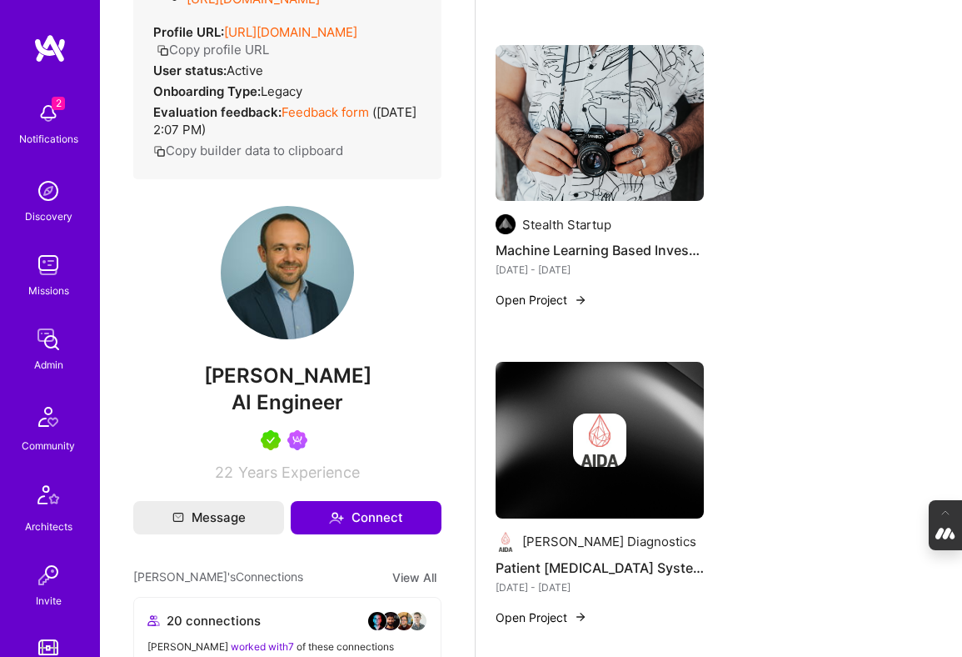
scroll to position [5778, 0]
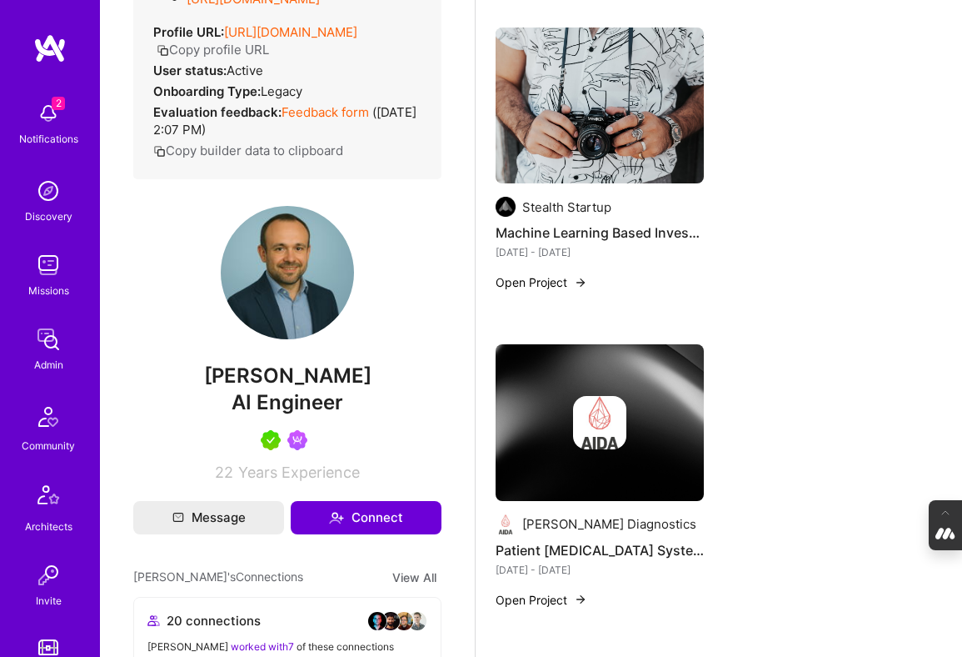
click at [586, 408] on img at bounding box center [599, 422] width 53 height 53
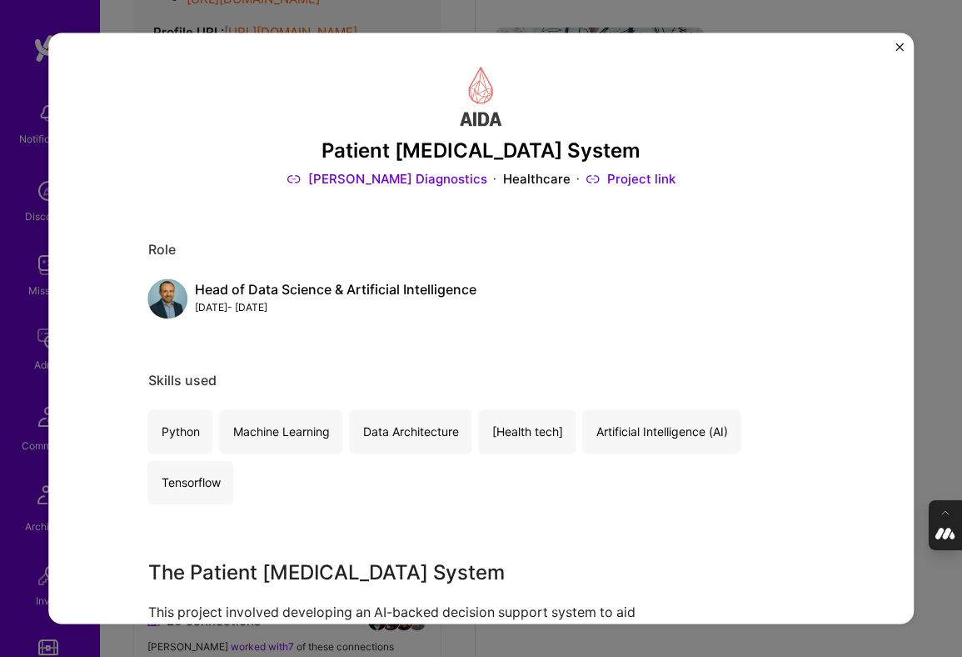
click at [943, 378] on div "Patient Blood Management System Aida Diagnostics Healthcare Project link Role H…" at bounding box center [481, 328] width 962 height 657
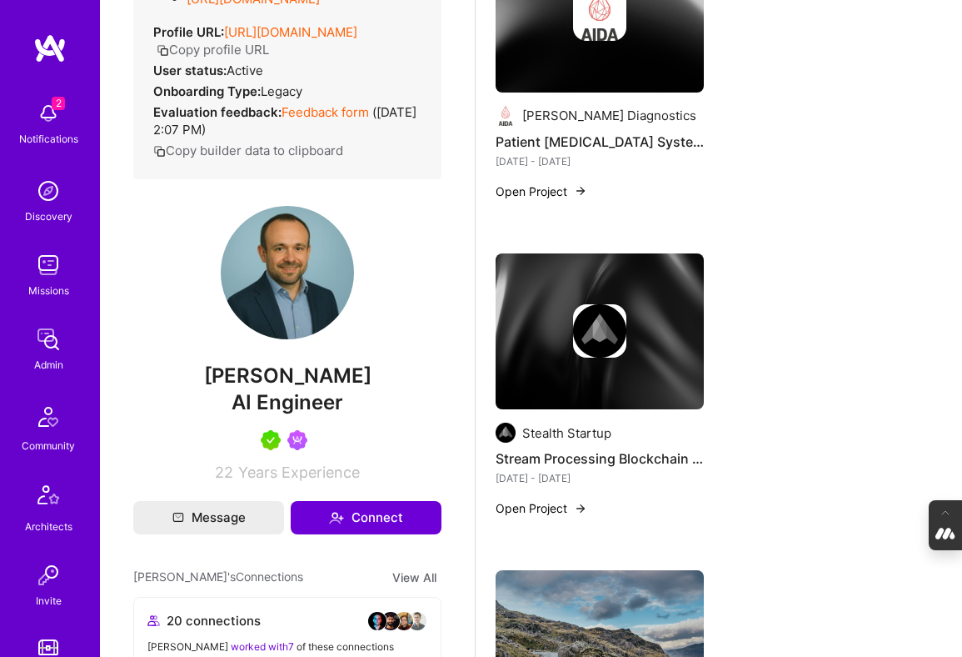
scroll to position [6195, 0]
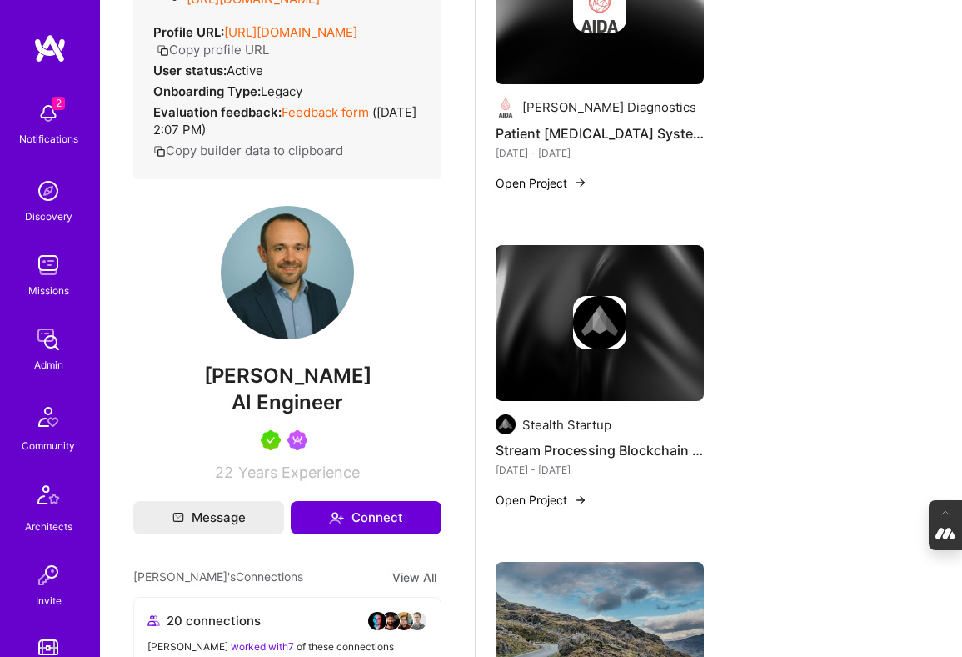
click at [579, 329] on img at bounding box center [599, 322] width 53 height 53
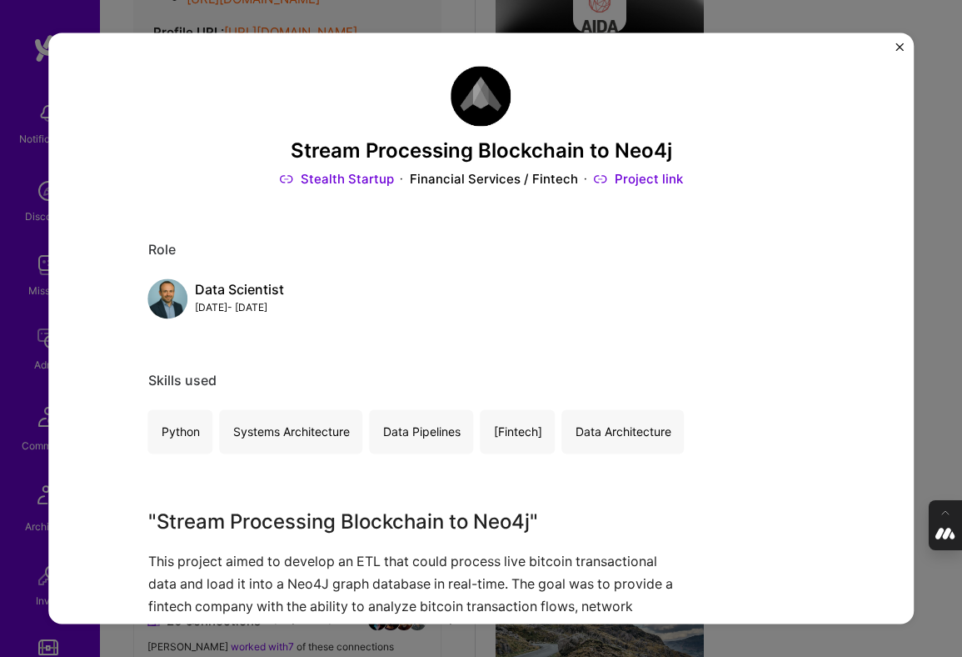
click at [932, 376] on div "Stream Processing Blockchain to Neo4j Stealth Startup Financial Services / Fint…" at bounding box center [481, 328] width 962 height 657
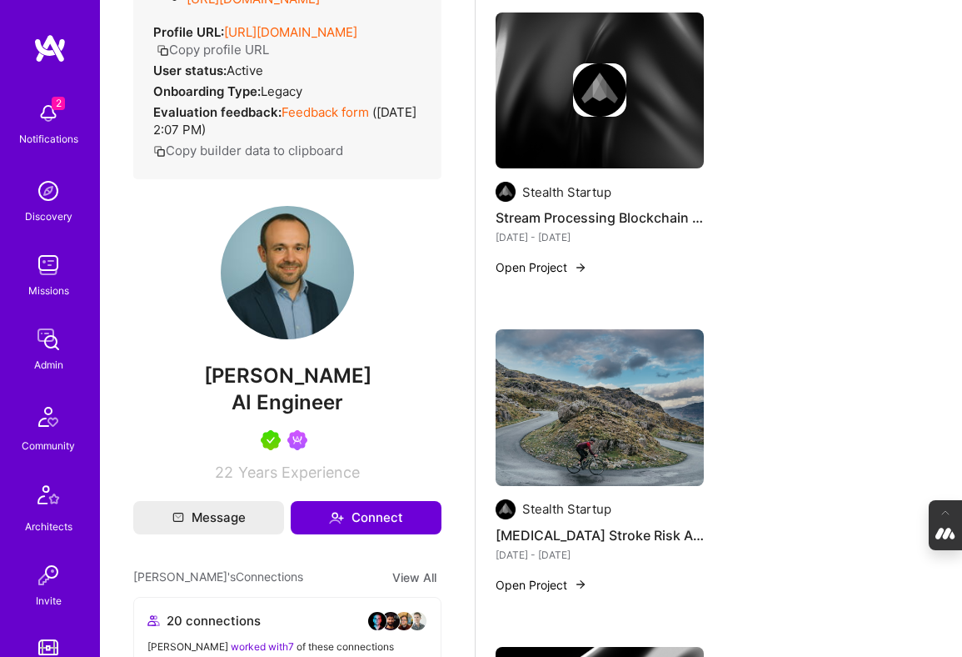
scroll to position [6471, 0]
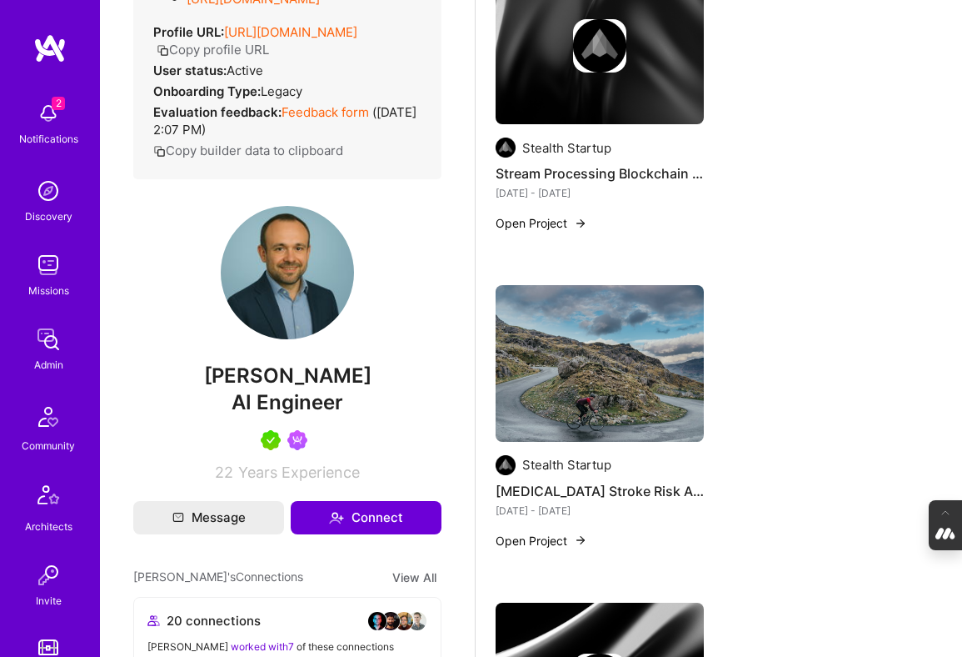
click at [607, 337] on img at bounding box center [600, 363] width 208 height 157
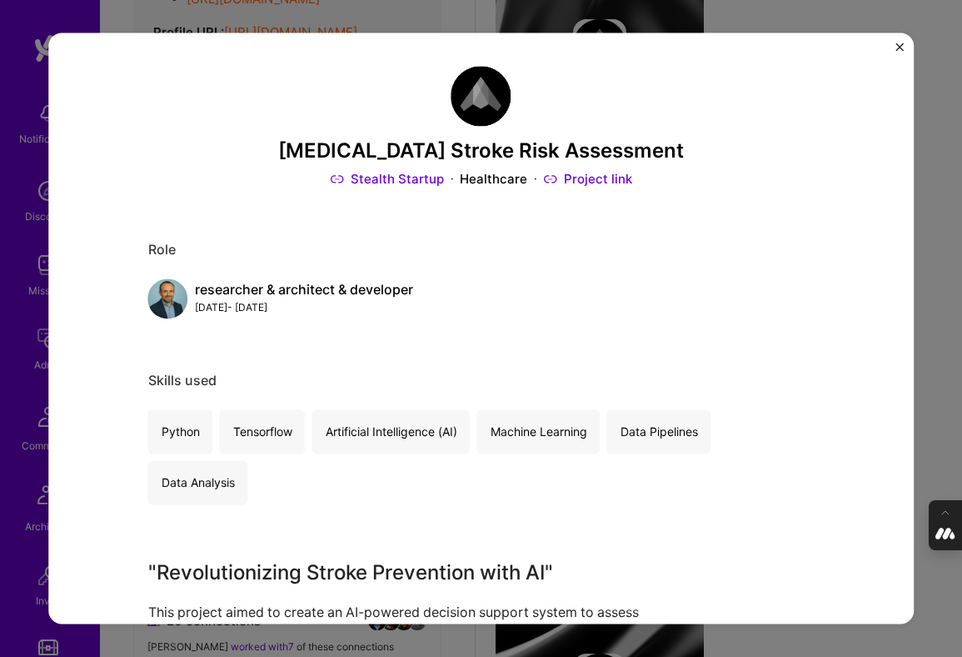
click at [947, 337] on div "Ischemic Stroke Risk Assessment Stealth Startup Healthcare Project link Role re…" at bounding box center [481, 328] width 962 height 657
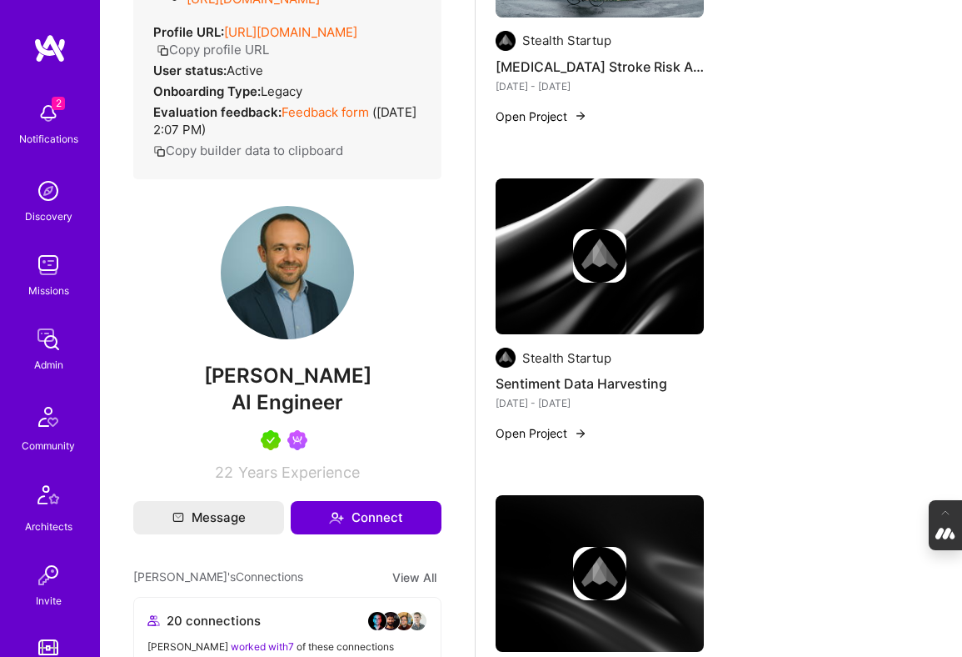
scroll to position [6937, 0]
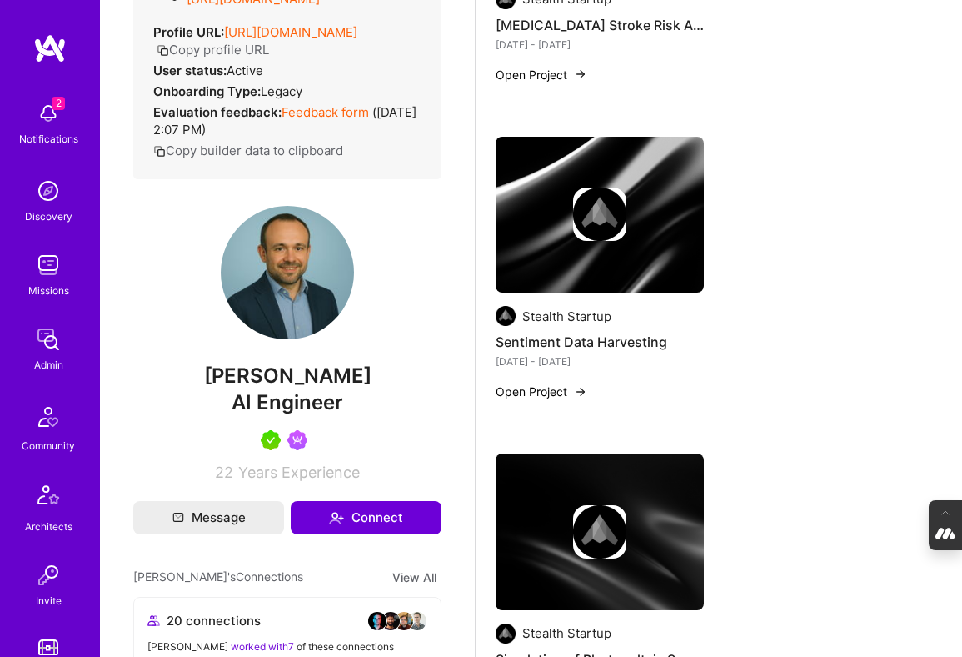
click at [562, 243] on img at bounding box center [600, 215] width 208 height 157
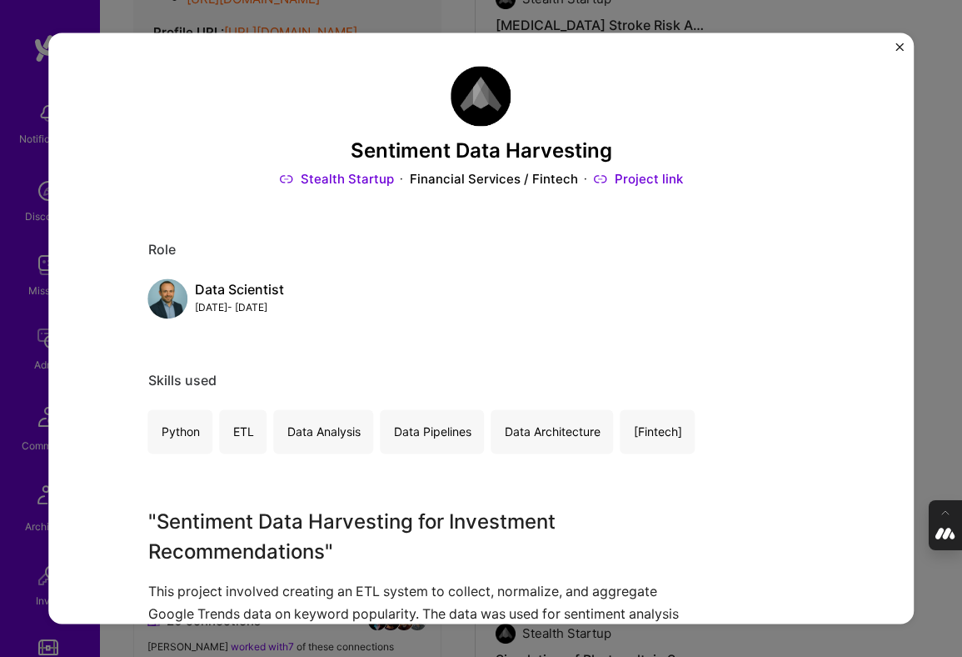
click at [953, 321] on div "Sentiment Data Harvesting Stealth Startup Financial Services / Fintech Project …" at bounding box center [481, 328] width 962 height 657
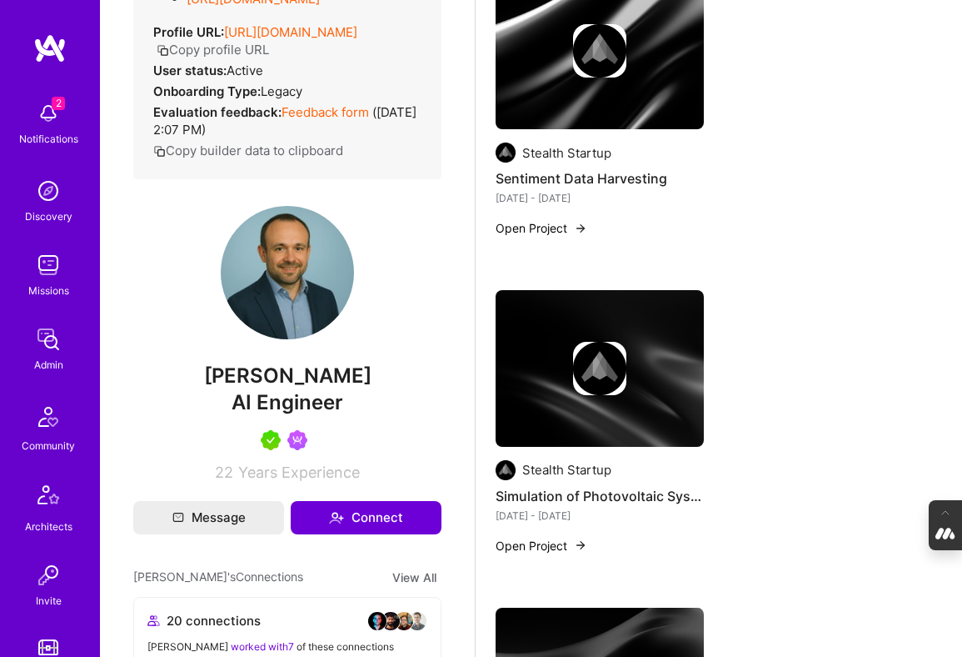
scroll to position [7218, 0]
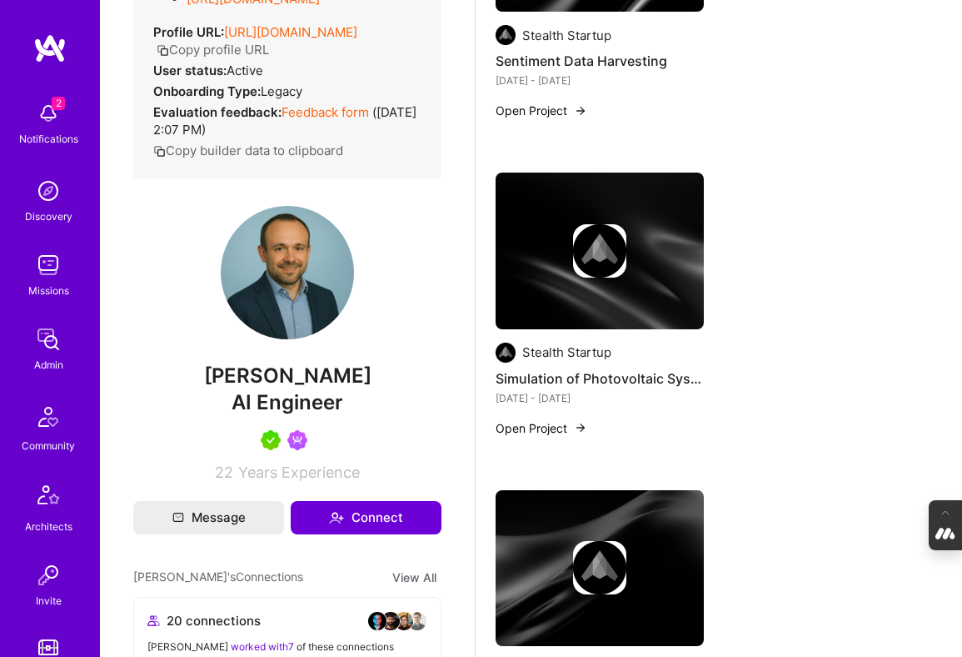
click at [563, 236] on div at bounding box center [600, 250] width 208 height 53
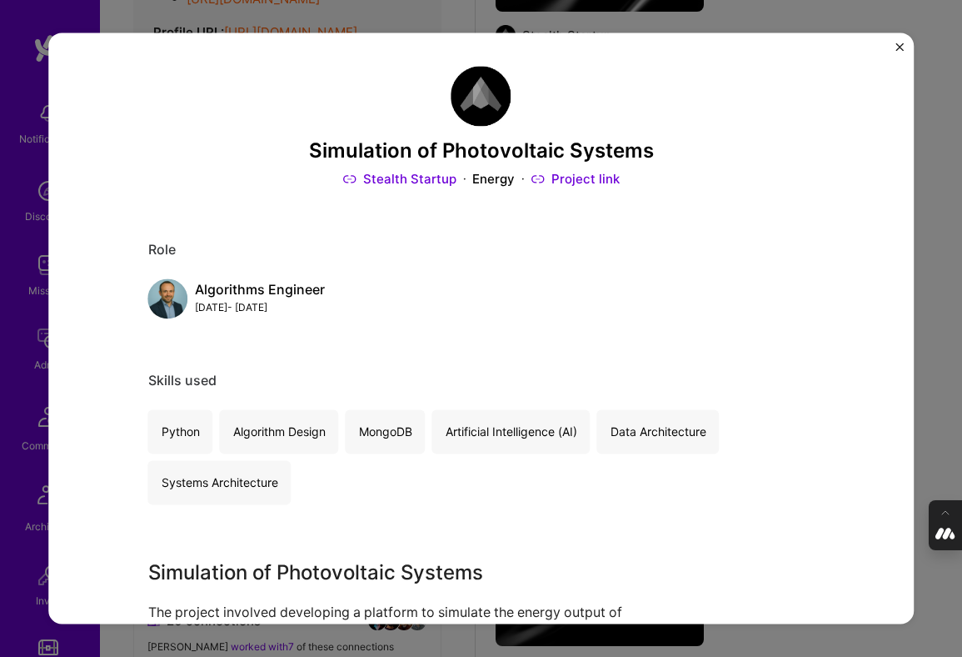
click at [948, 327] on div "Simulation of Photovoltaic Systems Stealth Startup Energy Project link Role Alg…" at bounding box center [481, 328] width 962 height 657
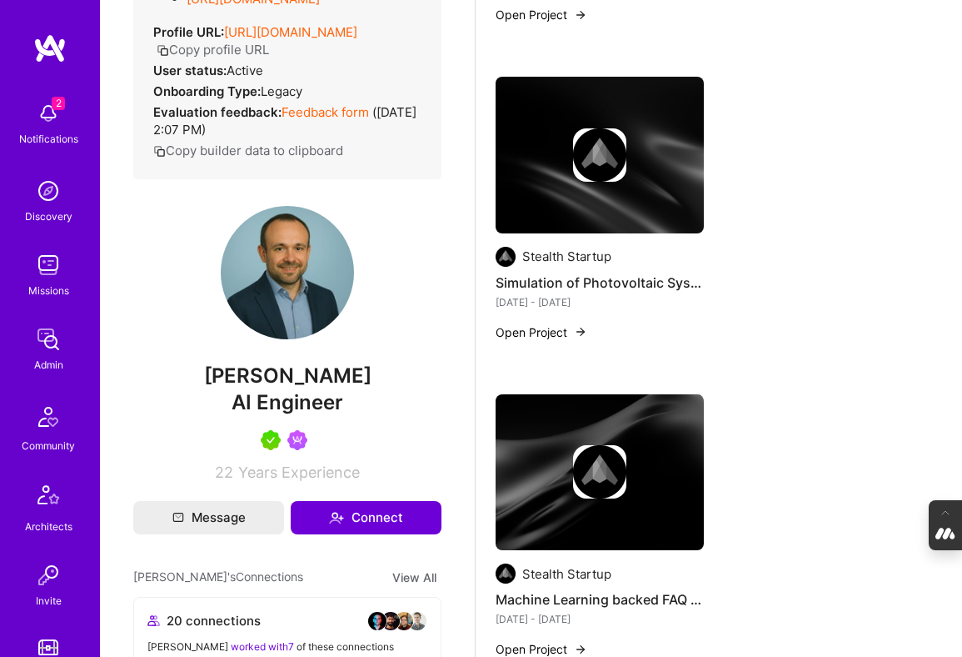
scroll to position [7383, 0]
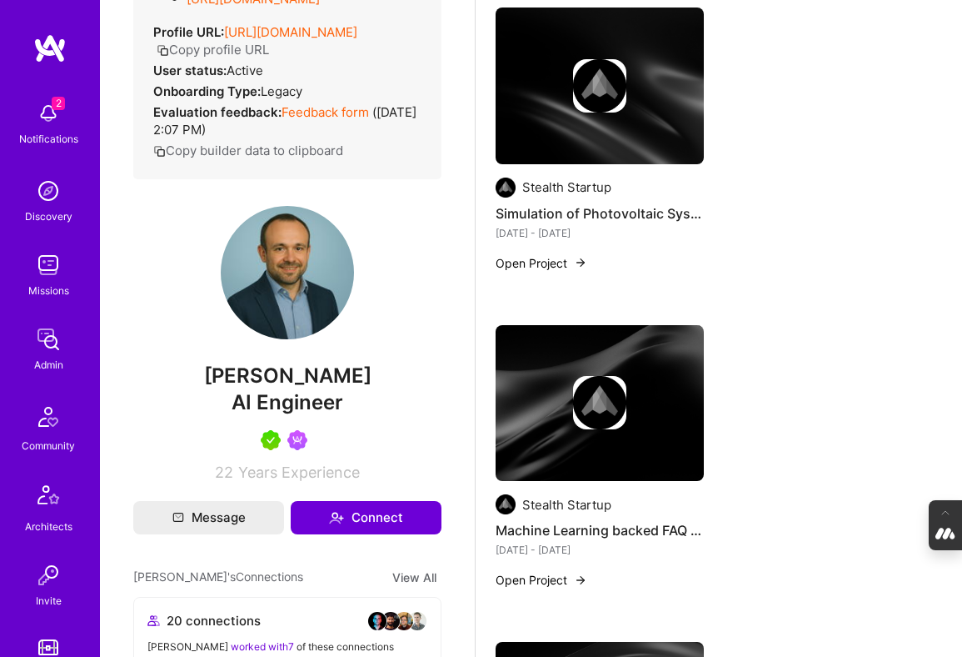
click at [611, 363] on img at bounding box center [600, 403] width 208 height 157
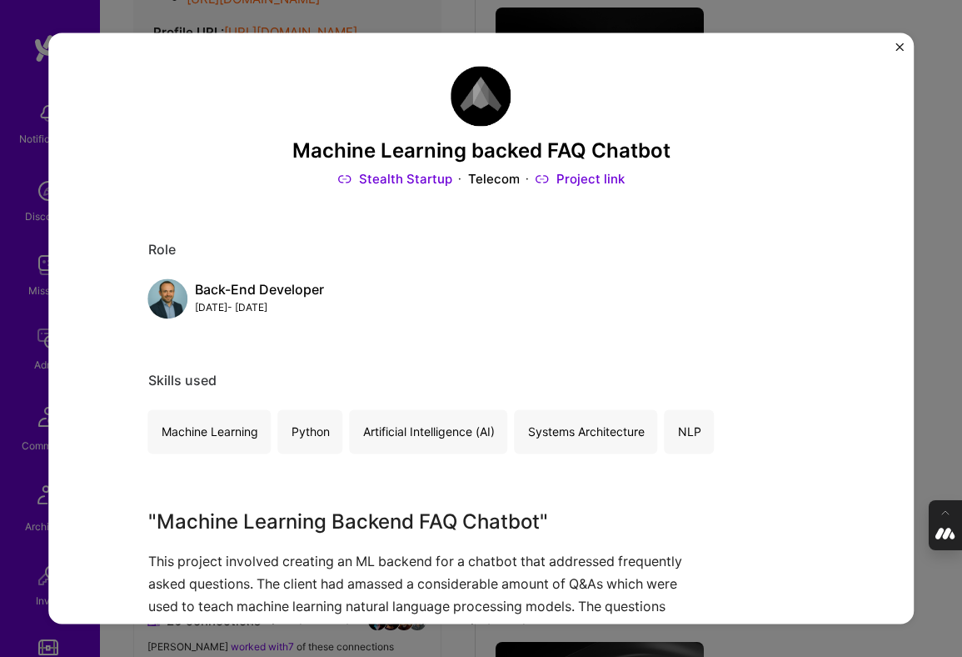
click at [935, 341] on div "Machine Learning backed FAQ Chatbot Stealth Startup Telecom Project link Role B…" at bounding box center [481, 328] width 962 height 657
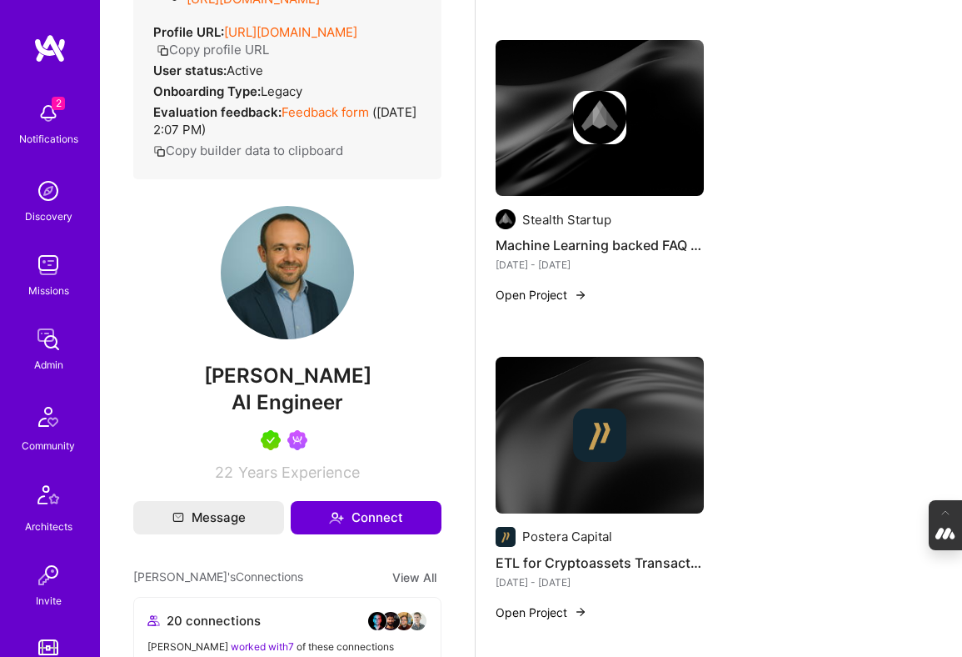
scroll to position [7683, 0]
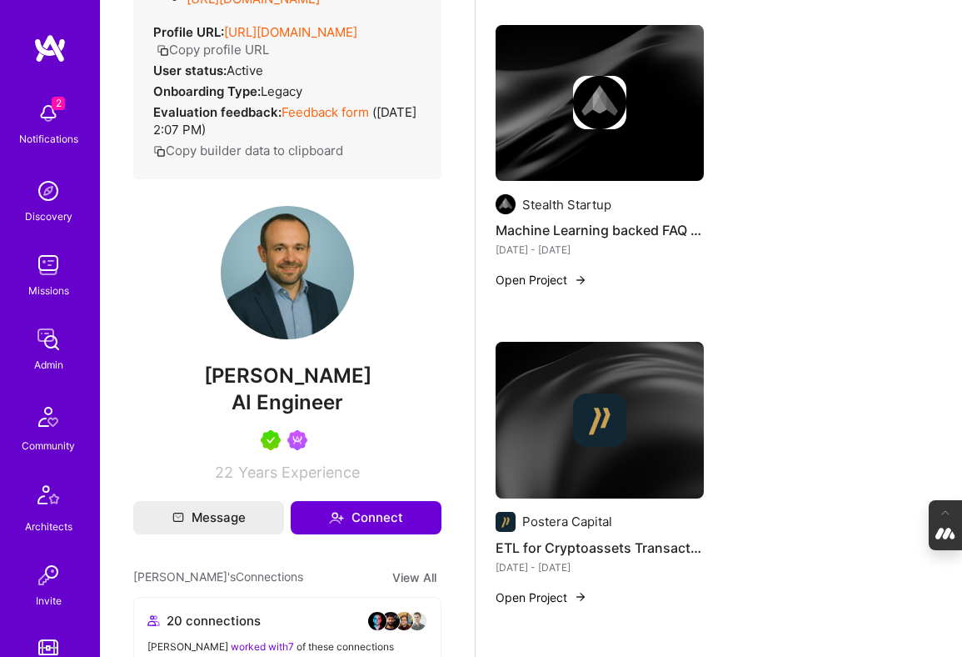
click at [578, 397] on img at bounding box center [599, 419] width 53 height 53
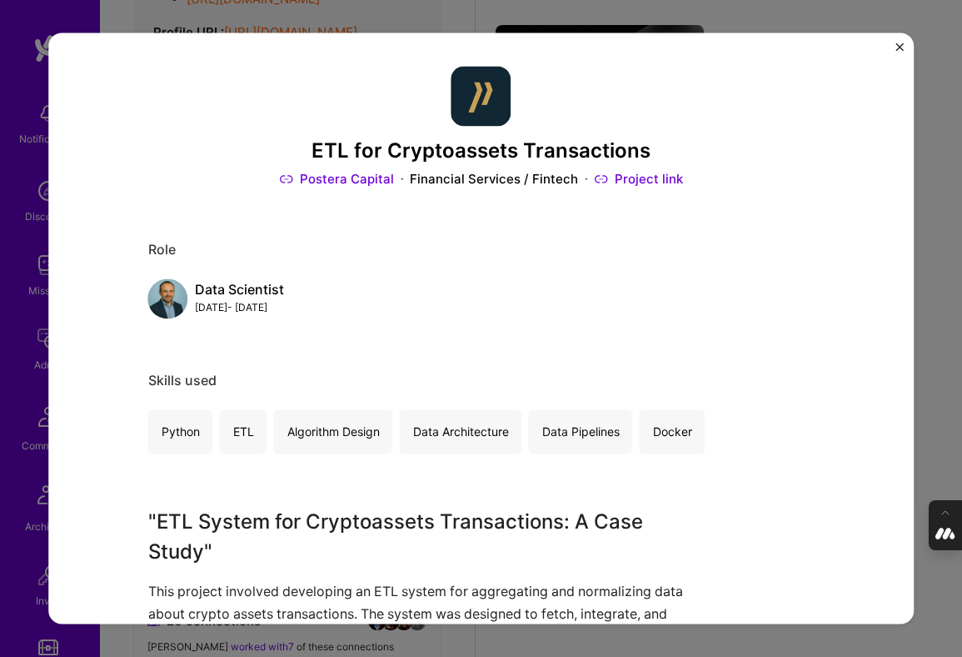
click at [935, 375] on div "ETL for Cryptoassets Transactions Postera Capital Financial Services / Fintech …" at bounding box center [481, 328] width 962 height 657
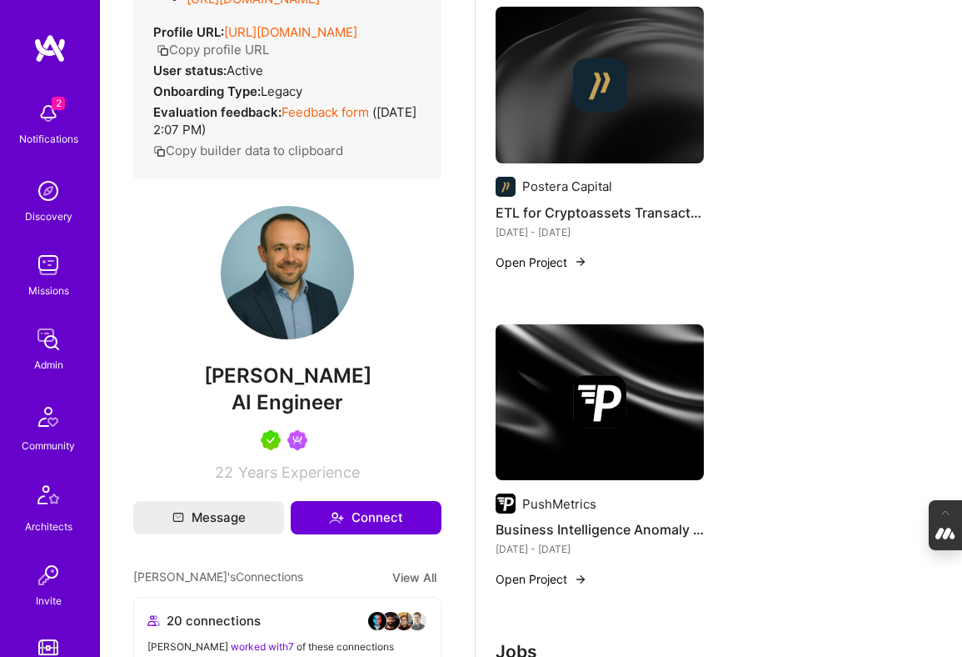
scroll to position [8068, 0]
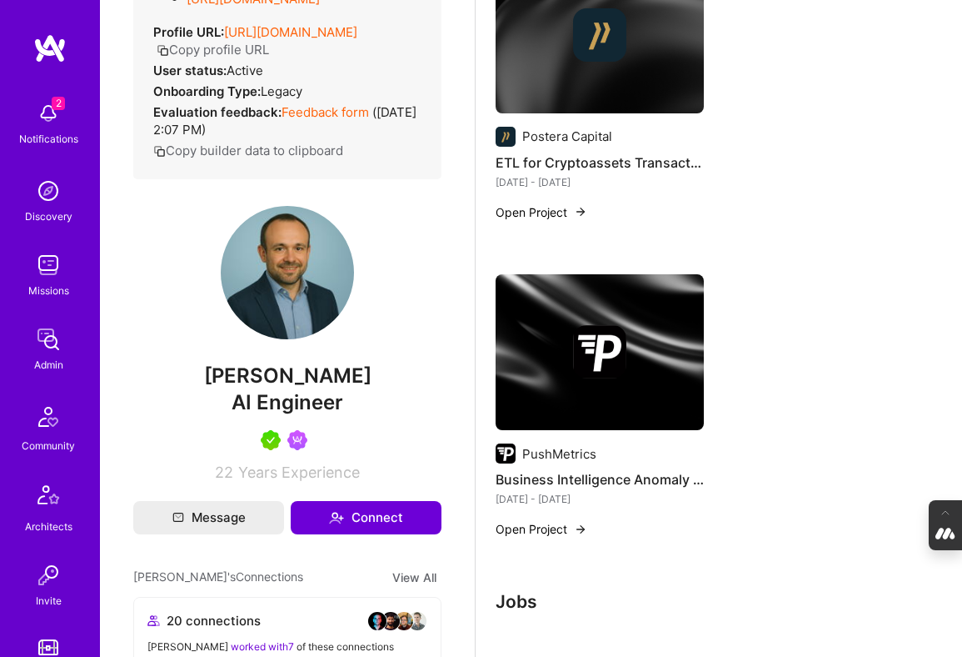
click at [626, 342] on img at bounding box center [599, 351] width 53 height 53
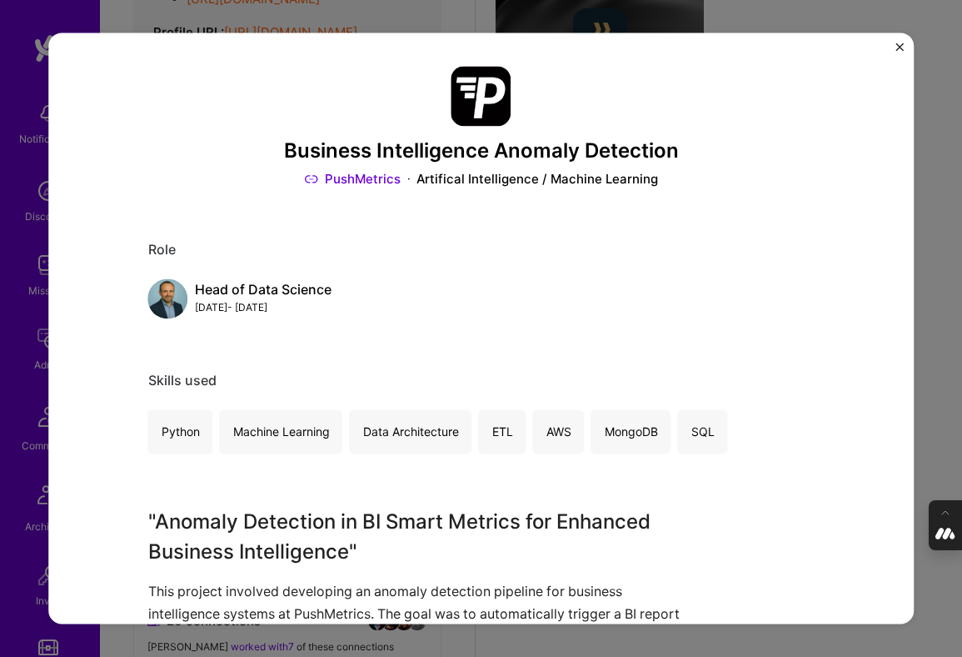
click at [937, 314] on div "Business Intelligence Anomaly Detection PushMetrics Artifical Intelligence / Ma…" at bounding box center [481, 328] width 962 height 657
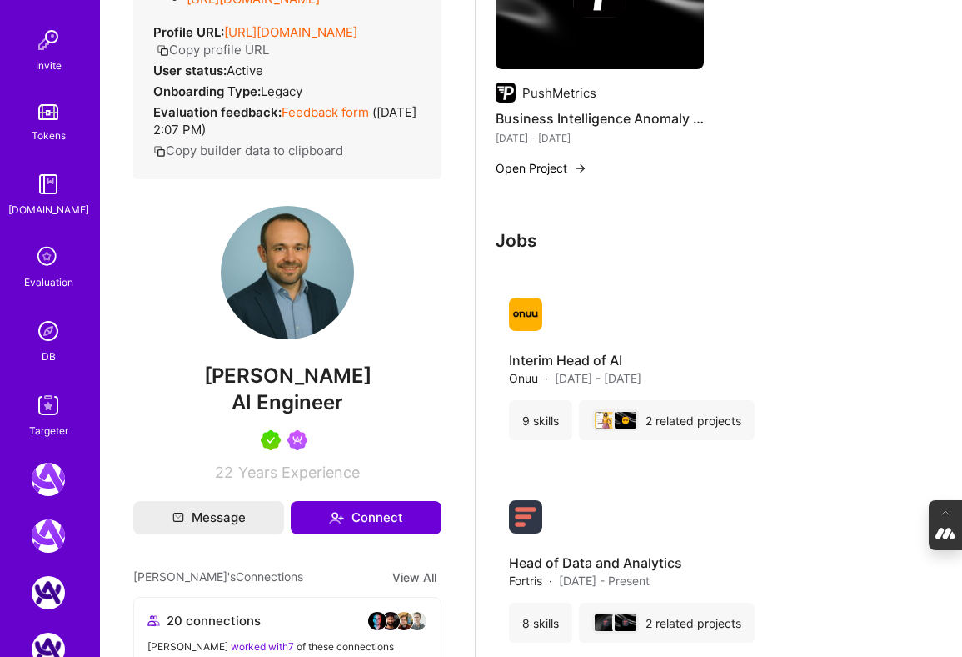
scroll to position [532, 0]
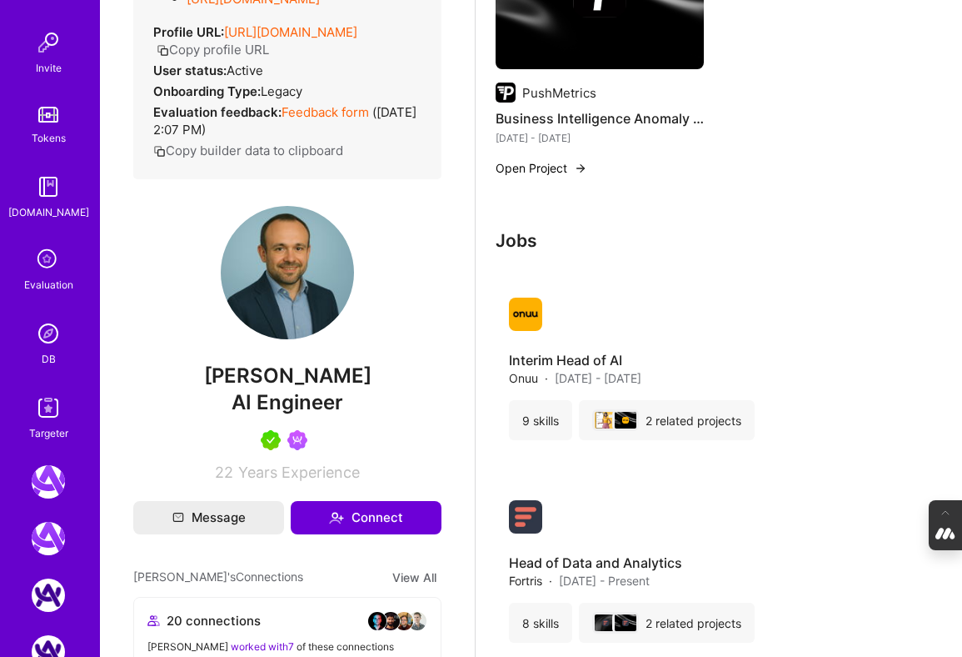
click at [50, 337] on img at bounding box center [48, 333] width 33 height 33
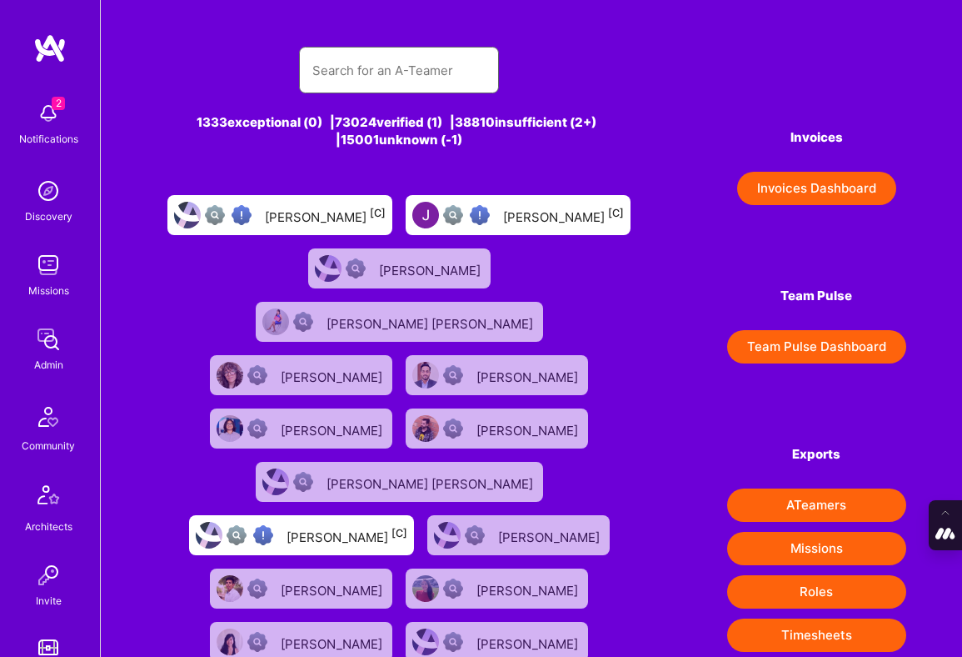
click at [343, 76] on input "text" at bounding box center [398, 70] width 173 height 42
type input "alexander whedo"
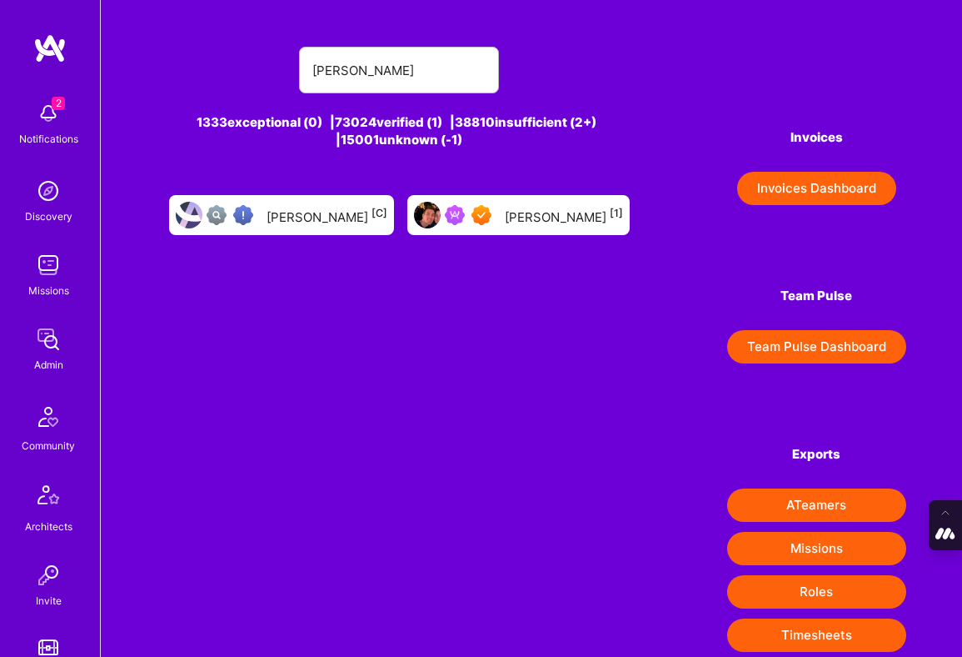
click at [505, 226] on div "Alexander Whedon [1]" at bounding box center [564, 215] width 118 height 22
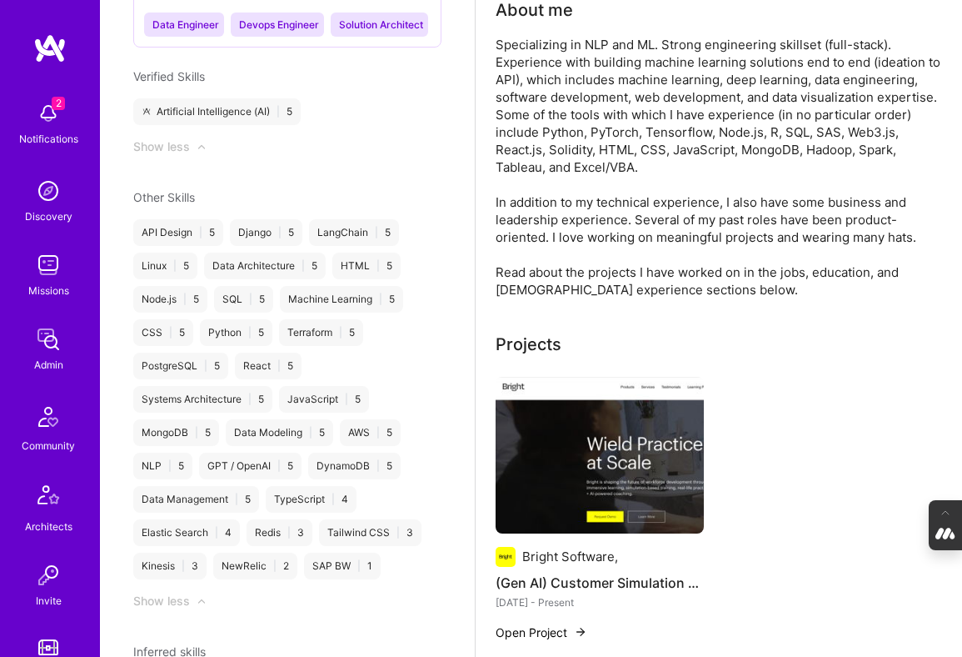
scroll to position [1721, 0]
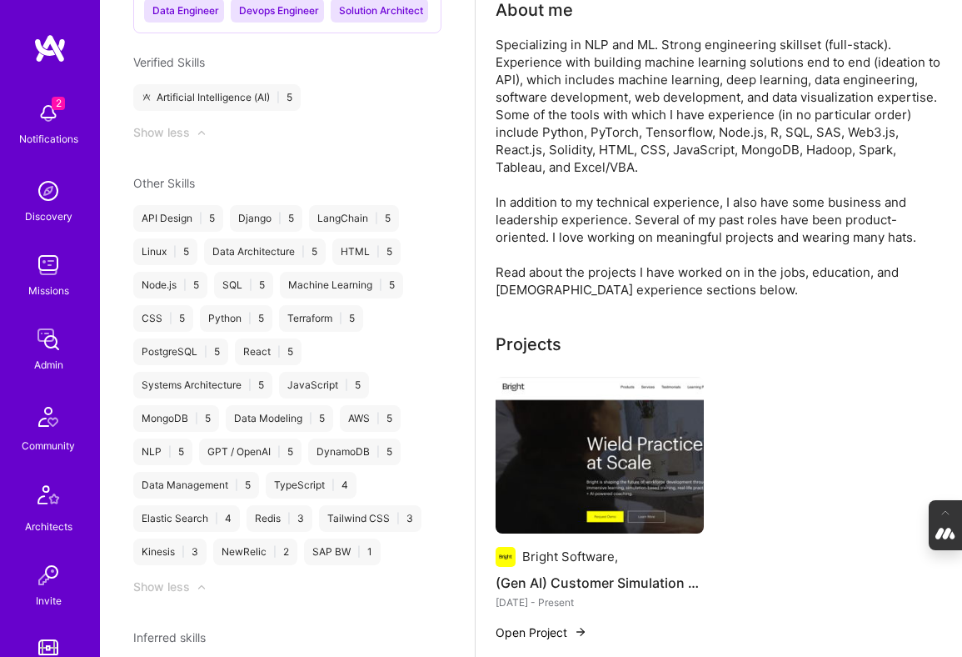
click at [587, 484] on img at bounding box center [600, 455] width 208 height 157
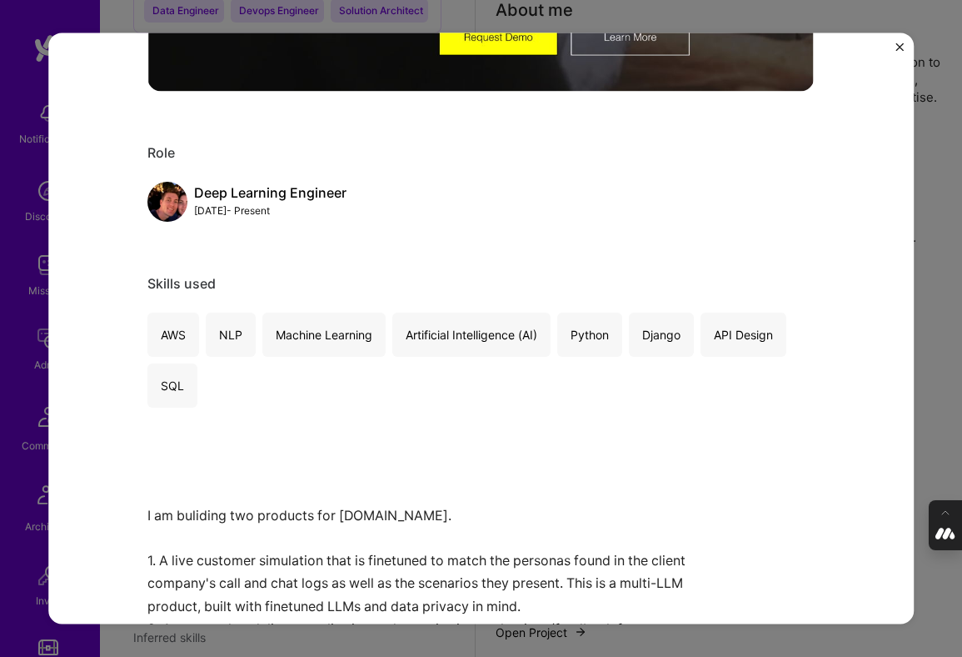
scroll to position [632, 0]
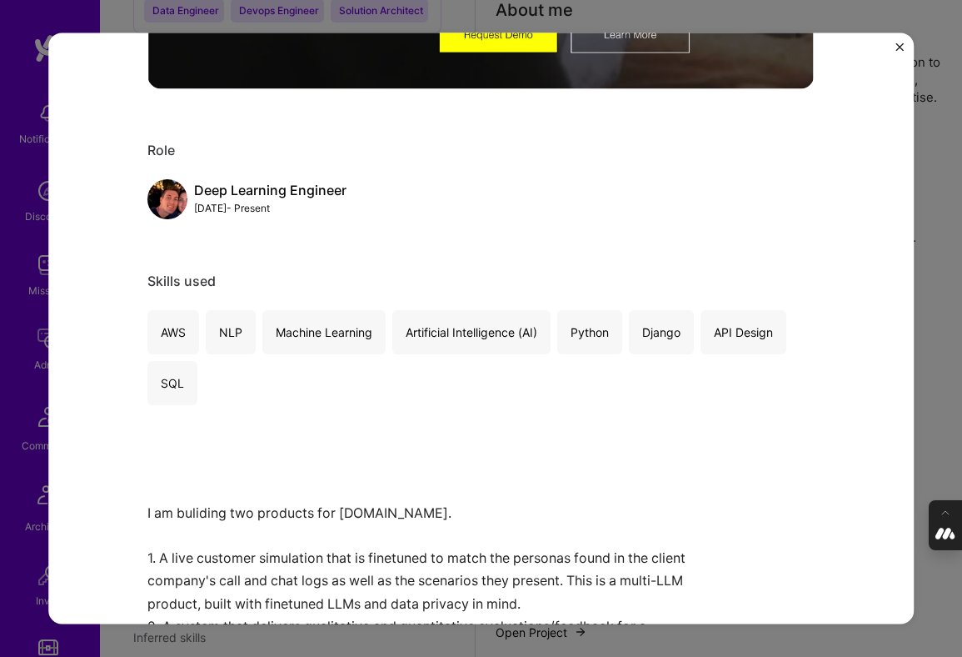
click at [930, 297] on div "(Gen AI) Customer Simulation and CSR Evaluation Products Bright Software, Artif…" at bounding box center [481, 328] width 962 height 657
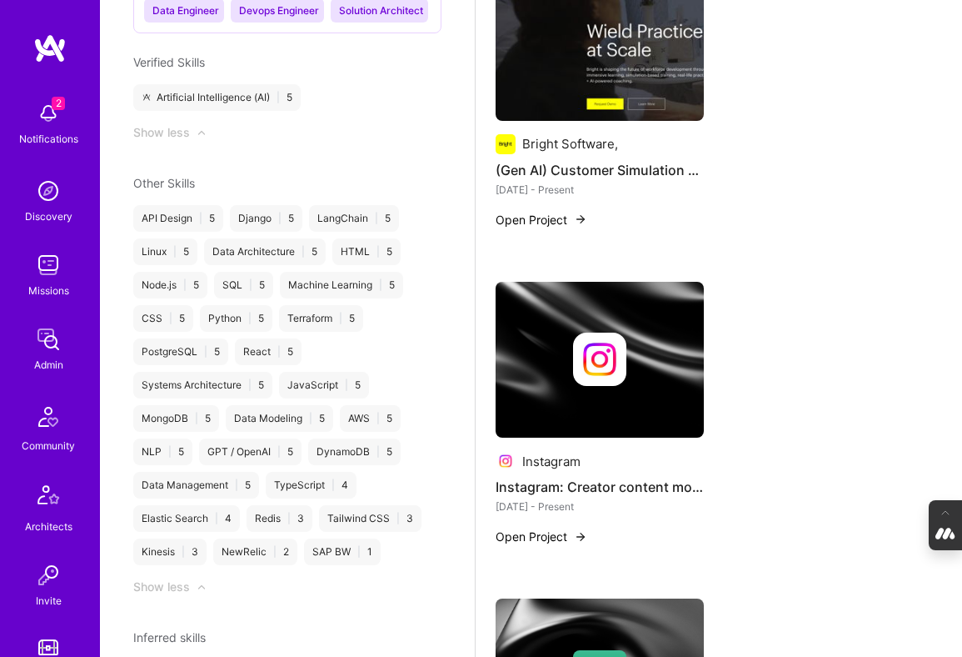
scroll to position [617, 0]
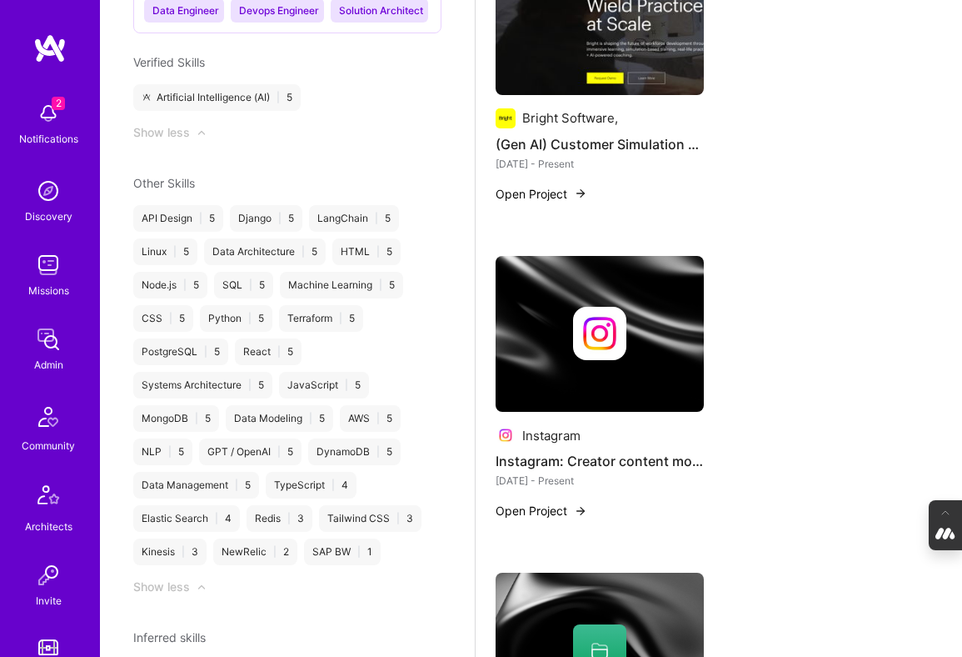
click at [614, 350] on img at bounding box center [599, 333] width 53 height 53
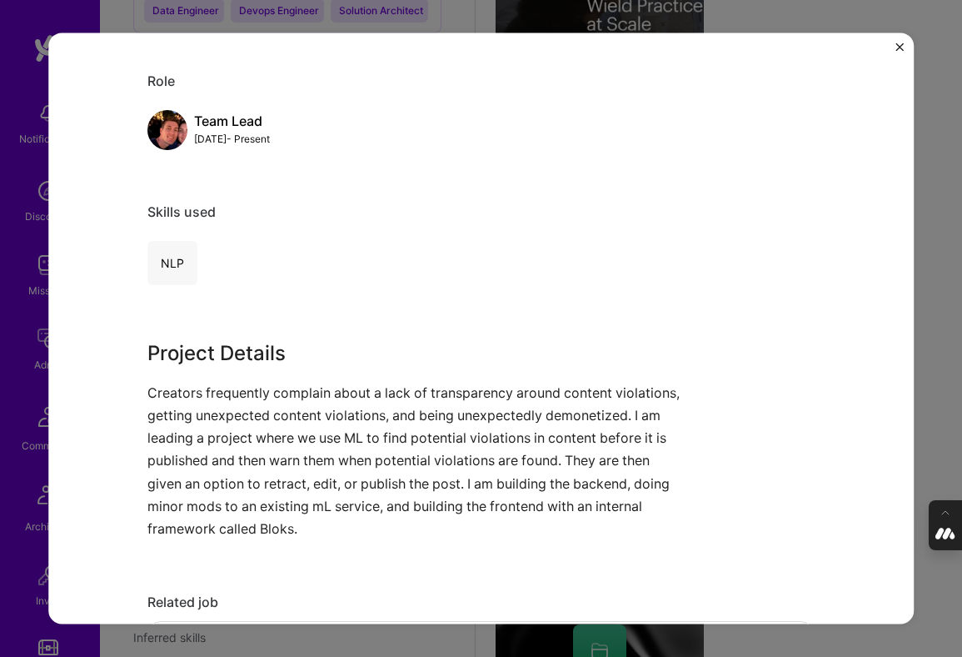
scroll to position [167, 0]
click at [937, 237] on div "Instagram: Creator content monetization pre-warning status Instagram Advertisin…" at bounding box center [481, 328] width 962 height 657
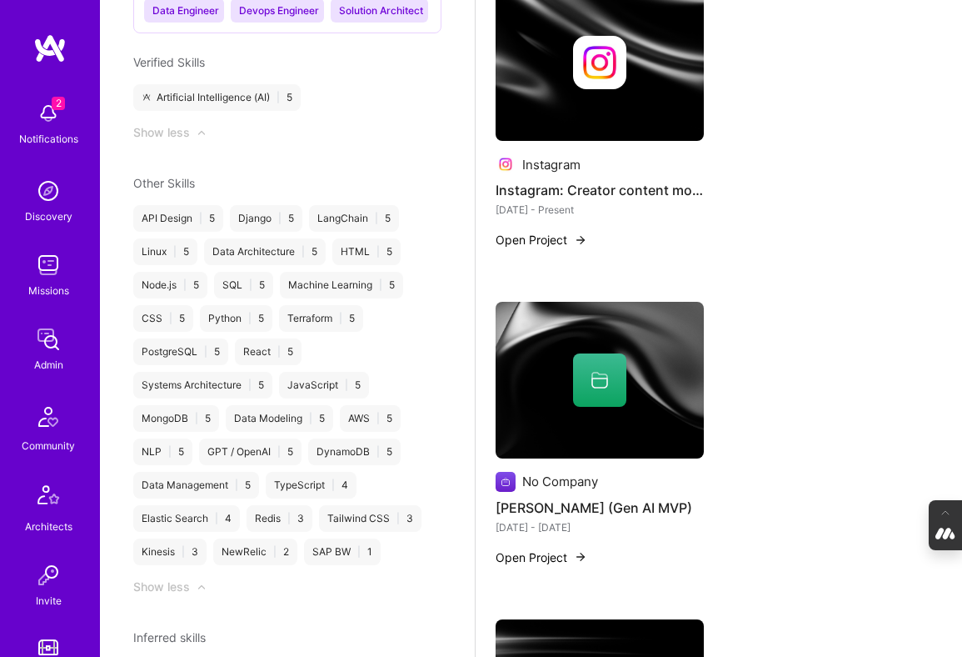
scroll to position [921, 0]
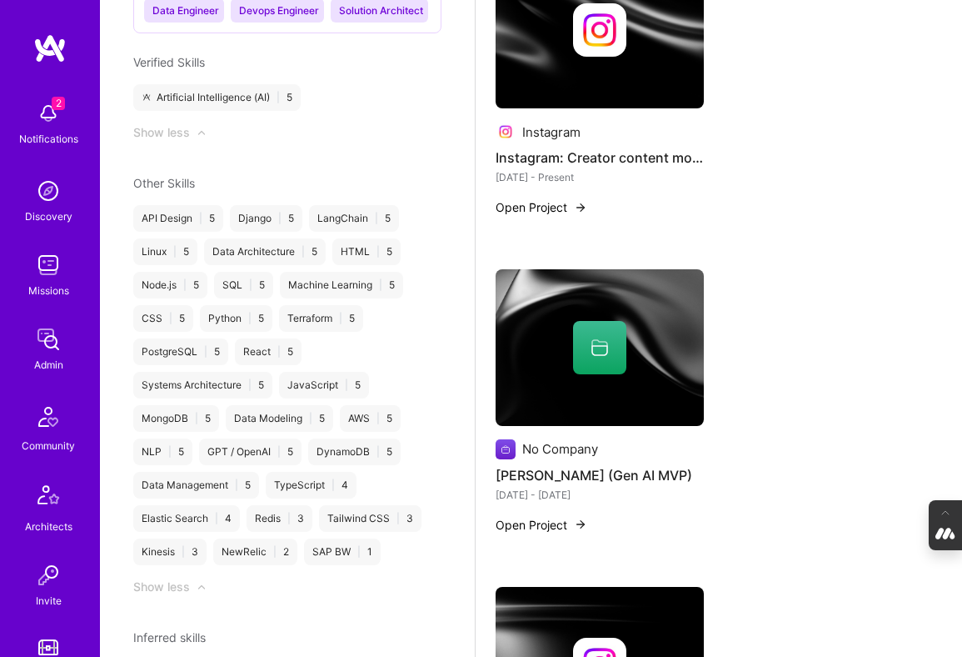
click at [602, 361] on div at bounding box center [599, 347] width 53 height 53
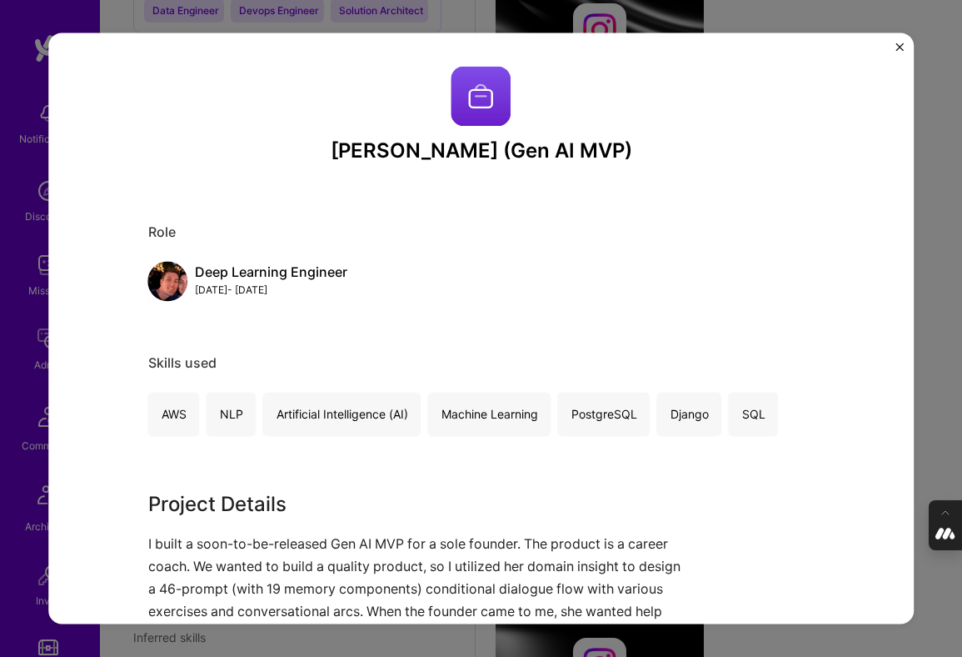
click at [935, 267] on div "George (Gen AI MVP) Role Deep Learning Engineer Apr, 2023 - May, 2023 Skills us…" at bounding box center [481, 328] width 962 height 657
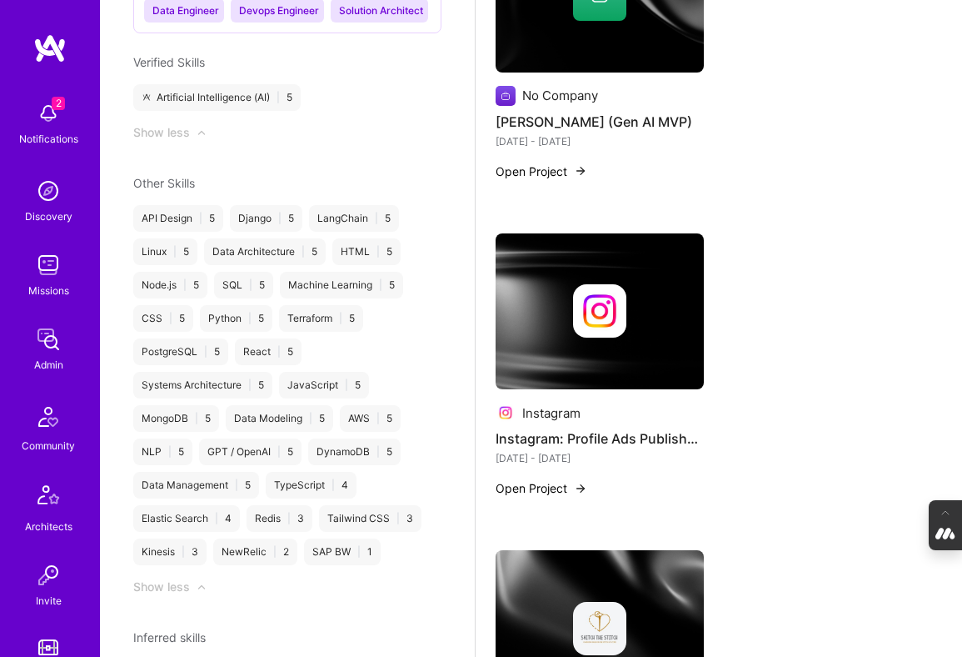
scroll to position [1306, 0]
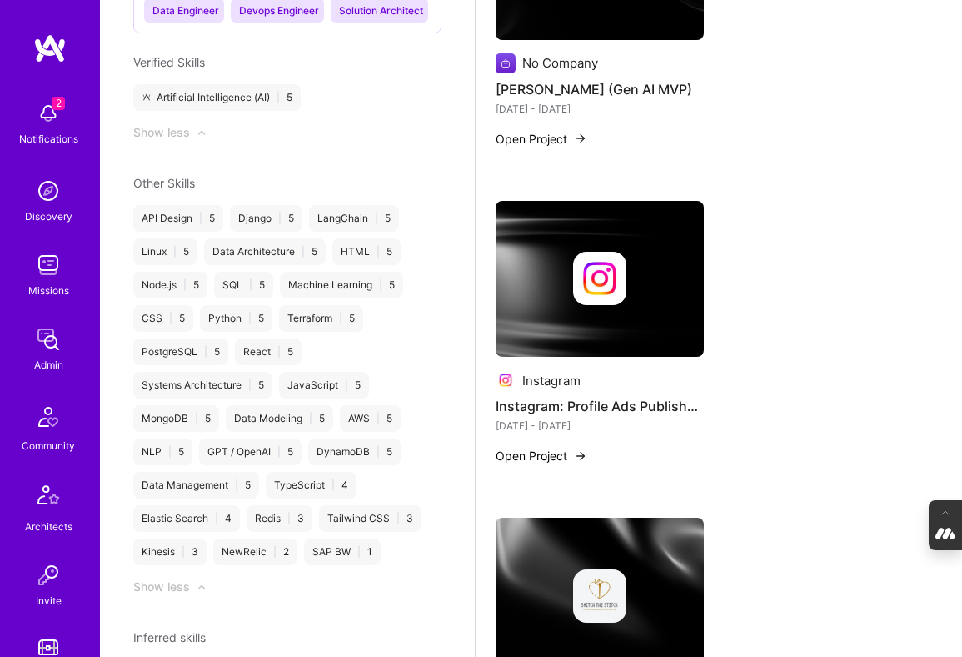
click at [600, 311] on img at bounding box center [600, 279] width 208 height 157
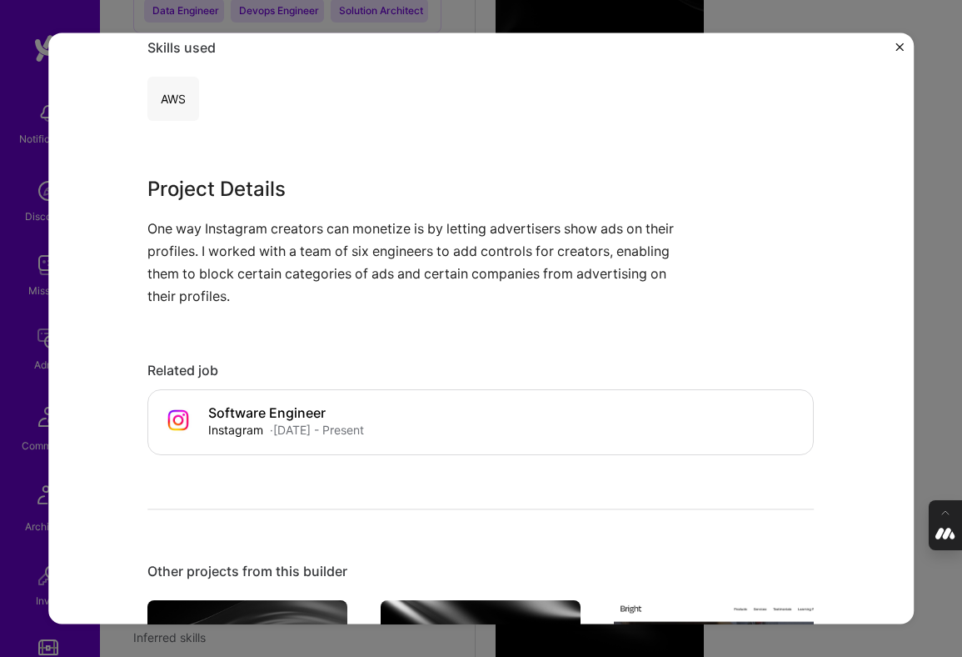
scroll to position [421, 0]
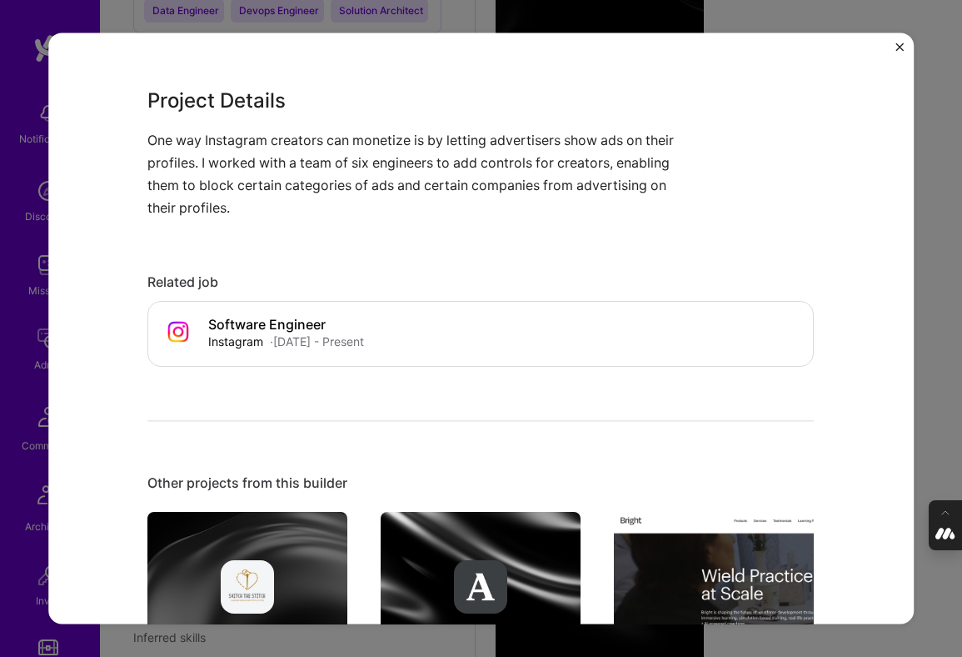
click at [947, 274] on div "Instagram: Profile Ads Publisher Controls Instagram Advertising & AdTech Role B…" at bounding box center [481, 328] width 962 height 657
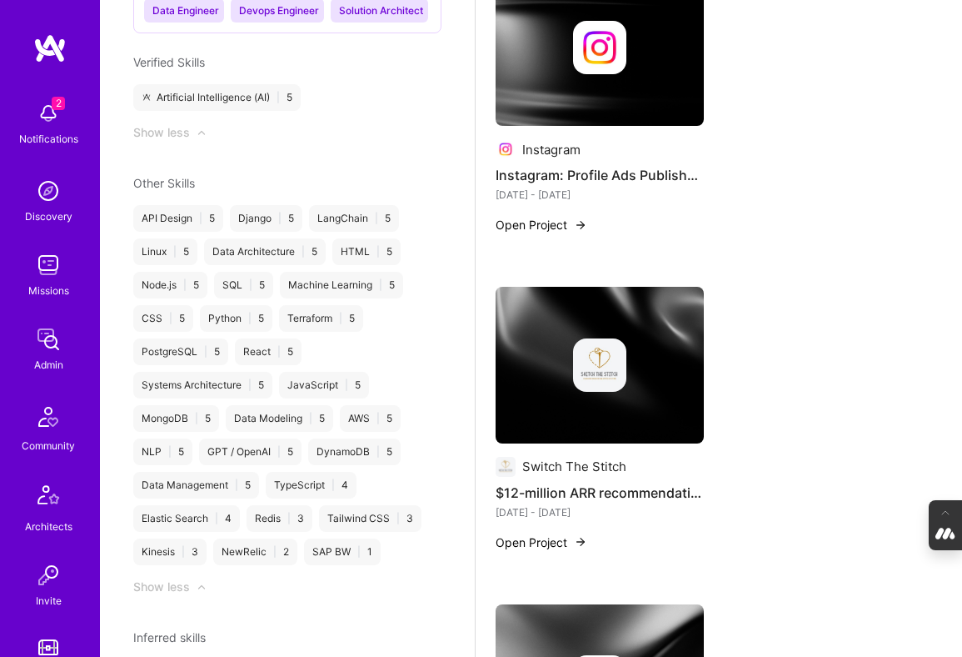
scroll to position [1620, 0]
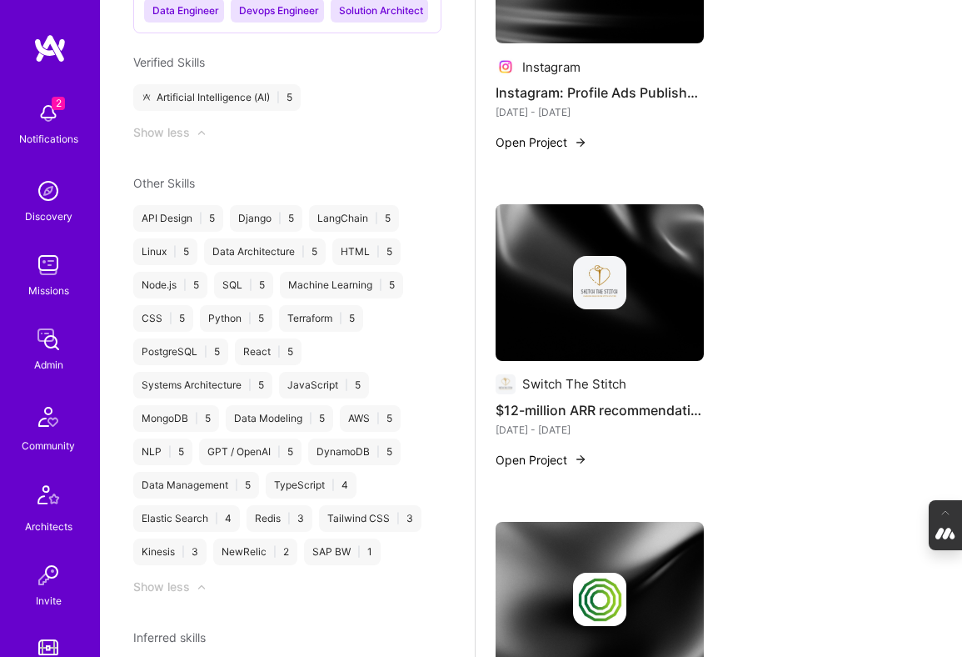
click at [580, 287] on img at bounding box center [599, 282] width 53 height 53
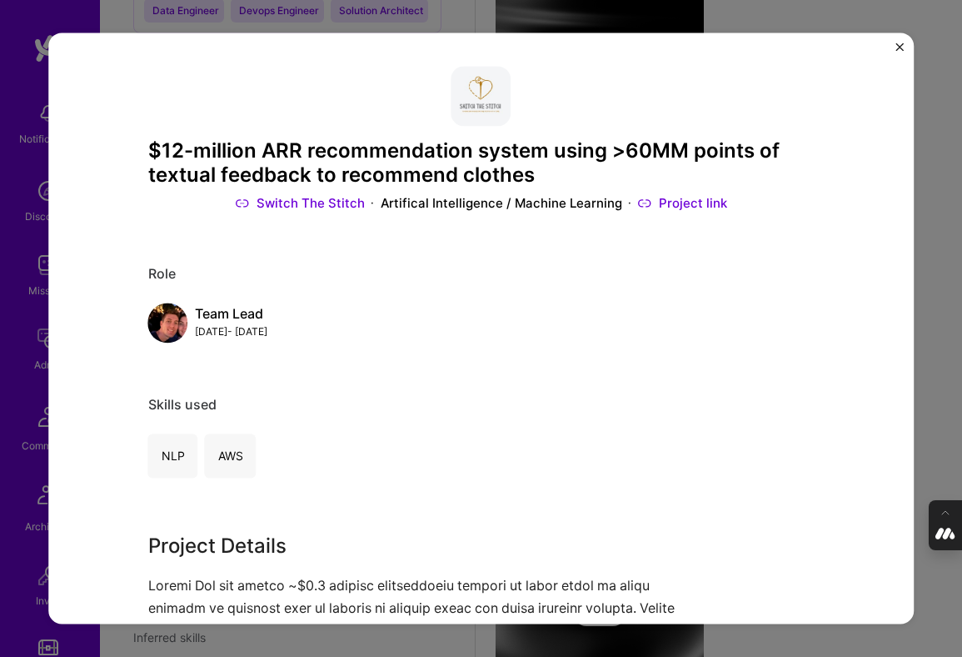
click at [928, 307] on div "$12-million ARR recommendation system using >60MM points of textual feedback to…" at bounding box center [481, 328] width 962 height 657
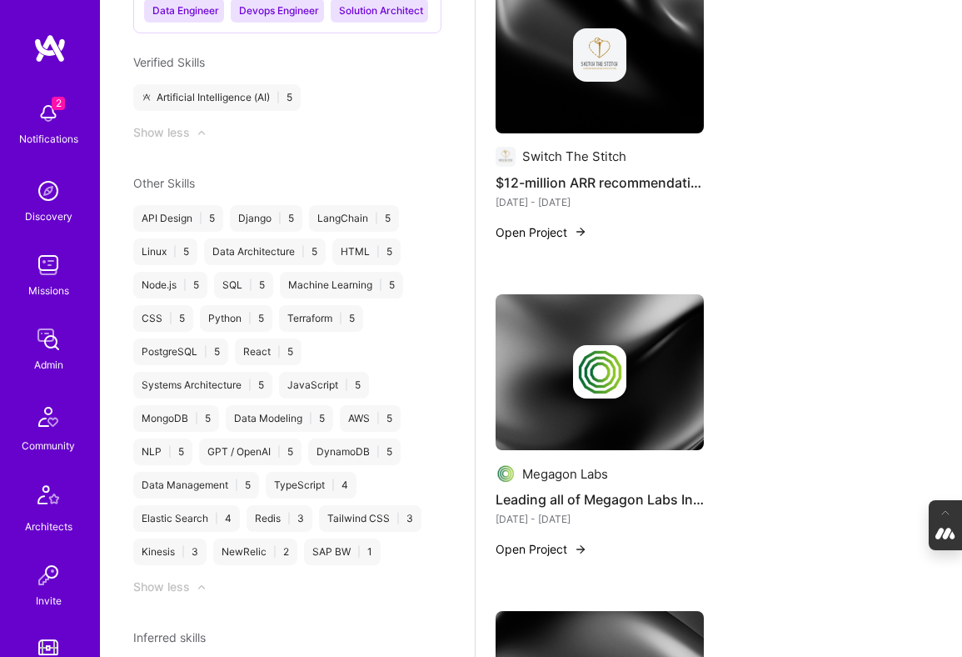
scroll to position [1880, 0]
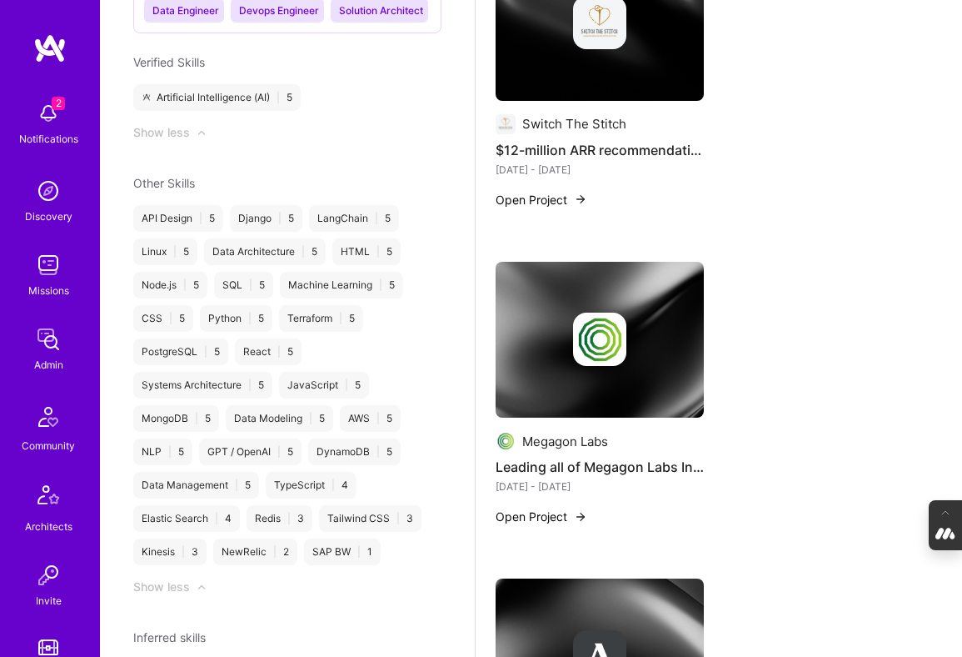
click at [569, 316] on div at bounding box center [600, 338] width 208 height 53
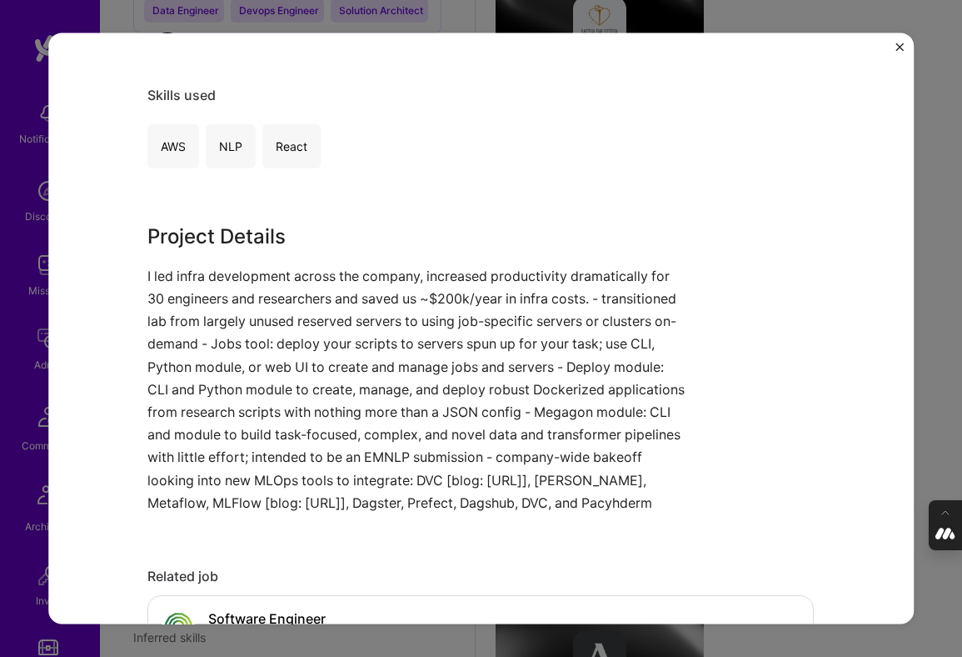
scroll to position [287, 0]
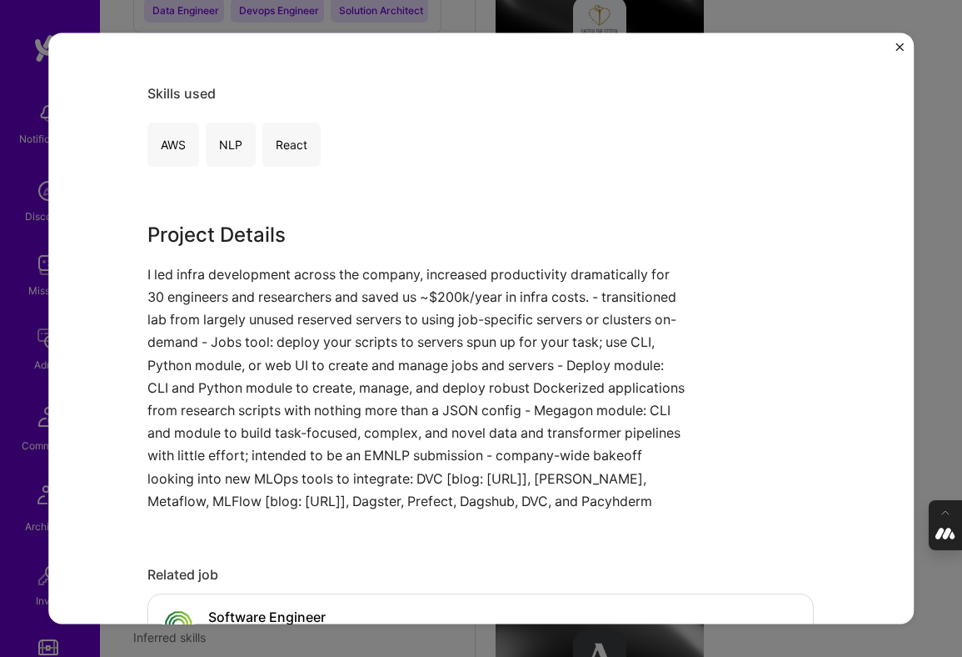
click at [942, 352] on div "Leading all of Megagon Labs Infrastructure Megagon Labs Artifical Intelligence …" at bounding box center [481, 328] width 962 height 657
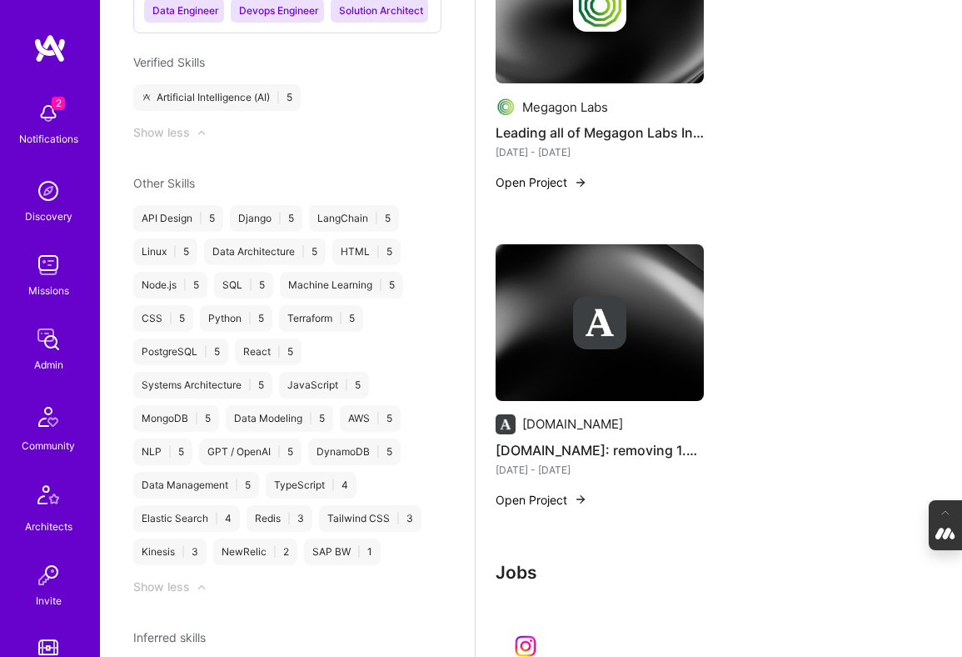
scroll to position [2258, 0]
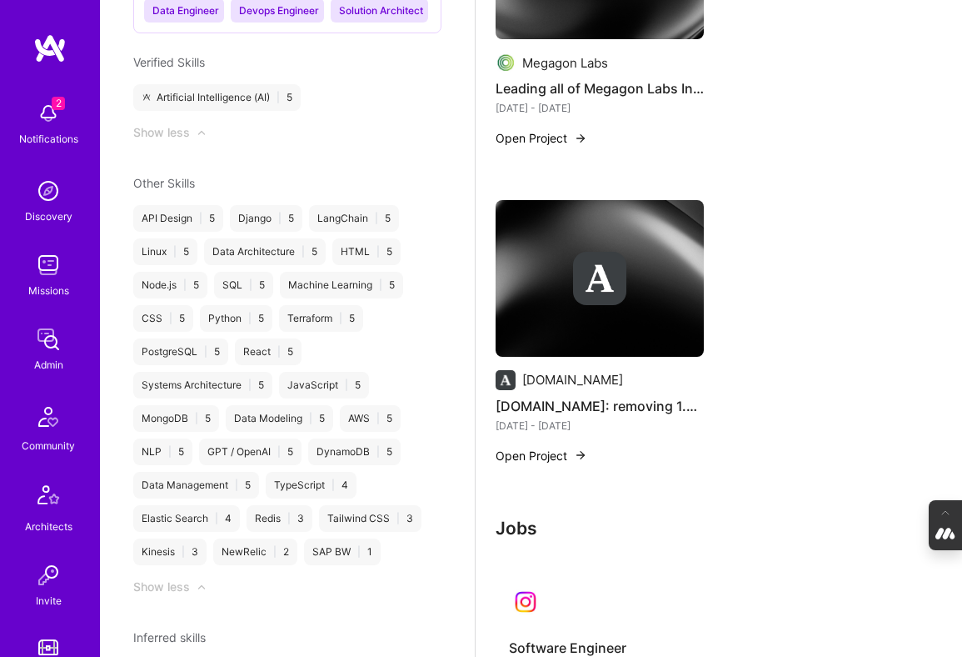
click at [584, 283] on img at bounding box center [599, 278] width 53 height 53
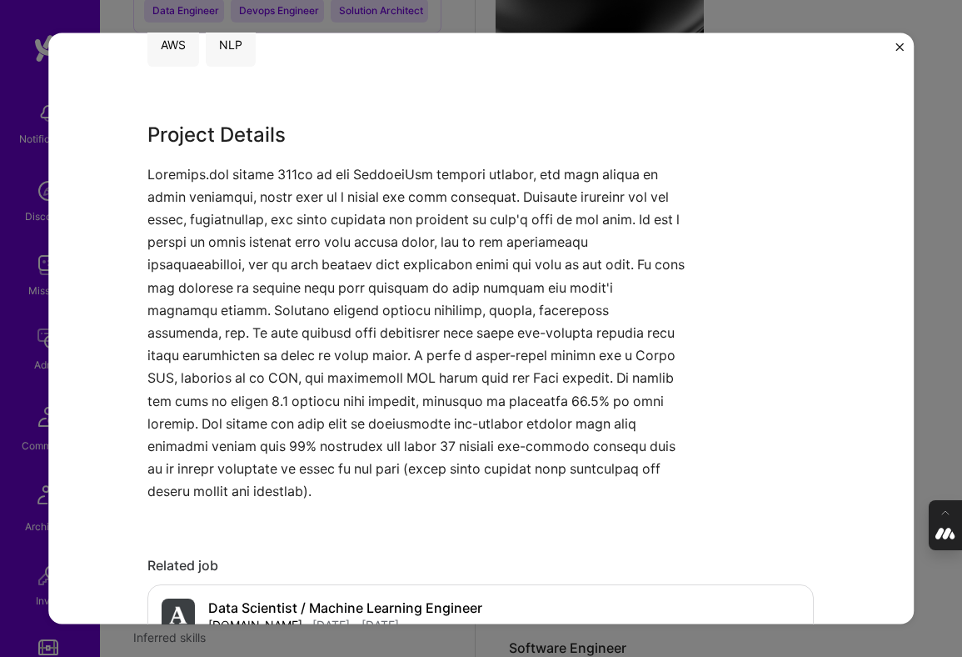
scroll to position [426, 0]
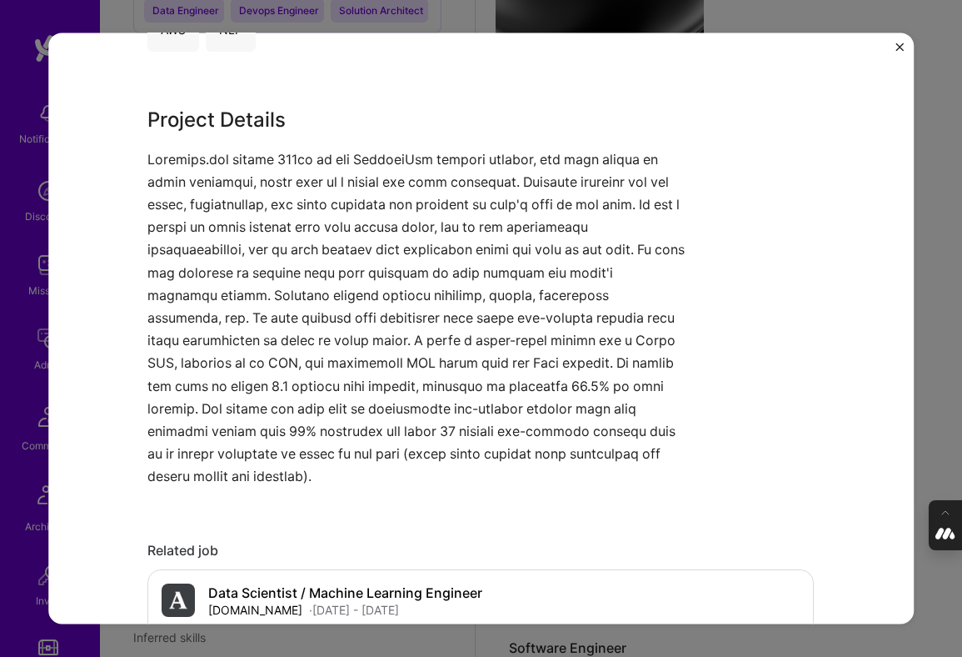
click at [930, 375] on div "Academia.edu: removing 1.5 million spam uploads and classifying 23 million mult…" at bounding box center [481, 328] width 962 height 657
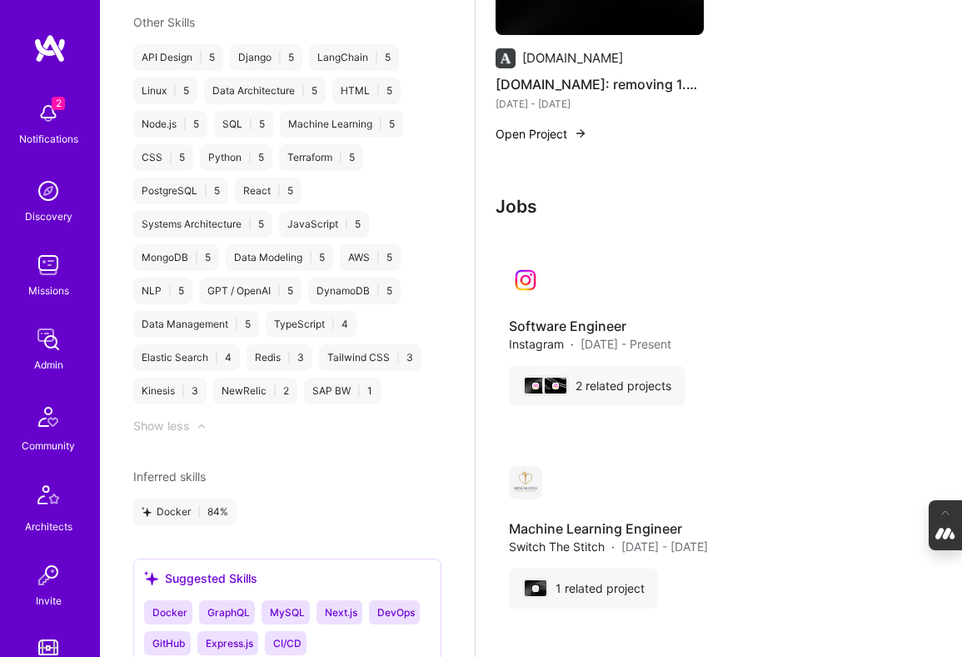
scroll to position [690, 0]
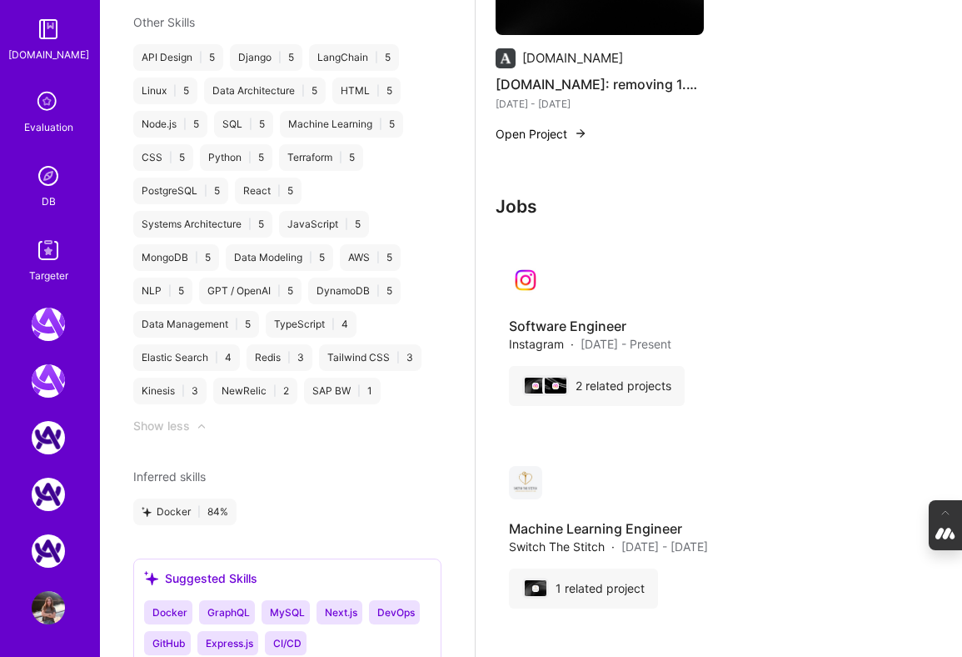
click at [44, 181] on img at bounding box center [48, 175] width 33 height 33
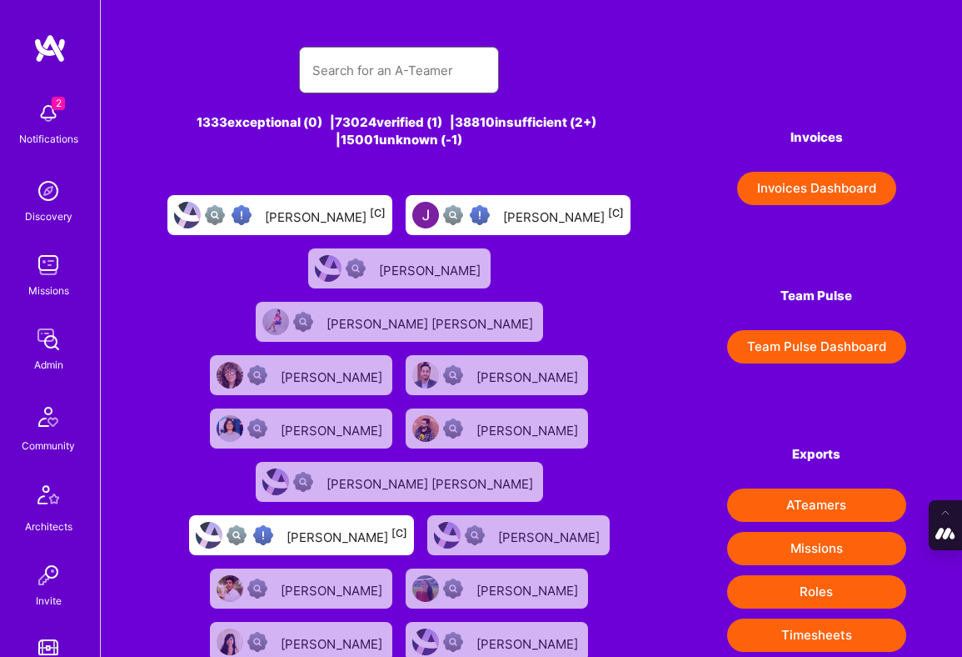
click at [366, 75] on input "text" at bounding box center [398, 70] width 173 height 42
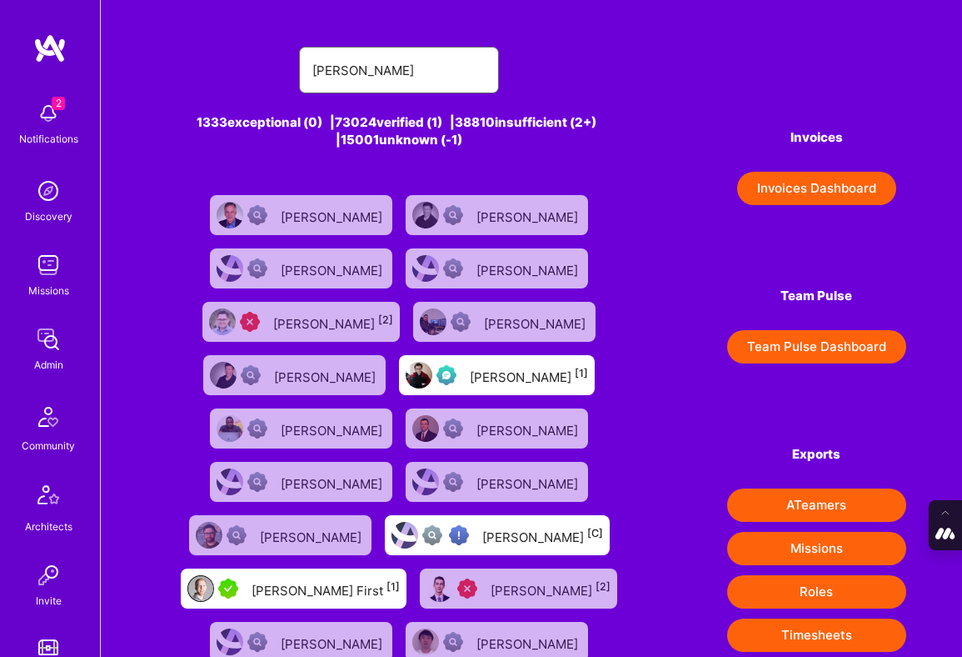
type input "andrew duggan"
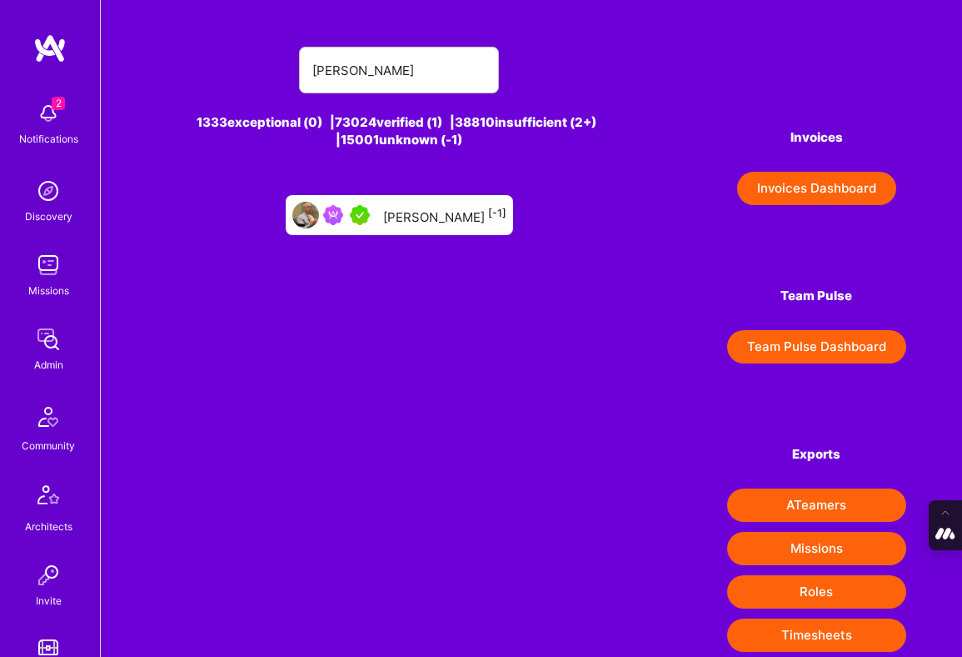
click at [411, 226] on div "Andrew Duggan [-1]" at bounding box center [399, 215] width 227 height 40
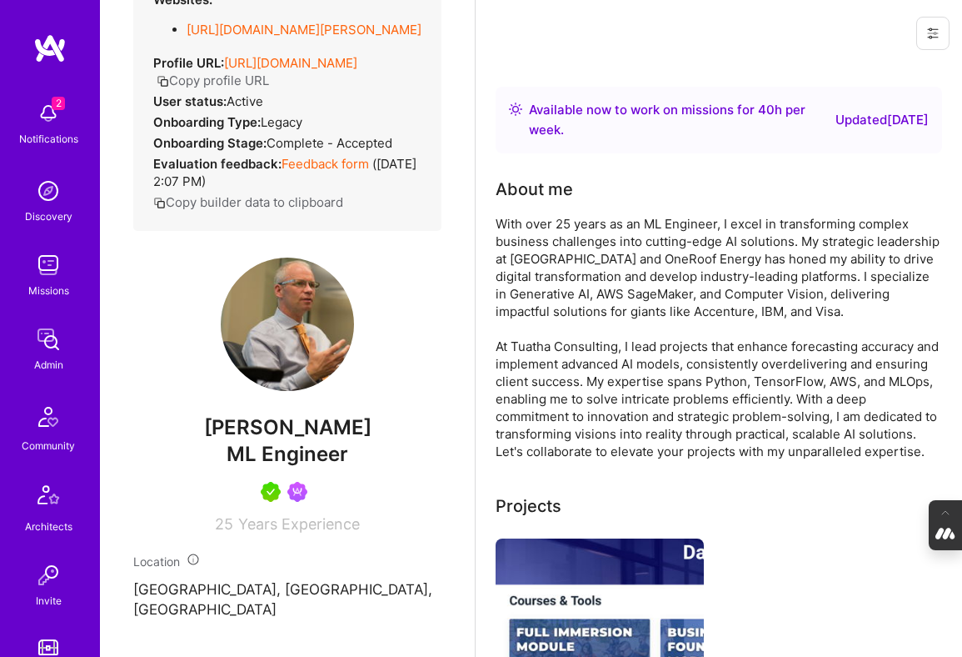
scroll to position [252, 0]
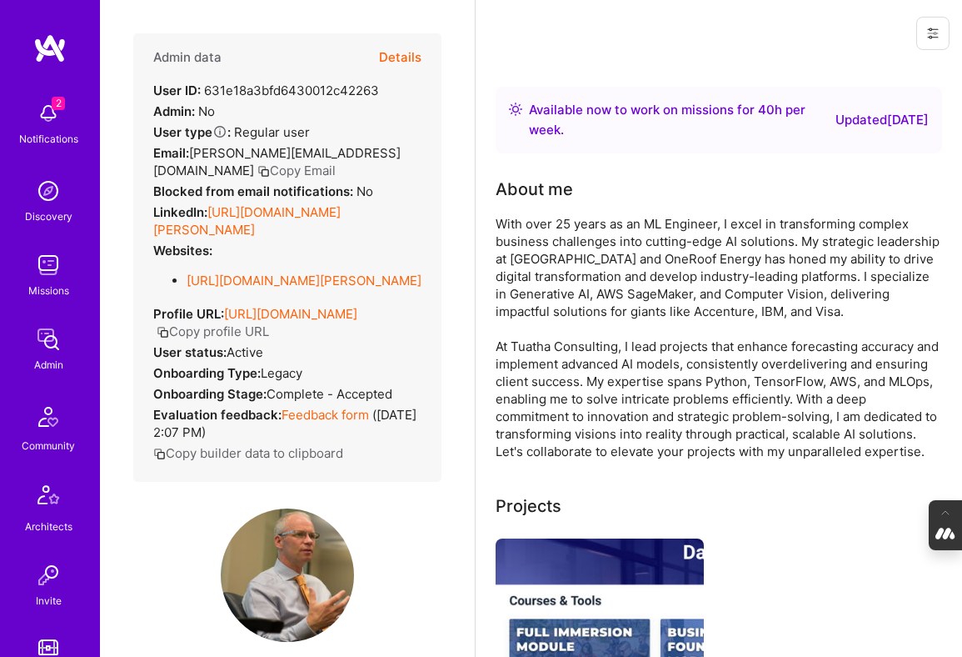
scroll to position [252, 0]
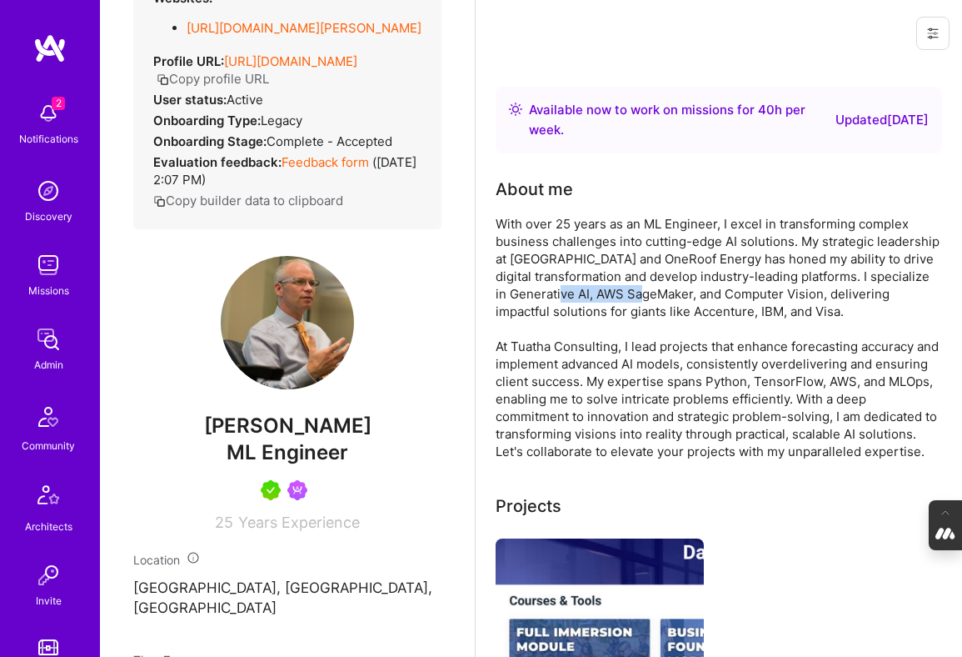
drag, startPoint x: 680, startPoint y: 297, endPoint x: 582, endPoint y: 287, distance: 98.7
click at [582, 287] on div "With over 25 years as an ML Engineer, I excel in transforming complex business …" at bounding box center [719, 337] width 447 height 245
copy div "AWS SageMaker"
drag, startPoint x: 575, startPoint y: 293, endPoint x: 497, endPoint y: 293, distance: 78.3
click at [497, 293] on div "With over 25 years as an ML Engineer, I excel in transforming complex business …" at bounding box center [719, 337] width 447 height 245
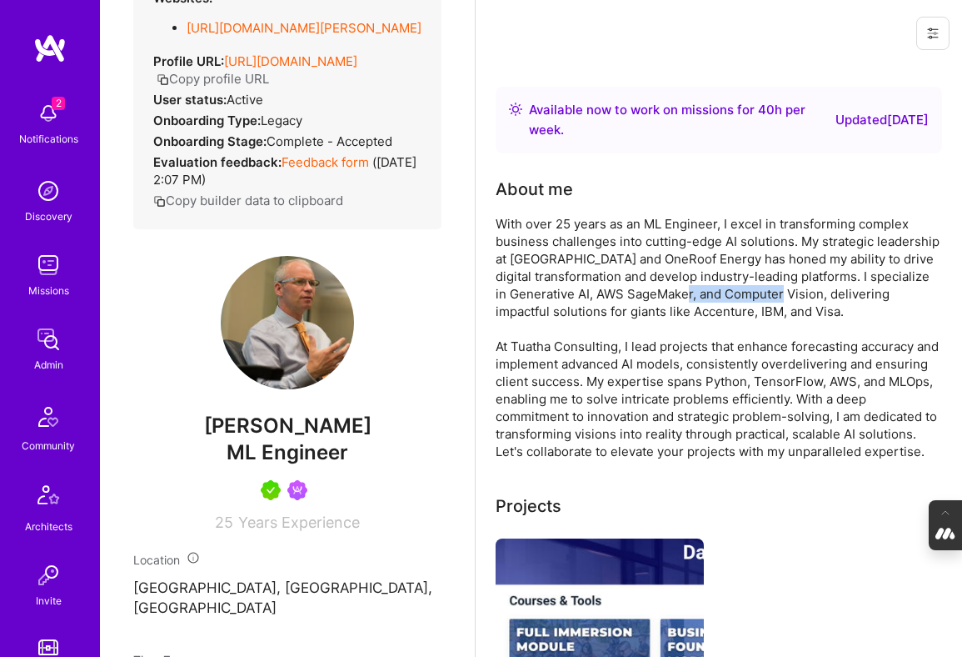
drag, startPoint x: 807, startPoint y: 294, endPoint x: 713, endPoint y: 294, distance: 94.2
click at [713, 294] on div "With over 25 years as an ML Engineer, I excel in transforming complex business …" at bounding box center [719, 337] width 447 height 245
copy div "Computer Vision"
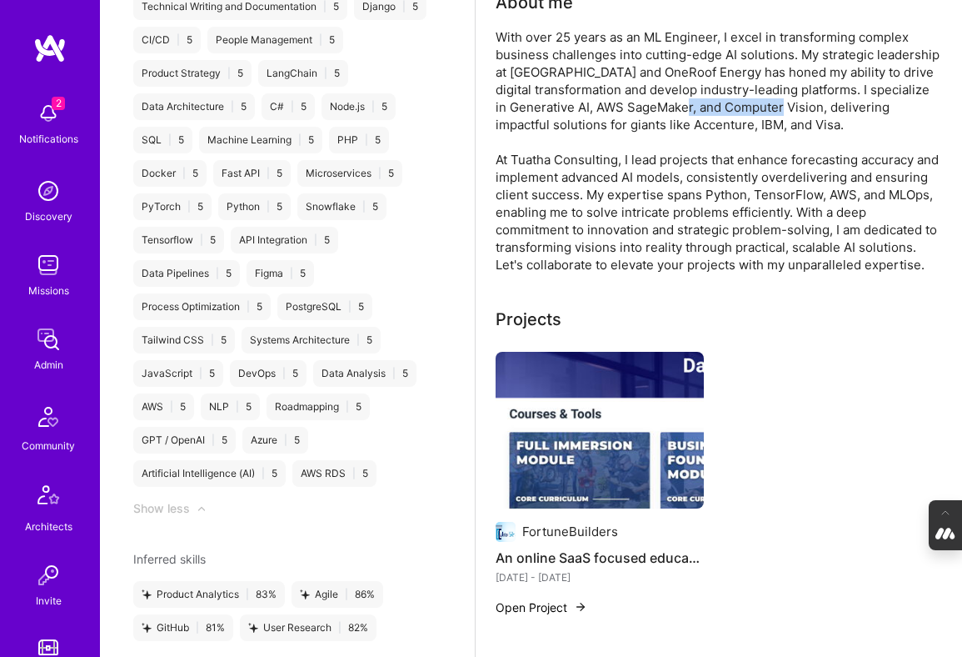
scroll to position [208, 0]
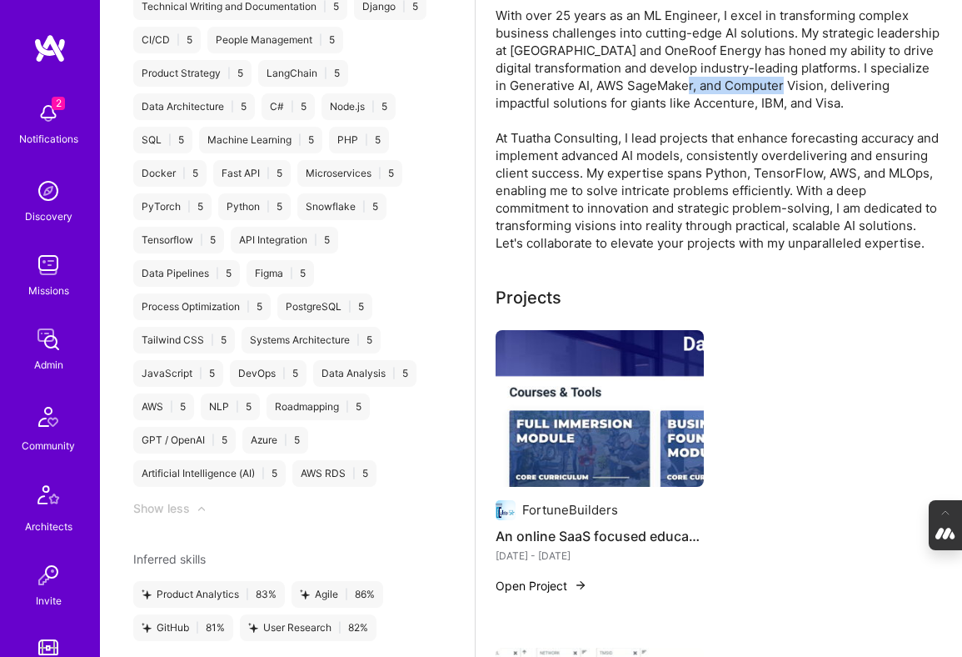
click at [562, 427] on img at bounding box center [600, 408] width 208 height 157
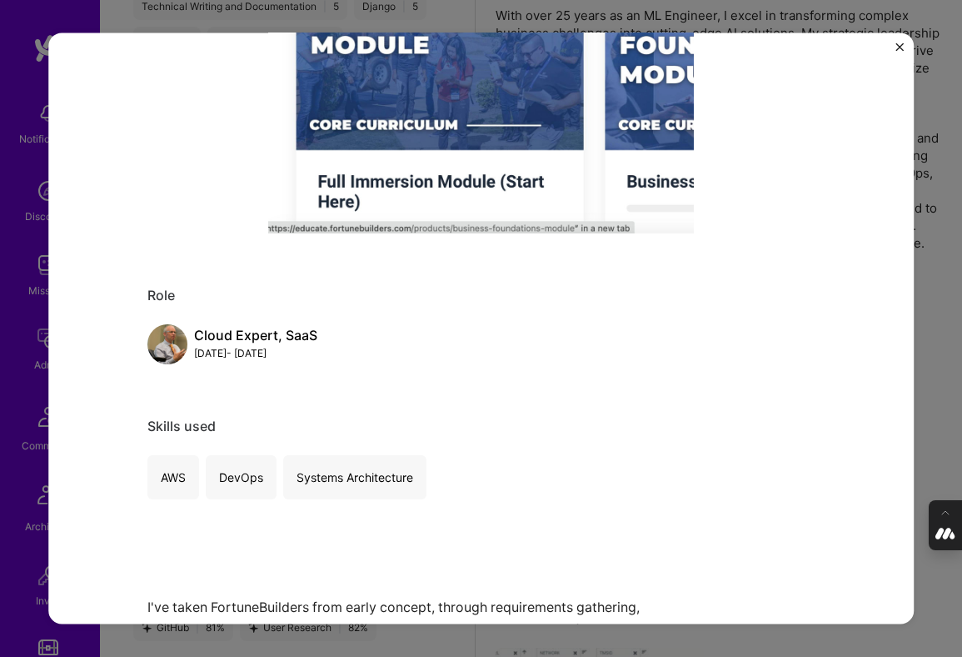
scroll to position [516, 0]
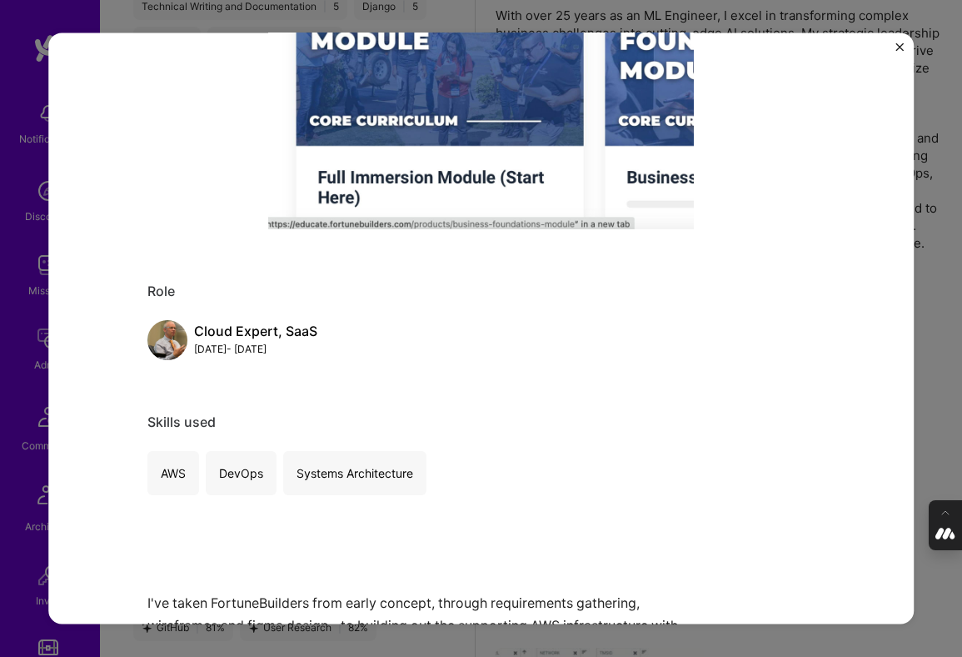
click at [937, 359] on div "An online SaaS focused education platform supporting 80,000 students generating…" at bounding box center [481, 328] width 962 height 657
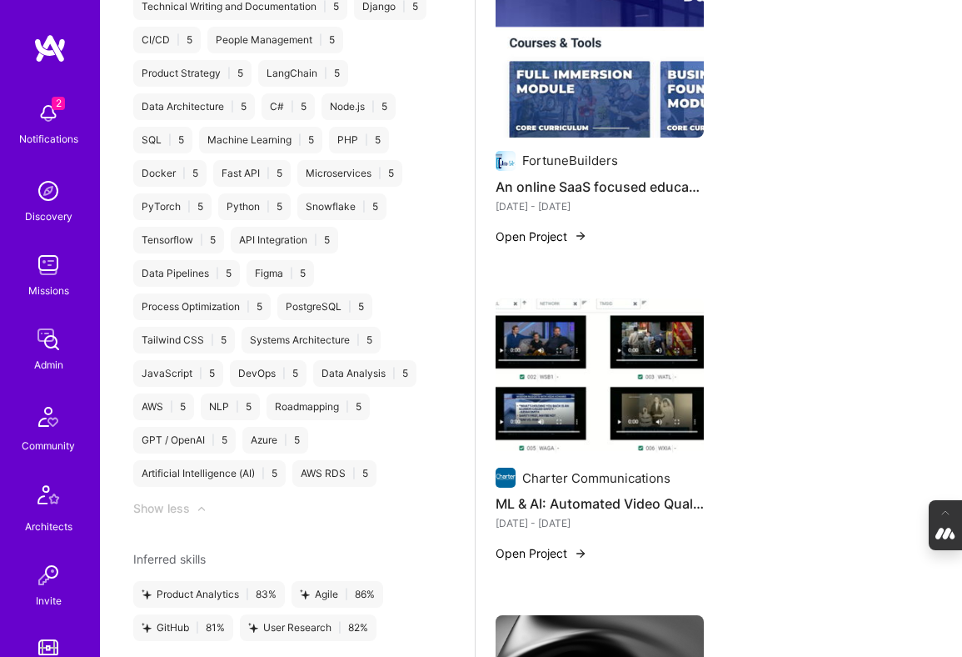
scroll to position [617, 0]
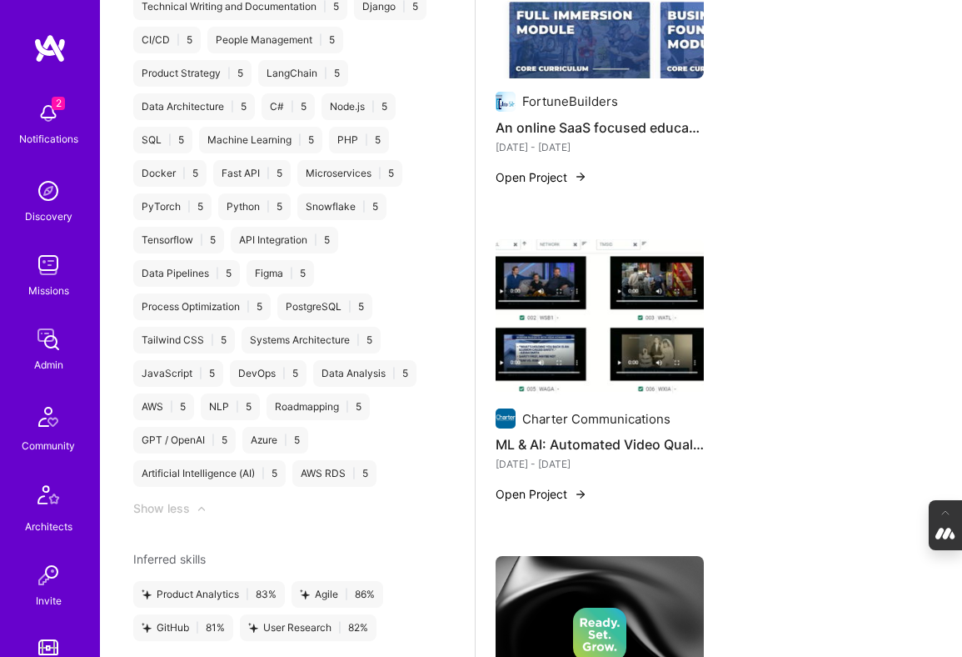
click at [580, 336] on img at bounding box center [600, 317] width 208 height 157
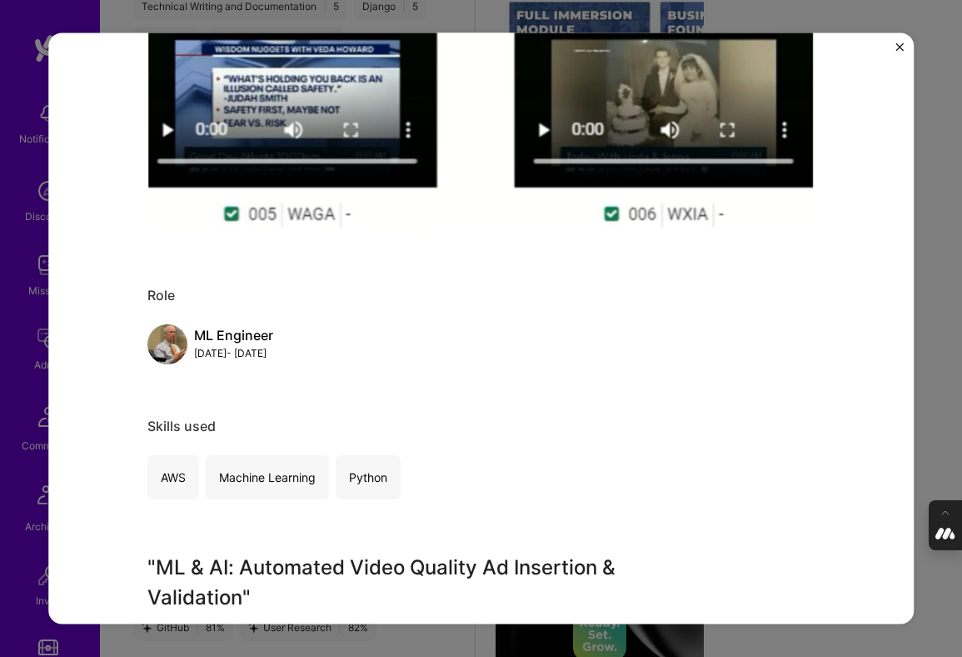
scroll to position [491, 0]
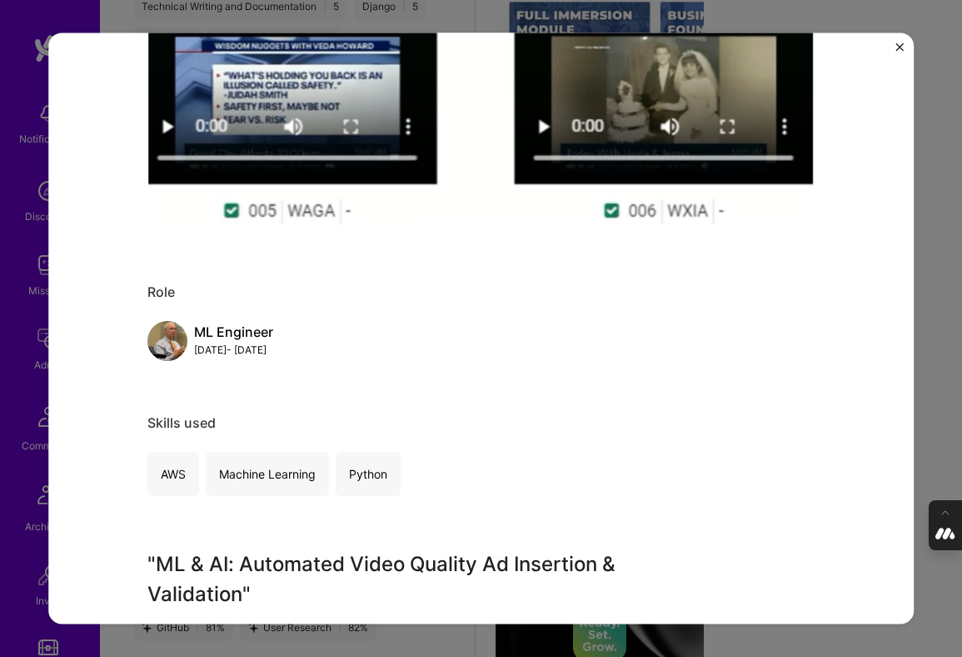
click at [957, 358] on div "ML & AI: Automated Video Quality Ad Insertion & Validation Charter Communicatio…" at bounding box center [481, 328] width 962 height 657
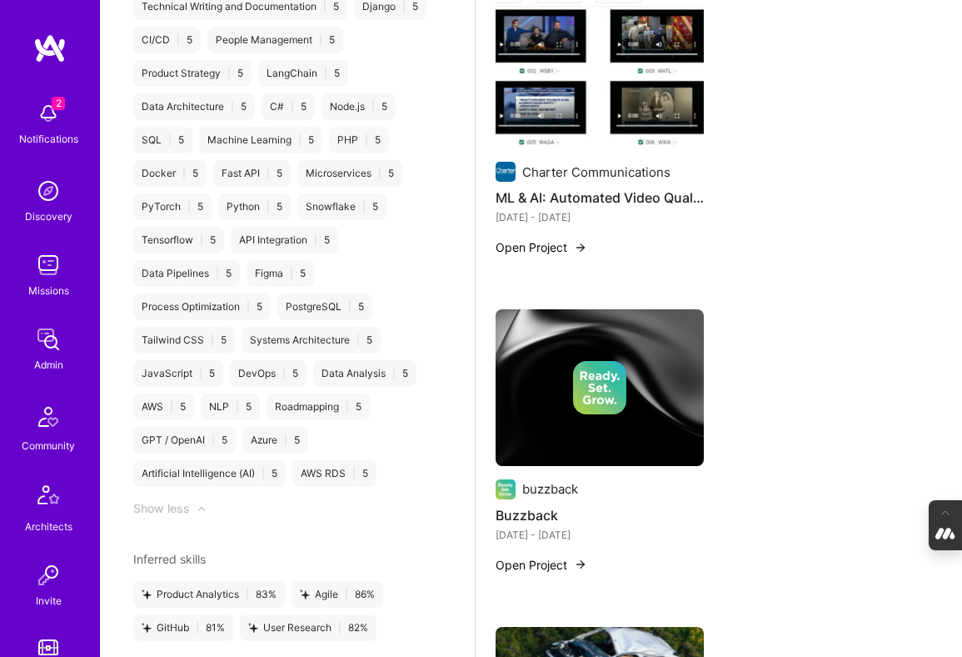
scroll to position [915, 0]
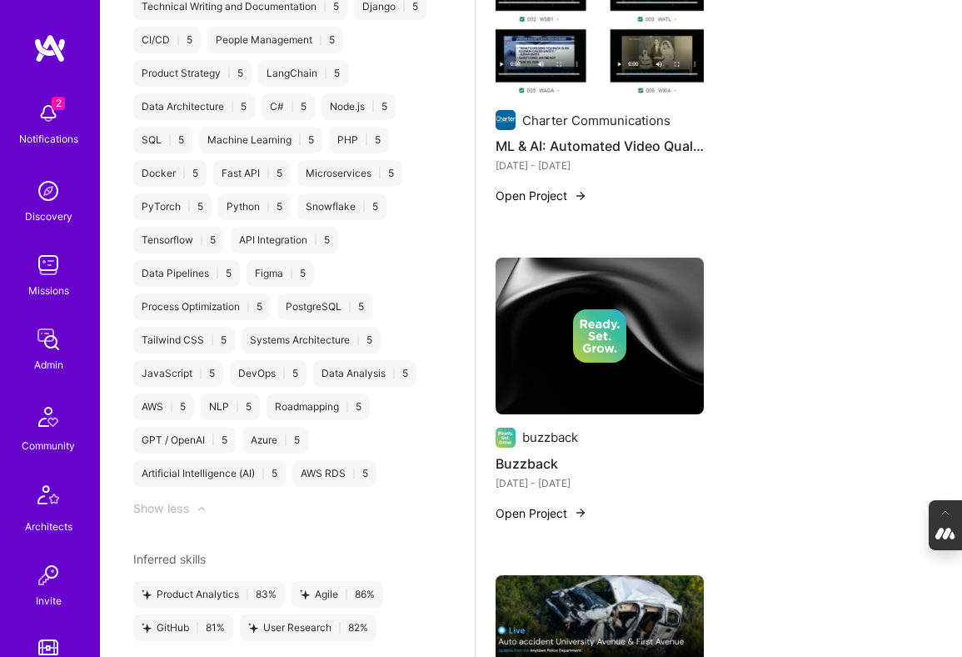
click at [584, 306] on img at bounding box center [600, 335] width 208 height 157
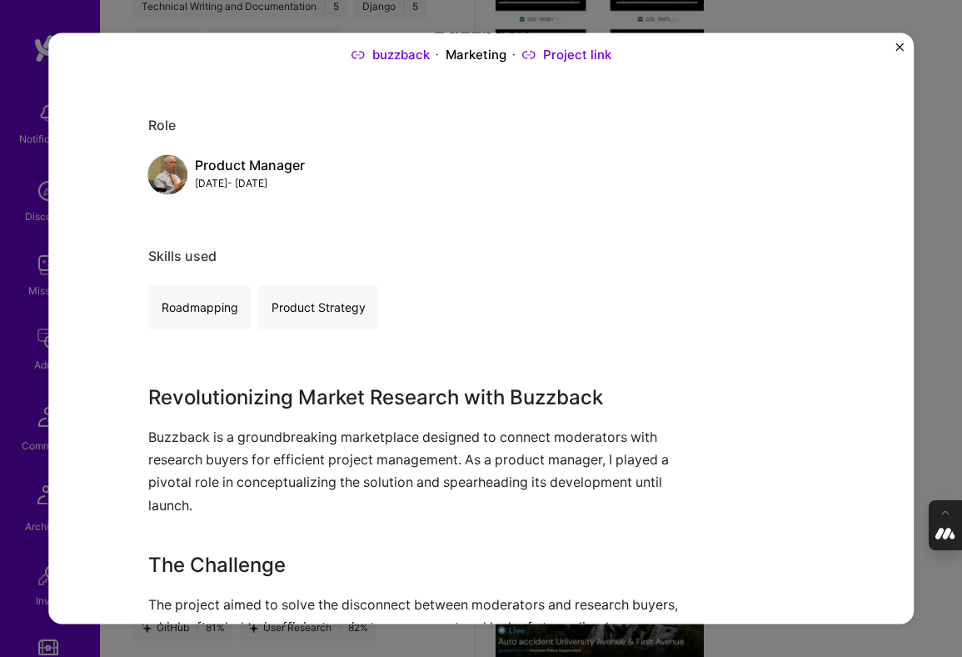
scroll to position [136, 0]
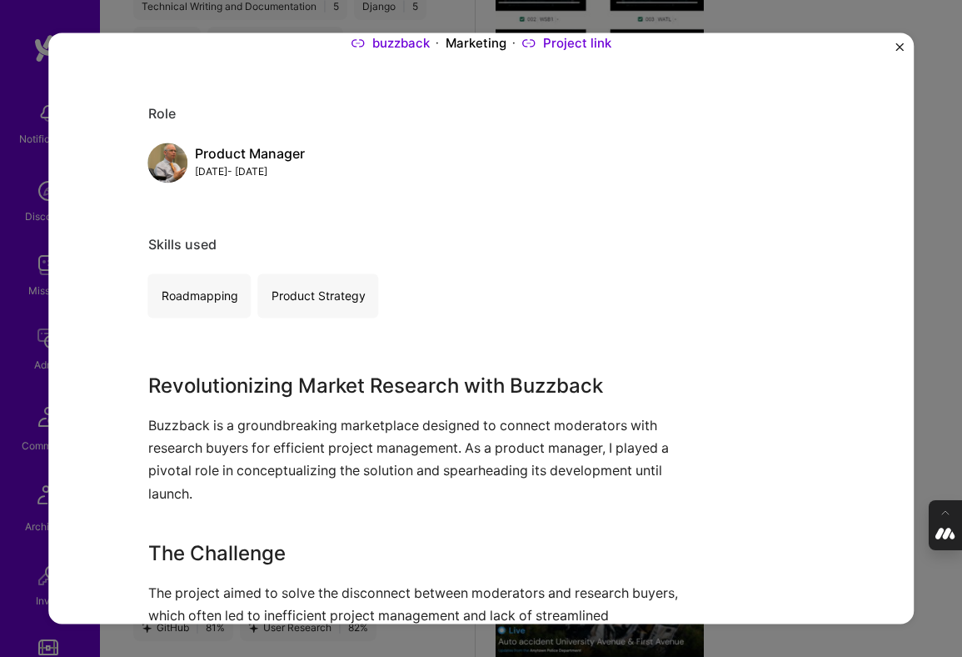
click at [943, 269] on div "Buzzback buzzback Marketing Project link Role Product Manager Jul, 2022 - Jul, …" at bounding box center [481, 328] width 962 height 657
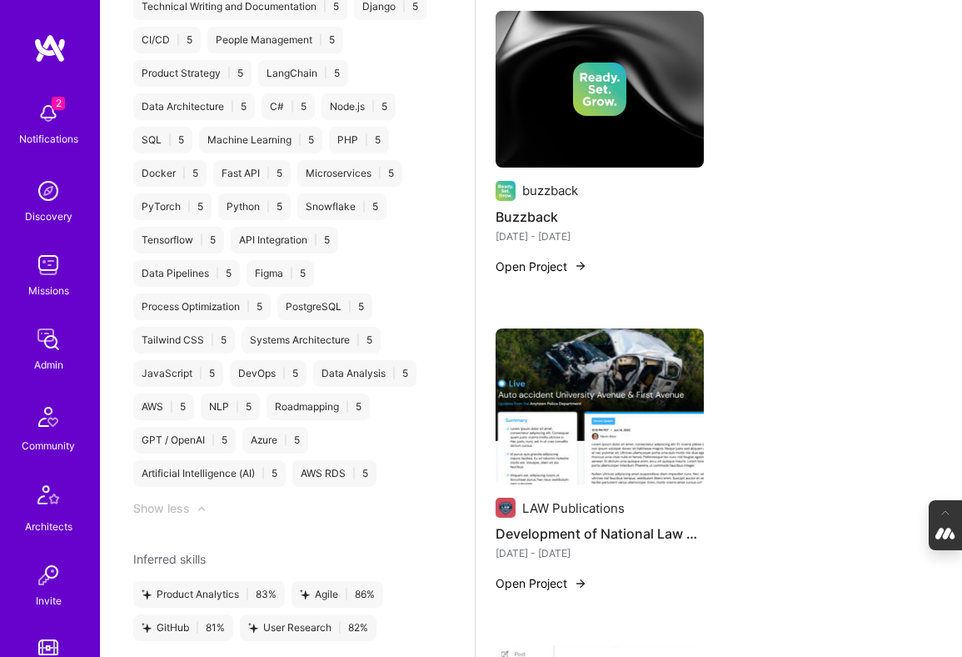
scroll to position [1206, 0]
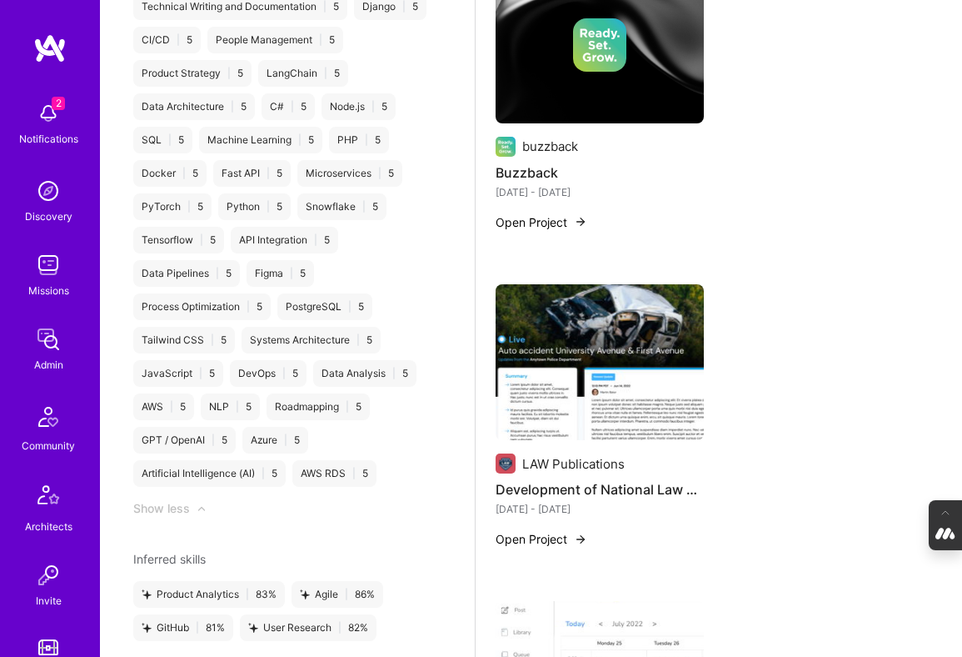
click at [590, 319] on img at bounding box center [600, 362] width 208 height 157
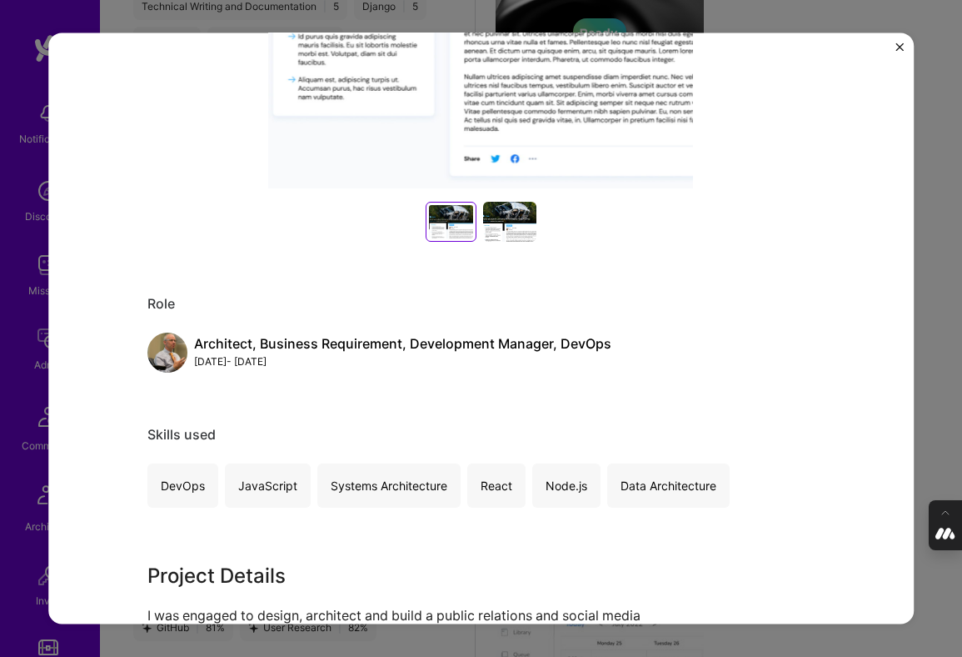
scroll to position [570, 0]
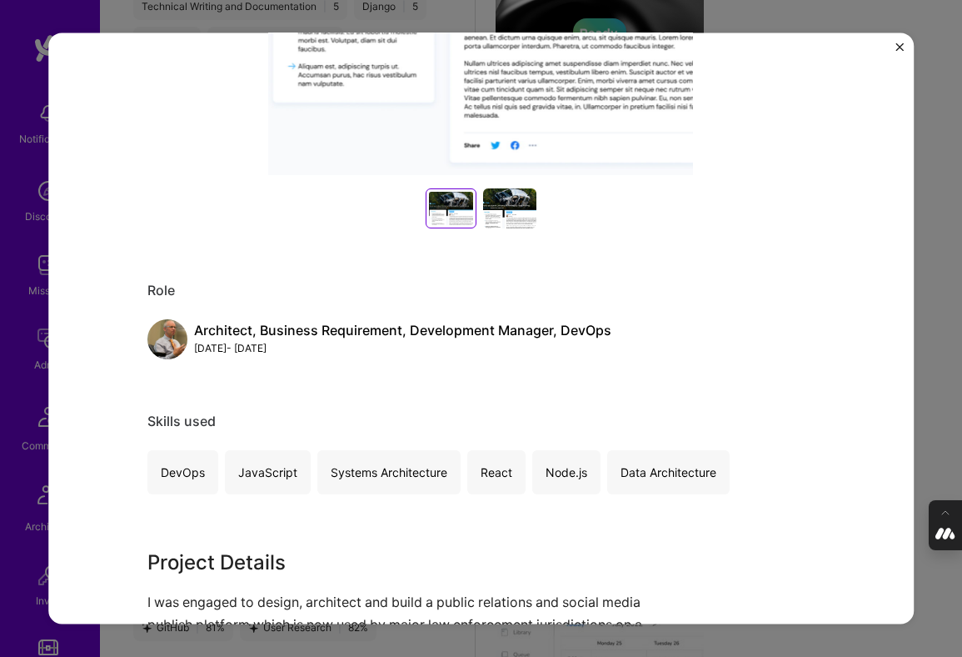
click at [928, 348] on div "Development of National Law Enforcement Social Media SaaS Platform LAW Publicat…" at bounding box center [481, 328] width 962 height 657
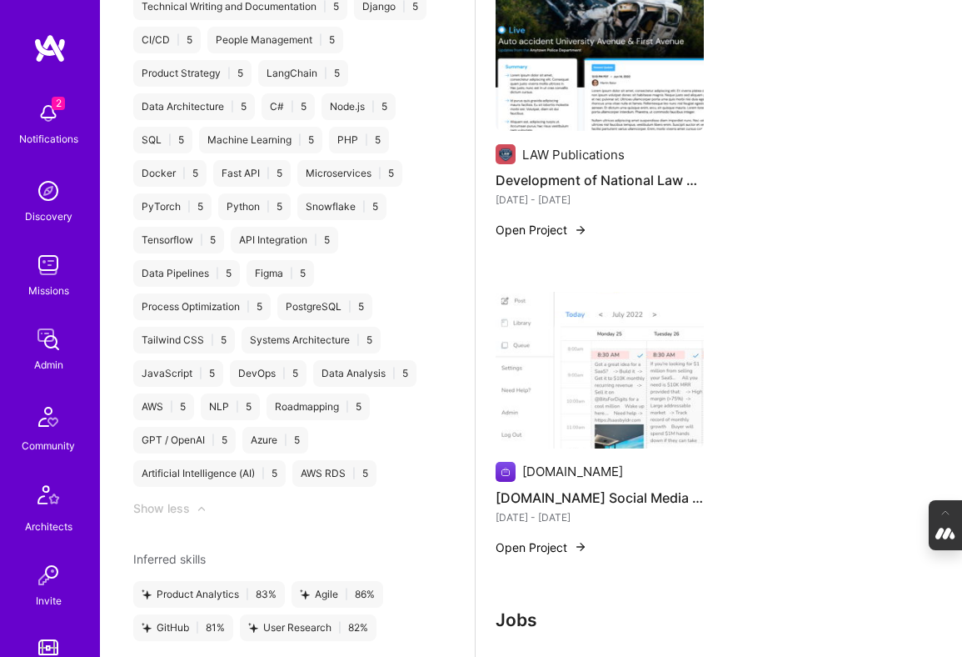
scroll to position [1521, 0]
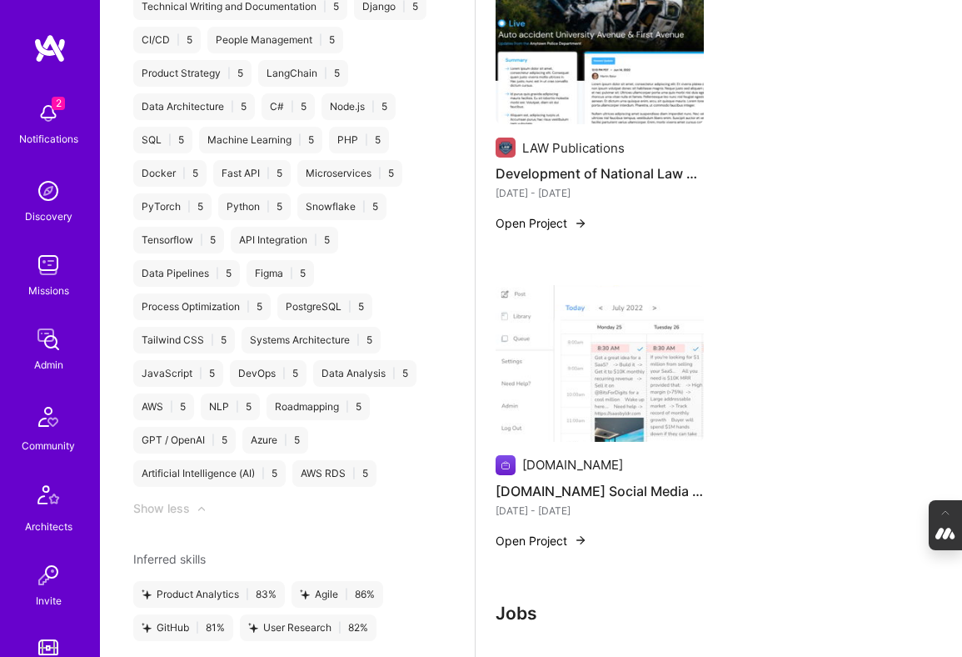
click at [594, 339] on img at bounding box center [600, 363] width 208 height 157
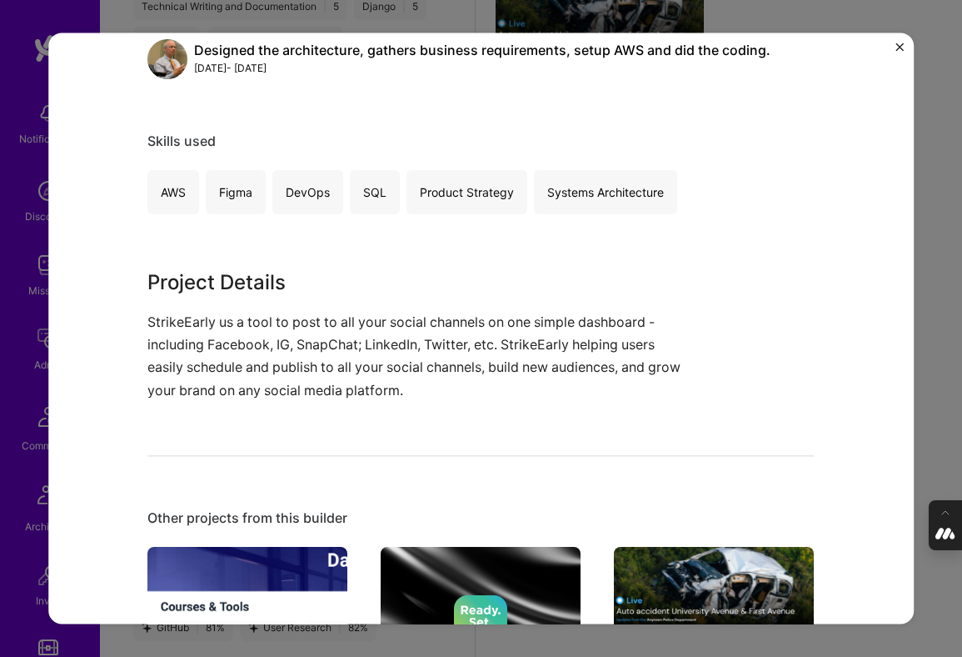
scroll to position [782, 0]
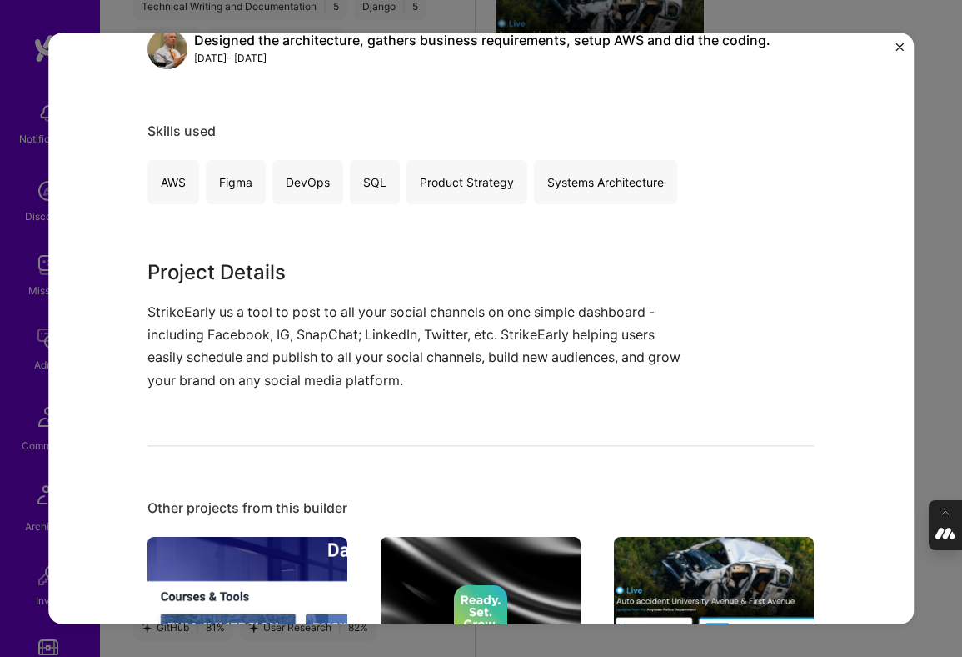
click at [931, 313] on div "StrikeEarly.com Social Media Scheduling and Posting Software StrikeEarly.com Ma…" at bounding box center [481, 328] width 962 height 657
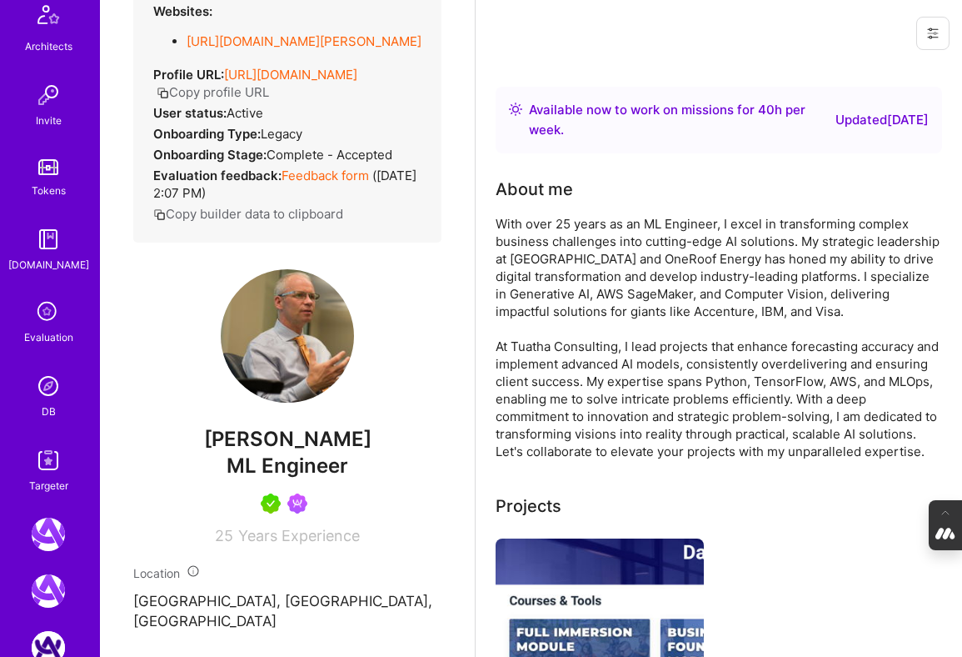
scroll to position [690, 0]
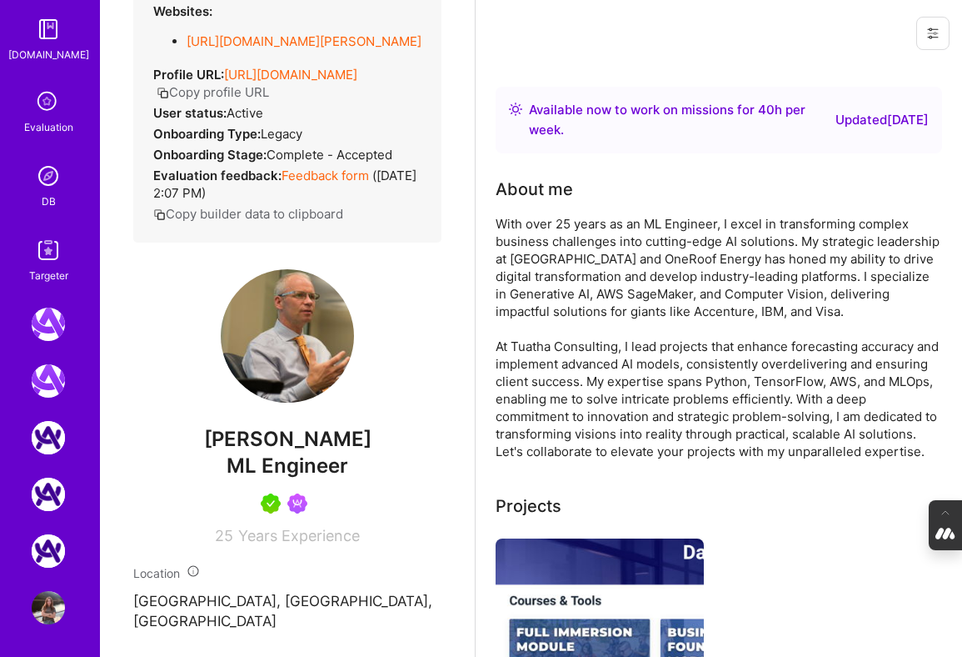
click at [51, 164] on img at bounding box center [48, 175] width 33 height 33
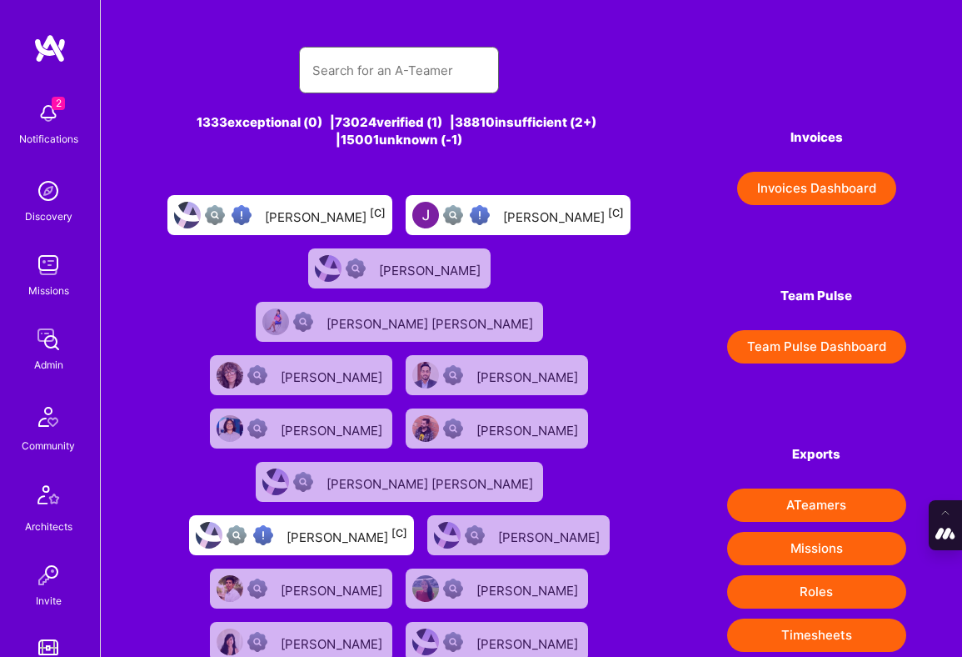
click at [396, 56] on input "text" at bounding box center [398, 70] width 173 height 42
paste input "Vineet Sinh"
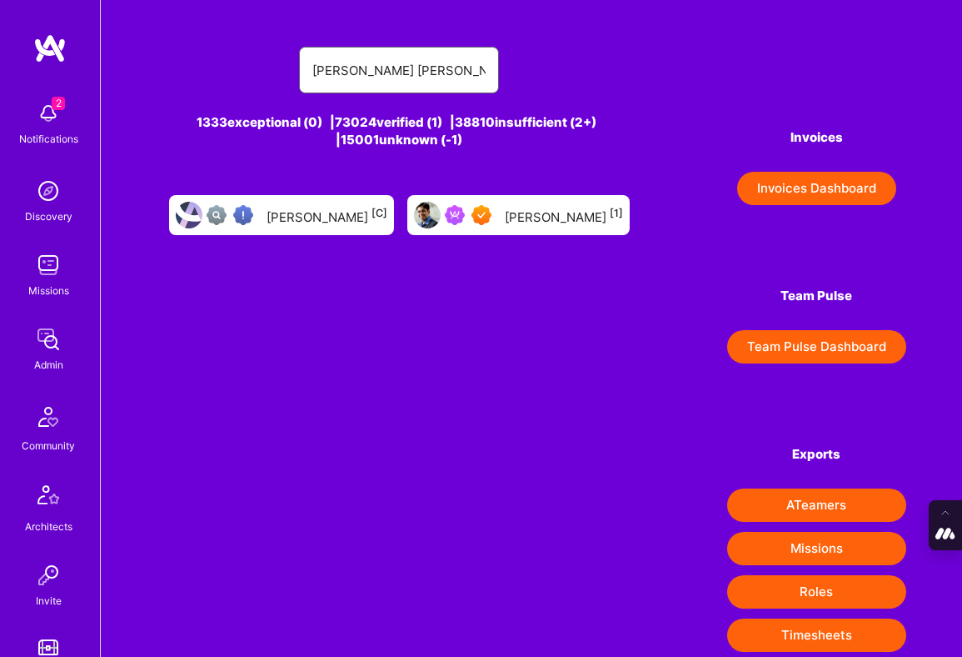
type input "vineet sinha"
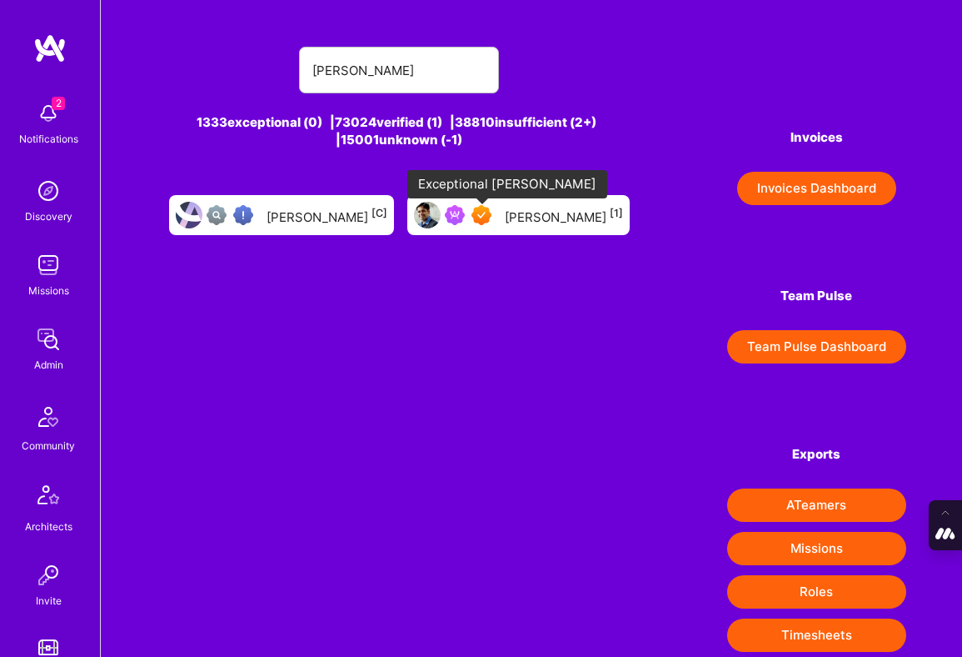
click at [490, 208] on img at bounding box center [482, 215] width 20 height 20
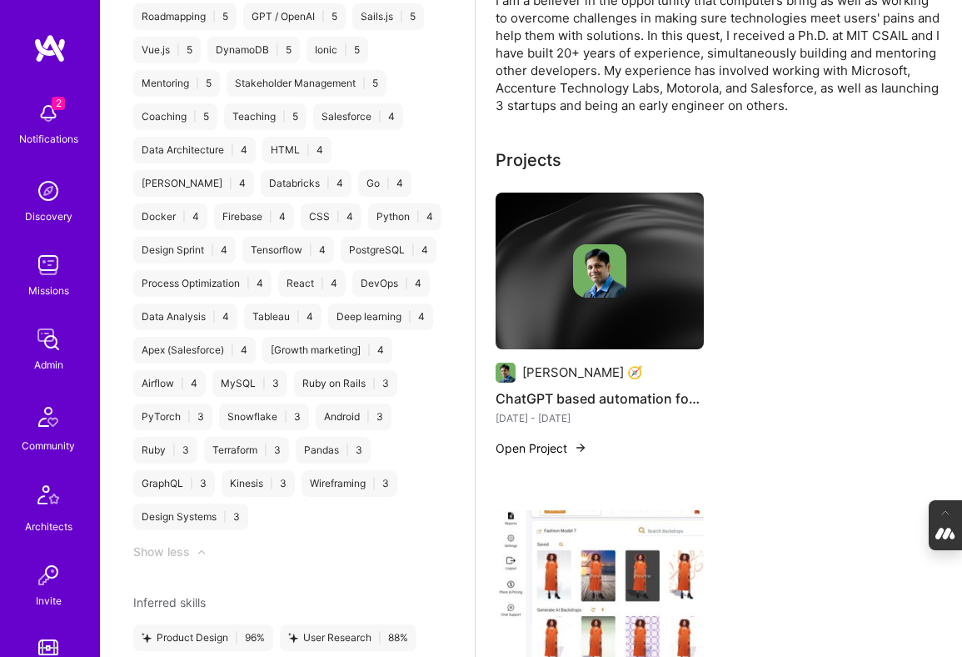
scroll to position [222, 0]
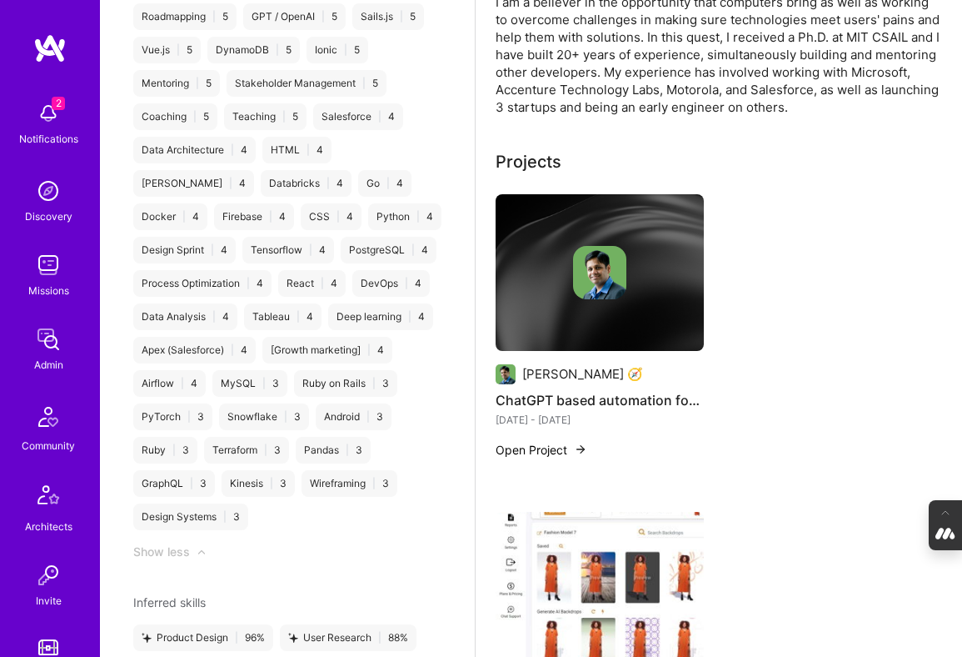
click at [577, 261] on img at bounding box center [599, 272] width 53 height 53
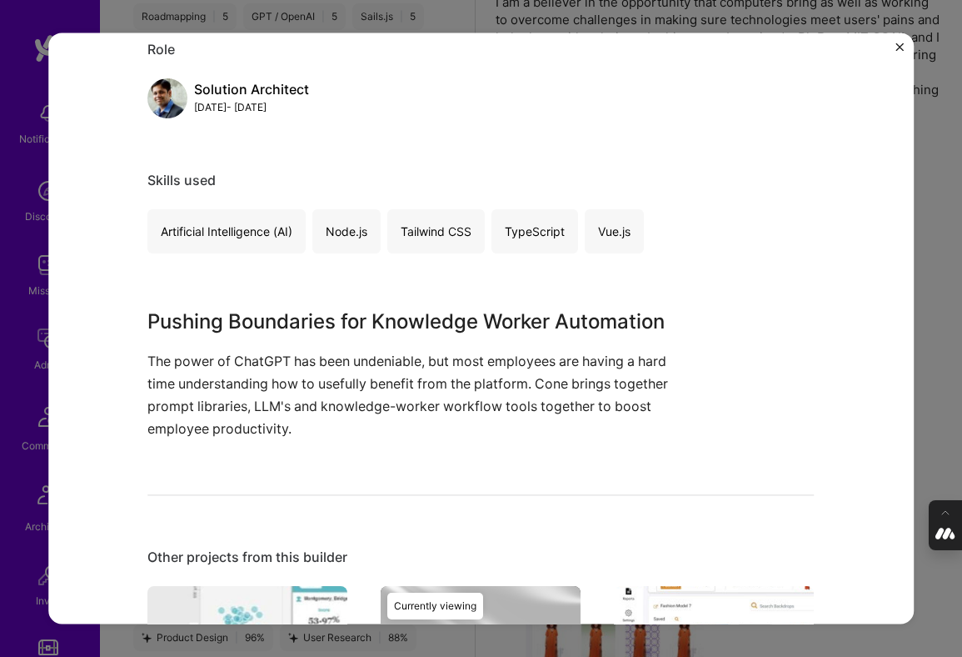
scroll to position [214, 0]
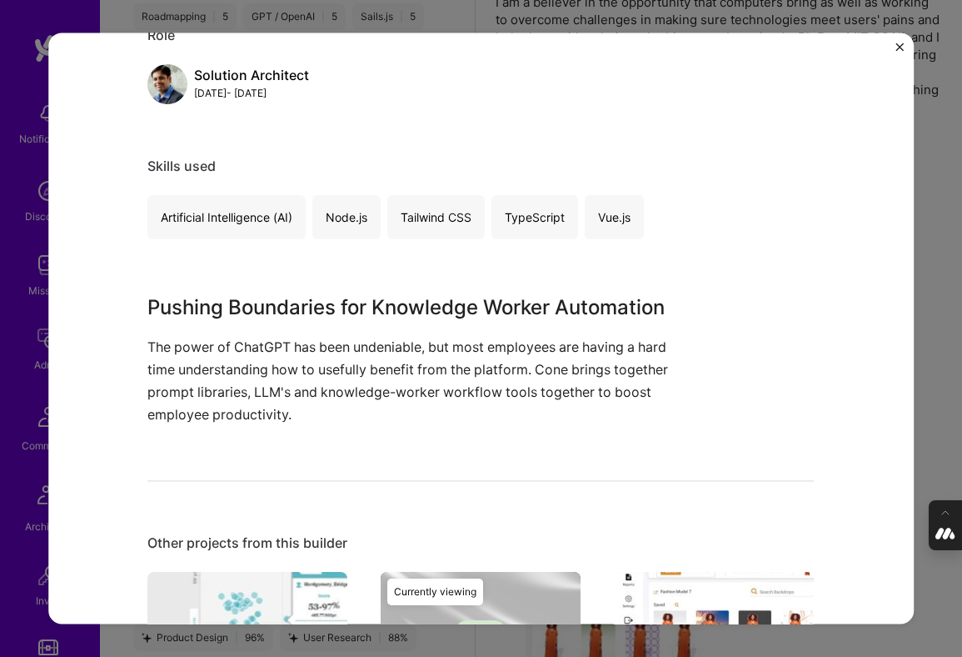
click at [906, 347] on div "ChatGPT based automation for the Enterprise Vineet Sinha 🧭 Artifical Intelligen…" at bounding box center [481, 327] width 867 height 591
click at [931, 340] on div "ChatGPT based automation for the Enterprise Vineet Sinha 🧭 Artifical Intelligen…" at bounding box center [481, 328] width 962 height 657
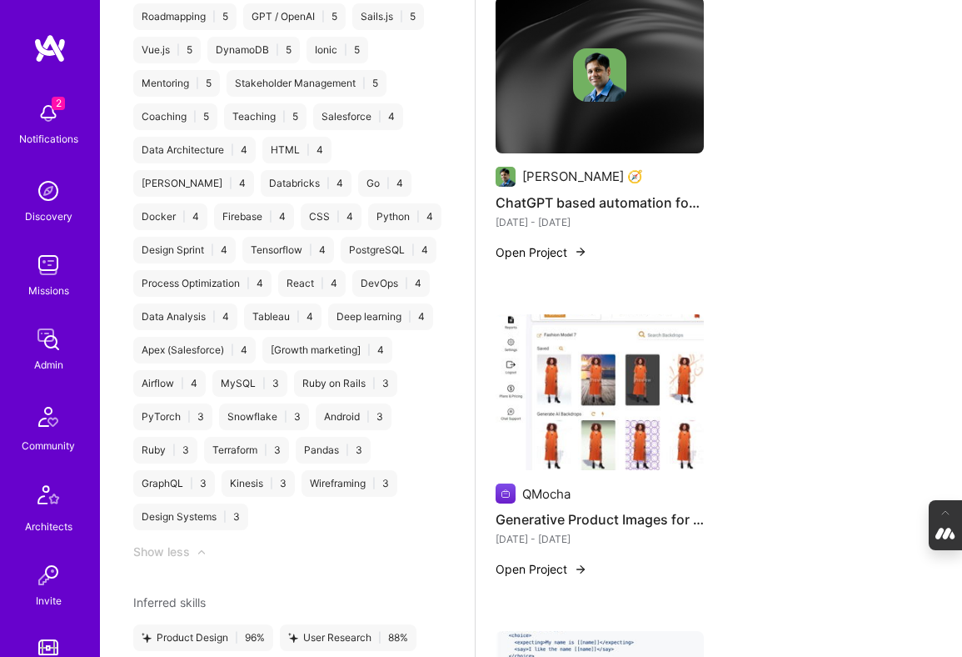
scroll to position [424, 0]
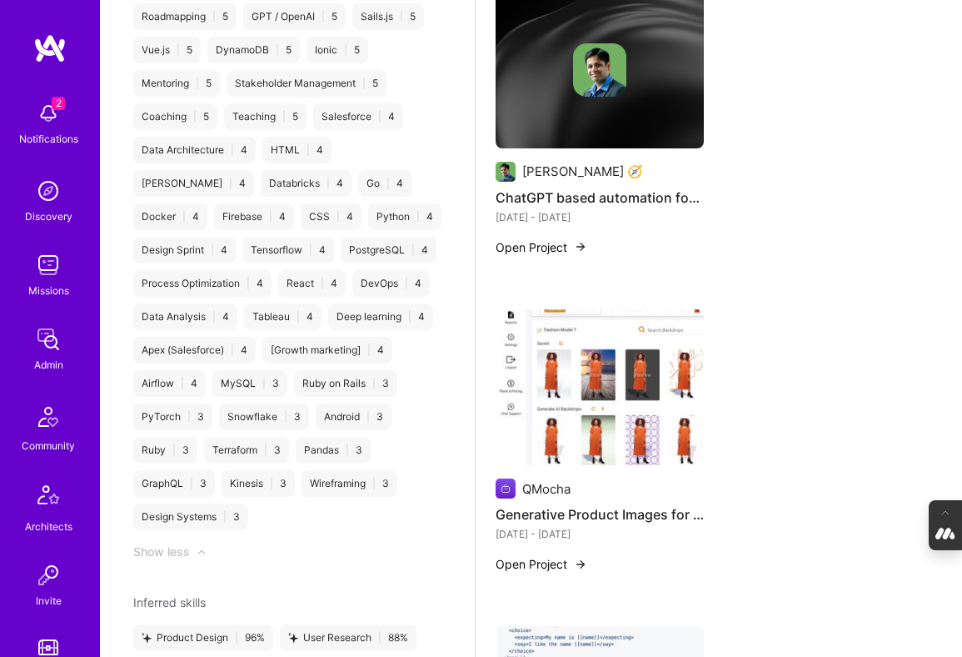
click at [589, 402] on img at bounding box center [600, 387] width 208 height 157
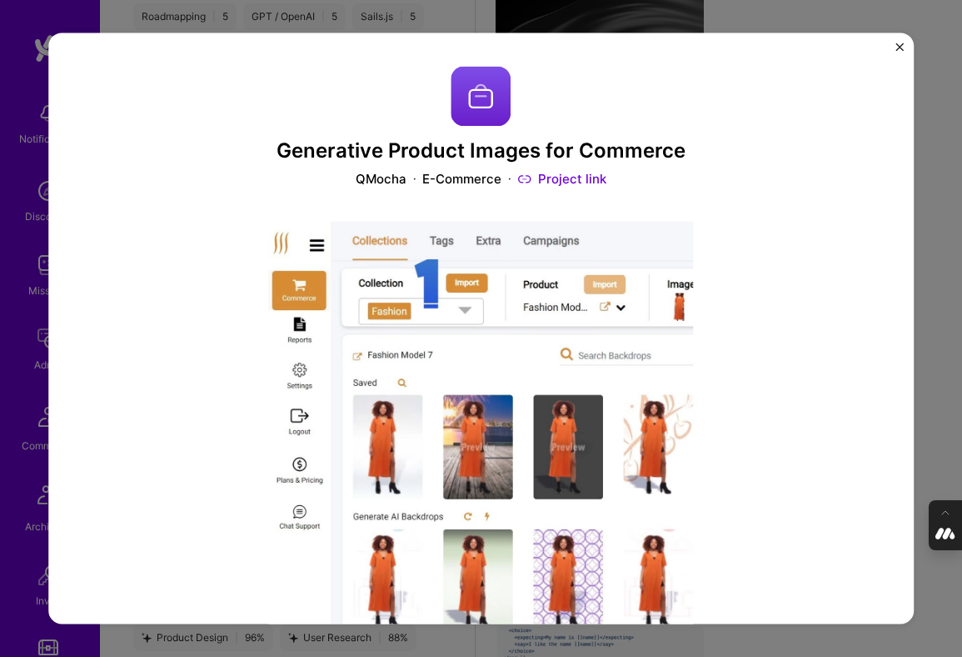
click at [932, 347] on div "Generative Product Images for Commerce QMocha E-Commerce Project link Role Solu…" at bounding box center [481, 328] width 962 height 657
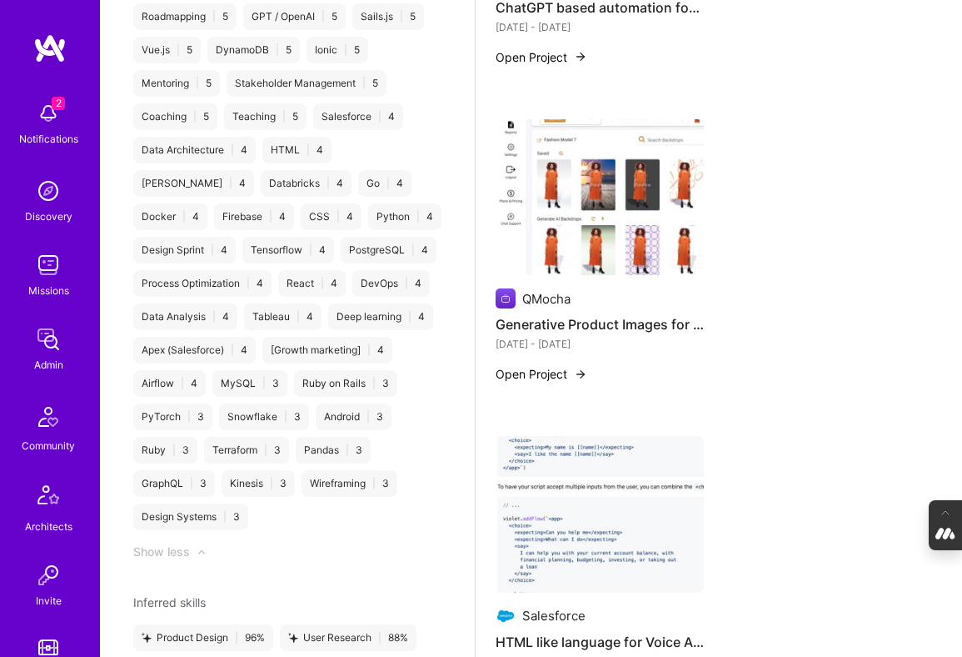
scroll to position [638, 0]
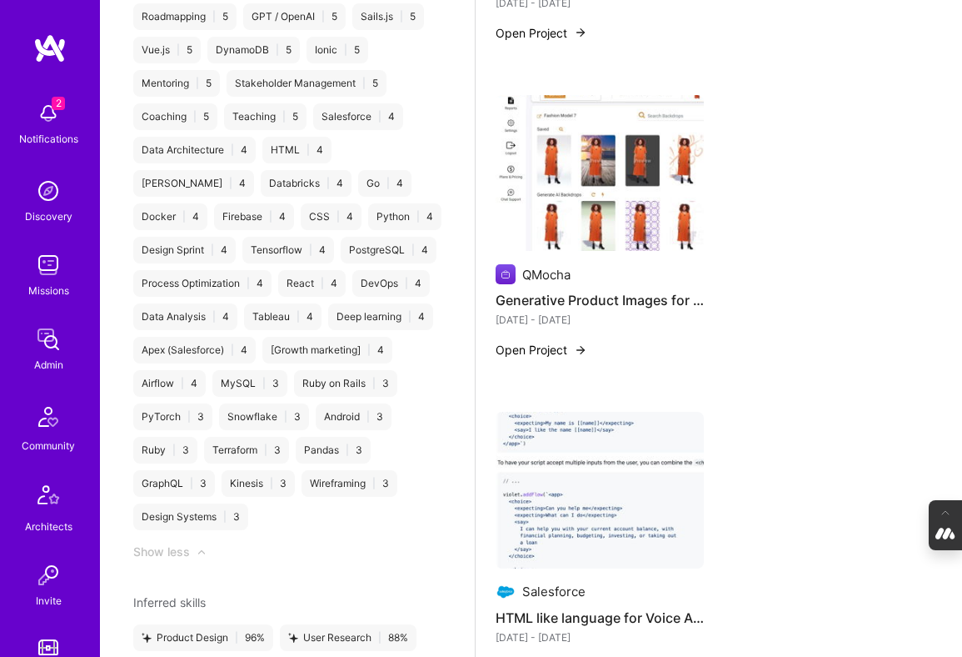
click at [600, 442] on img at bounding box center [600, 490] width 208 height 157
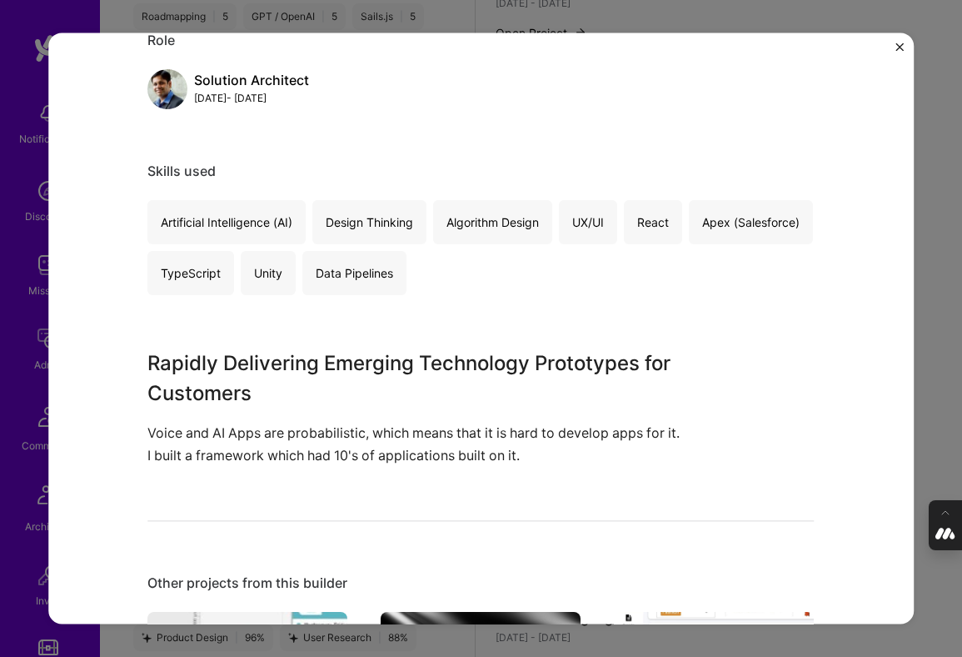
scroll to position [767, 0]
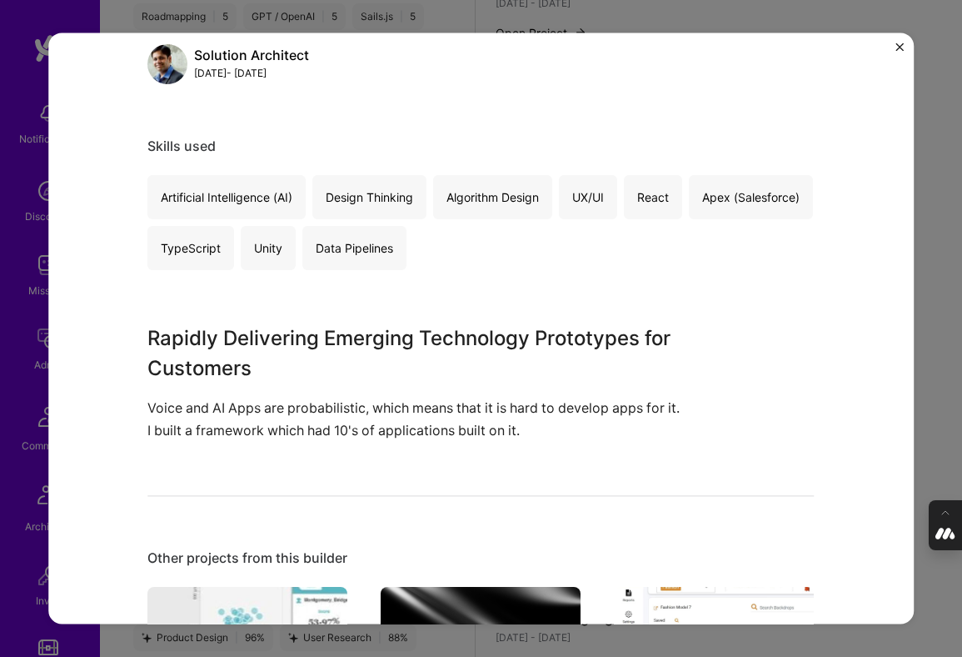
click at [928, 368] on div "HTML like language for Voice Apps Salesforce Artifical Intelligence / Machine L…" at bounding box center [481, 328] width 962 height 657
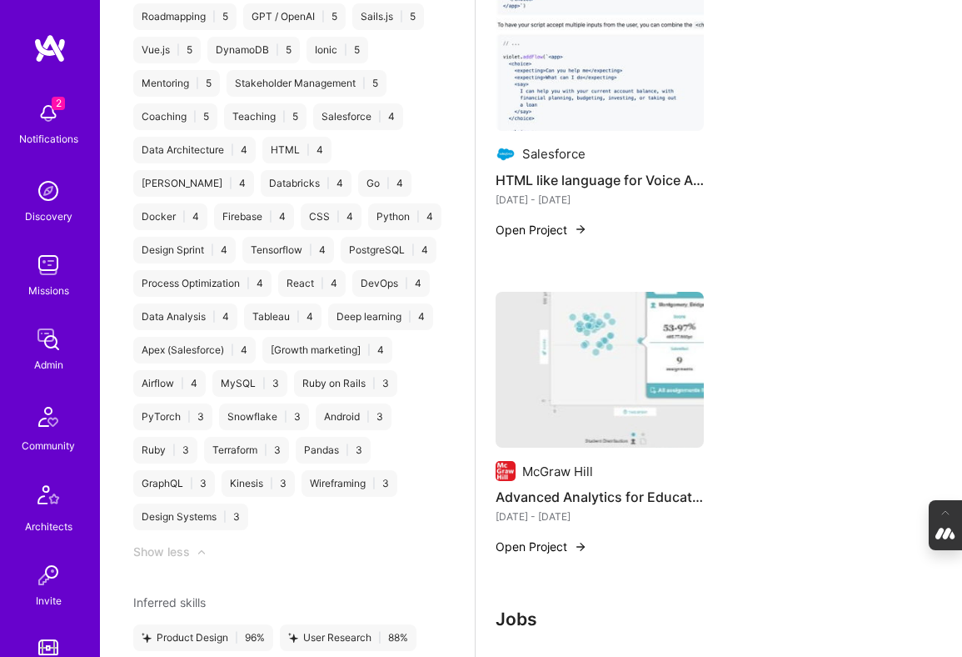
scroll to position [1095, 0]
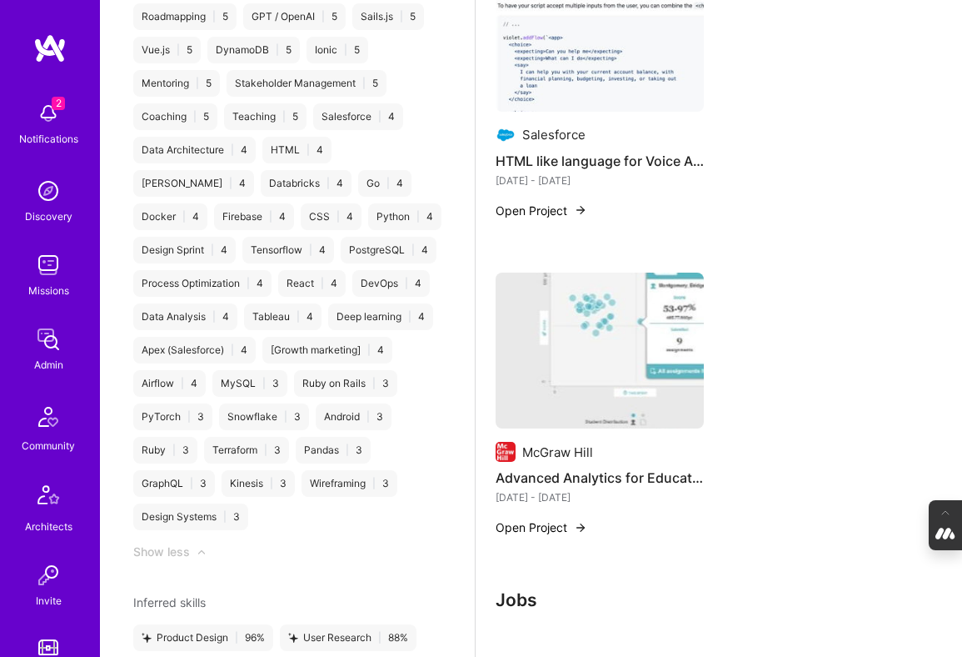
click at [606, 377] on img at bounding box center [600, 350] width 208 height 157
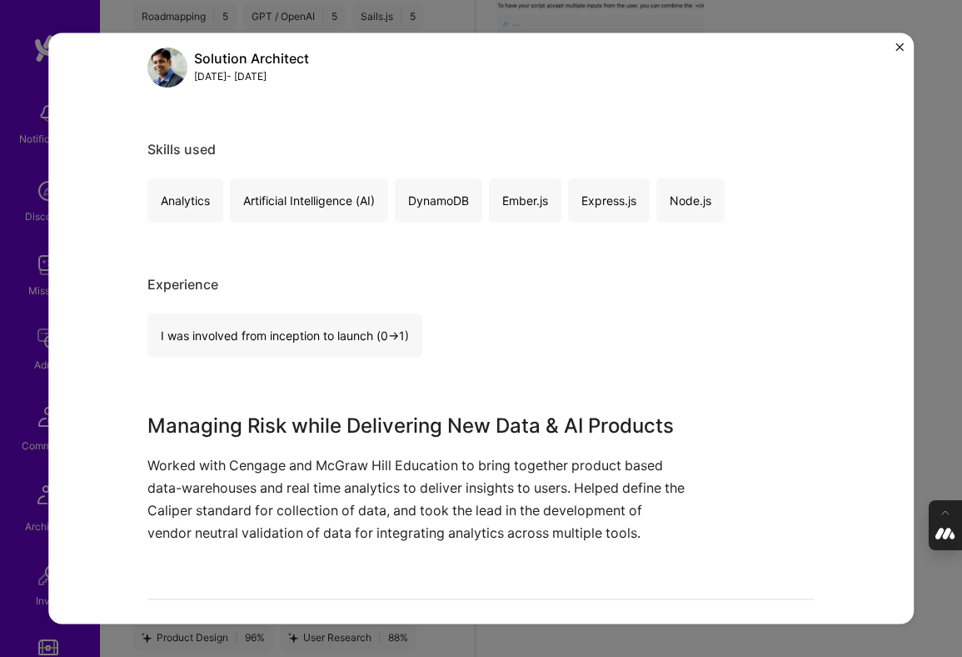
scroll to position [823, 0]
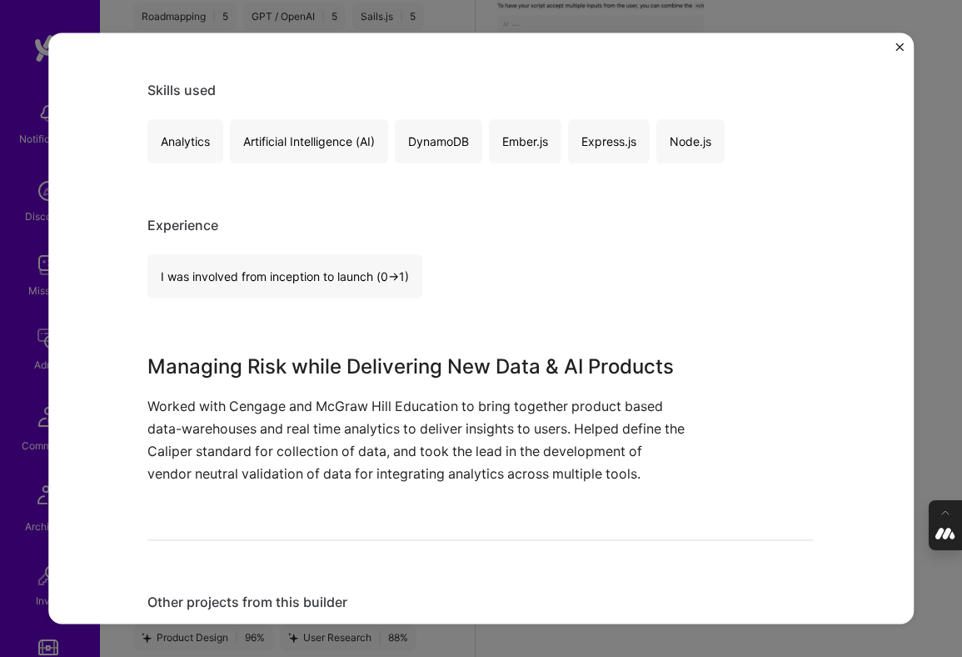
click at [937, 415] on div "Advanced Analytics for Education McGraw Hill Education / Edtech Project link Ro…" at bounding box center [481, 328] width 962 height 657
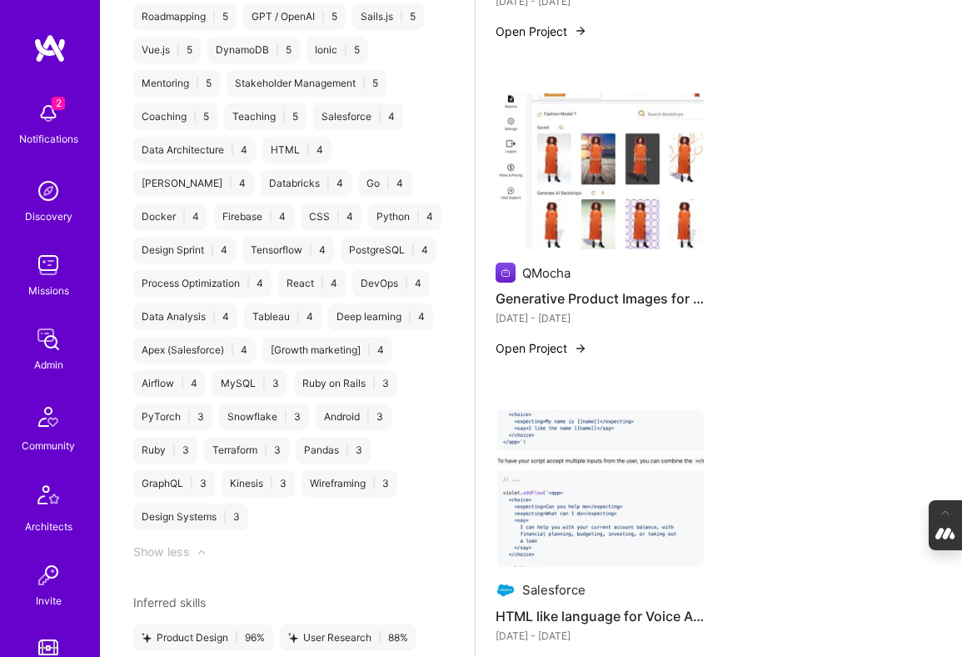
scroll to position [554, 0]
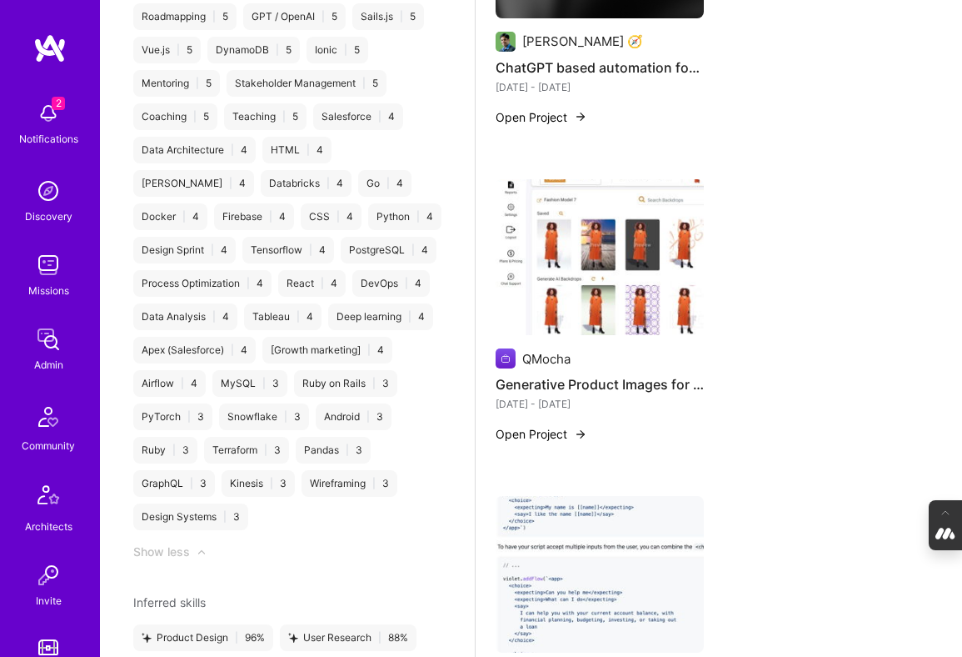
click at [554, 270] on img at bounding box center [600, 257] width 208 height 157
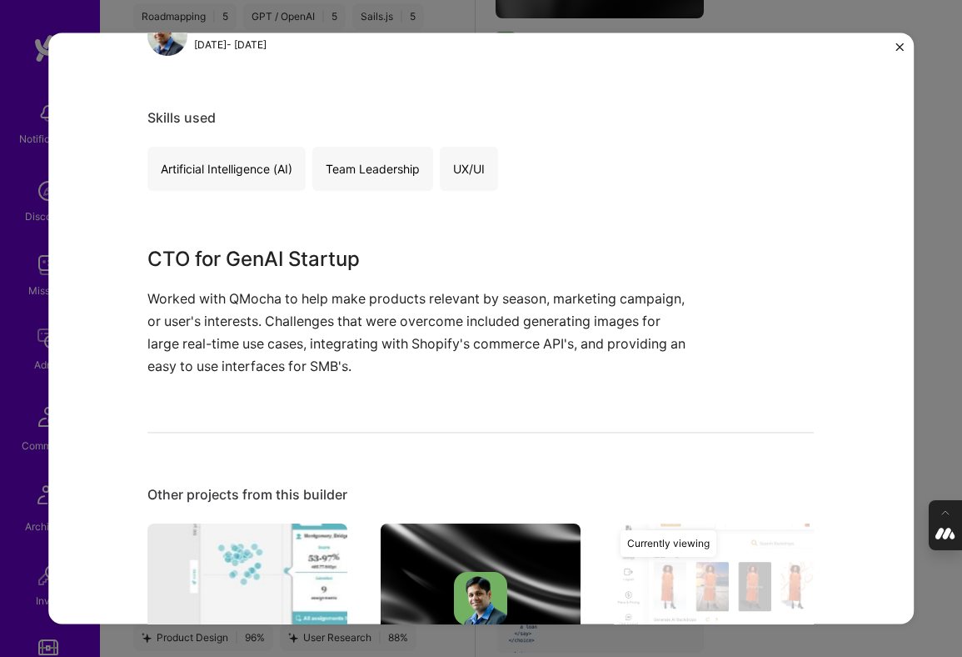
scroll to position [797, 0]
click at [902, 47] on img "Close" at bounding box center [900, 46] width 8 height 8
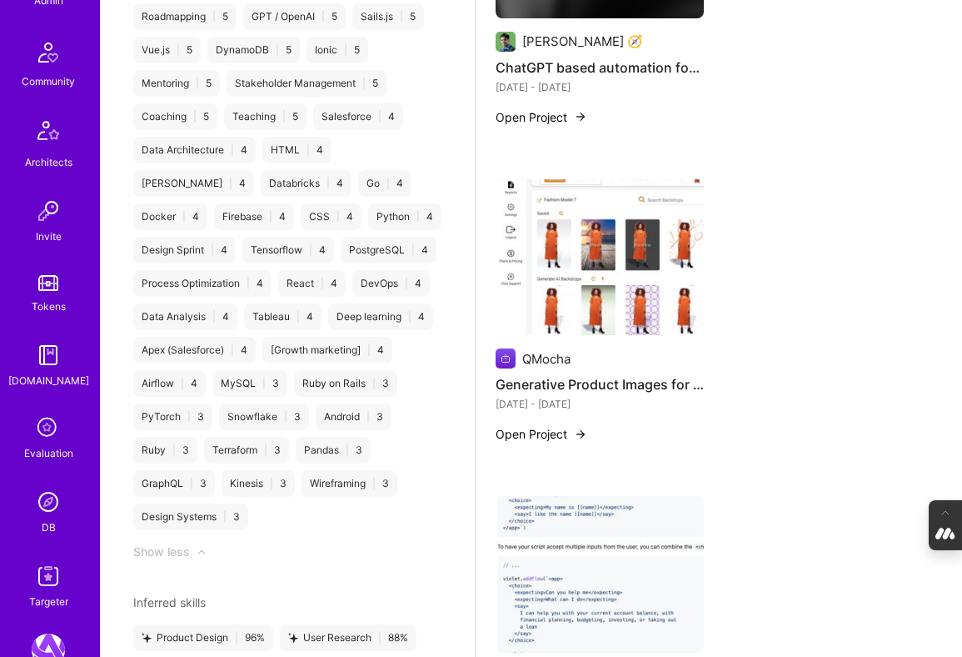
scroll to position [381, 0]
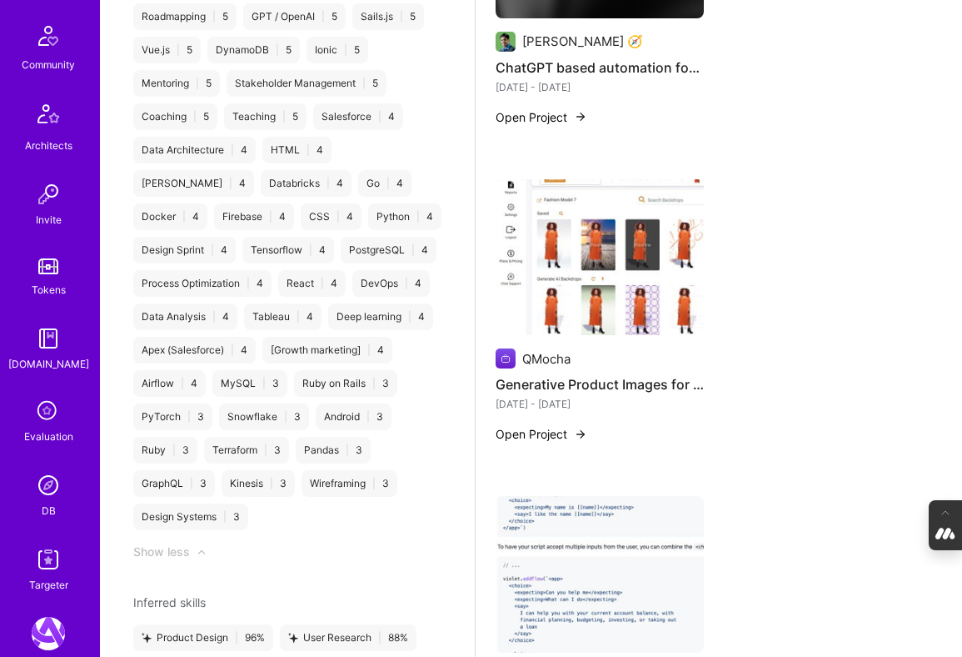
click at [47, 497] on img at bounding box center [48, 484] width 33 height 33
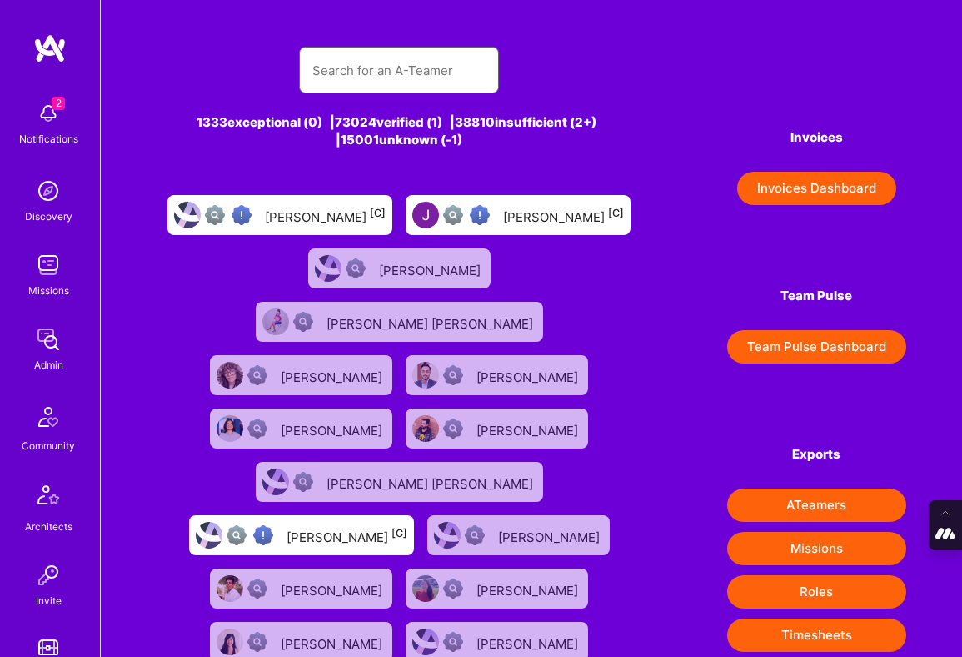
click at [384, 67] on input "text" at bounding box center [398, 70] width 173 height 42
paste input "Gabe Thendean"
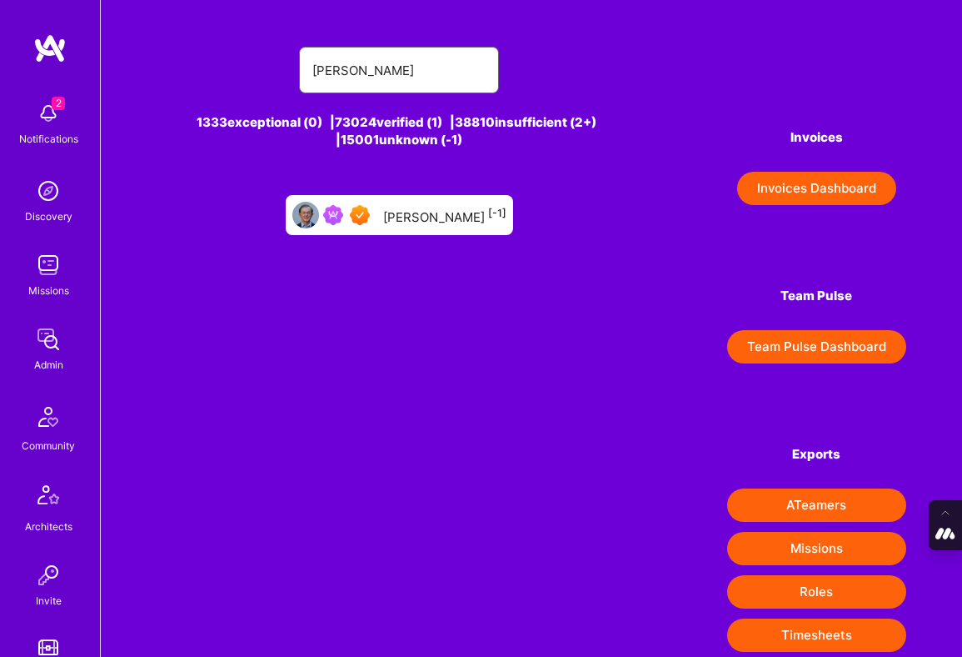
type input "Gabe Thendean"
click at [412, 202] on div "Gabe Thendean [-1]" at bounding box center [399, 215] width 227 height 40
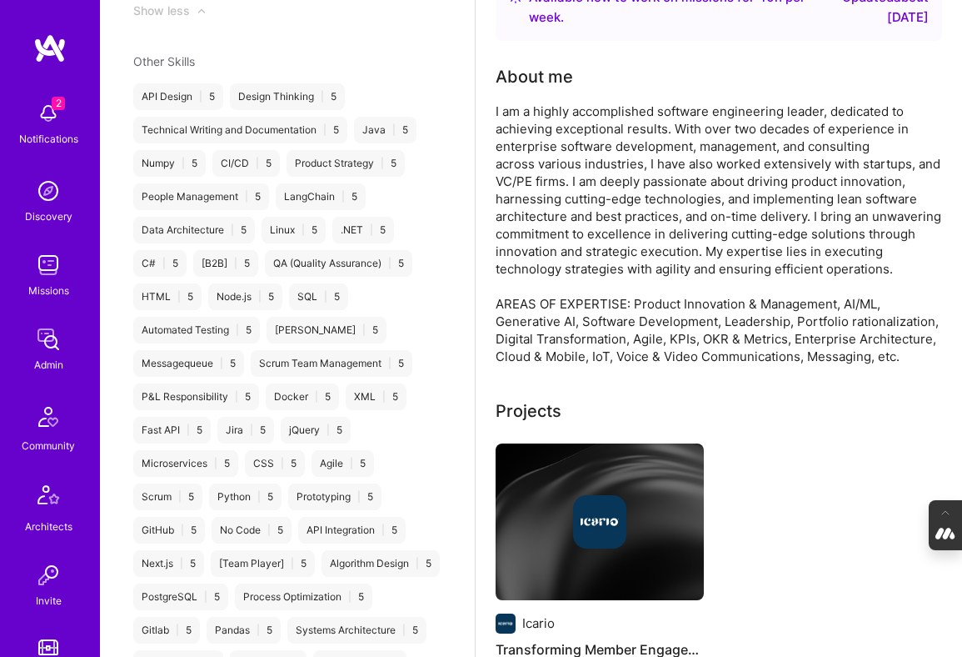
scroll to position [1651, 0]
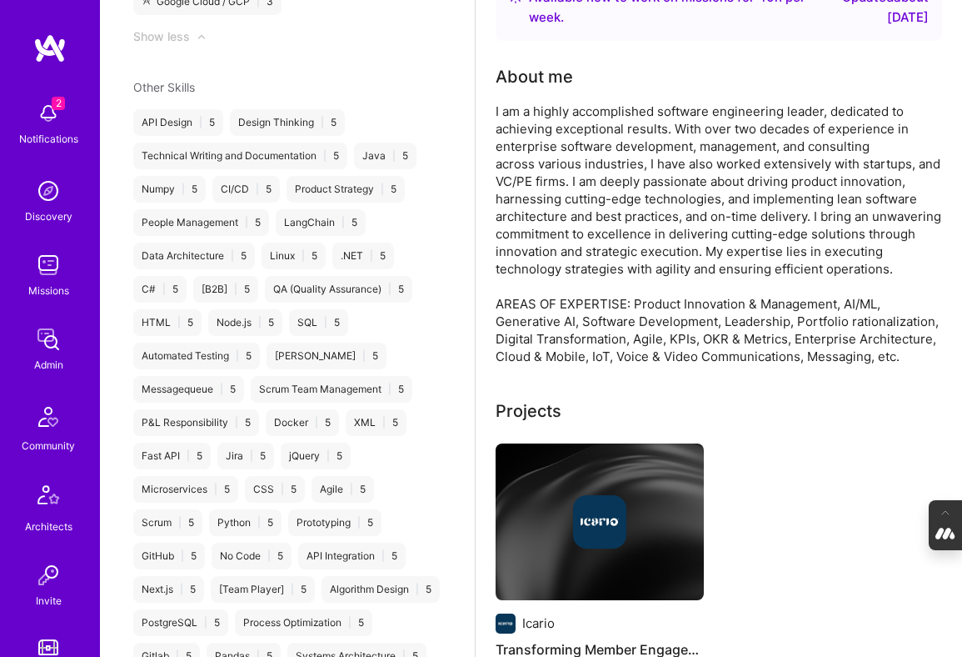
click at [6, 401] on link "Community" at bounding box center [48, 425] width 103 height 57
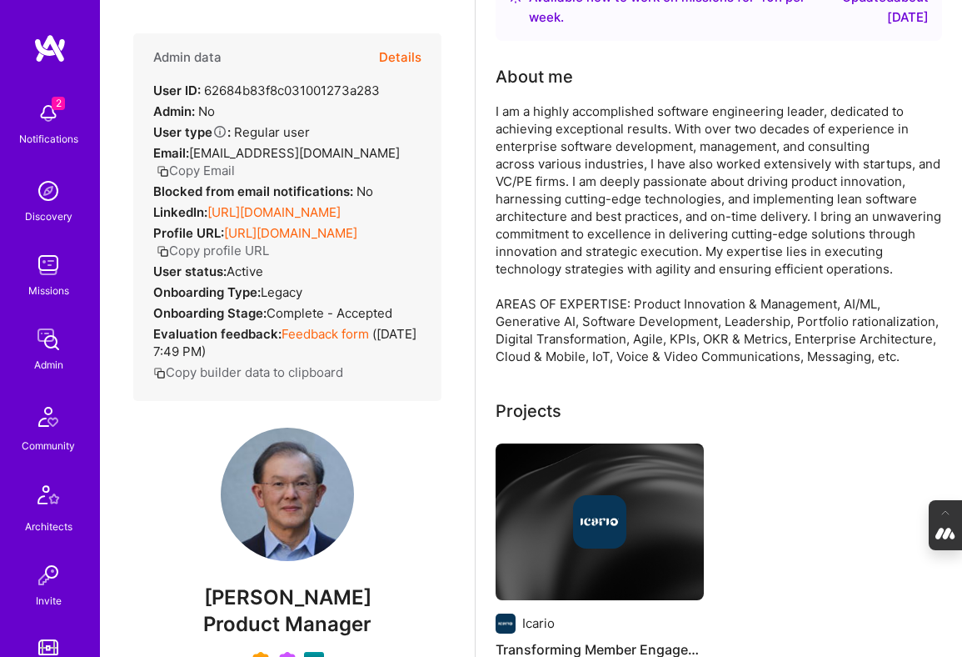
click at [397, 57] on button "Details" at bounding box center [400, 57] width 42 height 48
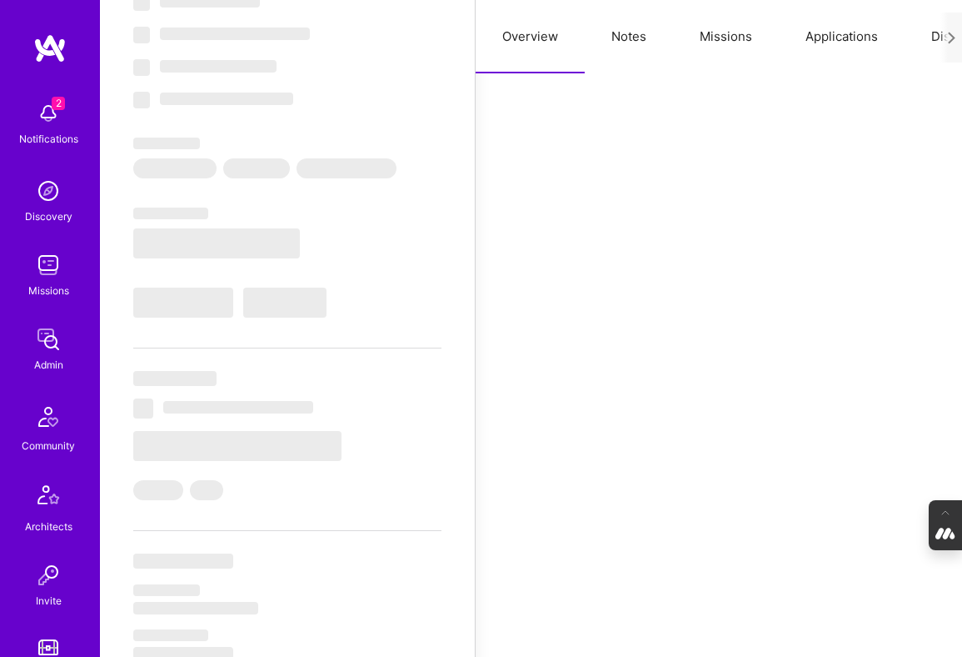
scroll to position [119, 0]
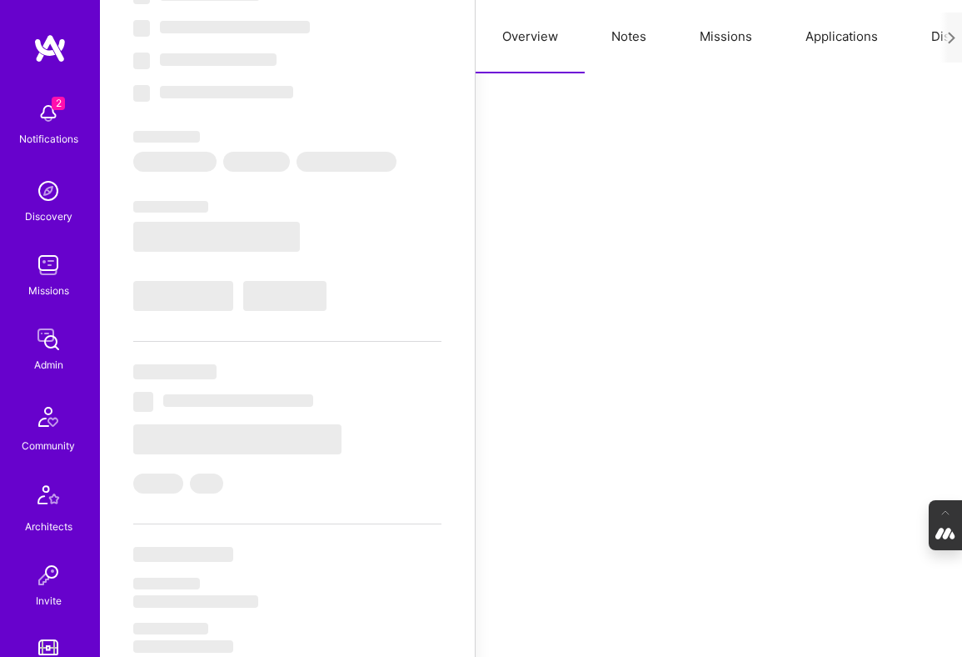
click at [629, 36] on button "Notes" at bounding box center [629, 36] width 88 height 73
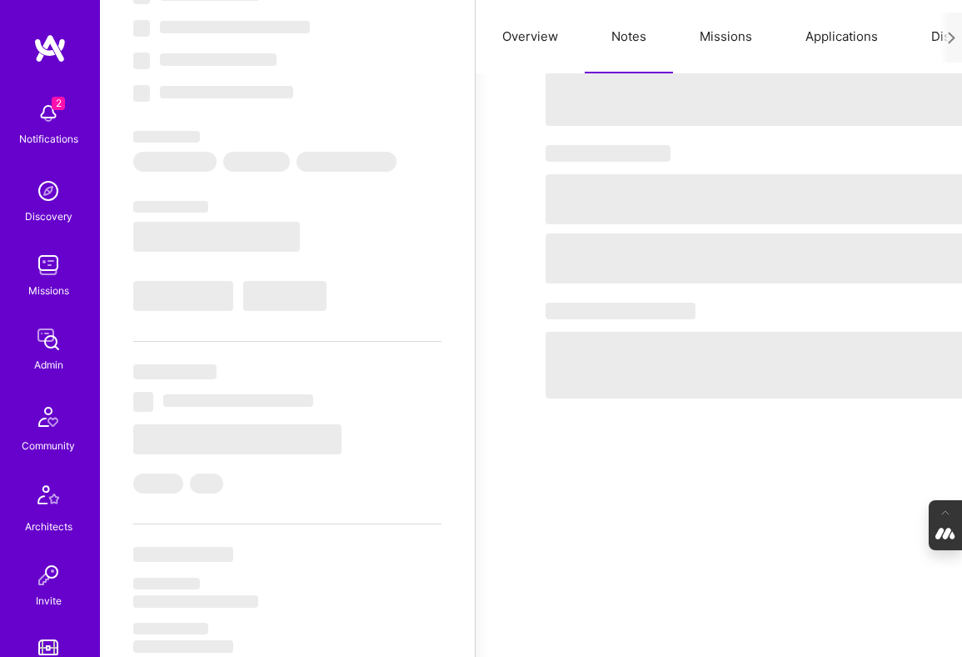
type textarea "x"
select select "Right Now"
select select "7"
select select "6"
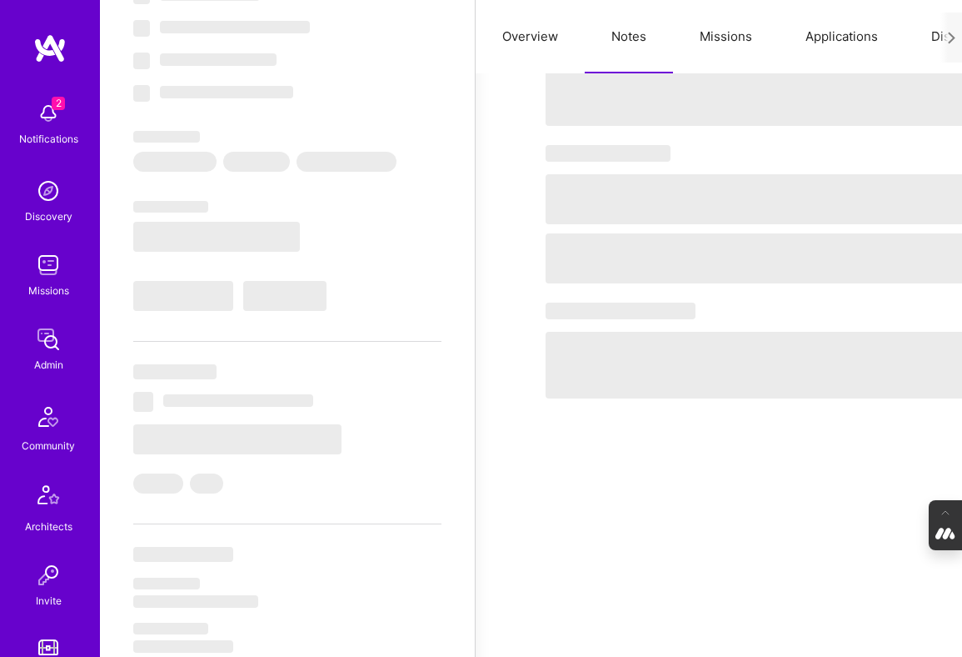
select select "7"
select select "US"
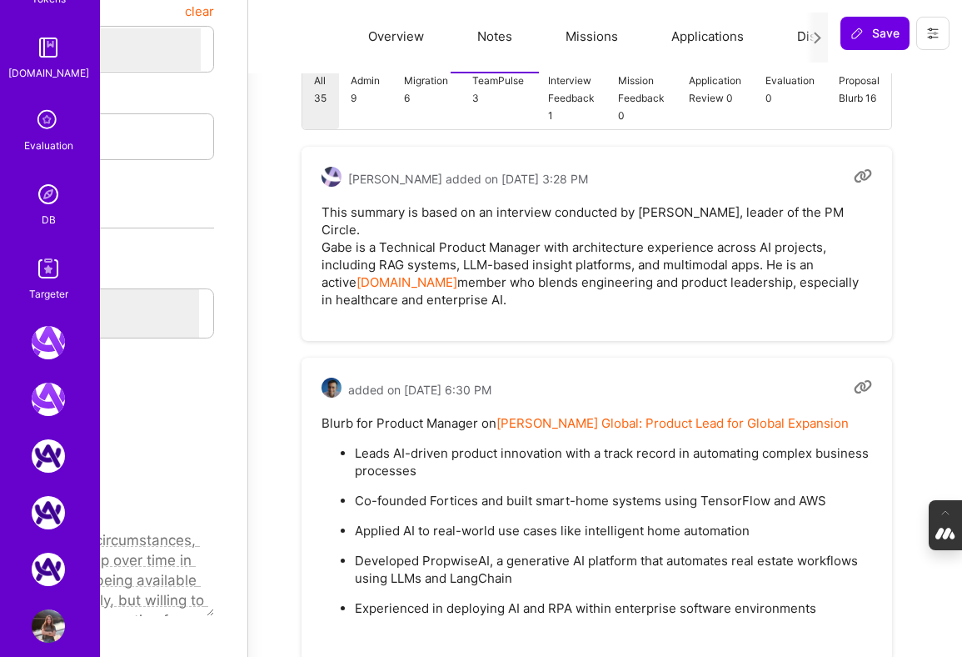
scroll to position [690, 0]
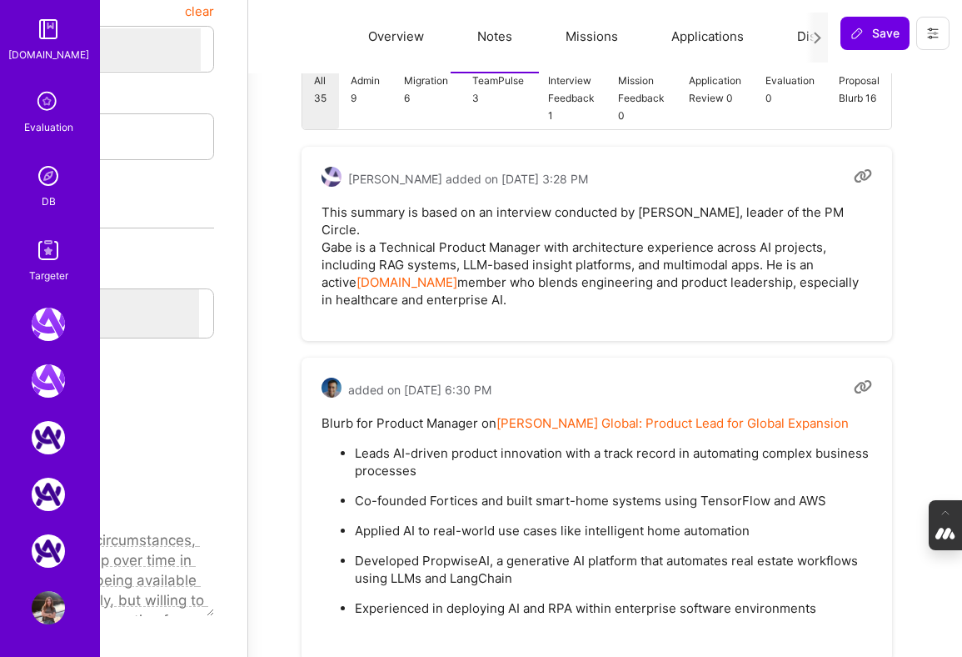
click at [43, 178] on img at bounding box center [48, 175] width 33 height 33
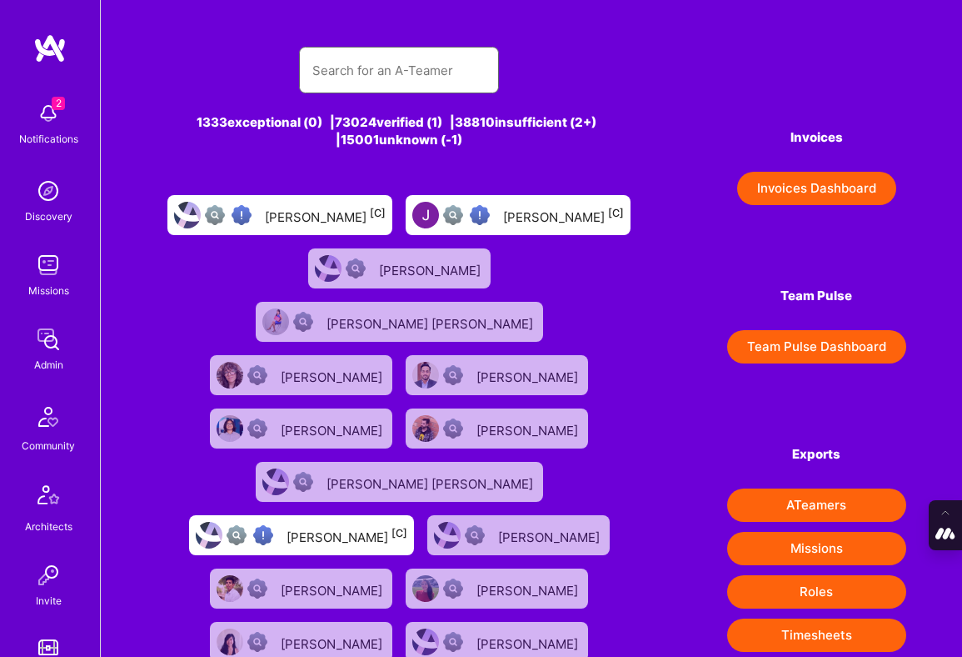
click at [356, 72] on input "text" at bounding box center [398, 70] width 173 height 42
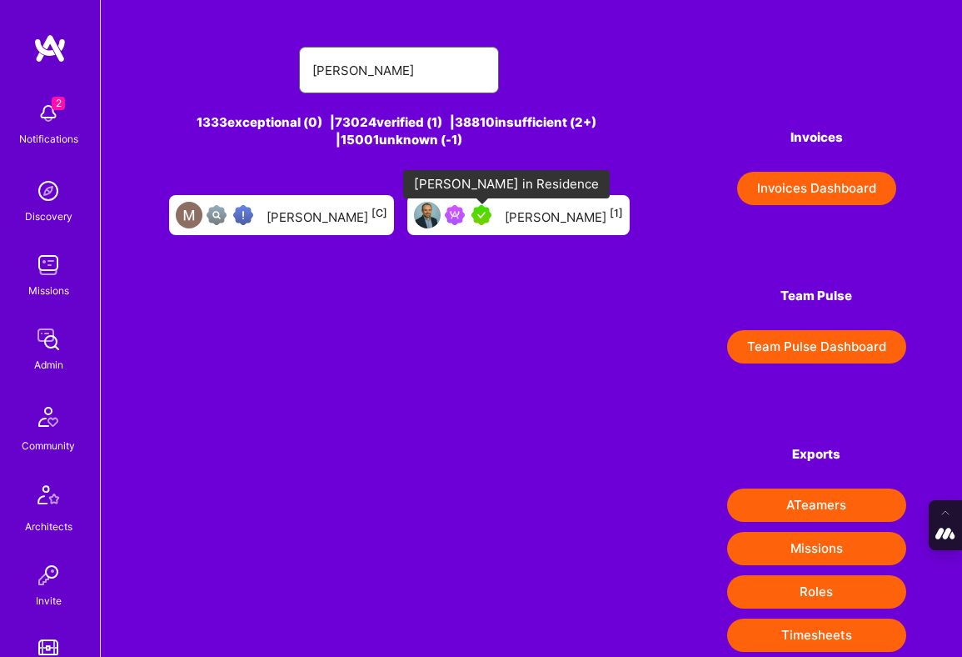
type input "marcin wylot"
click at [487, 212] on img at bounding box center [482, 215] width 20 height 20
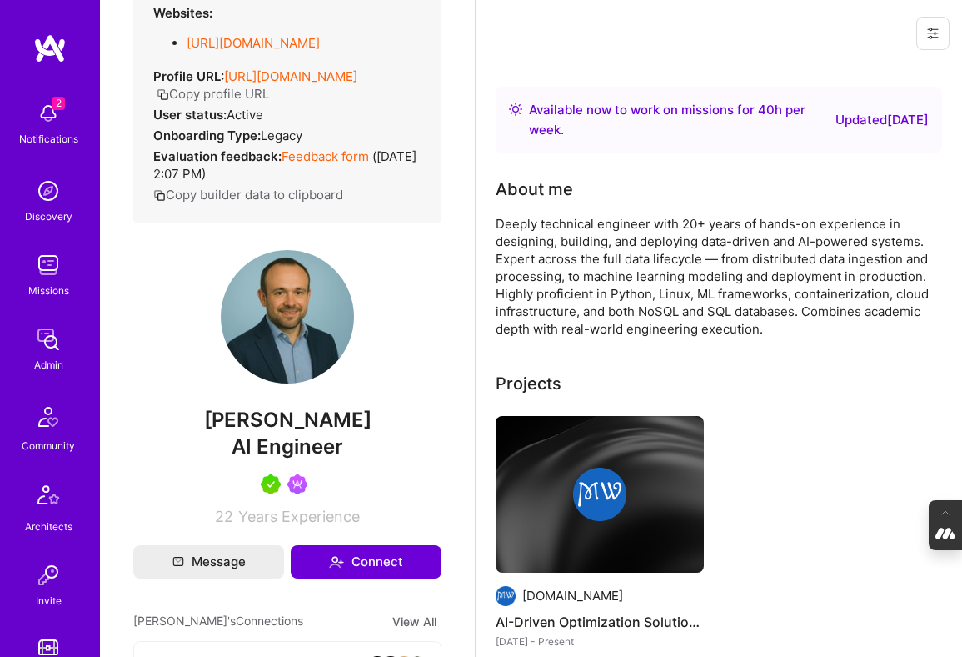
scroll to position [227, 0]
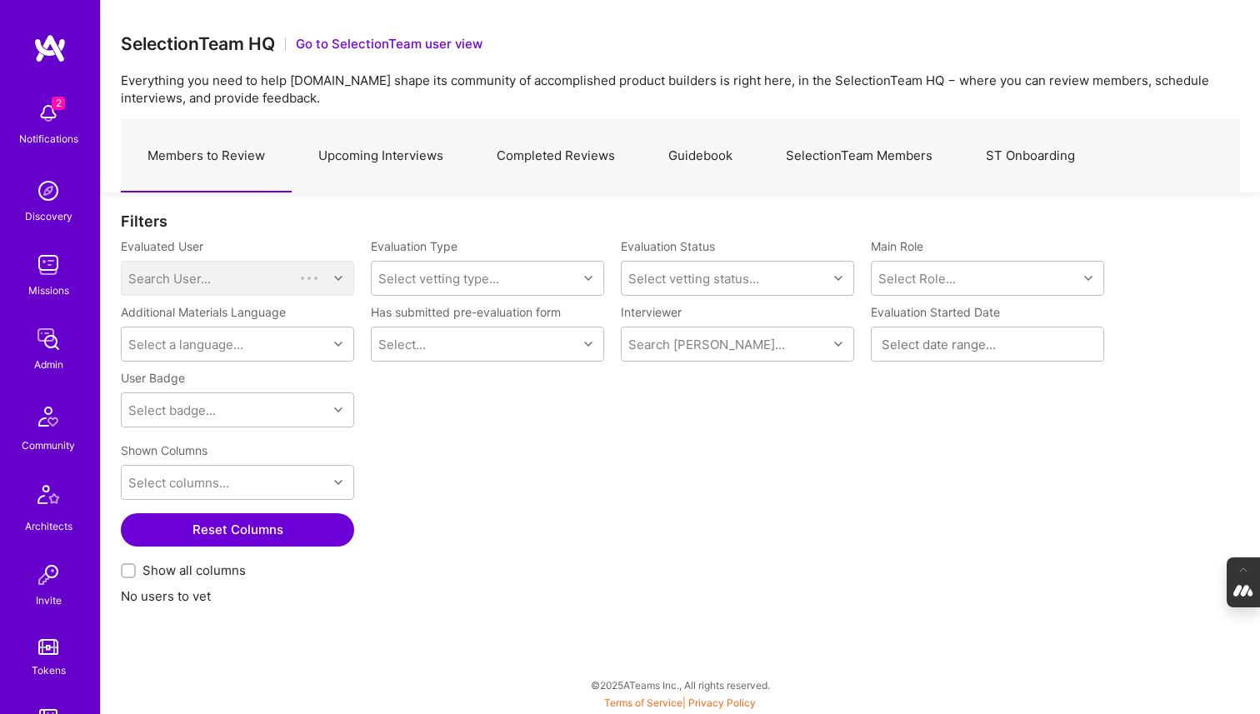
click at [582, 154] on link "Completed Reviews" at bounding box center [556, 156] width 172 height 72
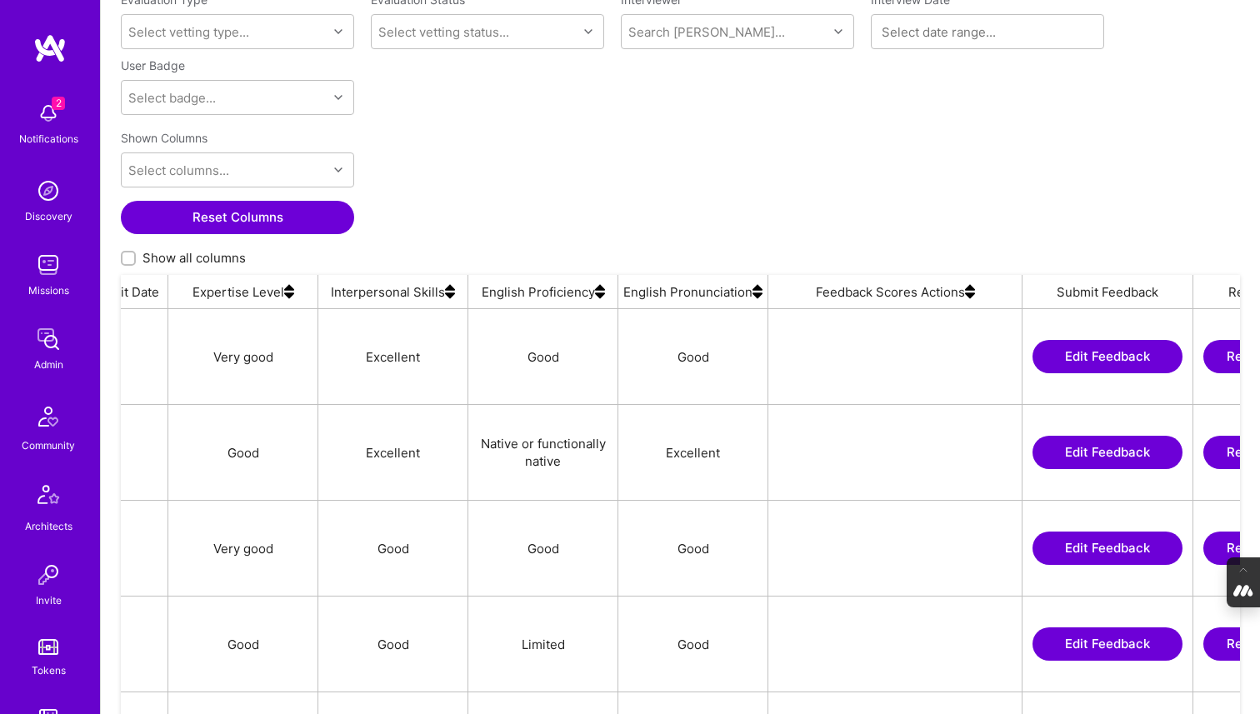
scroll to position [0, 1384]
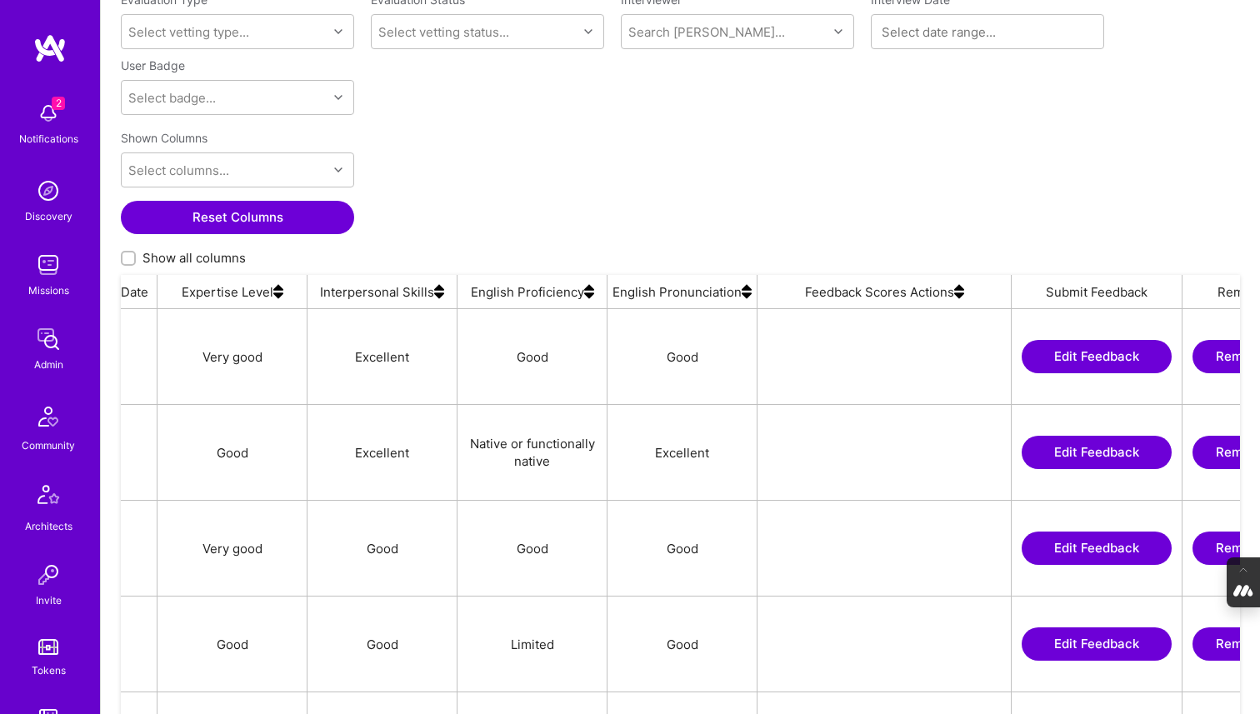
click at [957, 299] on img at bounding box center [959, 291] width 10 height 33
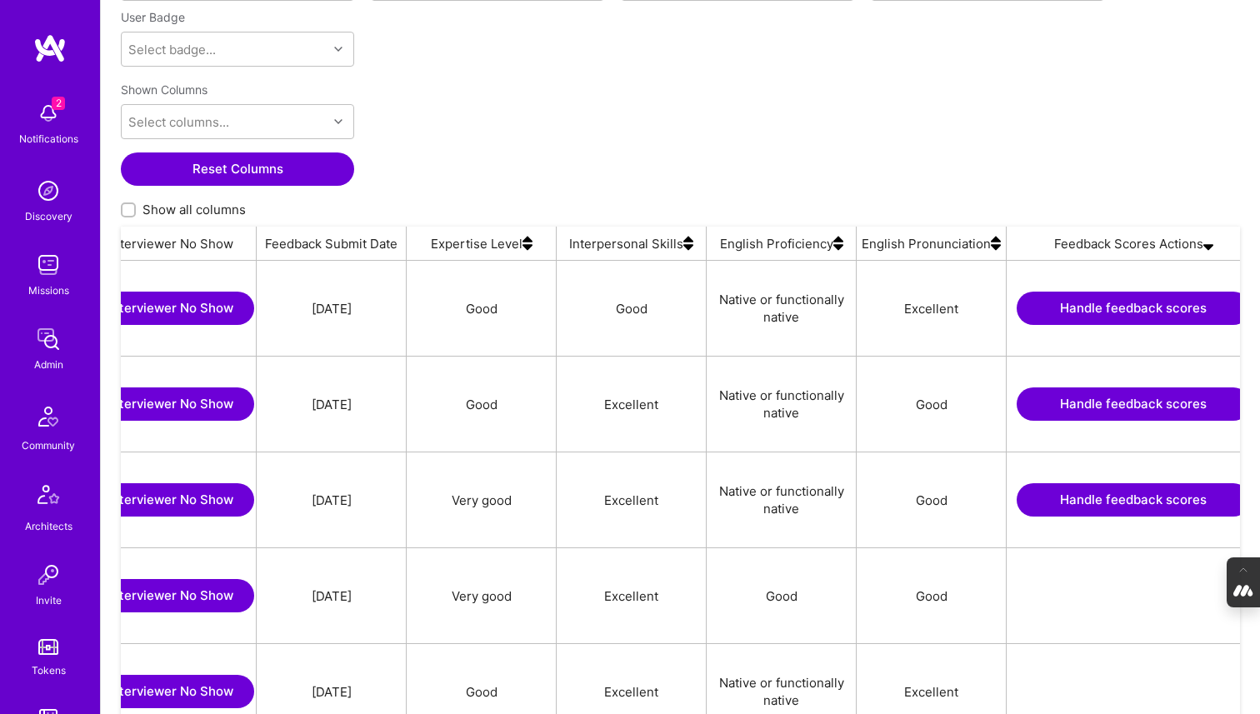
scroll to position [0, 1136]
click at [1104, 497] on button "Handle feedback scores" at bounding box center [1132, 499] width 233 height 33
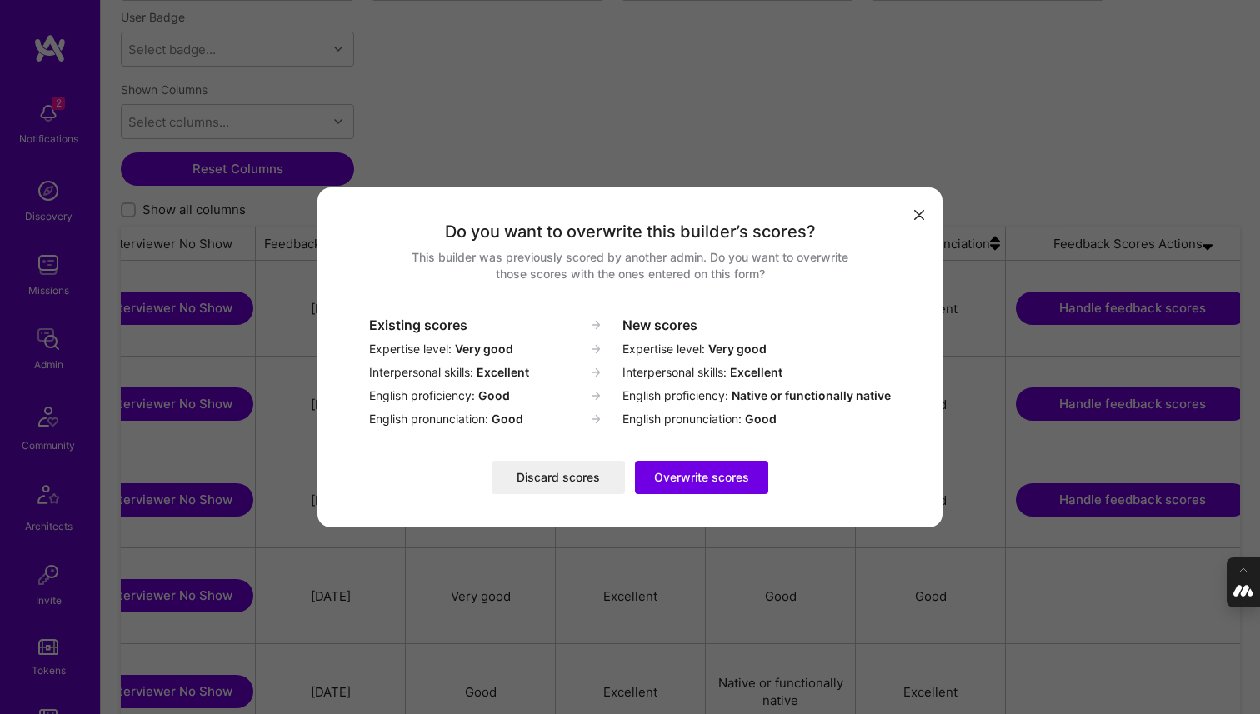
click at [707, 475] on button "Overwrite scores" at bounding box center [701, 477] width 133 height 33
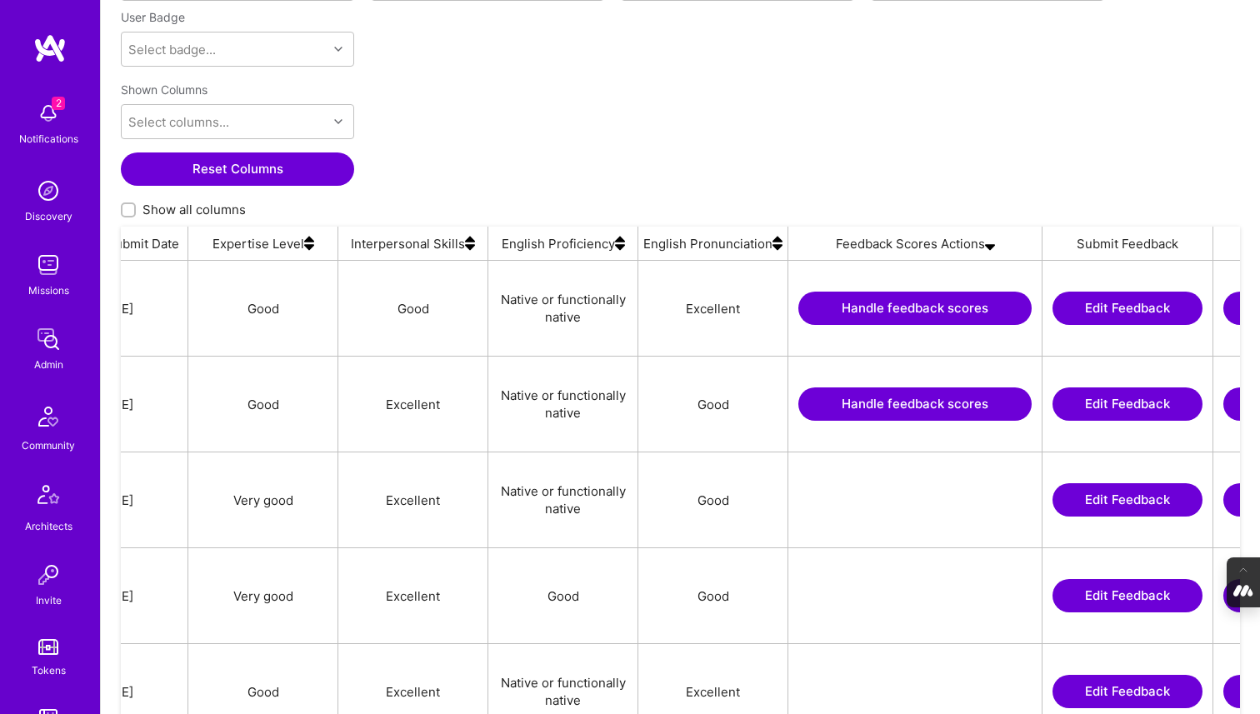
scroll to position [0, 1355]
click at [940, 397] on button "Handle feedback scores" at bounding box center [913, 403] width 233 height 33
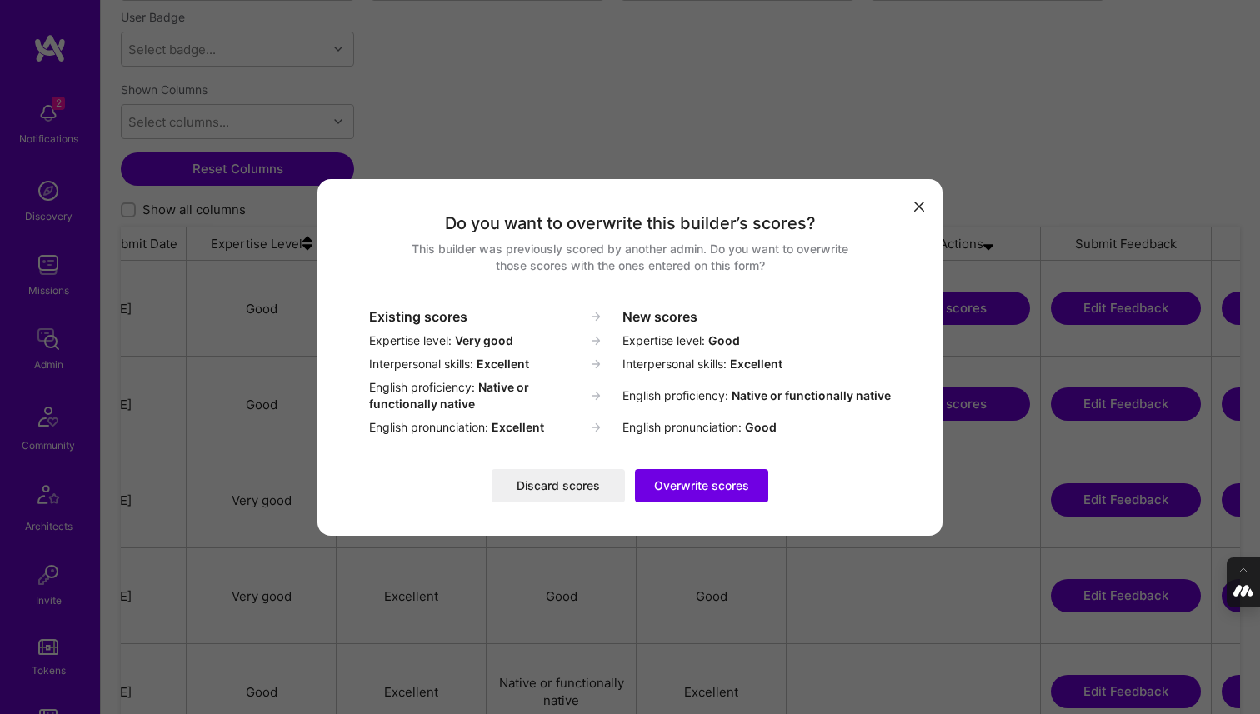
click at [550, 485] on button "Discard scores" at bounding box center [558, 485] width 133 height 33
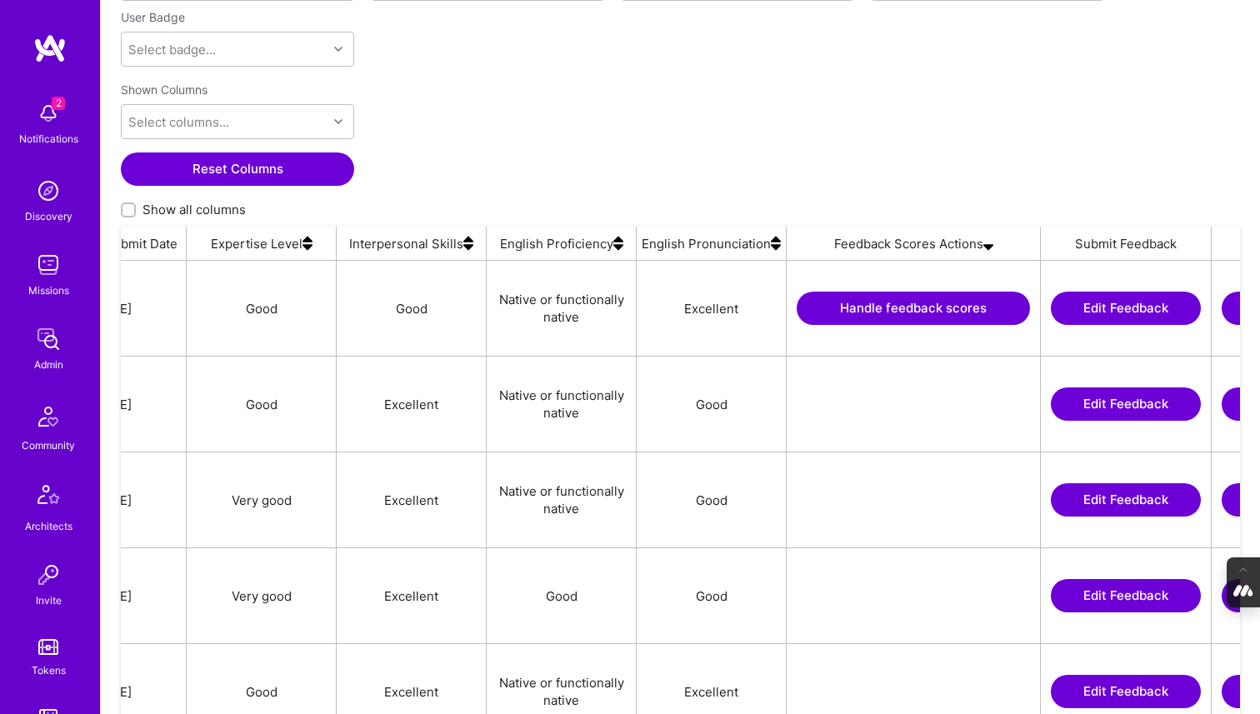
click at [831, 311] on button "Handle feedback scores" at bounding box center [913, 308] width 233 height 33
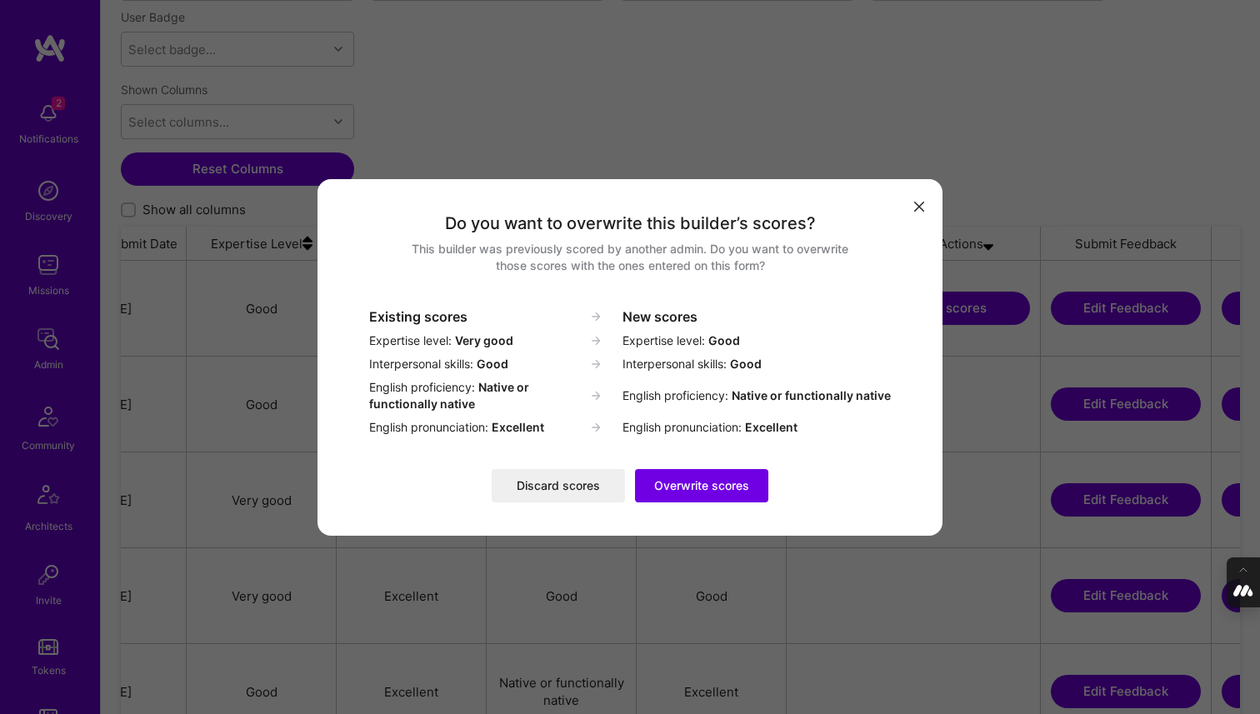
click at [565, 485] on button "Discard scores" at bounding box center [558, 485] width 133 height 33
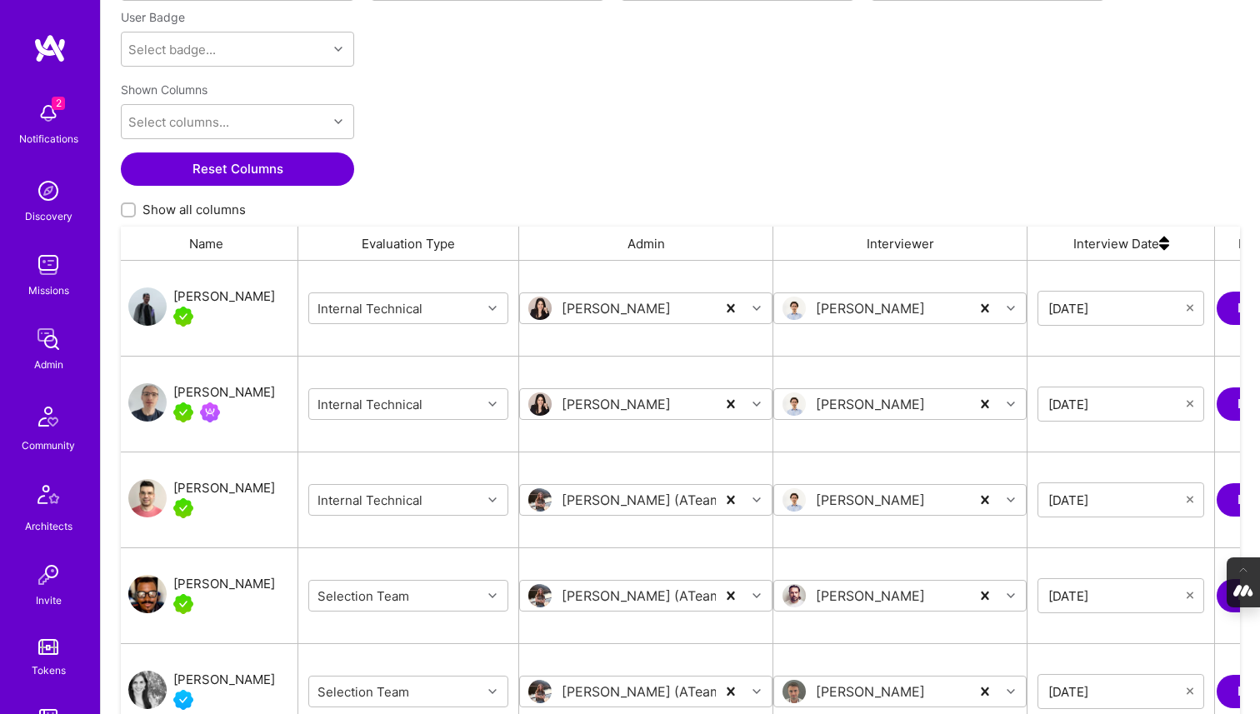
scroll to position [0, 0]
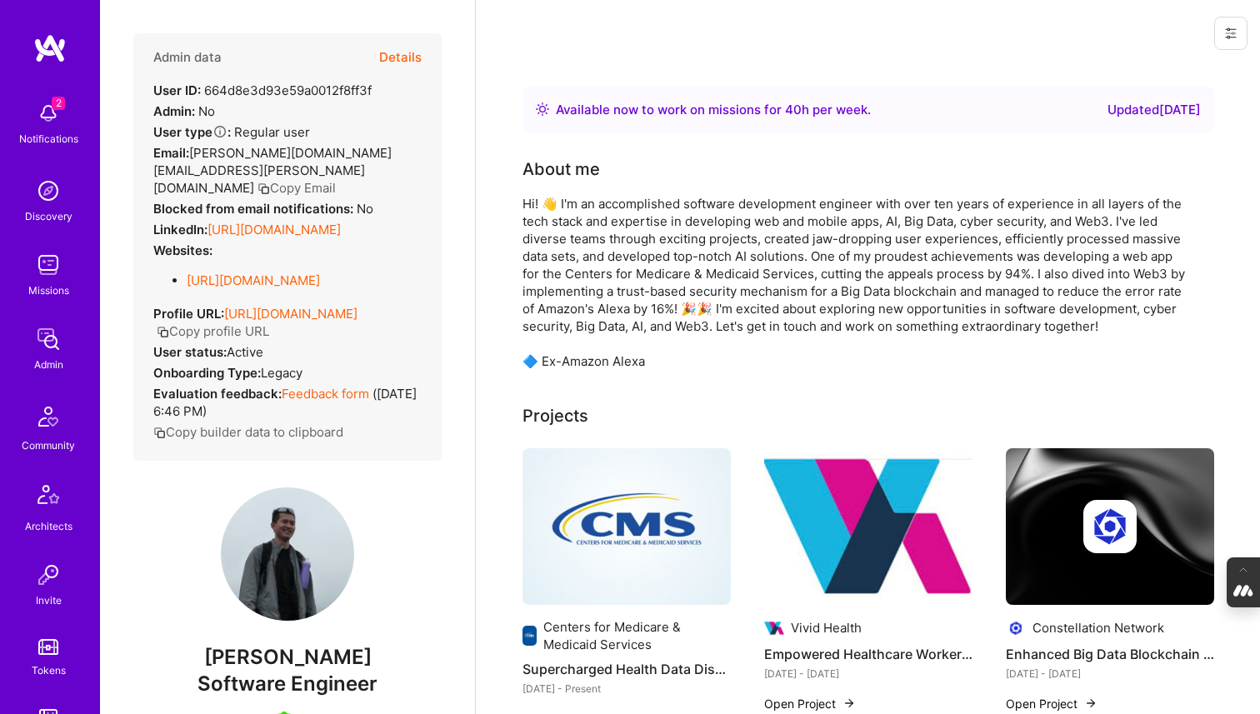
click at [407, 53] on button "Details" at bounding box center [400, 57] width 42 height 48
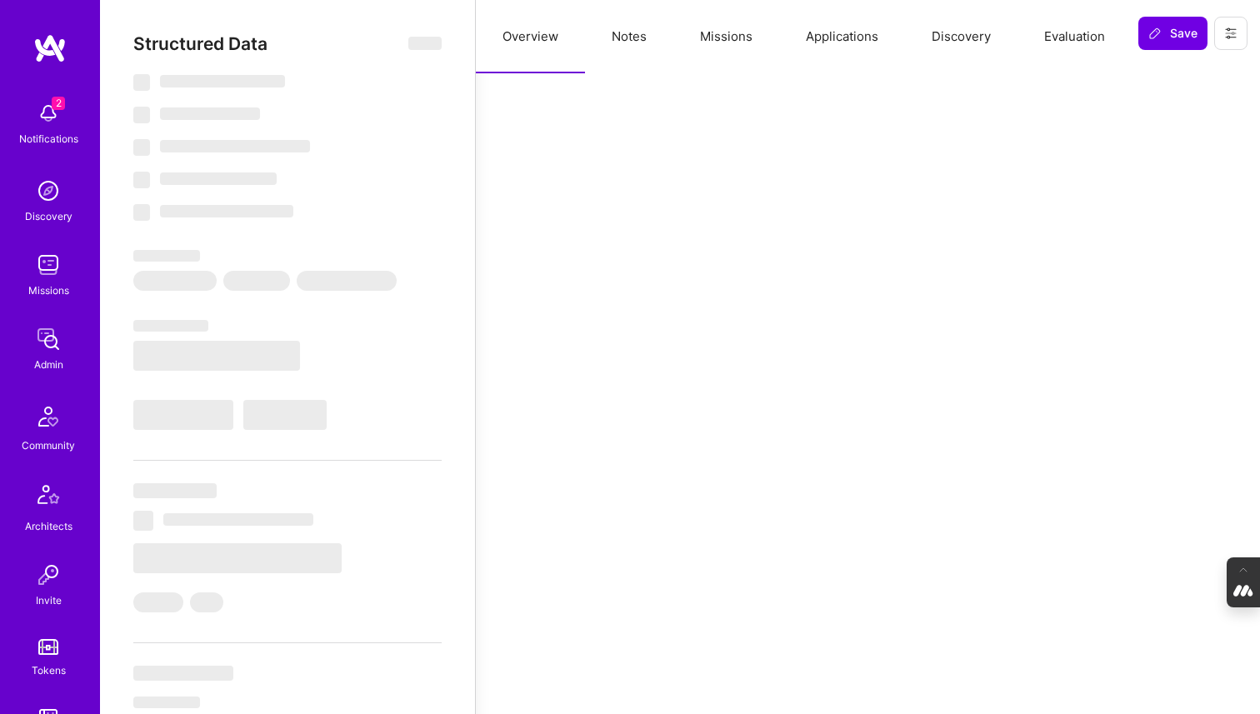
click at [1068, 35] on button "Evaluation" at bounding box center [1074, 36] width 114 height 73
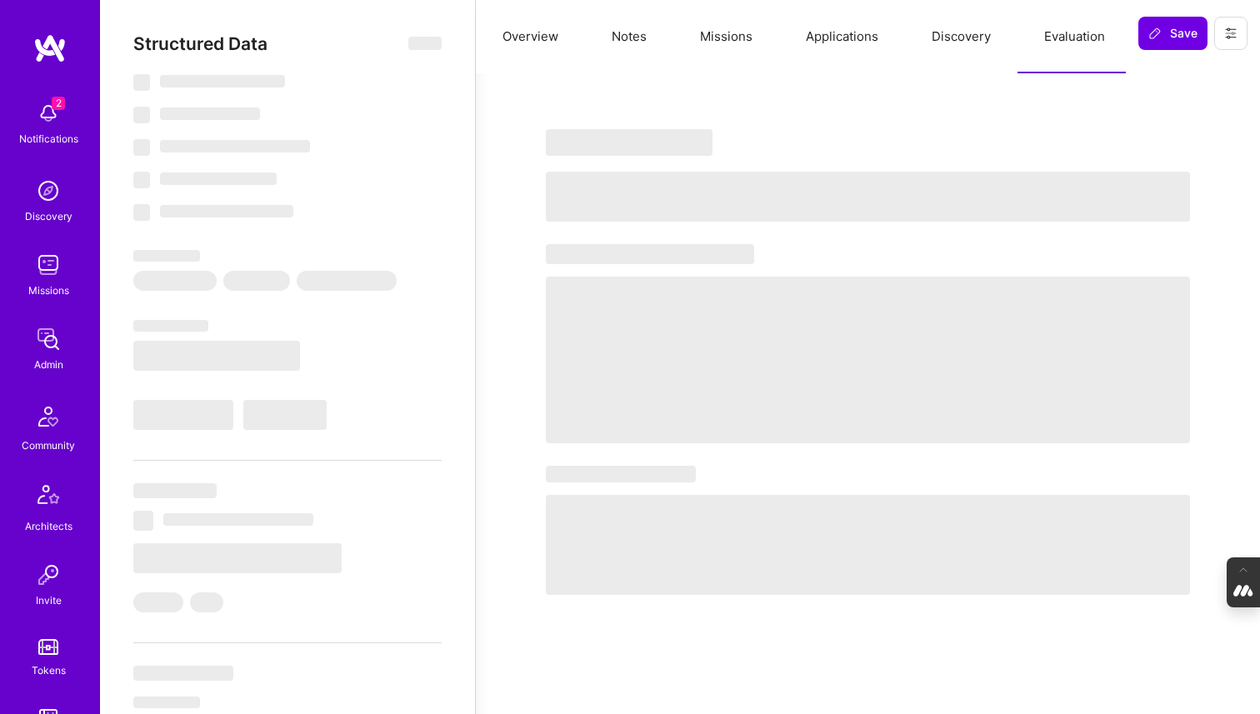
select select "Right Now"
select select "5"
select select "4"
select select "7"
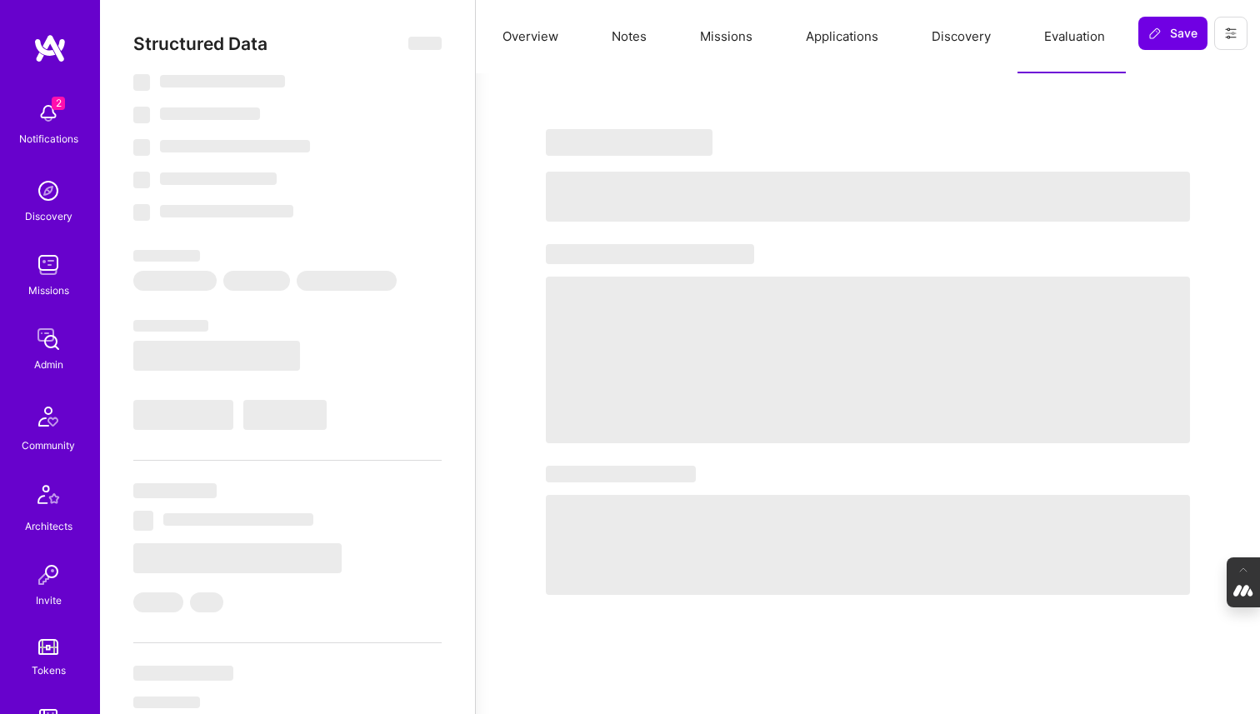
select select "US"
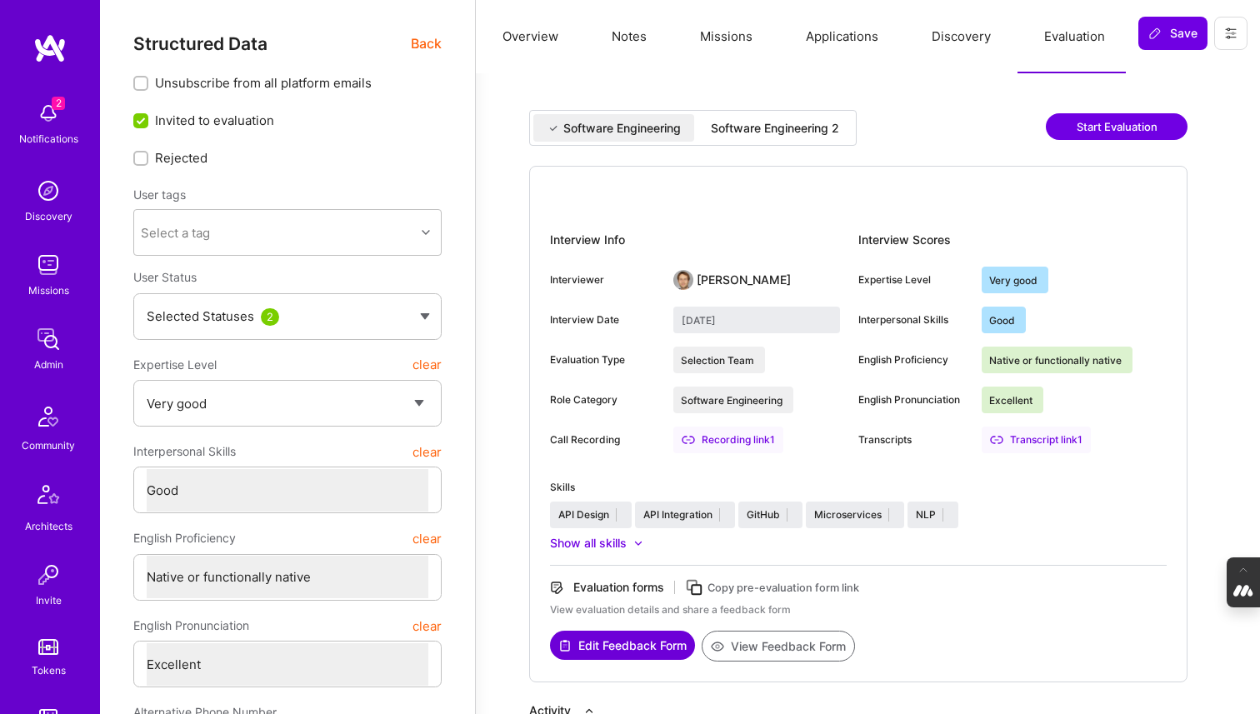
click at [796, 126] on div "Software Engineering 2" at bounding box center [775, 128] width 128 height 17
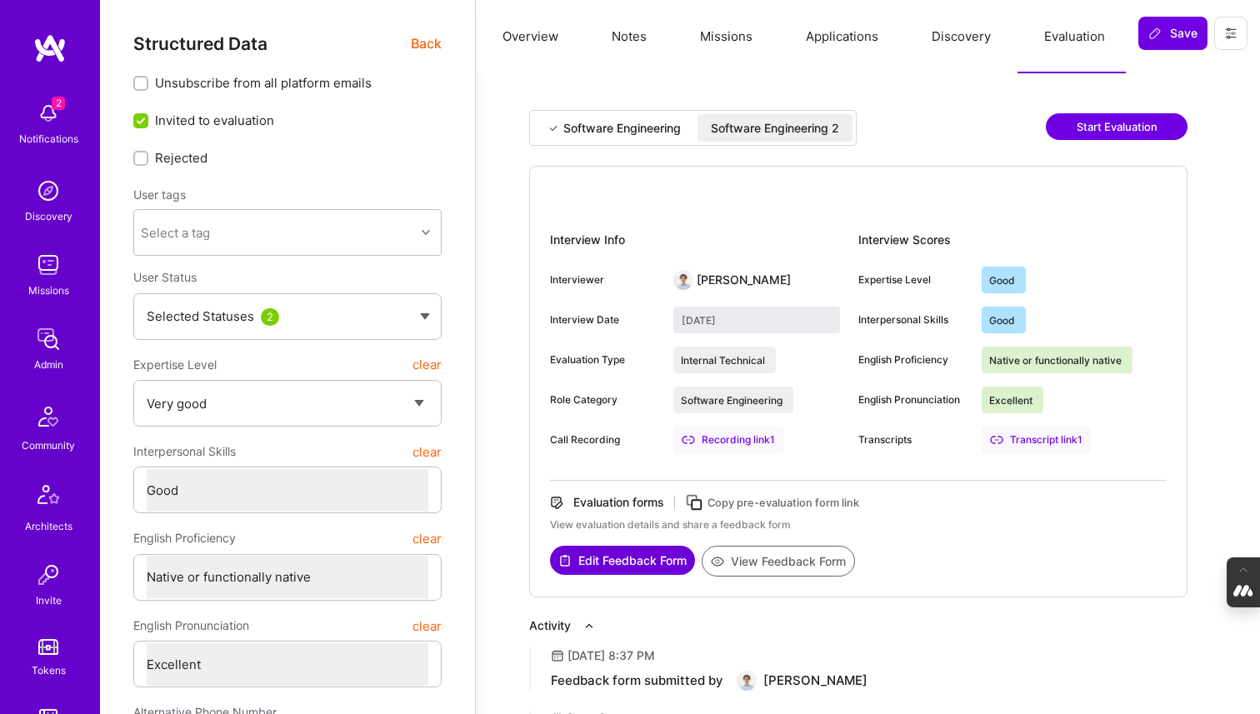
click at [577, 134] on div "Software Engineering" at bounding box center [621, 128] width 117 height 17
type input "June 4, 2024"
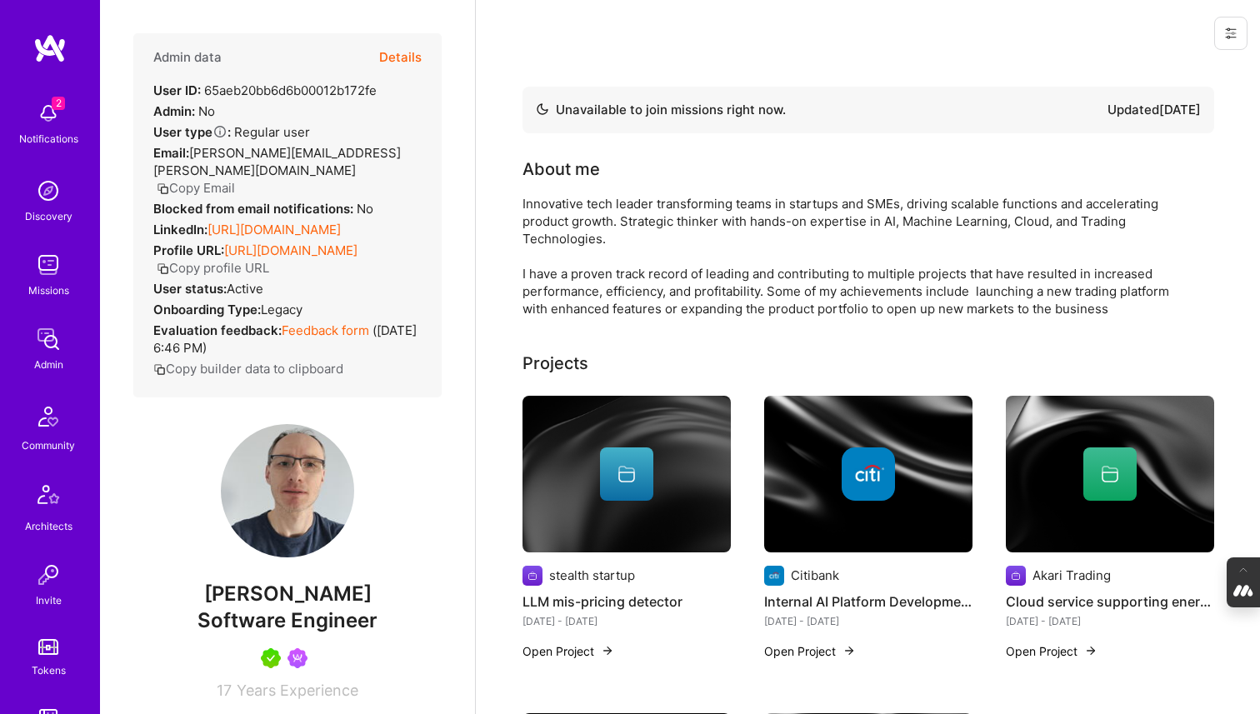
click at [397, 55] on button "Details" at bounding box center [400, 57] width 42 height 48
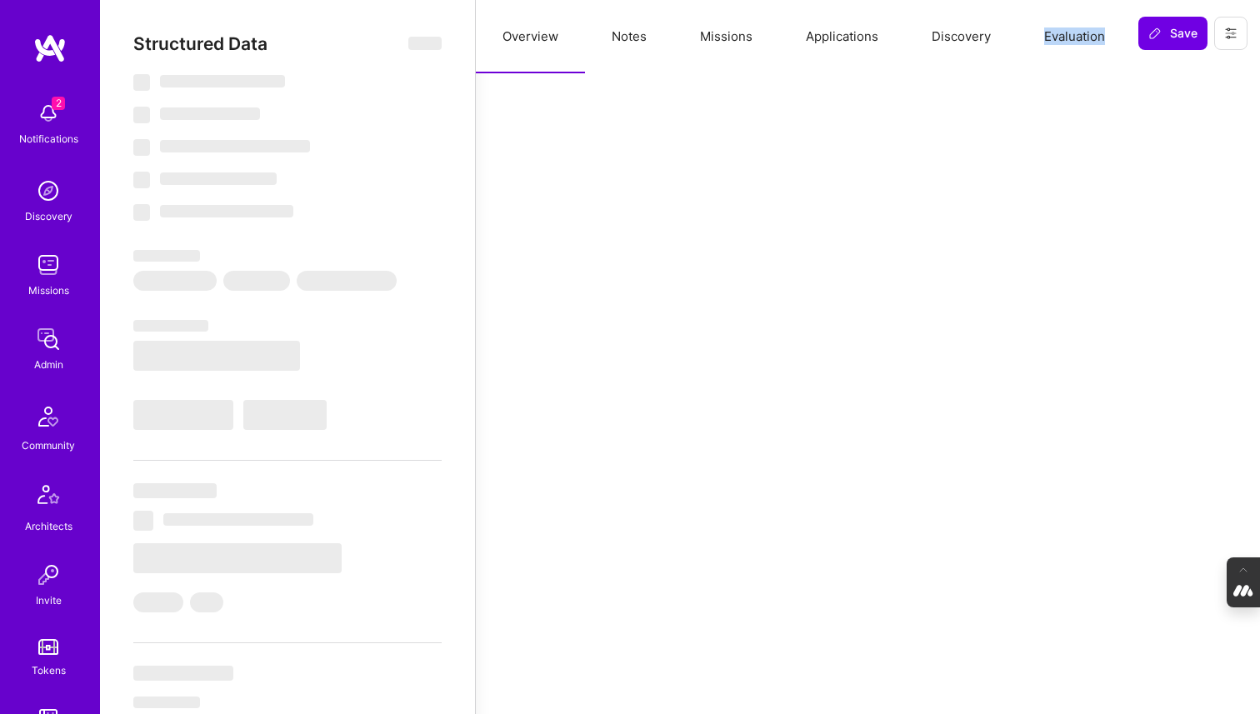
select select "Not Available"
select select "6 Months"
select select "5"
select select "7"
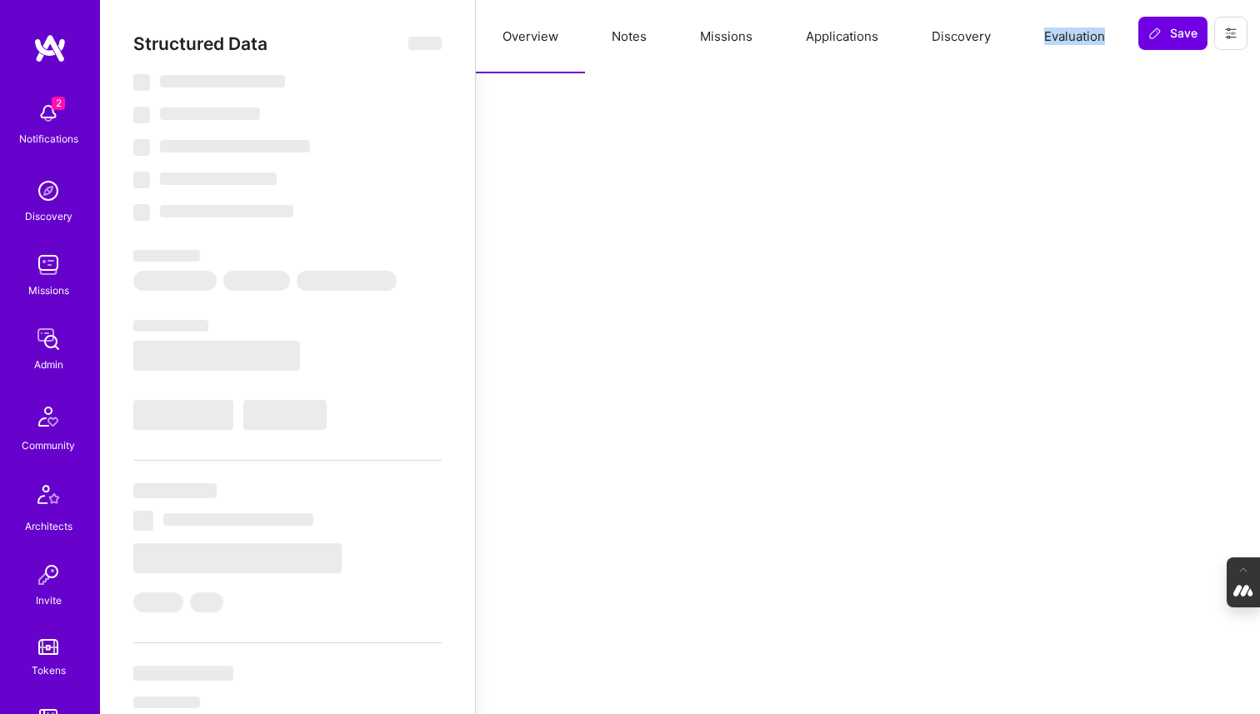
select select "7"
select select "GB"
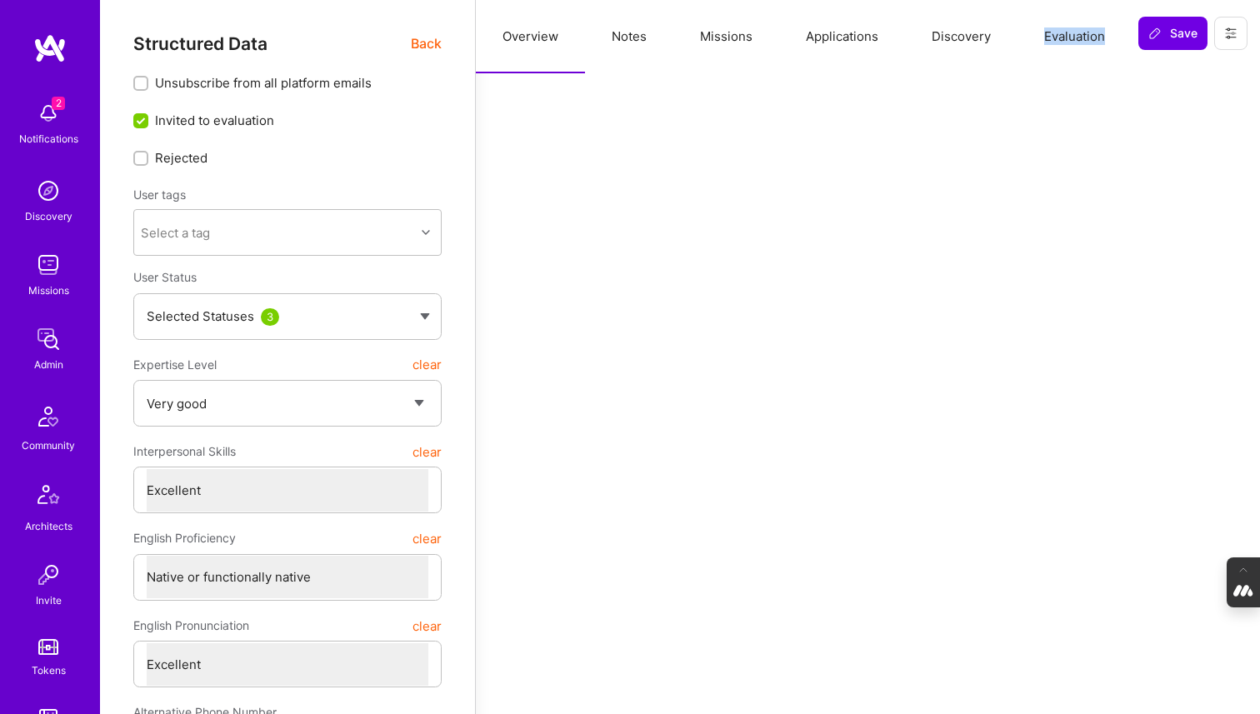
click at [1085, 37] on button "Evaluation" at bounding box center [1074, 36] width 114 height 73
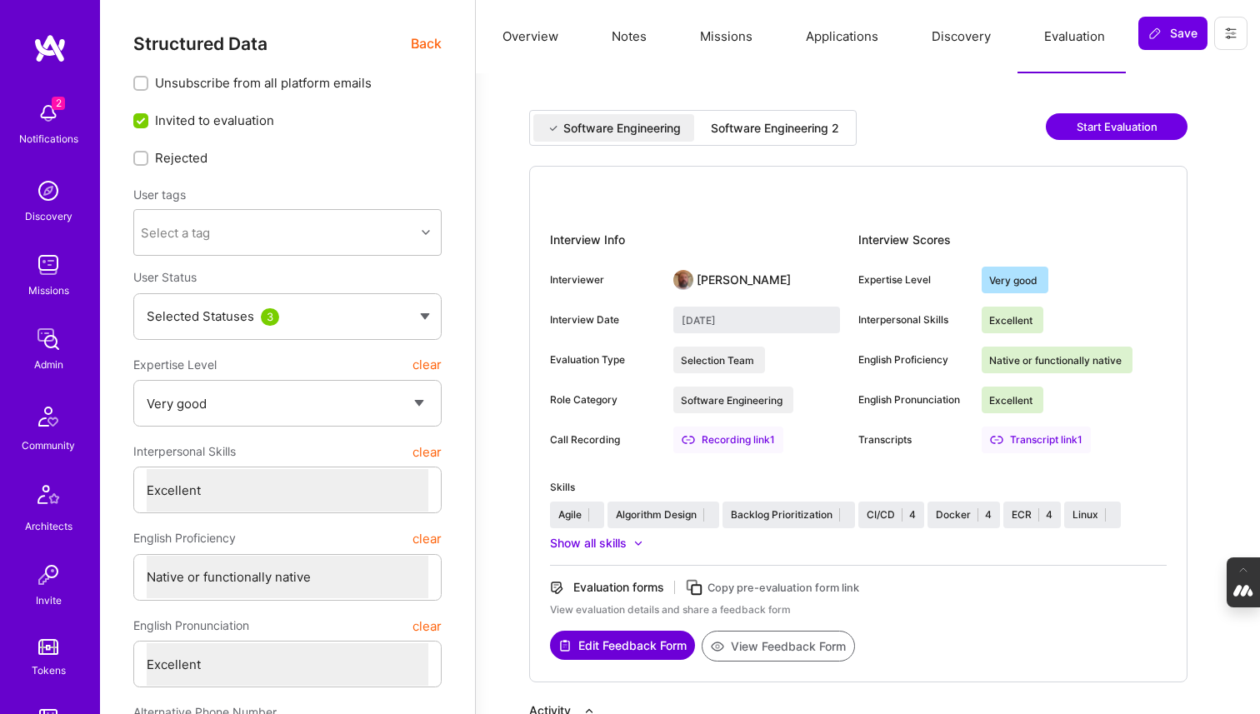
click at [772, 127] on div "Software Engineering 2" at bounding box center [775, 128] width 128 height 17
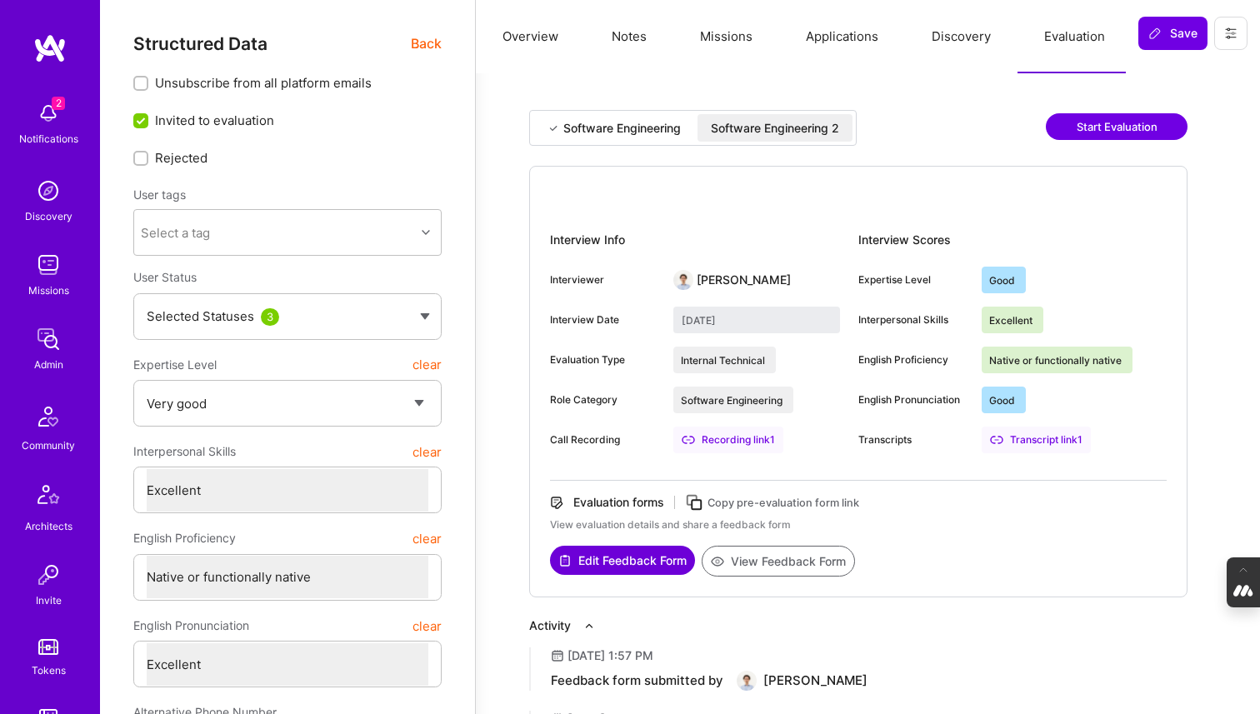
click at [633, 127] on div "Software Engineering" at bounding box center [621, 128] width 117 height 17
type input "[DATE]"
